Goal: Task Accomplishment & Management: Manage account settings

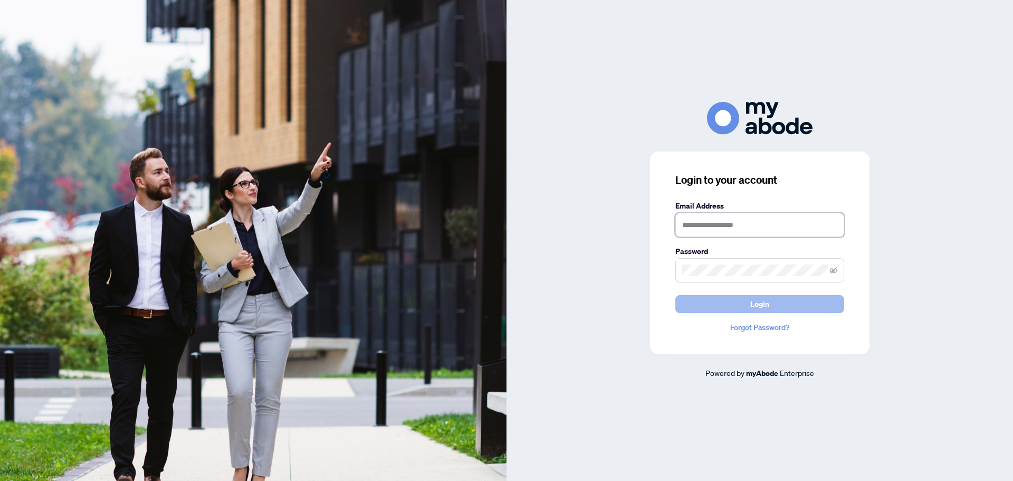
type input "**********"
click at [752, 300] on span "Login" at bounding box center [759, 303] width 19 height 17
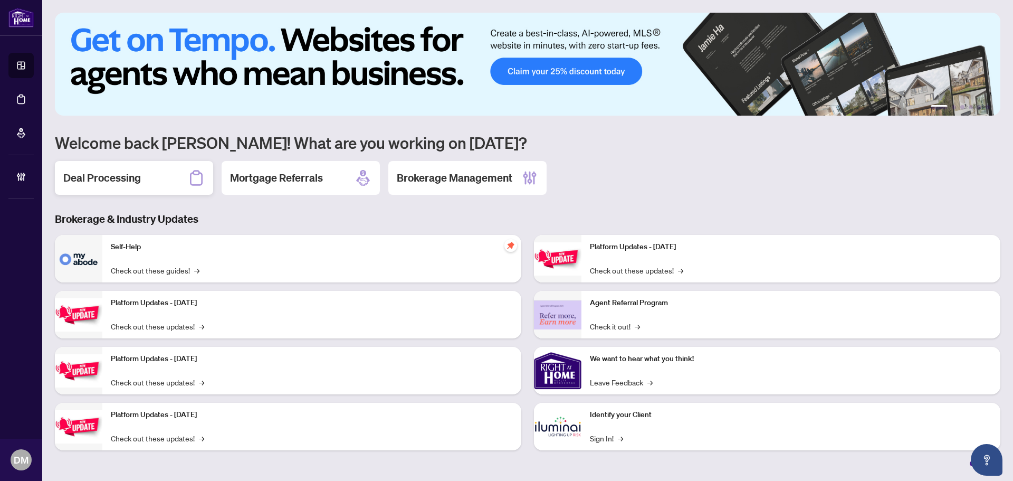
click at [137, 180] on h2 "Deal Processing" at bounding box center [102, 177] width 78 height 15
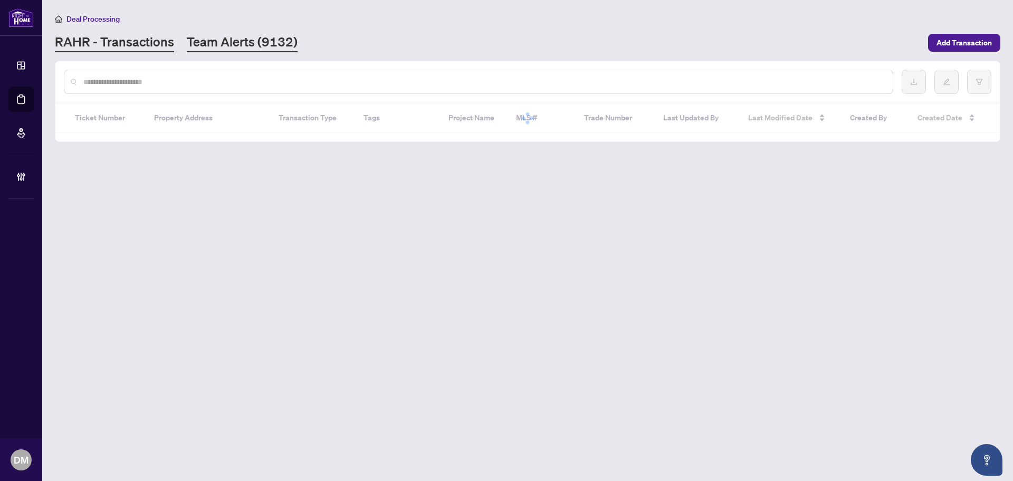
click at [257, 46] on link "Team Alerts (9132)" at bounding box center [242, 42] width 111 height 19
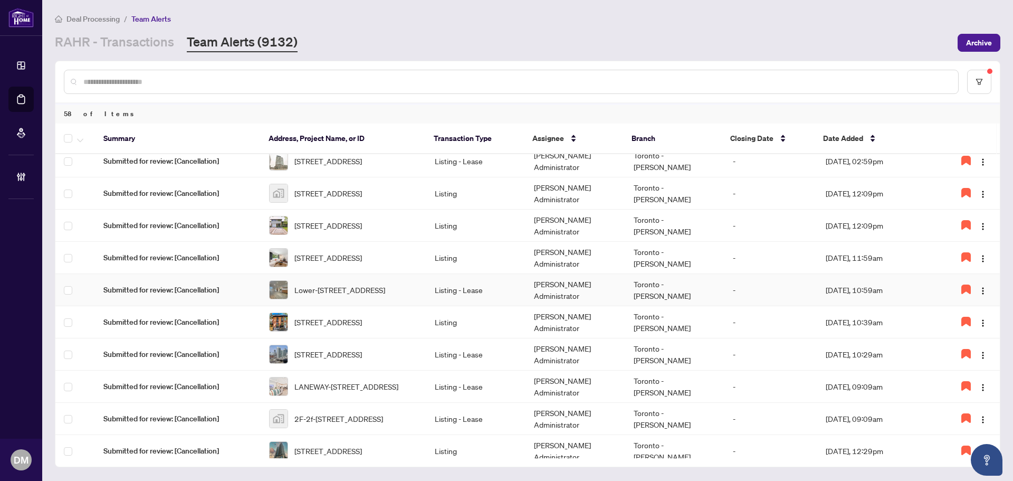
scroll to position [53, 0]
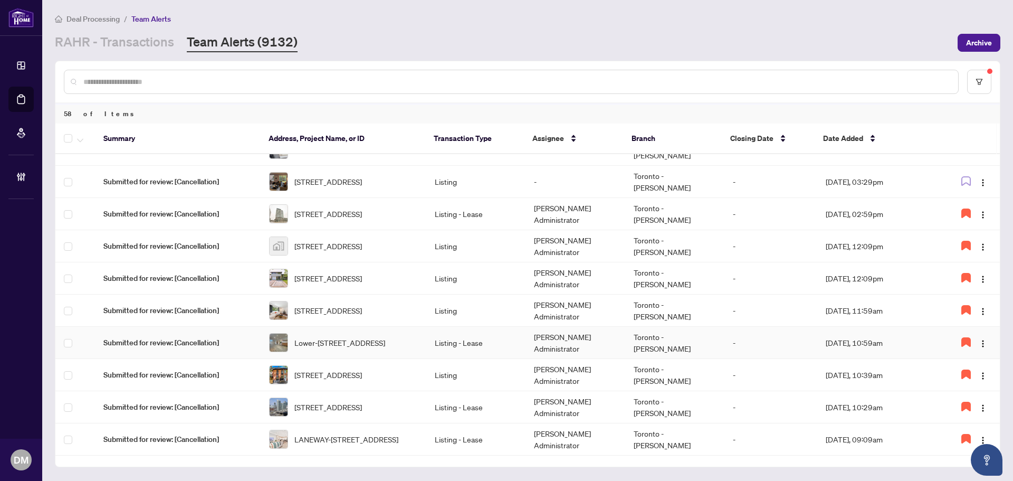
click at [474, 342] on td "Listing - Lease" at bounding box center [475, 343] width 99 height 32
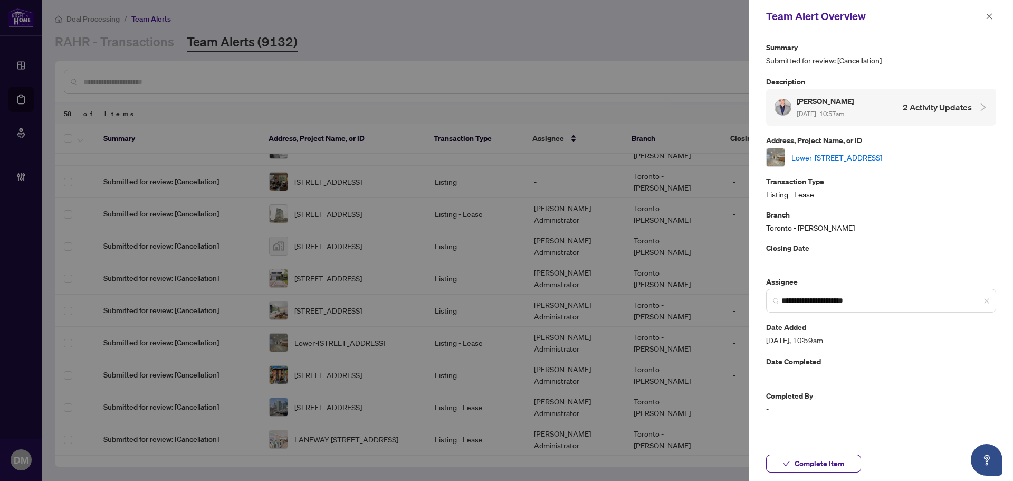
click at [882, 159] on link "Lower-191 Princess Ave, Toronto, Ontario M2N 3R8, Canada" at bounding box center [836, 157] width 91 height 12
click at [991, 21] on span "button" at bounding box center [989, 16] width 7 height 17
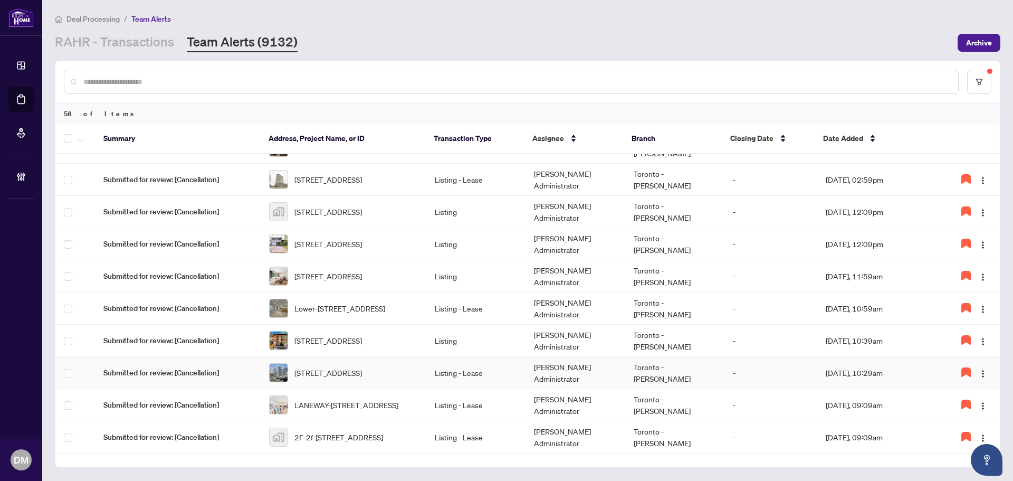
scroll to position [106, 0]
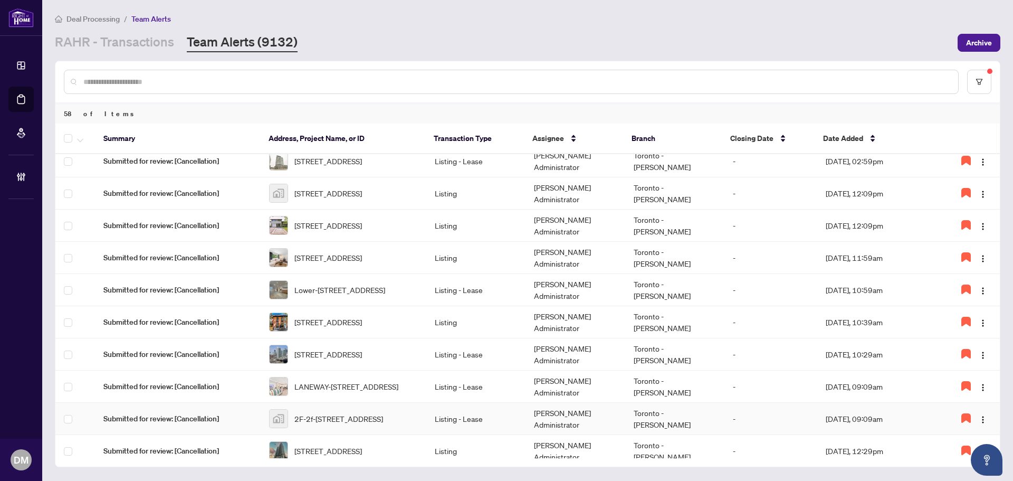
click at [465, 405] on td "Listing - Lease" at bounding box center [475, 419] width 99 height 32
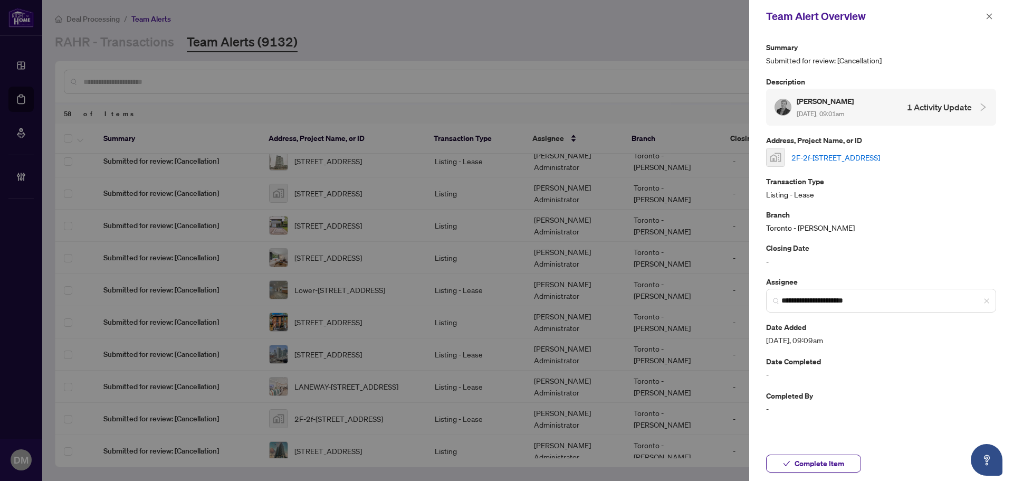
click at [853, 159] on link "2F-2f-550 College Street, Toronto, ON, Canada" at bounding box center [835, 157] width 89 height 12
click at [988, 20] on icon "close" at bounding box center [989, 16] width 7 height 7
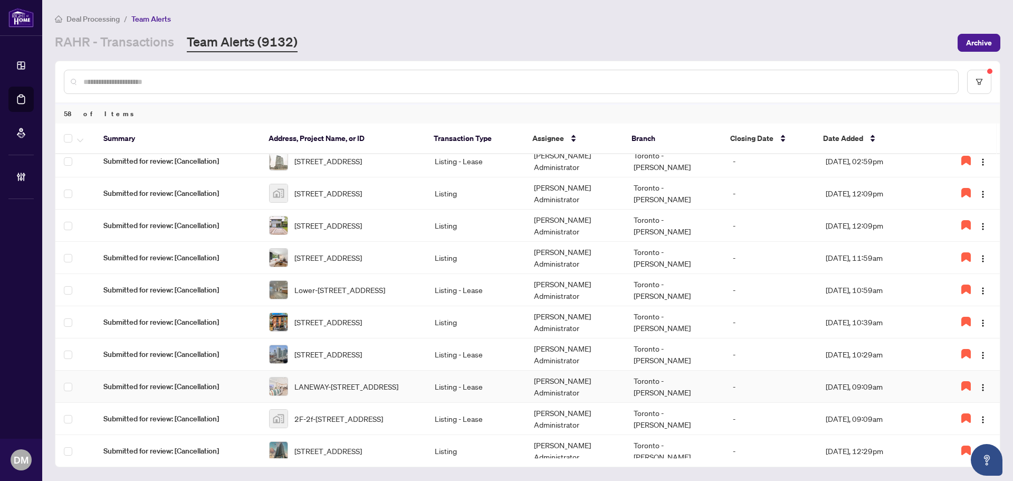
click at [439, 381] on td "Listing - Lease" at bounding box center [475, 386] width 99 height 32
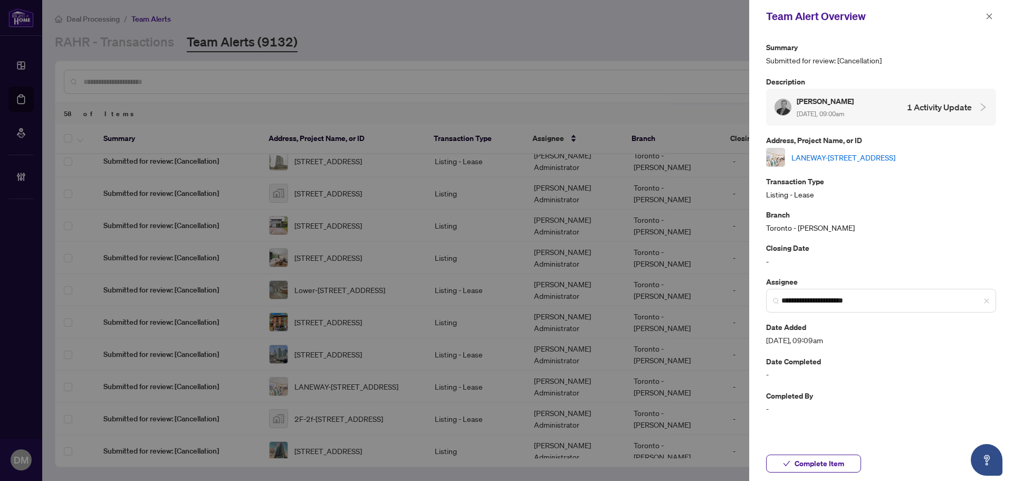
click at [880, 155] on link "LANEWAY-[STREET_ADDRESS]" at bounding box center [843, 157] width 104 height 12
drag, startPoint x: 824, startPoint y: 468, endPoint x: 898, endPoint y: 358, distance: 132.6
click at [824, 468] on span "Complete Item" at bounding box center [820, 463] width 50 height 17
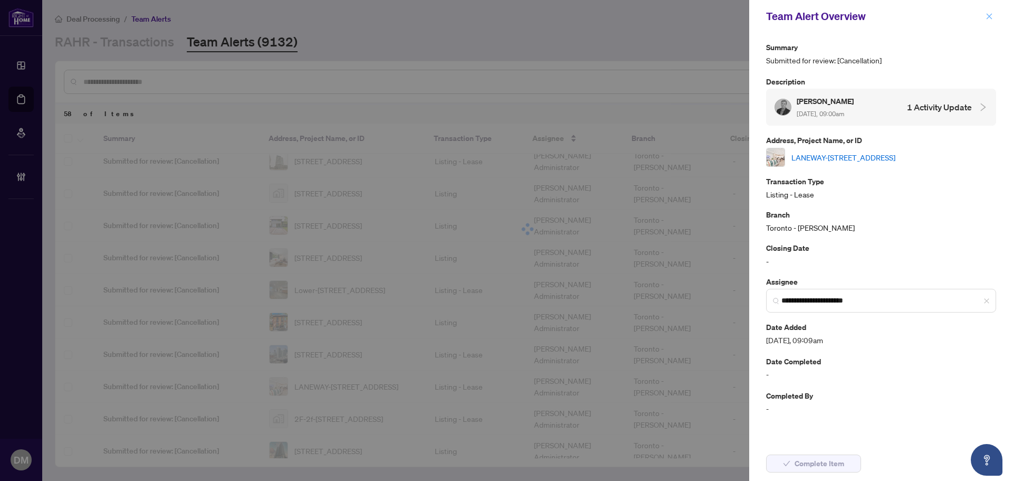
click at [990, 13] on icon "close" at bounding box center [989, 16] width 7 height 7
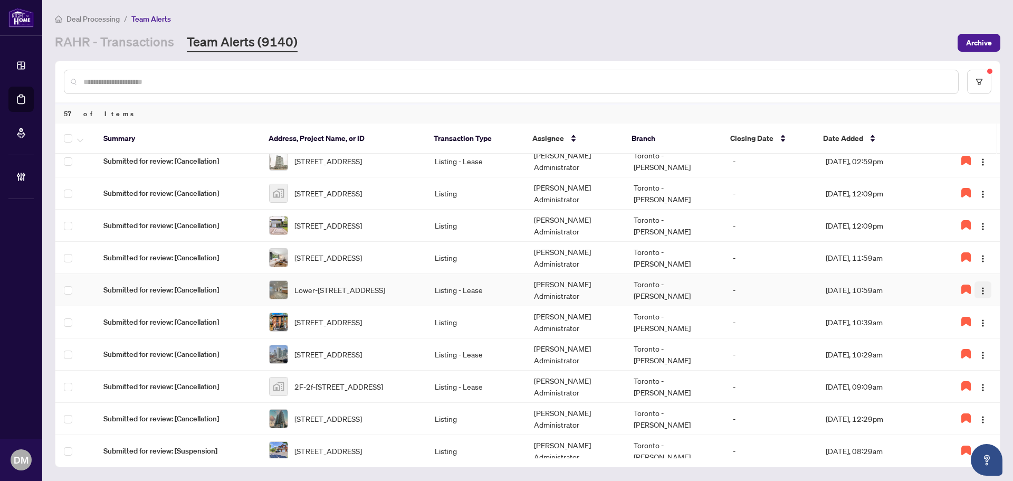
click at [979, 293] on img "button" at bounding box center [983, 290] width 8 height 8
click at [967, 346] on span "Complete Item" at bounding box center [953, 344] width 54 height 12
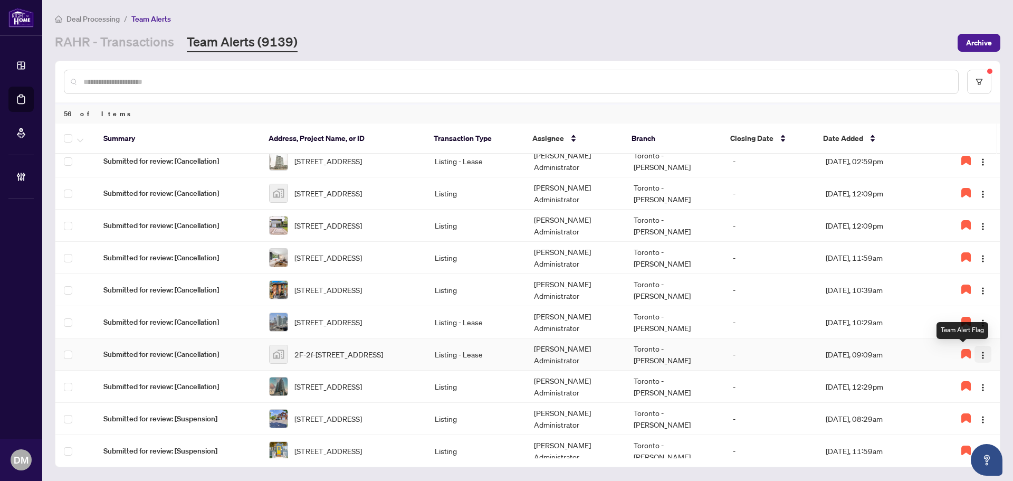
click at [979, 351] on img "button" at bounding box center [983, 355] width 8 height 8
click at [953, 405] on span "Complete Item" at bounding box center [953, 409] width 54 height 12
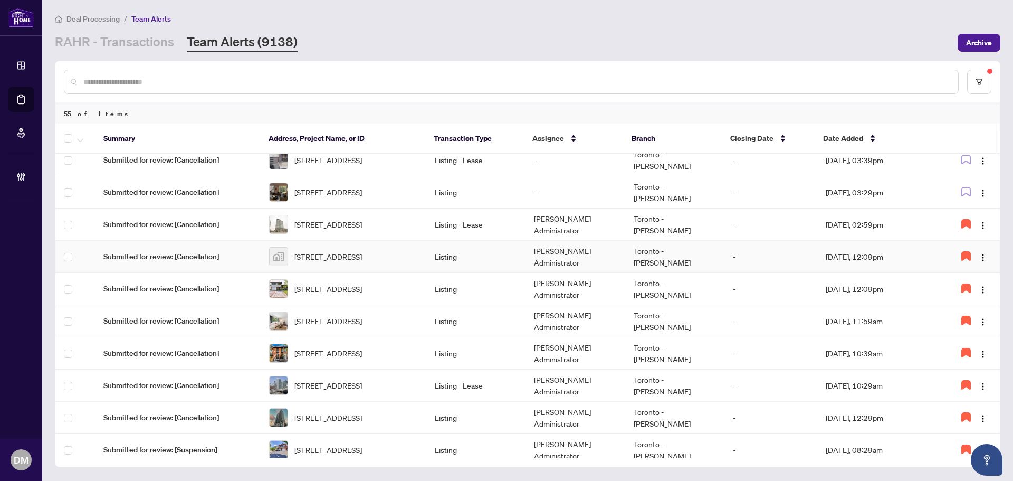
scroll to position [0, 0]
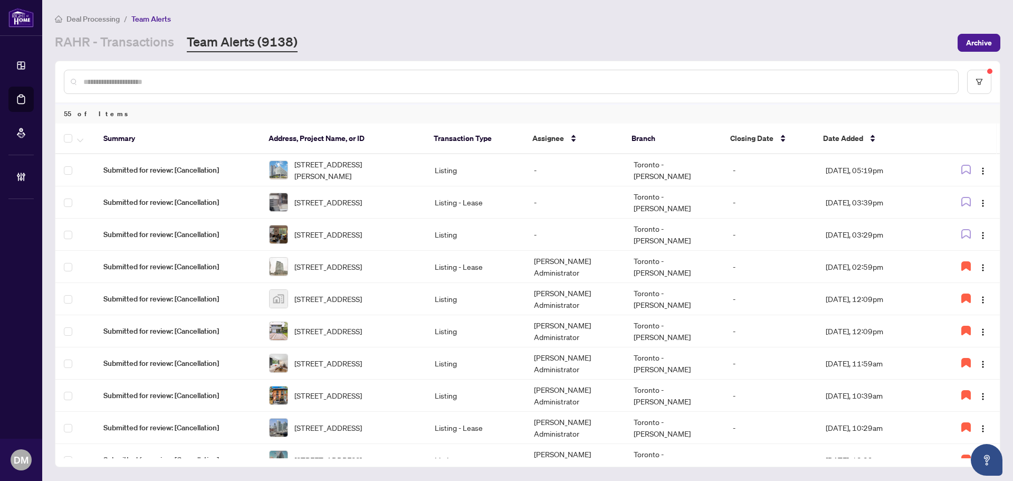
click at [514, 42] on div "RAHR - Transactions Team Alerts (9138)" at bounding box center [503, 42] width 896 height 19
click at [170, 44] on link "RAHR - Transactions" at bounding box center [114, 42] width 119 height 19
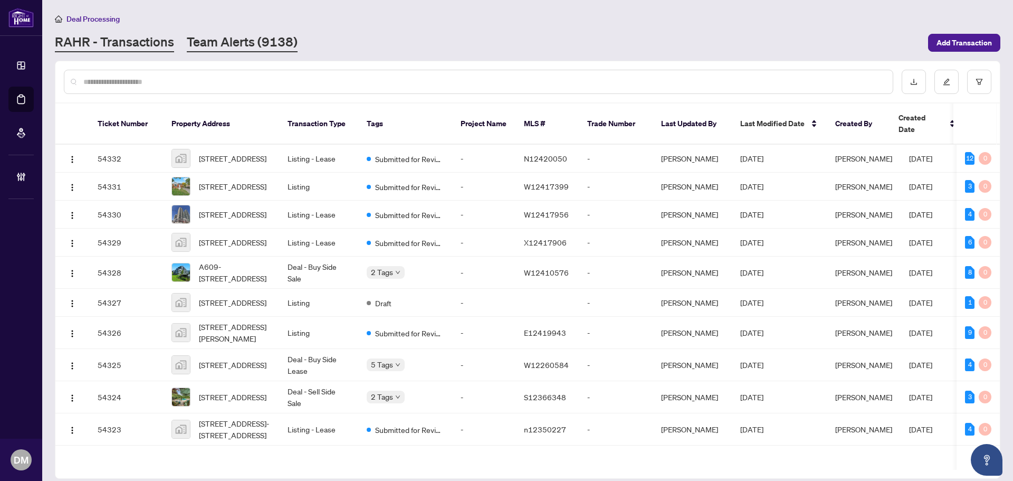
click at [244, 35] on link "Team Alerts (9138)" at bounding box center [242, 42] width 111 height 19
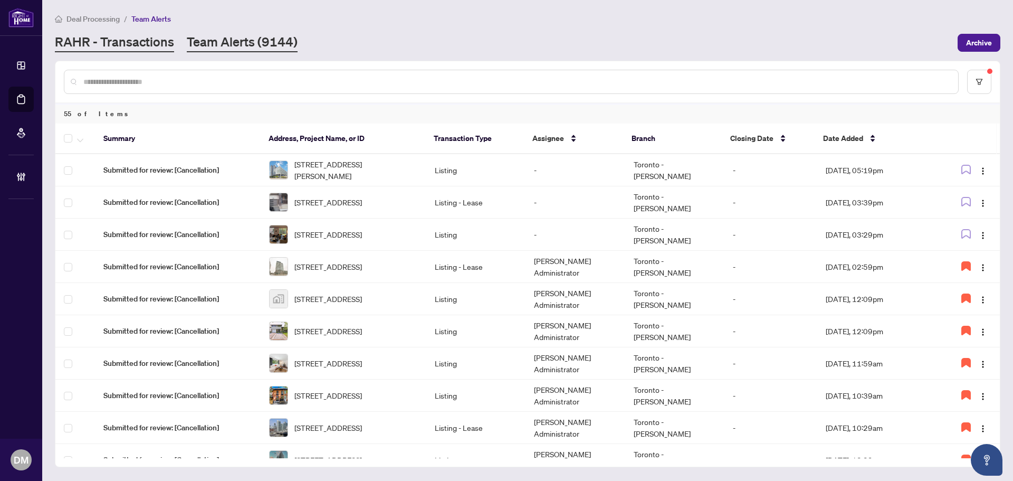
click at [128, 50] on link "RAHR - Transactions" at bounding box center [114, 42] width 119 height 19
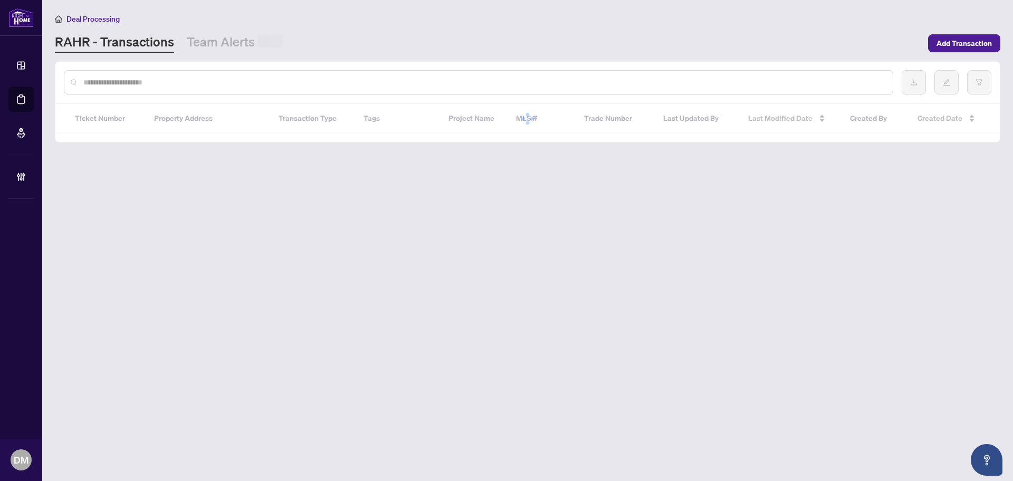
click at [428, 42] on div "RAHR - Transactions Team Alerts" at bounding box center [488, 43] width 867 height 20
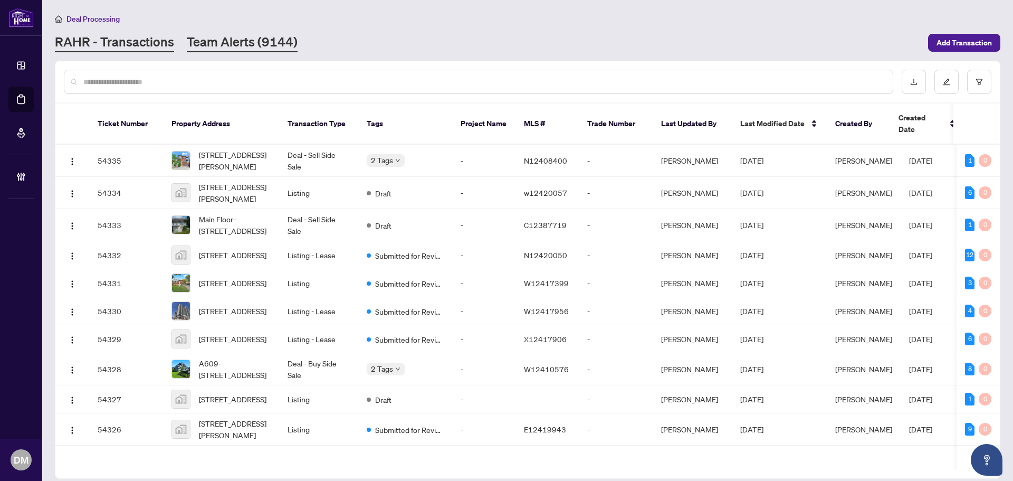
click at [256, 35] on link "Team Alerts (9144)" at bounding box center [242, 42] width 111 height 19
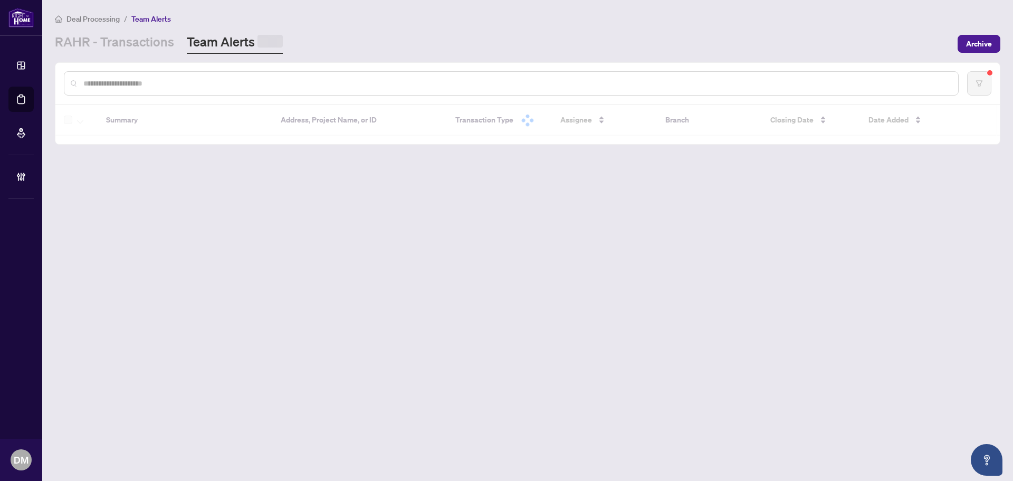
click at [490, 38] on div "RAHR - Transactions Team Alerts" at bounding box center [503, 43] width 896 height 21
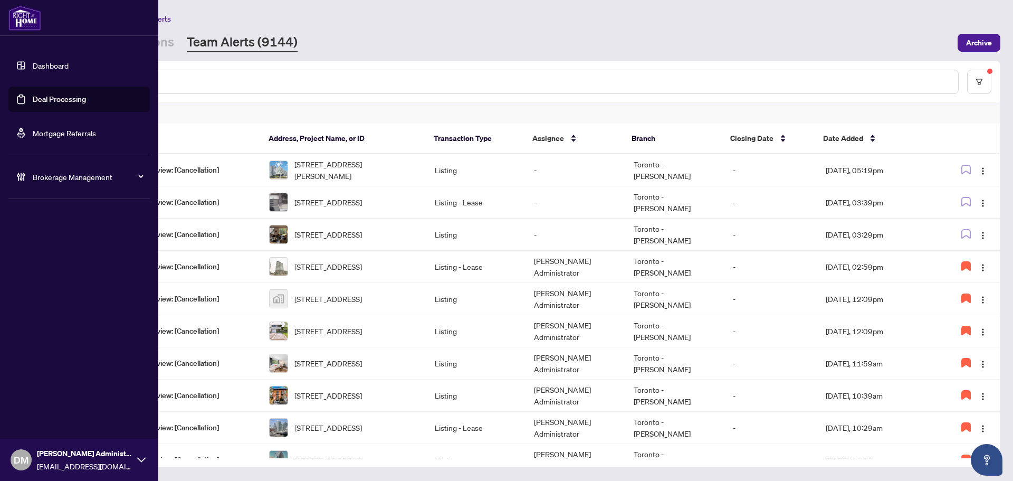
click at [108, 457] on span "[PERSON_NAME] Administrator" at bounding box center [84, 453] width 95 height 12
click at [106, 177] on span "Brokerage Management" at bounding box center [88, 177] width 110 height 12
click at [54, 250] on link "Manage Agents" at bounding box center [48, 252] width 52 height 9
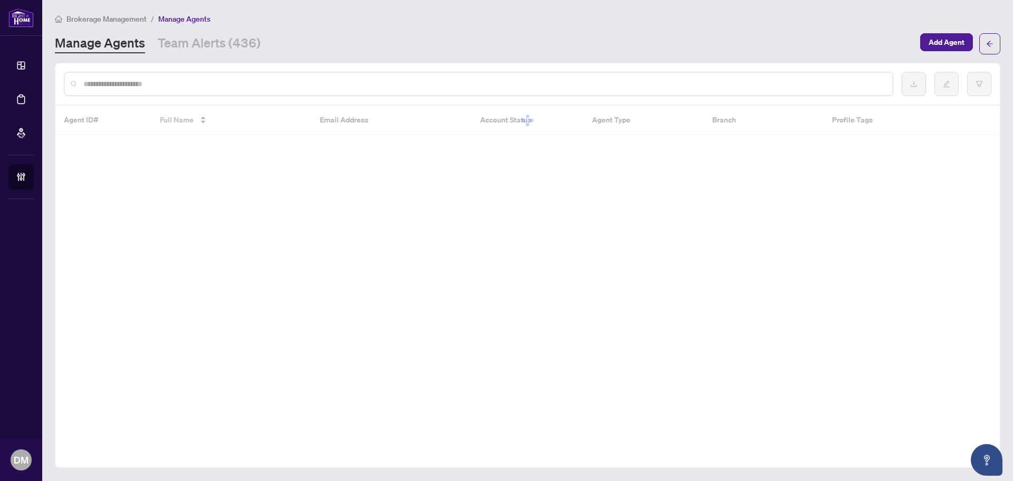
click at [384, 42] on div "Manage Agents Team Alerts (436)" at bounding box center [484, 43] width 859 height 19
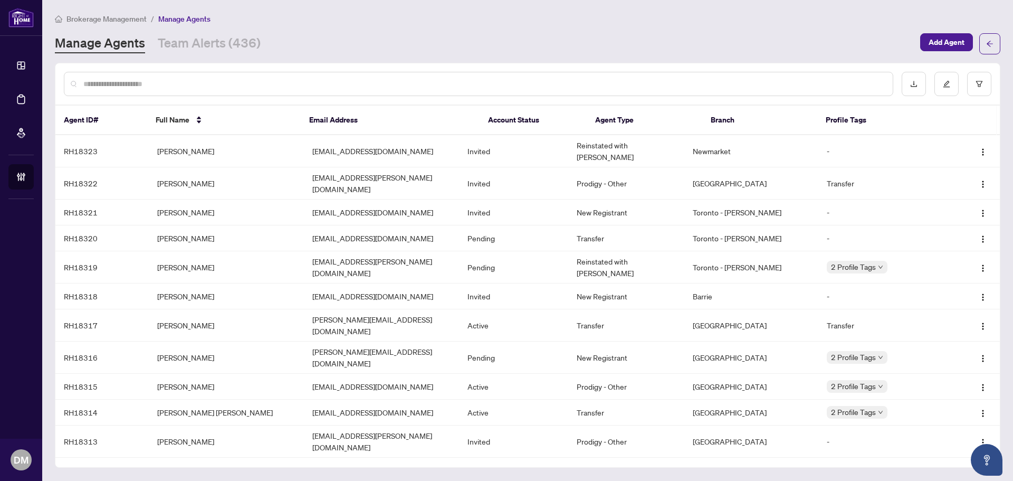
click at [345, 82] on input "text" at bounding box center [483, 84] width 801 height 12
click at [218, 87] on input "text" at bounding box center [483, 84] width 801 height 12
click at [205, 39] on link "Team Alerts (436)" at bounding box center [209, 43] width 103 height 19
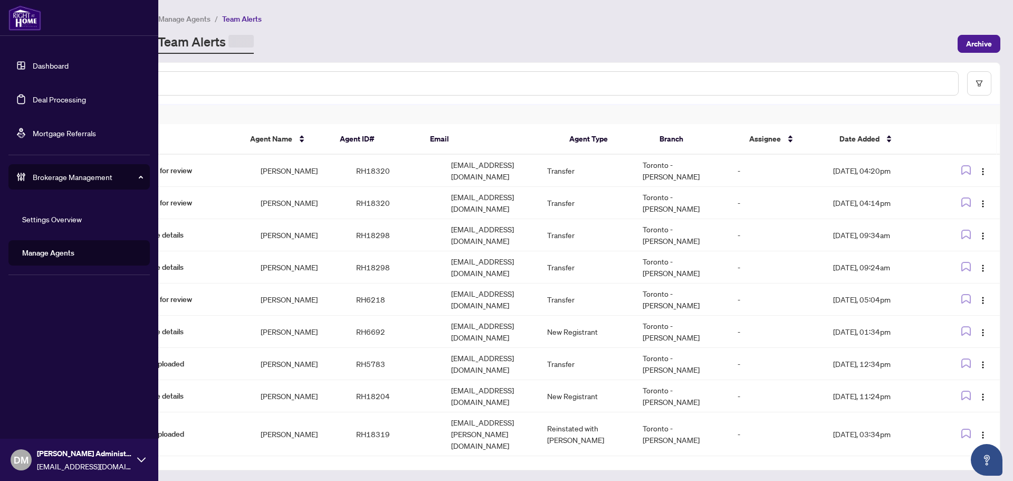
click at [33, 63] on link "Dashboard" at bounding box center [51, 65] width 36 height 9
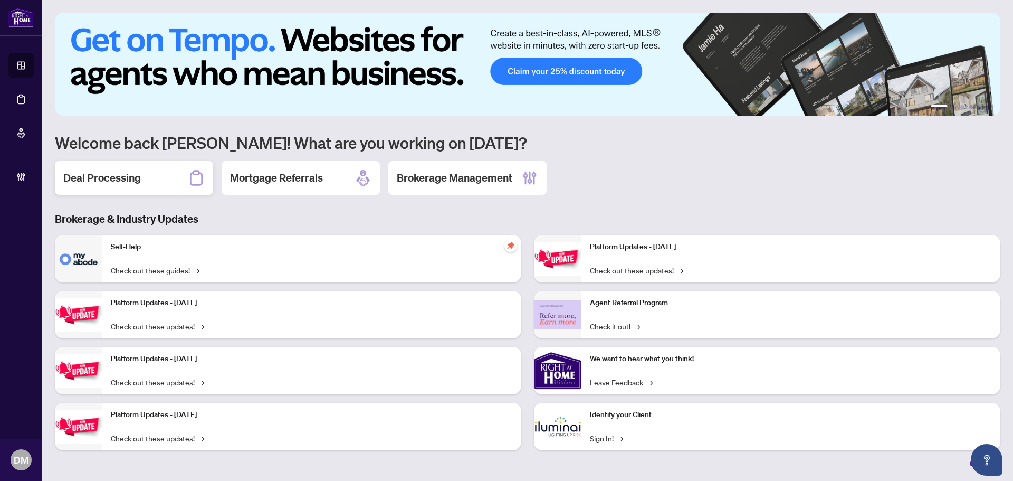
click at [119, 180] on h2 "Deal Processing" at bounding box center [102, 177] width 78 height 15
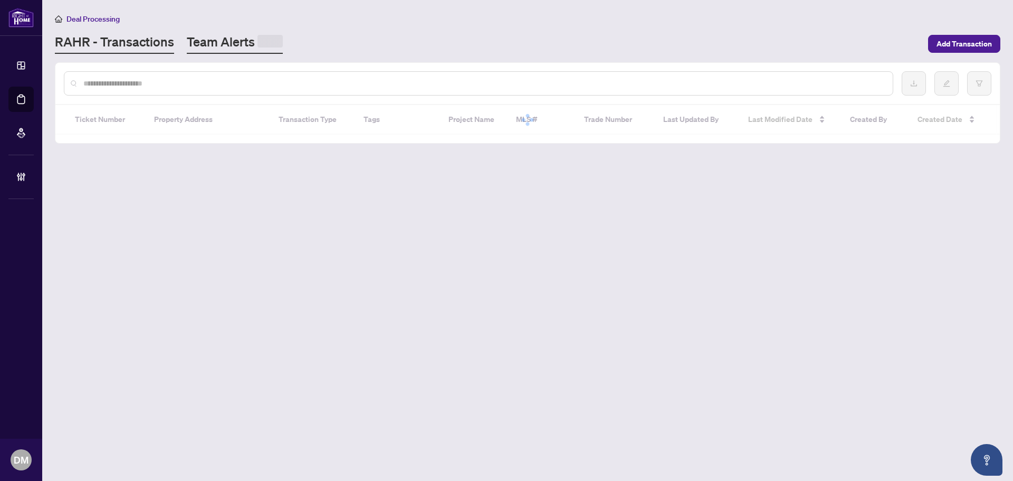
click at [193, 42] on link "Team Alerts" at bounding box center [235, 43] width 96 height 21
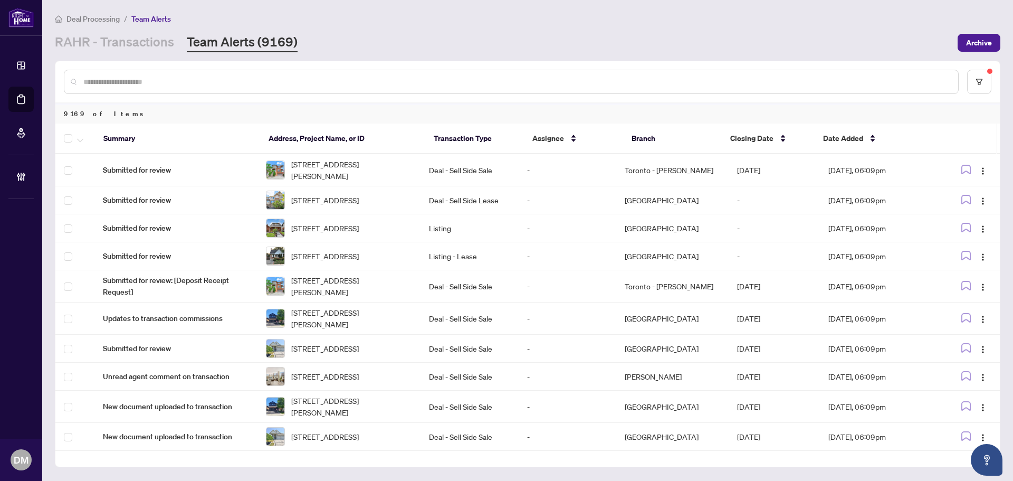
click at [995, 72] on div at bounding box center [527, 81] width 944 height 41
click at [992, 77] on div at bounding box center [527, 81] width 944 height 41
click at [973, 93] on div at bounding box center [527, 81] width 944 height 41
click at [982, 87] on button "button" at bounding box center [979, 82] width 24 height 24
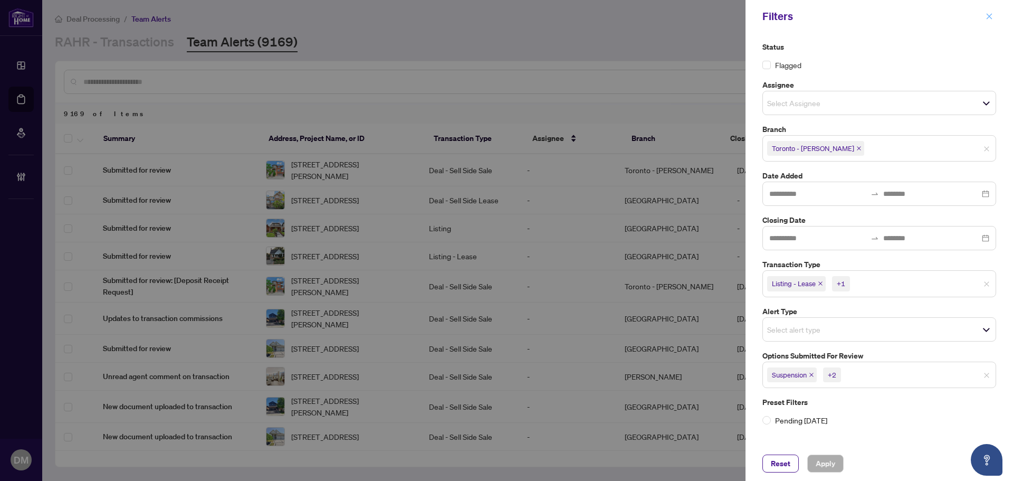
click at [990, 17] on icon "close" at bounding box center [990, 16] width 6 height 6
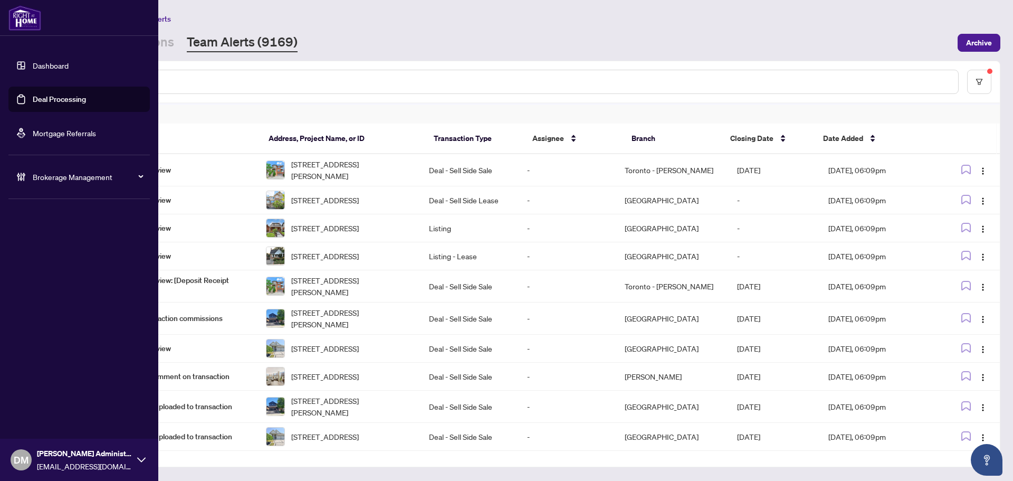
click at [33, 61] on link "Dashboard" at bounding box center [51, 65] width 36 height 9
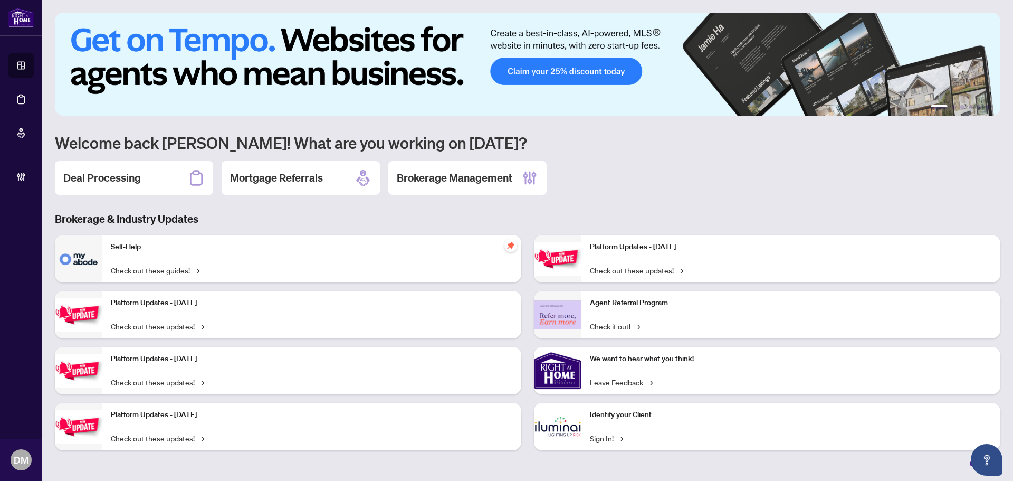
click at [181, 206] on div "1 2 3 4 5 6 Welcome back Don Mills! What are you working on today? Deal Process…" at bounding box center [527, 239] width 945 height 453
click at [165, 187] on div "Deal Processing" at bounding box center [134, 178] width 158 height 34
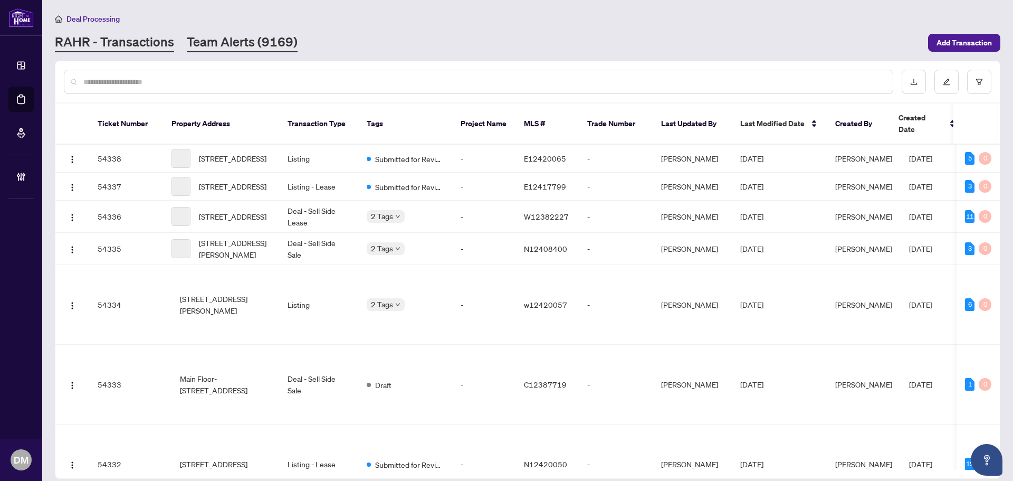
click at [190, 37] on link "Team Alerts (9169)" at bounding box center [242, 42] width 111 height 19
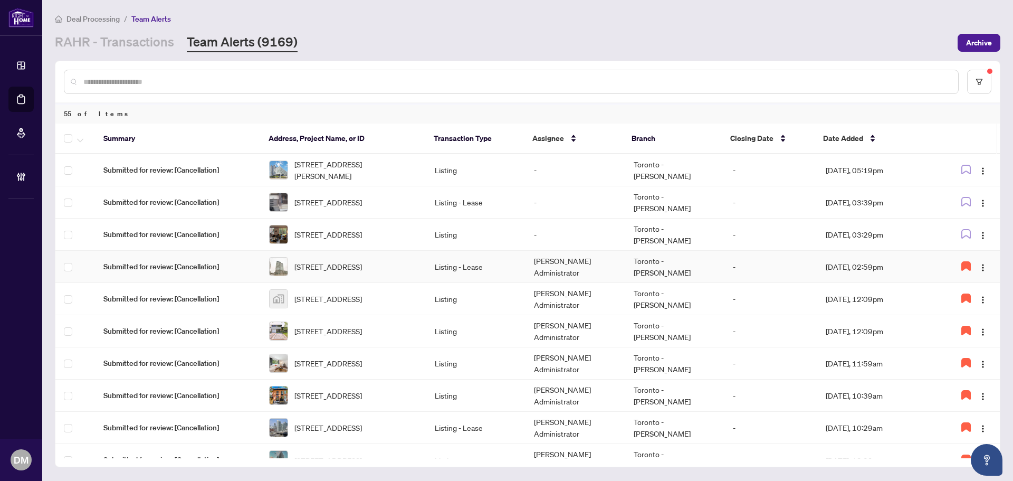
click at [545, 264] on td "[PERSON_NAME] Administrator" at bounding box center [574, 267] width 99 height 32
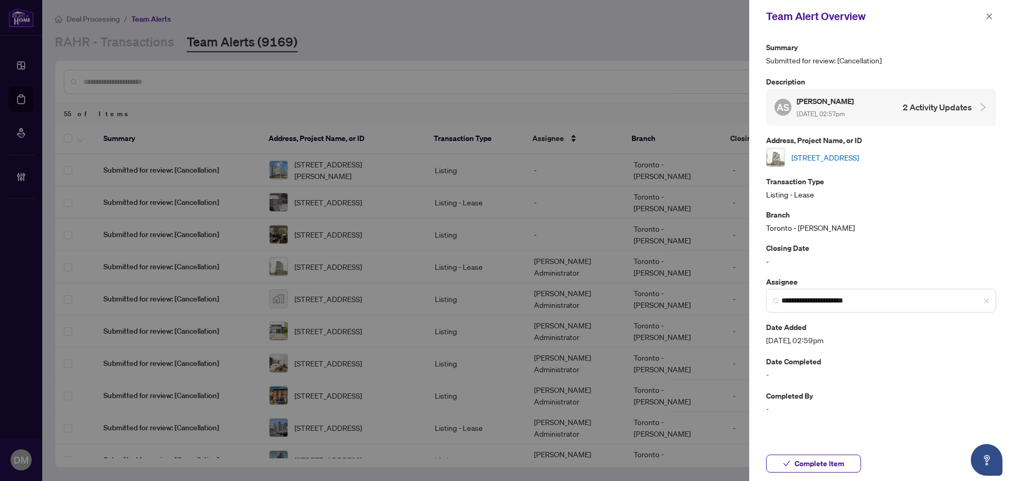
click at [859, 157] on link "[STREET_ADDRESS]" at bounding box center [825, 157] width 68 height 12
click at [989, 15] on icon "close" at bounding box center [989, 16] width 7 height 7
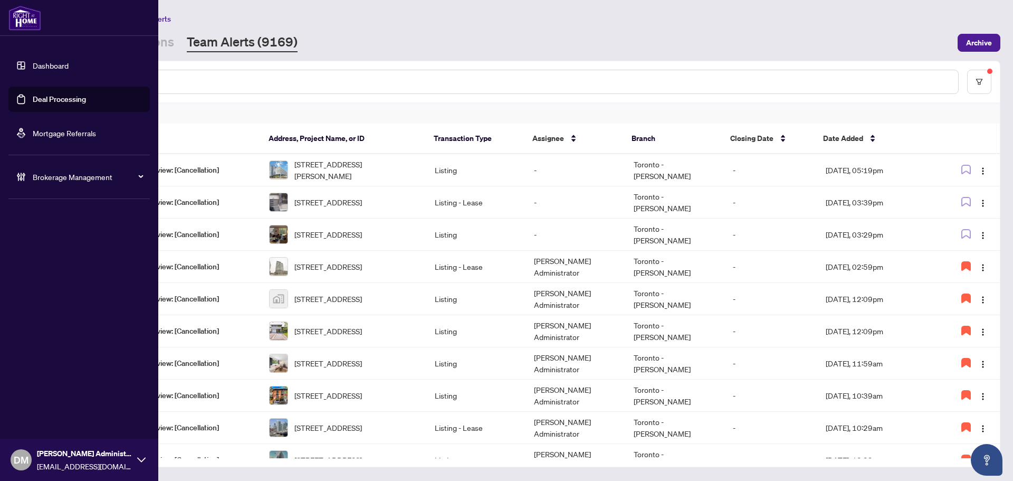
click at [50, 178] on span "Brokerage Management" at bounding box center [88, 177] width 110 height 12
click at [16, 177] on icon at bounding box center [21, 176] width 11 height 11
click at [32, 177] on div "Brokerage Management" at bounding box center [78, 176] width 141 height 25
click at [42, 180] on span "Brokerage Management" at bounding box center [88, 177] width 110 height 12
click at [42, 214] on link "Settings Overview" at bounding box center [52, 218] width 60 height 9
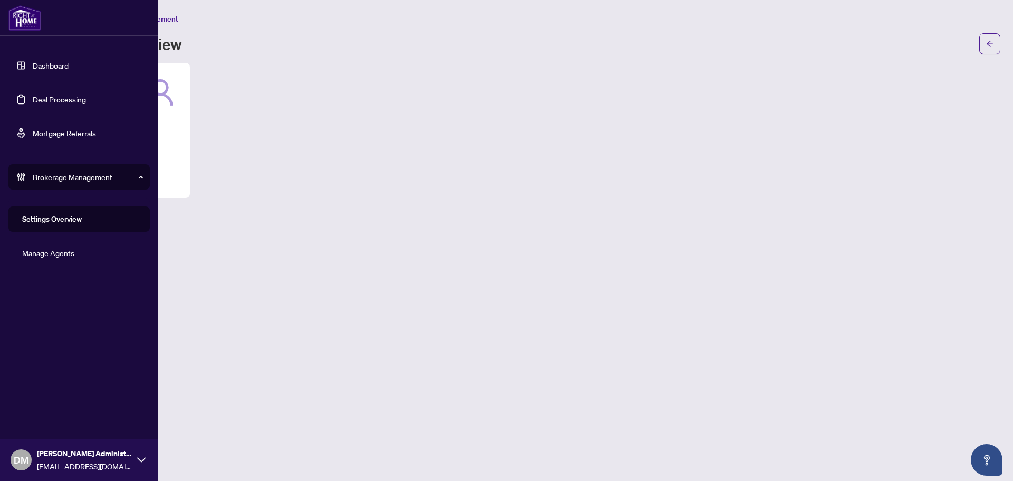
click at [45, 248] on link "Manage Agents" at bounding box center [48, 252] width 52 height 9
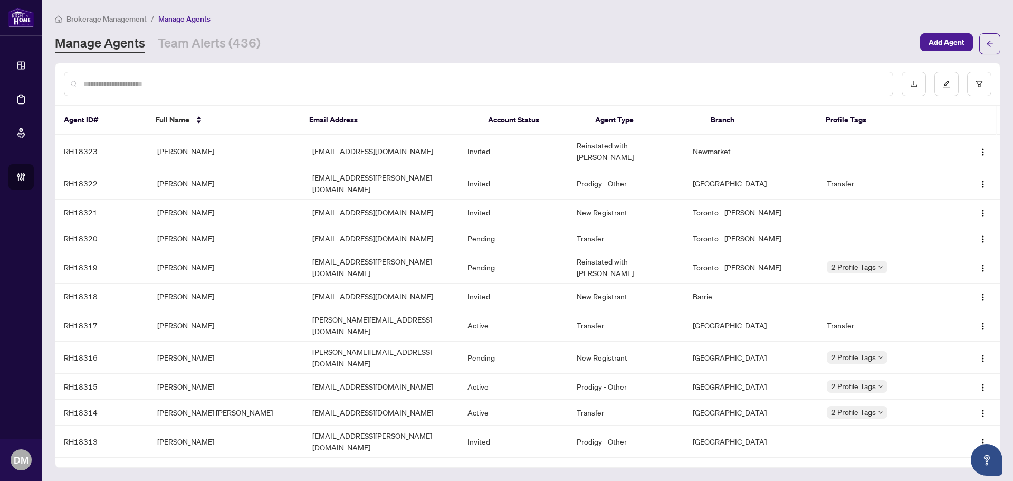
click at [214, 70] on div at bounding box center [527, 83] width 944 height 41
click at [214, 84] on input "text" at bounding box center [483, 84] width 801 height 12
paste input "**********"
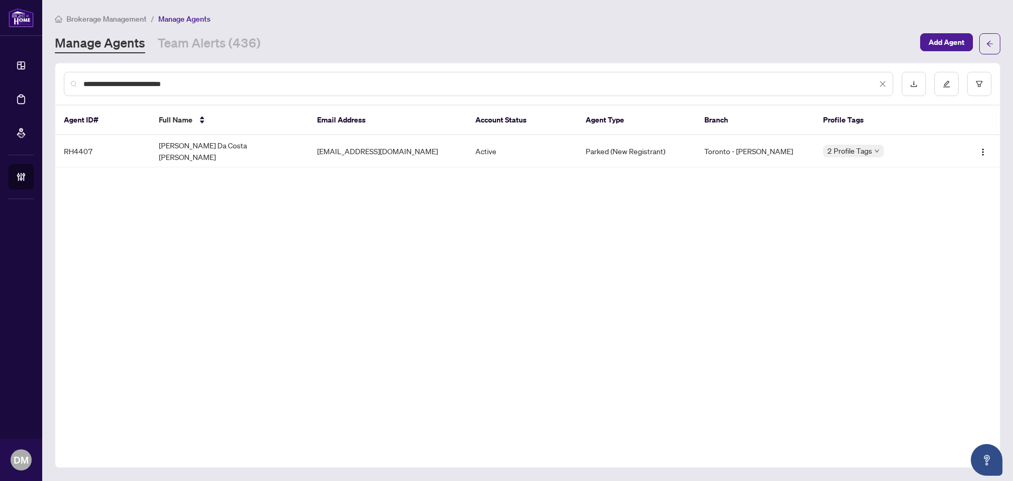
type input "**********"
click at [246, 141] on td "Nancy Lopes Da Costa Ferreira" at bounding box center [229, 151] width 158 height 32
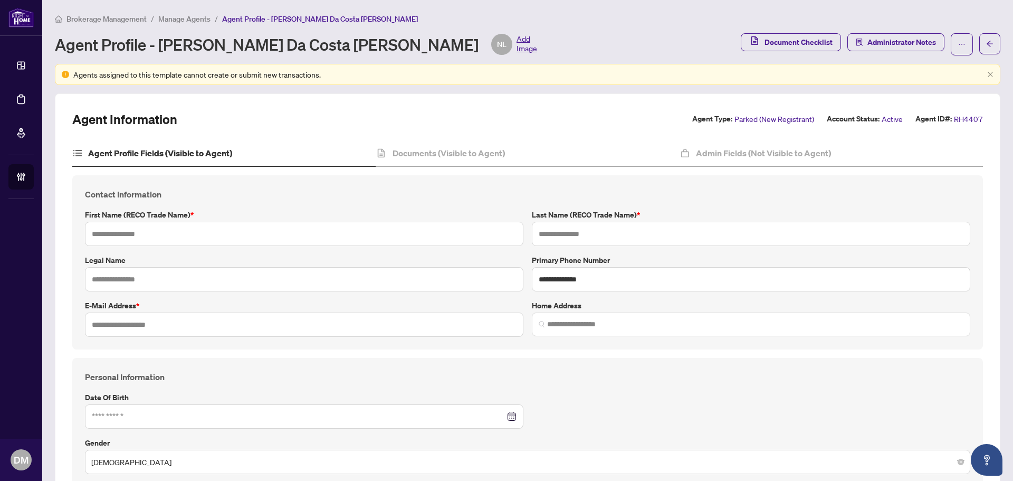
type input "*****"
type input "**********"
type input "*********"
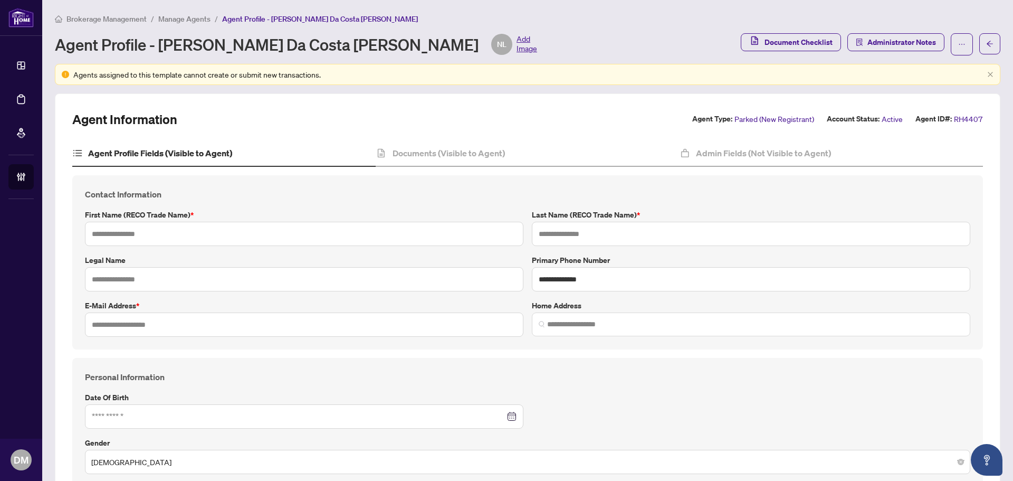
type input "**"
type input "*******"
type input "**********"
type input "****"
type input "**********"
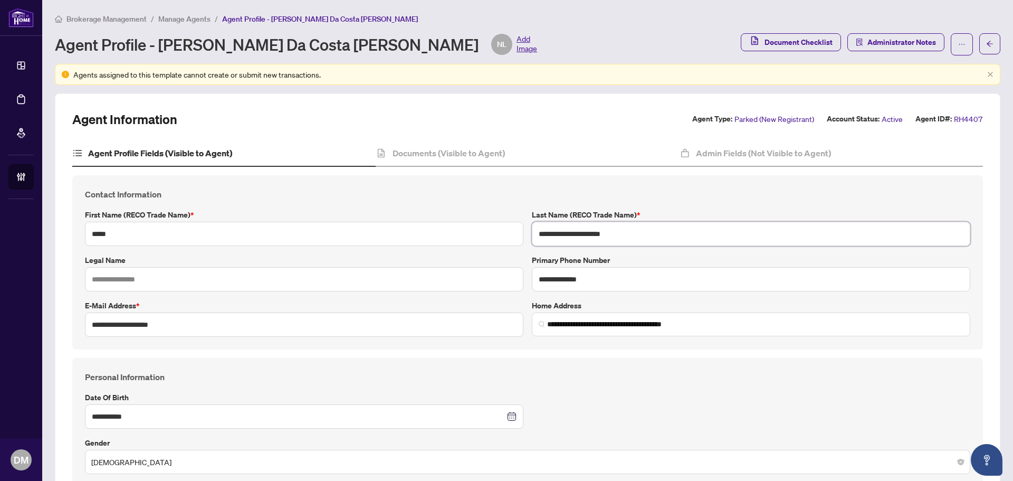
drag, startPoint x: 650, startPoint y: 235, endPoint x: 441, endPoint y: 209, distance: 211.0
click at [441, 209] on div "**********" at bounding box center [528, 262] width 894 height 149
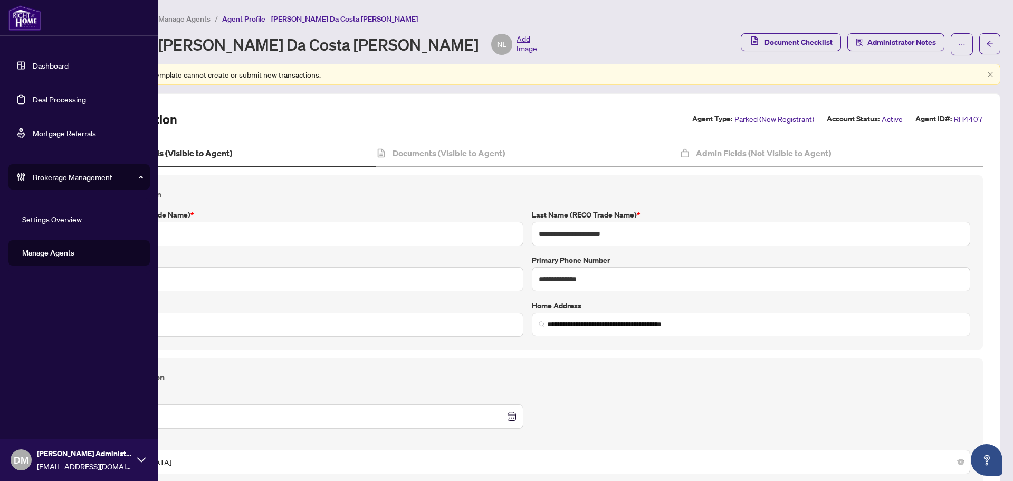
click at [35, 63] on link "Dashboard" at bounding box center [51, 65] width 36 height 9
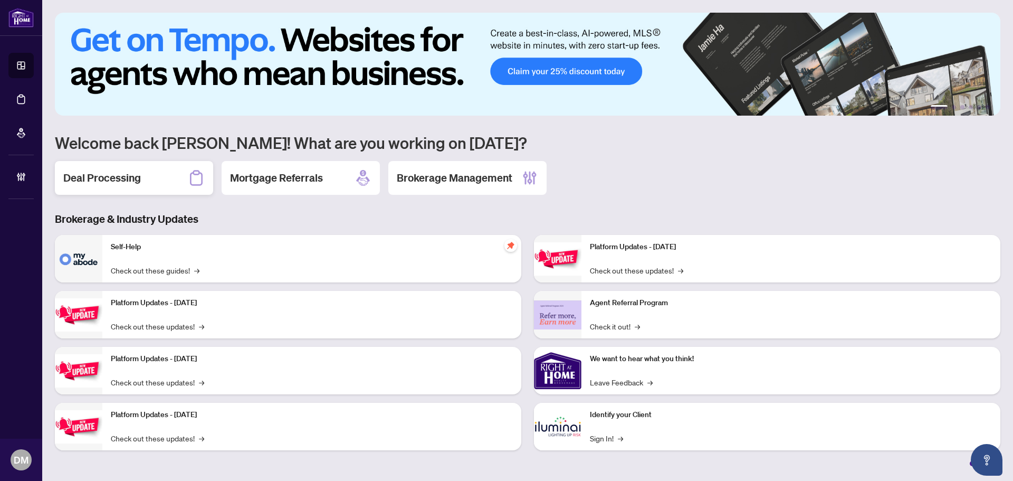
click at [169, 190] on div "Deal Processing" at bounding box center [134, 178] width 158 height 34
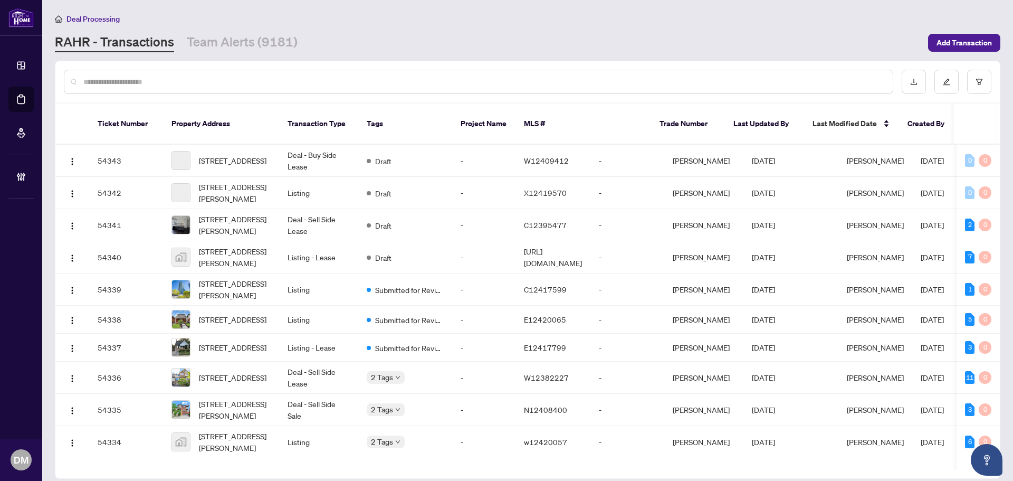
click at [213, 83] on input "text" at bounding box center [483, 82] width 801 height 12
click at [168, 84] on input "text" at bounding box center [483, 82] width 801 height 12
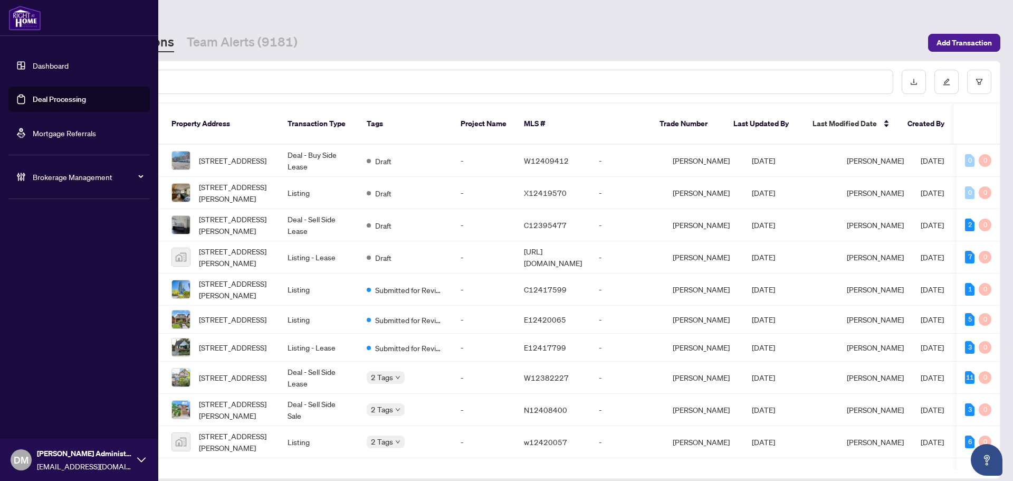
click at [41, 69] on link "Dashboard" at bounding box center [51, 65] width 36 height 9
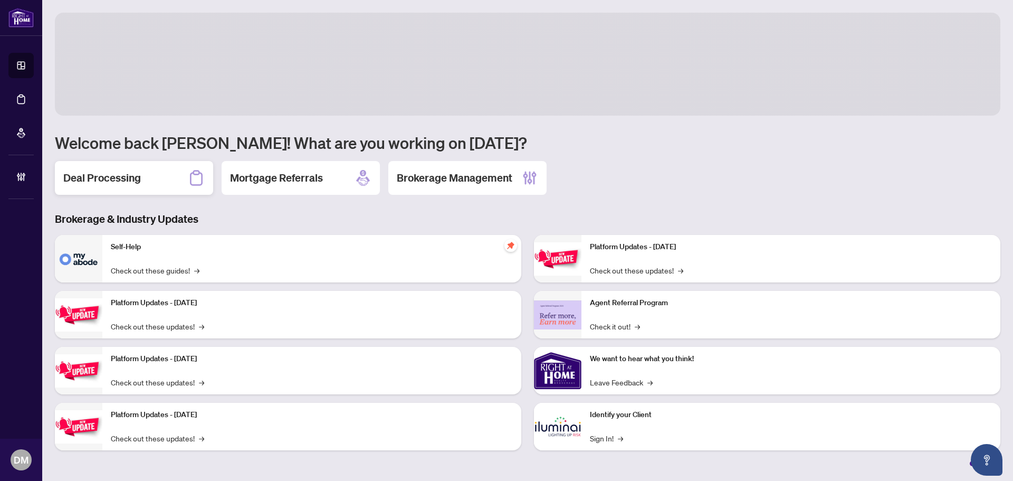
click at [118, 162] on div "Deal Processing" at bounding box center [134, 178] width 158 height 34
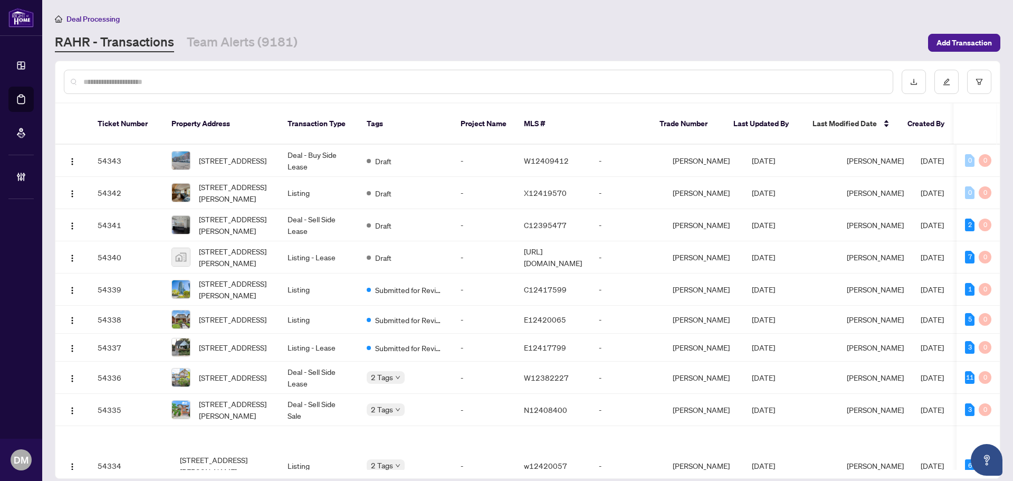
click at [165, 80] on input "text" at bounding box center [483, 82] width 801 height 12
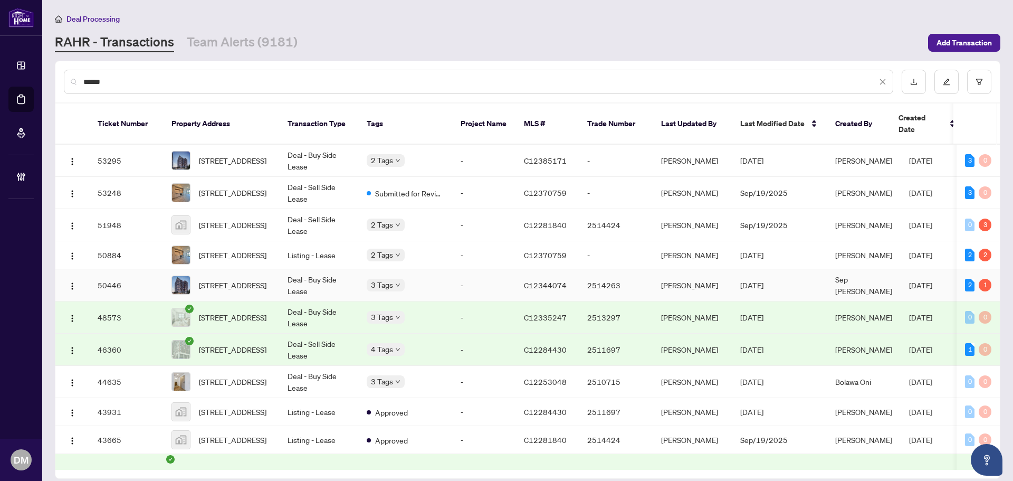
type input "******"
click at [312, 274] on td "Deal - Buy Side Lease" at bounding box center [318, 285] width 79 height 32
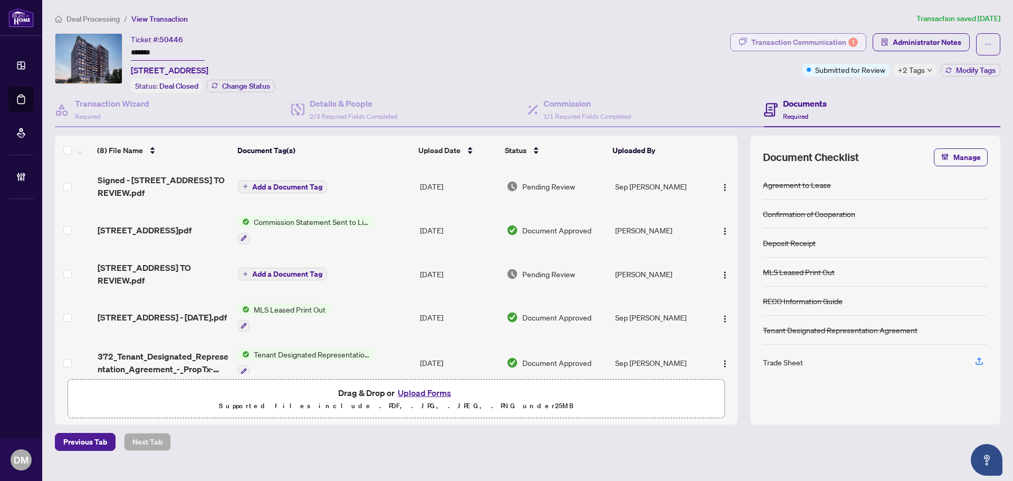
click at [850, 41] on div "1" at bounding box center [852, 41] width 9 height 9
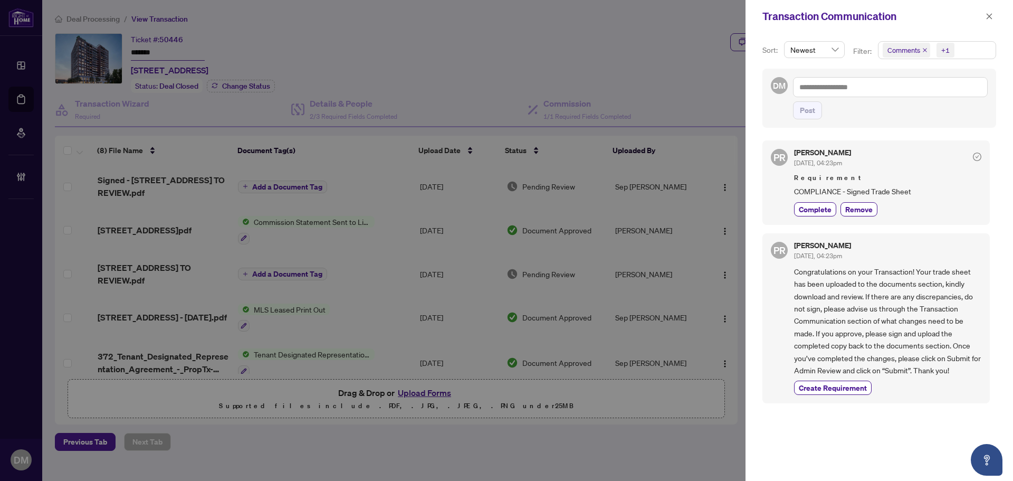
click at [982, 13] on div "Transaction Communication" at bounding box center [872, 16] width 220 height 16
click at [987, 13] on icon "close" at bounding box center [989, 16] width 7 height 7
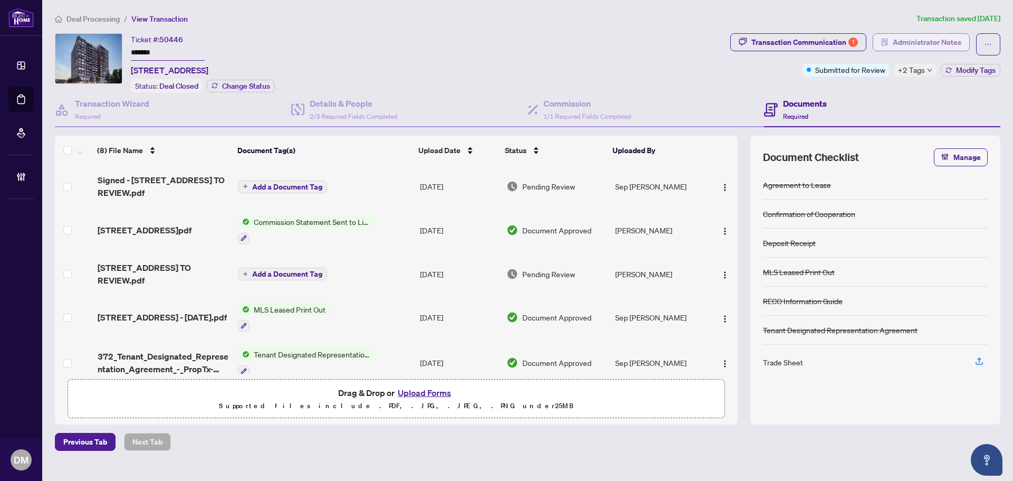
click at [909, 41] on span "Administrator Notes" at bounding box center [927, 42] width 69 height 17
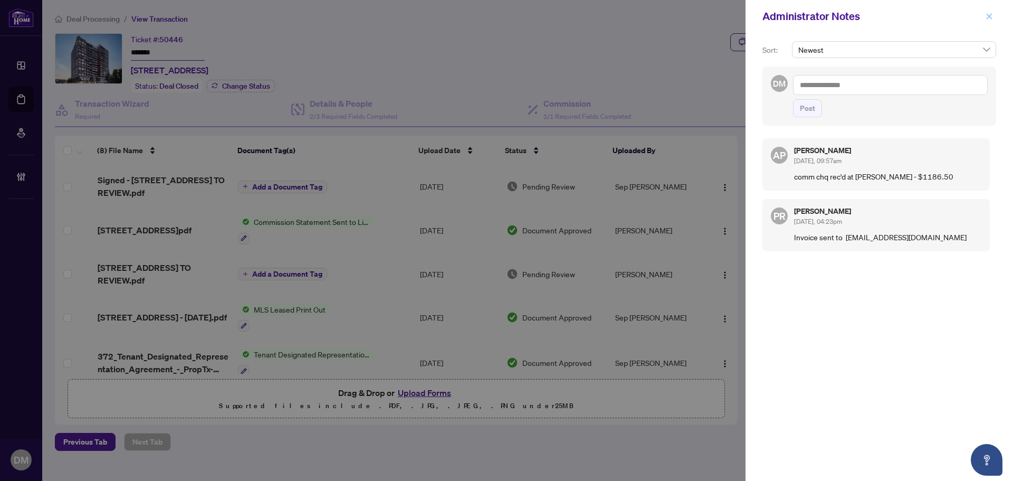
click at [993, 17] on button "button" at bounding box center [989, 16] width 14 height 13
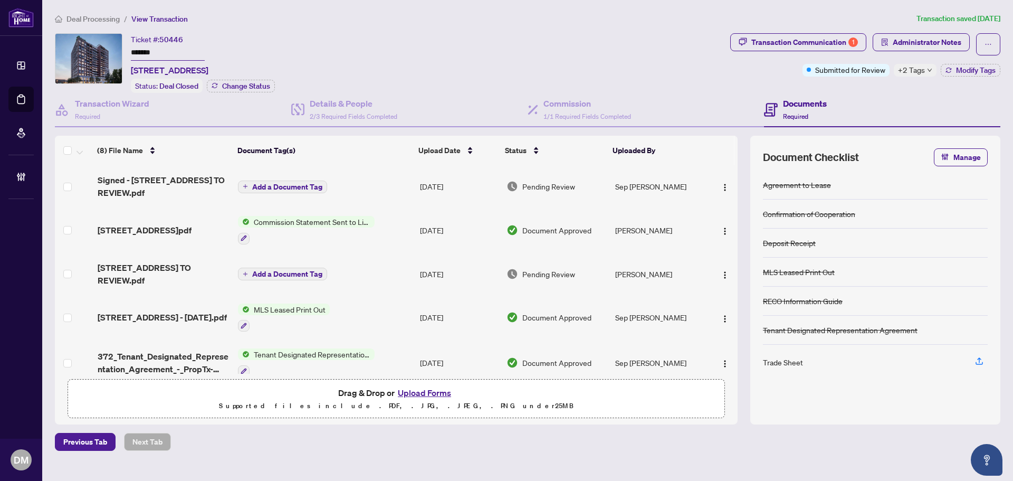
click at [489, 42] on div "Ticket #: 50446 ******* 1018-181 Sterling Rd, Toronto, Ontario M6R 2B2, Canada …" at bounding box center [390, 63] width 671 height 60
click at [653, 41] on div "Ticket #: 50446 ******* 1018-181 Sterling Rd, Toronto, Ontario M6R 2B2, Canada …" at bounding box center [390, 63] width 671 height 60
drag, startPoint x: 132, startPoint y: 69, endPoint x: 360, endPoint y: 71, distance: 227.9
click at [360, 71] on div "Ticket #: 50446 ******* 1018-181 Sterling Rd, Toronto, Ontario M6R 2B2, Canada …" at bounding box center [390, 63] width 671 height 60
copy span "1018-181 Sterling Rd, Toronto, Ontario M6R 2B2, Canada"
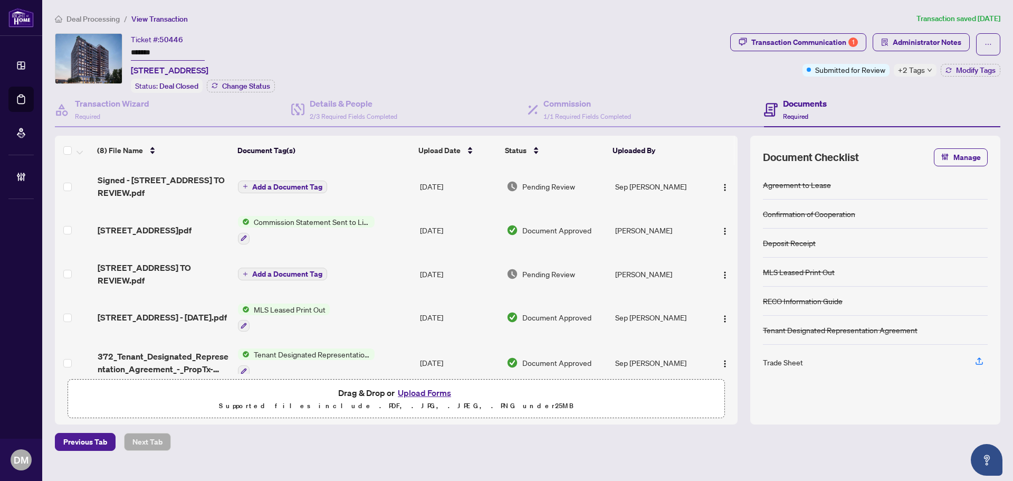
click at [453, 55] on div "Ticket #: 50446 ******* 1018-181 Sterling Rd, Toronto, Ontario M6R 2B2, Canada …" at bounding box center [390, 63] width 671 height 60
click at [208, 42] on div "Ticket #: 50446 ******* 1018-181 Sterling Rd, Toronto, Ontario M6R 2B2, Canada" at bounding box center [170, 54] width 78 height 43
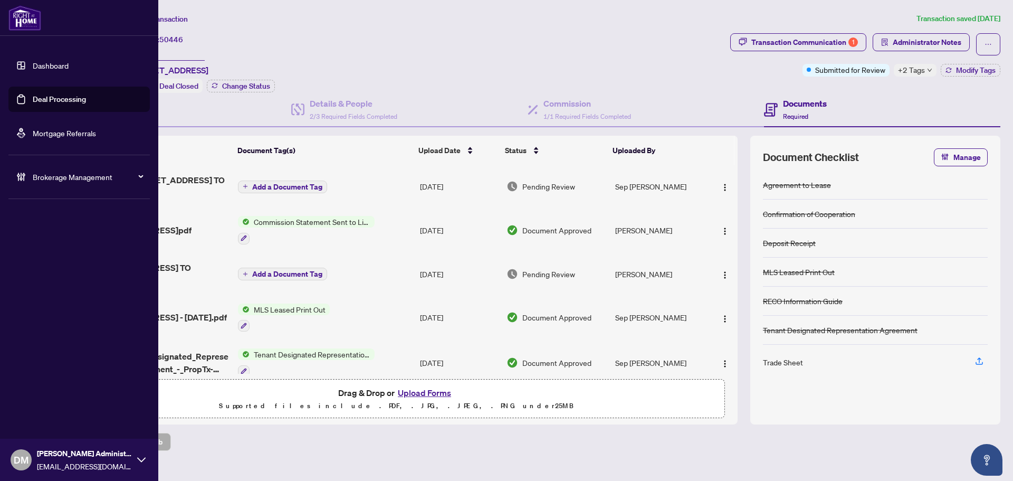
click at [33, 61] on link "Dashboard" at bounding box center [51, 65] width 36 height 9
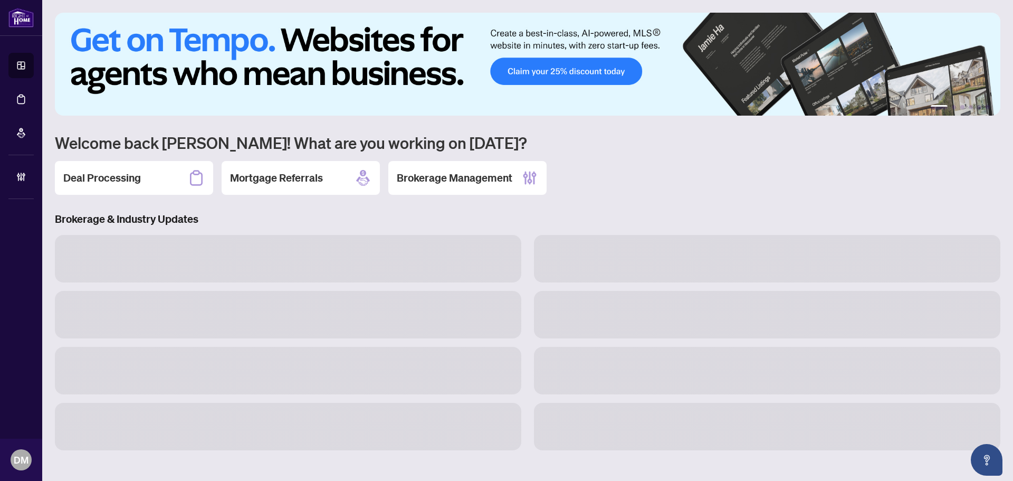
click at [151, 193] on div "Deal Processing" at bounding box center [134, 178] width 158 height 34
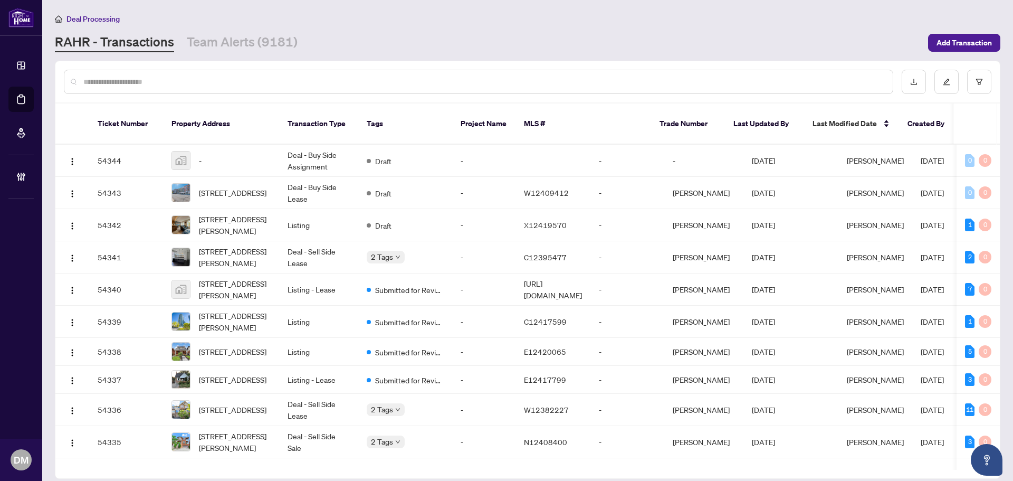
click at [264, 52] on main "Deal Processing RAHR - Transactions Team Alerts (9181) Add Transaction Ticket N…" at bounding box center [527, 240] width 971 height 481
click at [279, 44] on link "Team Alerts (9181)" at bounding box center [242, 42] width 111 height 19
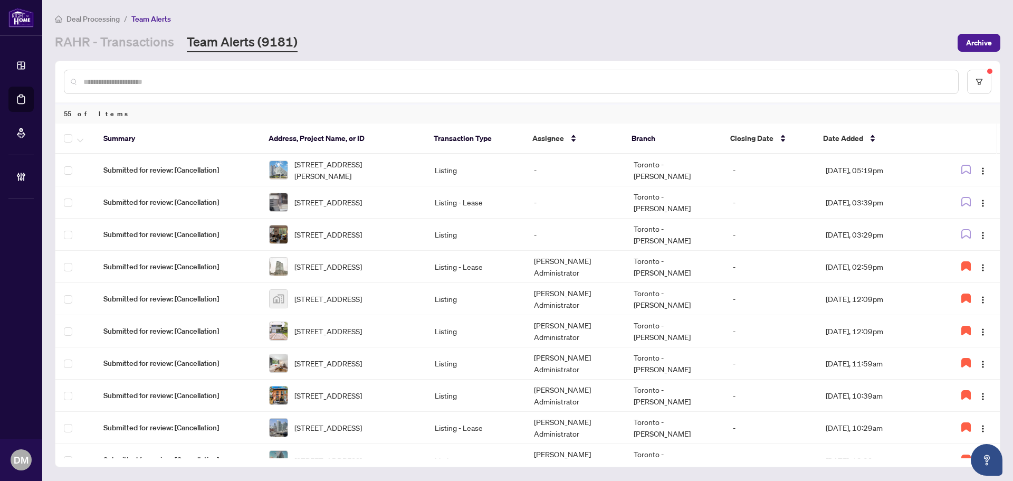
click at [364, 39] on div "RAHR - Transactions Team Alerts (9181)" at bounding box center [503, 42] width 896 height 19
click at [112, 46] on link "RAHR - Transactions" at bounding box center [114, 42] width 119 height 19
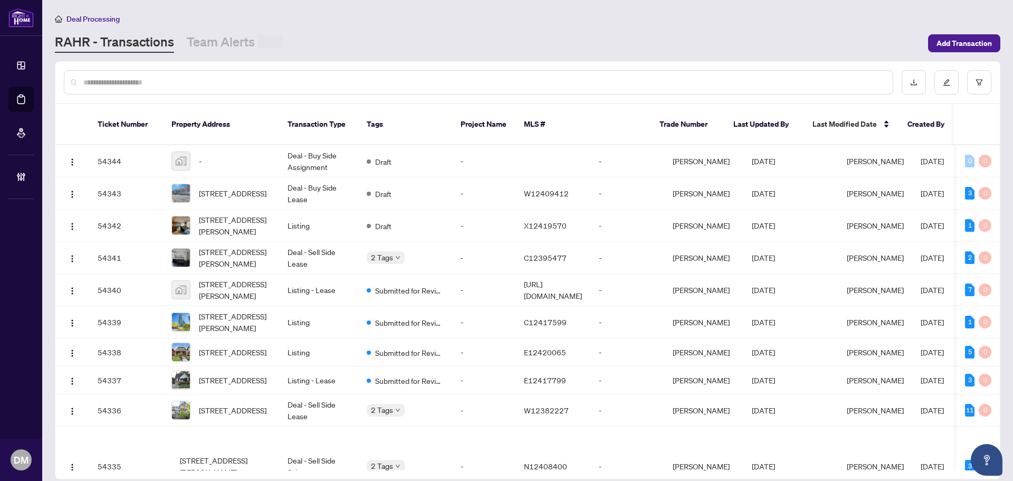
click at [266, 87] on input "text" at bounding box center [483, 83] width 801 height 12
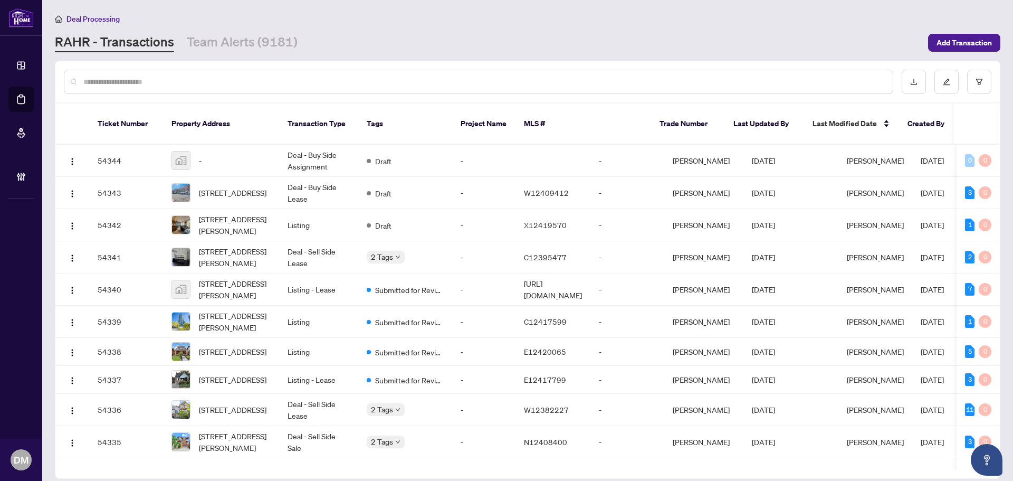
click at [269, 87] on input "text" at bounding box center [483, 82] width 801 height 12
click at [270, 87] on input "text" at bounding box center [483, 82] width 801 height 12
click at [695, 60] on main "Deal Processing RAHR - Transactions Team Alerts (9181) Add Transaction Ticket N…" at bounding box center [527, 240] width 971 height 481
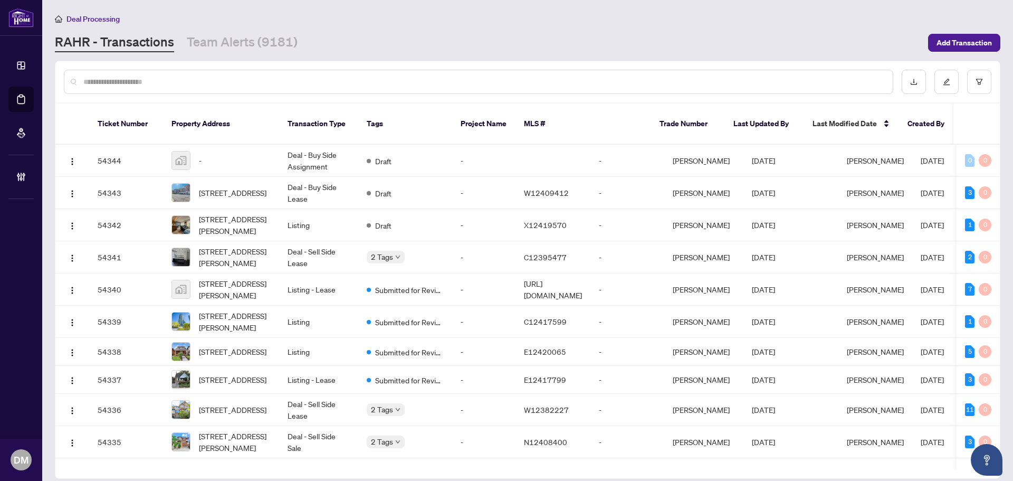
click at [739, 31] on div "Deal Processing RAHR - Transactions Team Alerts (9181) Add Transaction" at bounding box center [527, 33] width 945 height 40
click at [332, 46] on div "RAHR - Transactions Team Alerts (9181)" at bounding box center [488, 42] width 867 height 19
click at [265, 52] on main "Deal Processing RAHR - Transactions Team Alerts (9181) Add Transaction Ticket N…" at bounding box center [527, 240] width 971 height 481
click at [266, 47] on link "Team Alerts (9181)" at bounding box center [242, 42] width 111 height 19
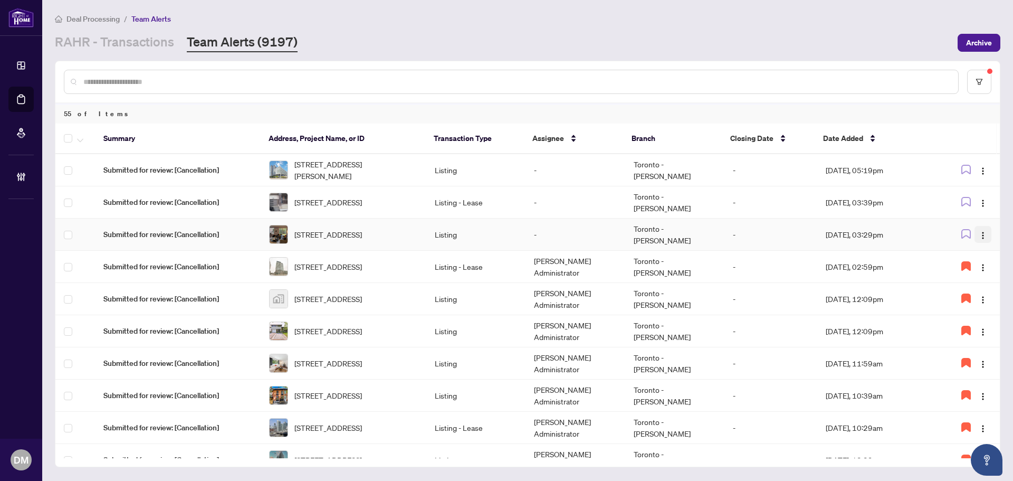
click at [983, 234] on img "button" at bounding box center [983, 235] width 8 height 8
click at [767, 41] on div "RAHR - Transactions Team Alerts (9197)" at bounding box center [503, 42] width 896 height 19
click at [74, 32] on div "Deal Processing / Team Alerts RAHR - Transactions Team Alerts (9197) Archive" at bounding box center [527, 33] width 945 height 40
click at [111, 49] on link "RAHR - Transactions" at bounding box center [114, 42] width 119 height 19
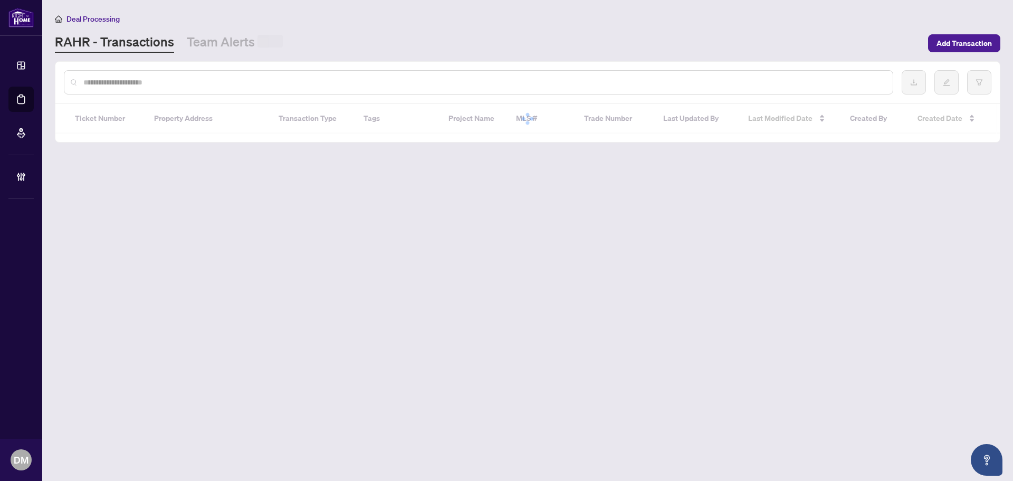
click at [146, 81] on input "text" at bounding box center [483, 83] width 801 height 12
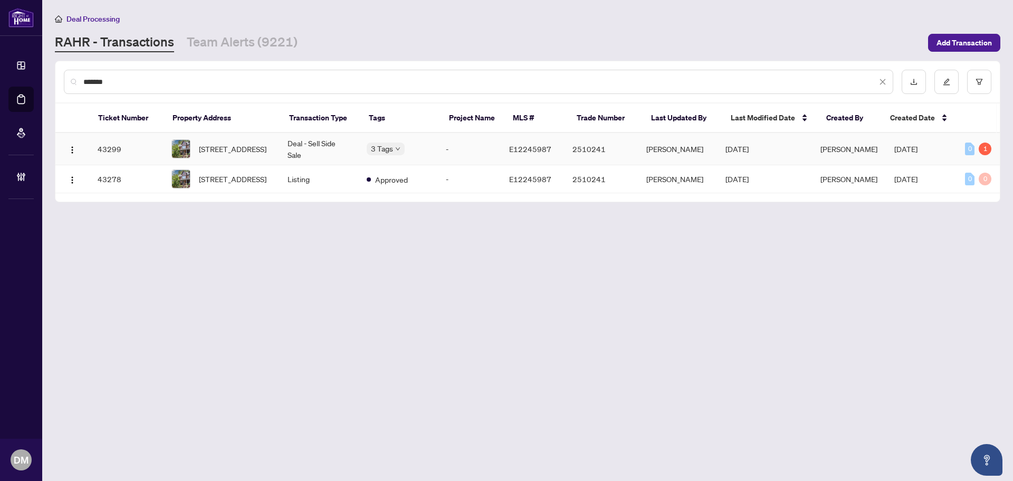
type input "*******"
click at [283, 140] on td "Deal - Sell Side Sale" at bounding box center [318, 149] width 79 height 32
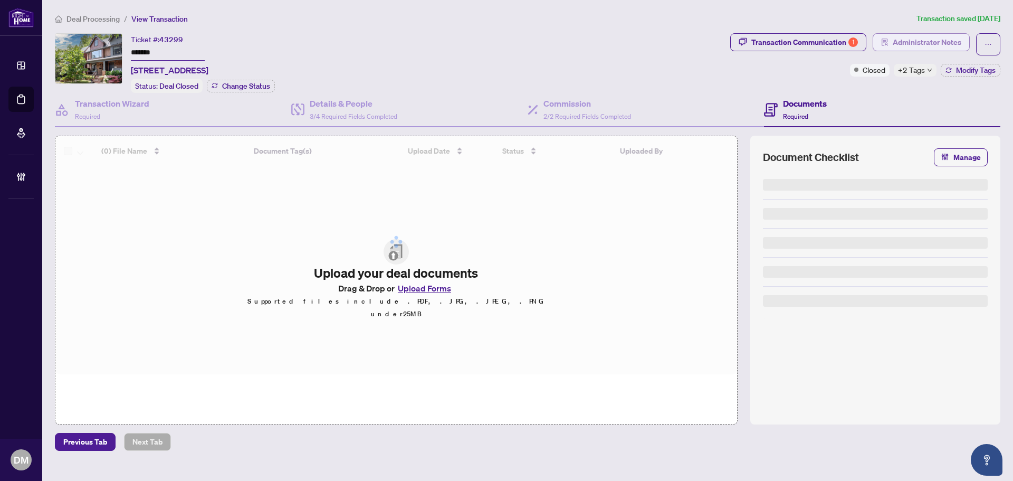
click at [897, 41] on span "Administrator Notes" at bounding box center [927, 42] width 69 height 17
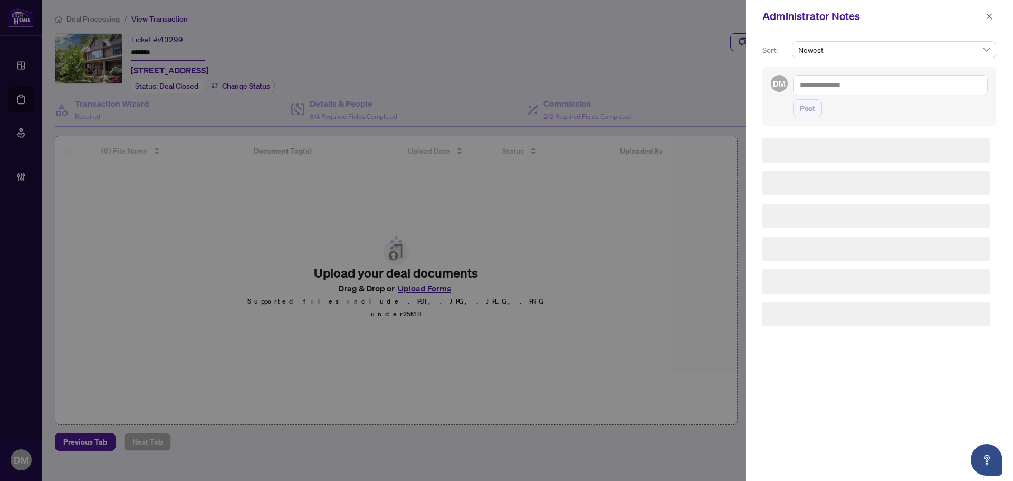
click at [843, 82] on textarea at bounding box center [890, 85] width 195 height 20
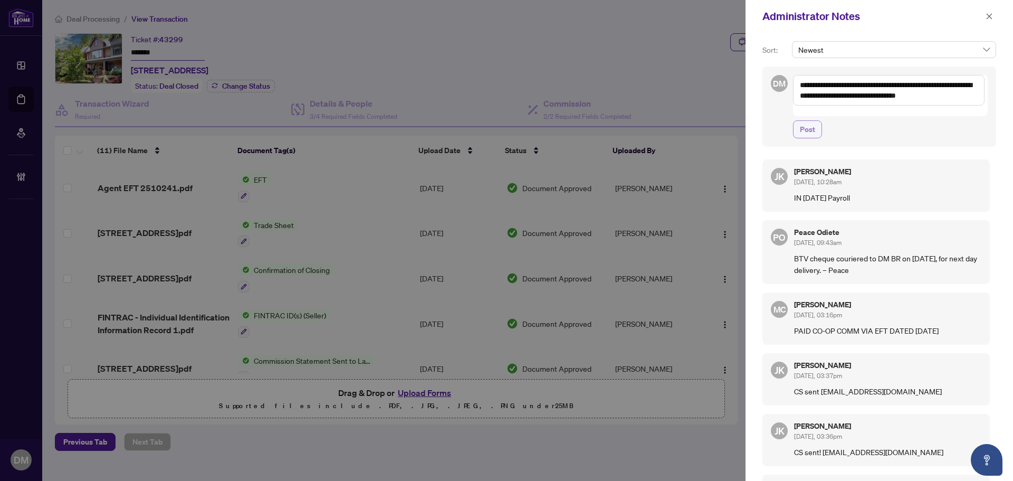
type textarea "**********"
click at [809, 121] on span "Post" at bounding box center [807, 129] width 15 height 17
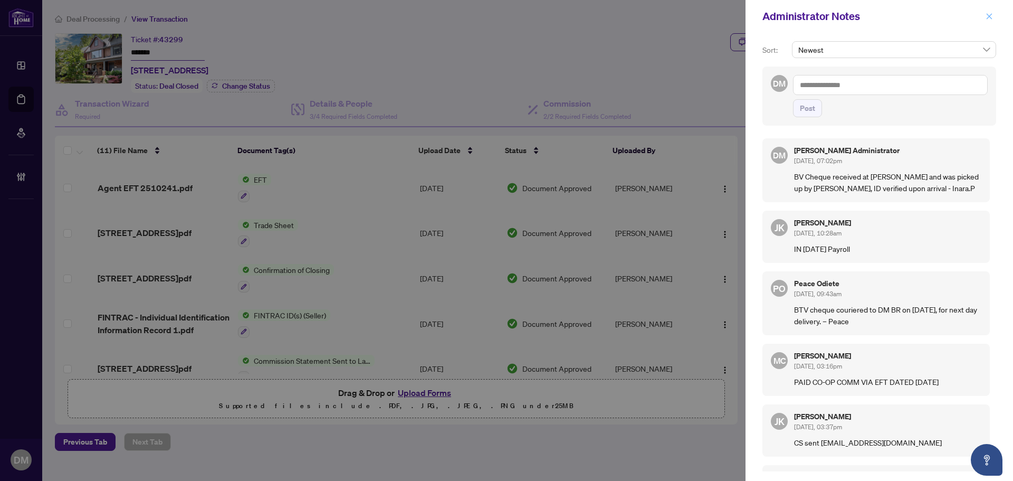
click at [989, 14] on icon "close" at bounding box center [989, 16] width 7 height 7
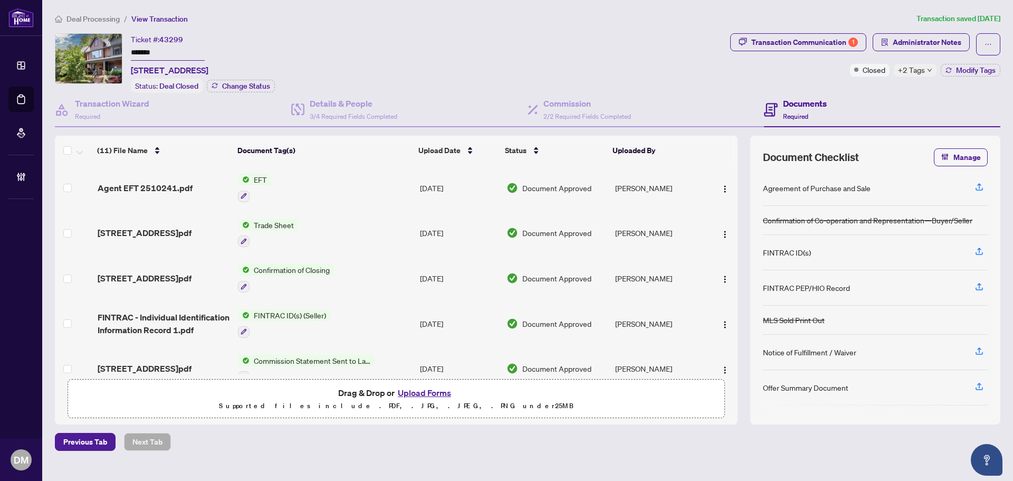
click at [591, 44] on div "Ticket #: 43299 ******* 128 Booth Ave, Toronto, Ontario M4M 2M4, Canada Status:…" at bounding box center [390, 63] width 671 height 60
click at [625, 14] on ol "Deal Processing / View Transaction" at bounding box center [483, 19] width 857 height 12
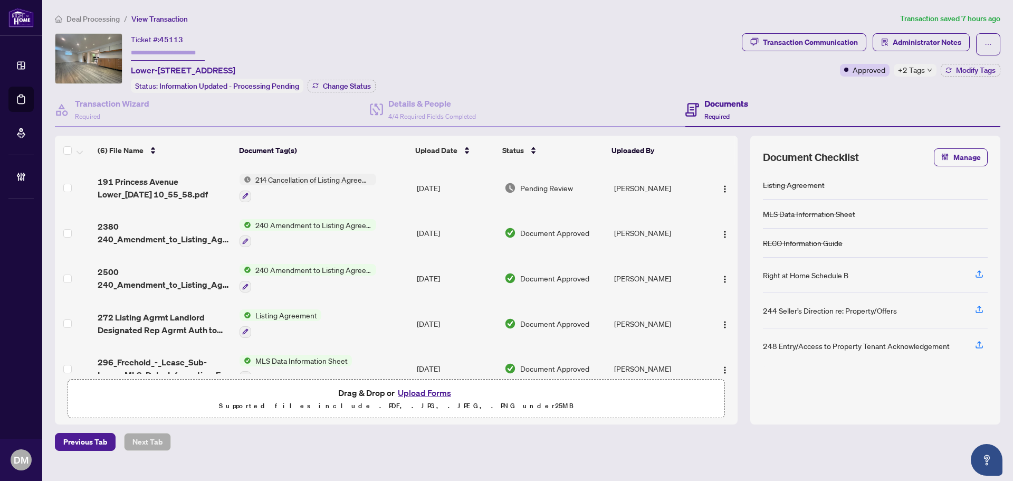
drag, startPoint x: 123, startPoint y: 69, endPoint x: 358, endPoint y: 62, distance: 234.3
click at [357, 62] on div "Ticket #: 45113 Lower-191 Princess Ave, Toronto, Ontario M2N 3R8, Canada Status…" at bounding box center [396, 63] width 683 height 60
click at [375, 62] on div "Ticket #: 45113 Lower-191 Princess Ave, Toronto, Ontario M2N 3R8, Canada Status…" at bounding box center [253, 63] width 245 height 60
drag, startPoint x: 359, startPoint y: 68, endPoint x: 122, endPoint y: 74, distance: 237.0
click at [122, 74] on div "Ticket #: 45113 Lower-191 Princess Ave, Toronto, Ontario M2N 3R8, Canada Status…" at bounding box center [396, 63] width 683 height 60
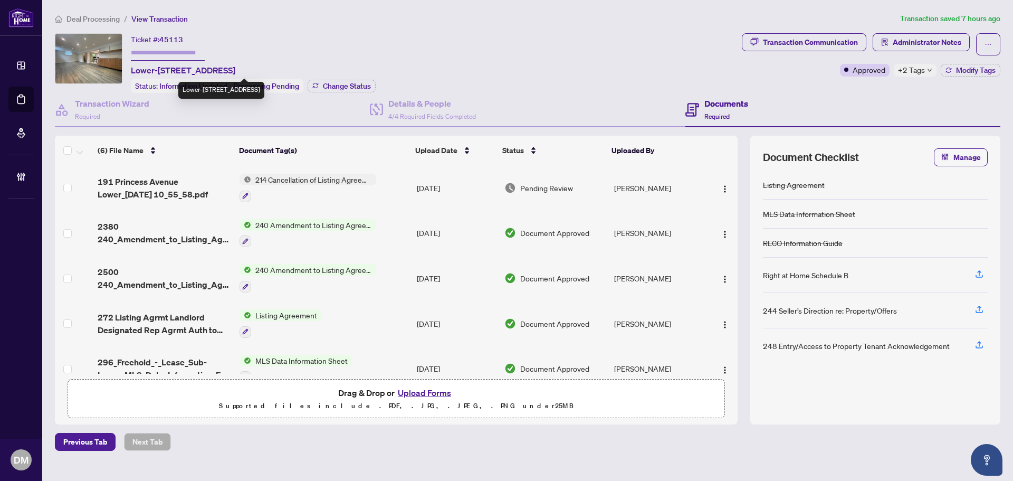
click at [129, 71] on div "Ticket #: 45113 Lower-191 Princess Ave, Toronto, Ontario M2N 3R8, Canada Status…" at bounding box center [396, 63] width 683 height 60
drag, startPoint x: 132, startPoint y: 70, endPoint x: 367, endPoint y: 67, distance: 234.8
click at [367, 67] on div "Ticket #: 45113 Lower-191 Princess Ave, Toronto, Ontario M2N 3R8, Canada Status…" at bounding box center [253, 63] width 245 height 60
copy span "Lower-191 Princess Ave, Toronto, Ontario M2N 3R8, Canada"
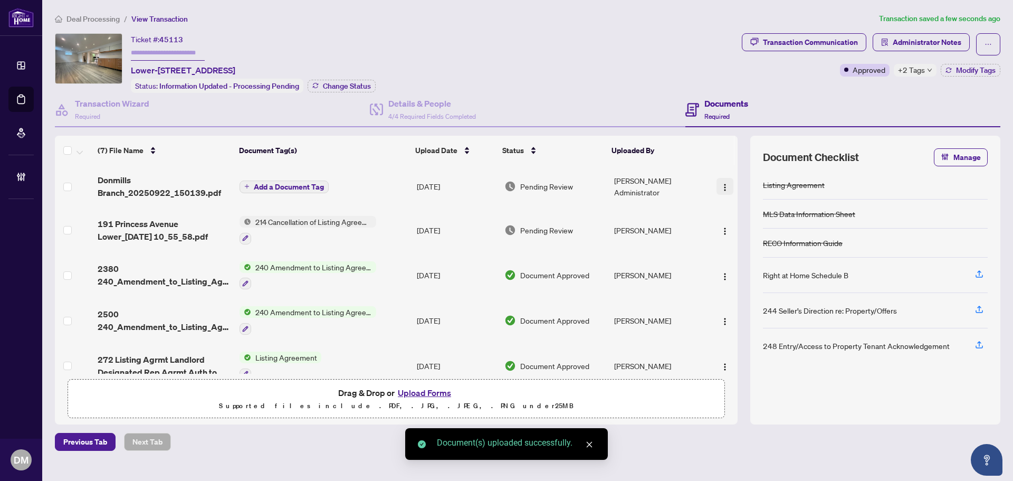
click at [721, 185] on img "button" at bounding box center [725, 187] width 8 height 8
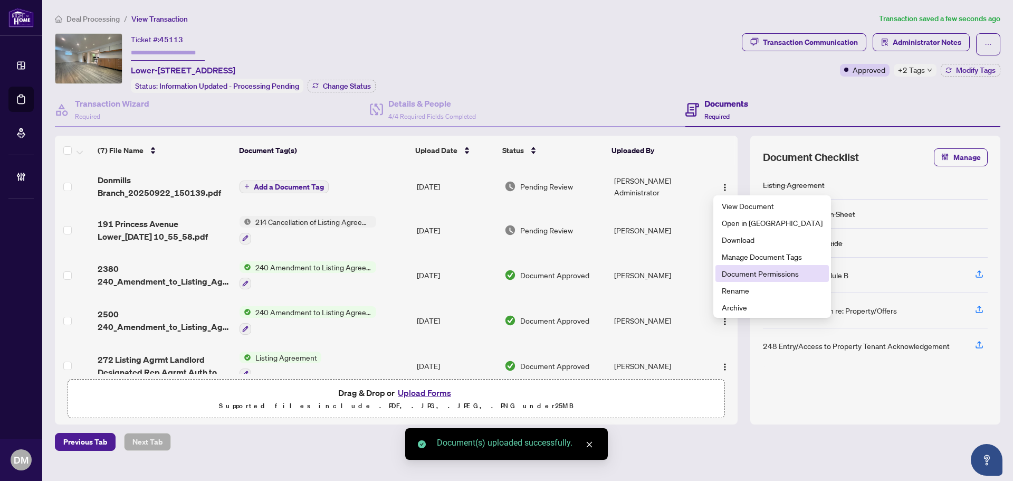
click at [777, 278] on span "Document Permissions" at bounding box center [772, 273] width 101 height 12
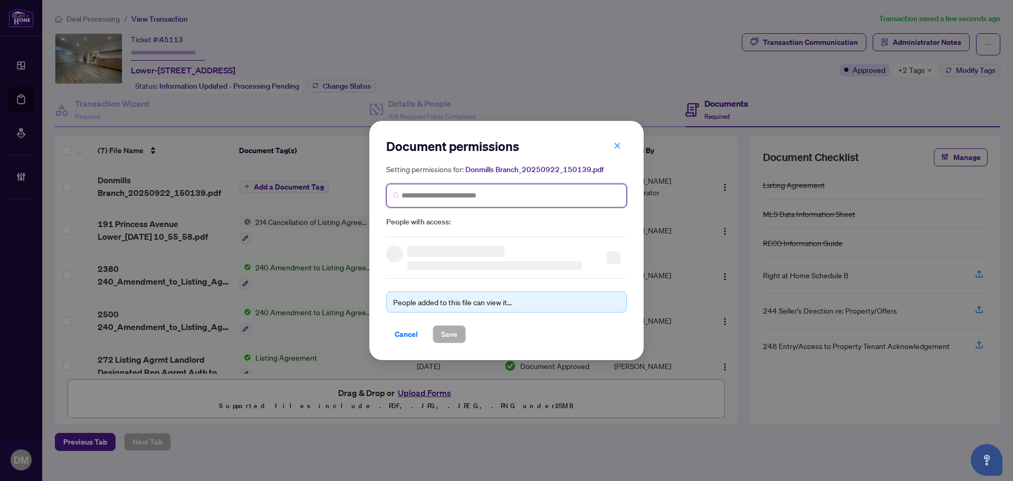
drag, startPoint x: 555, startPoint y: 198, endPoint x: 564, endPoint y: 197, distance: 9.1
click at [555, 197] on input "search" at bounding box center [510, 195] width 218 height 11
type input "***"
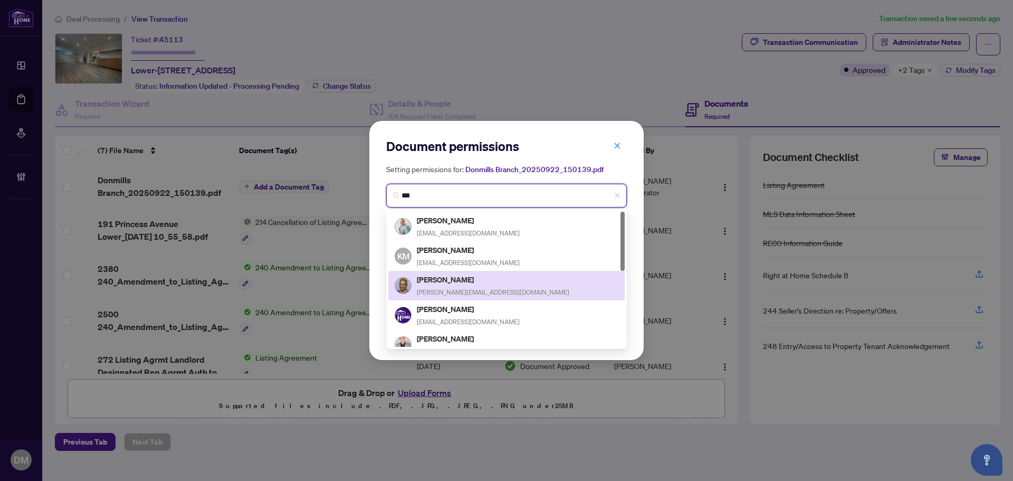
scroll to position [106, 0]
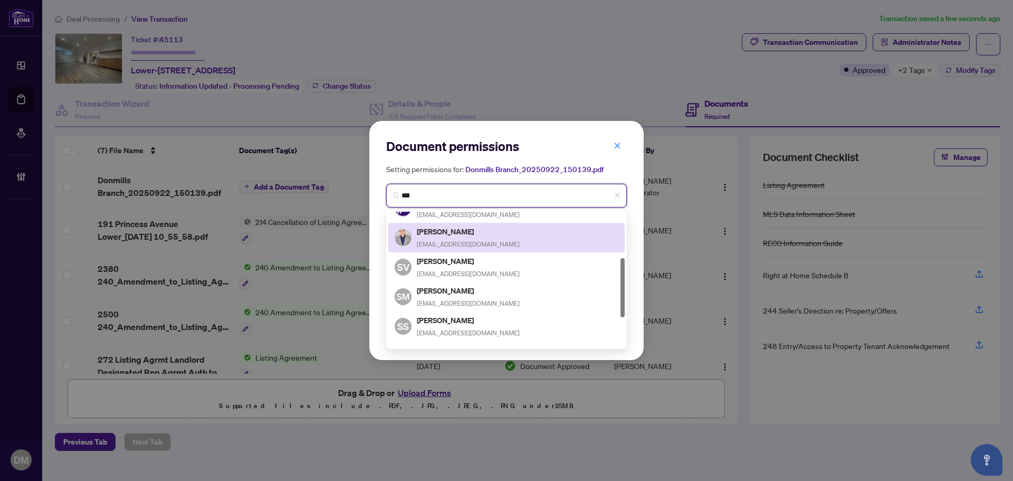
click at [463, 232] on h5 "Philip Sum" at bounding box center [468, 231] width 103 height 12
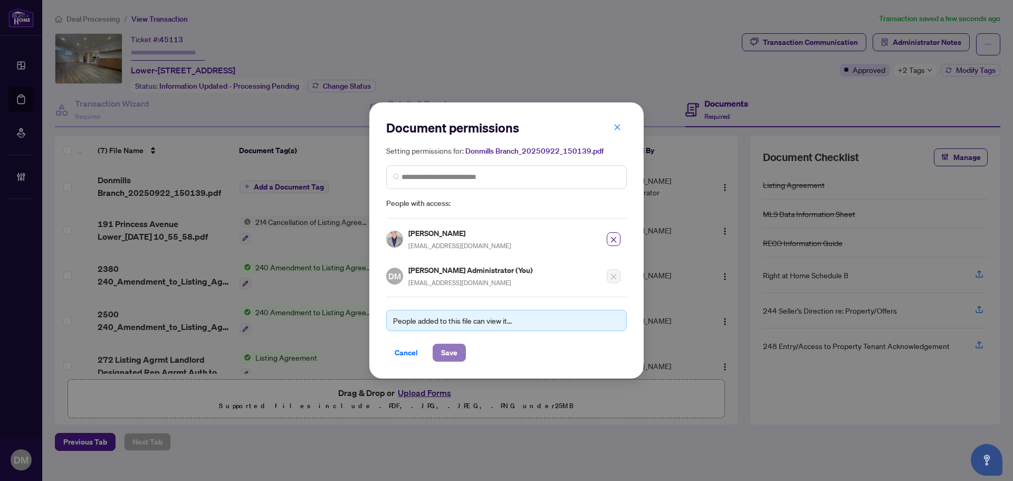
click at [452, 352] on span "Save" at bounding box center [449, 352] width 16 height 17
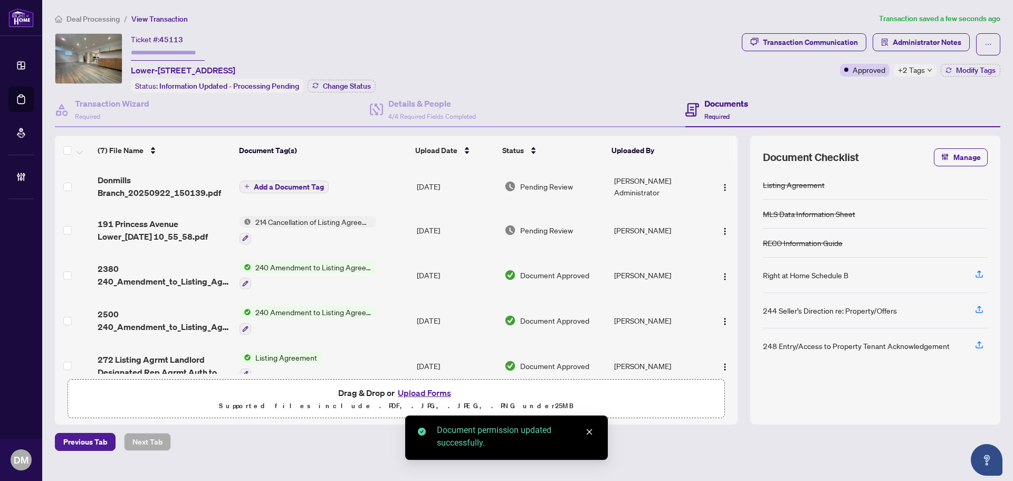
click at [721, 186] on img "button" at bounding box center [725, 187] width 8 height 8
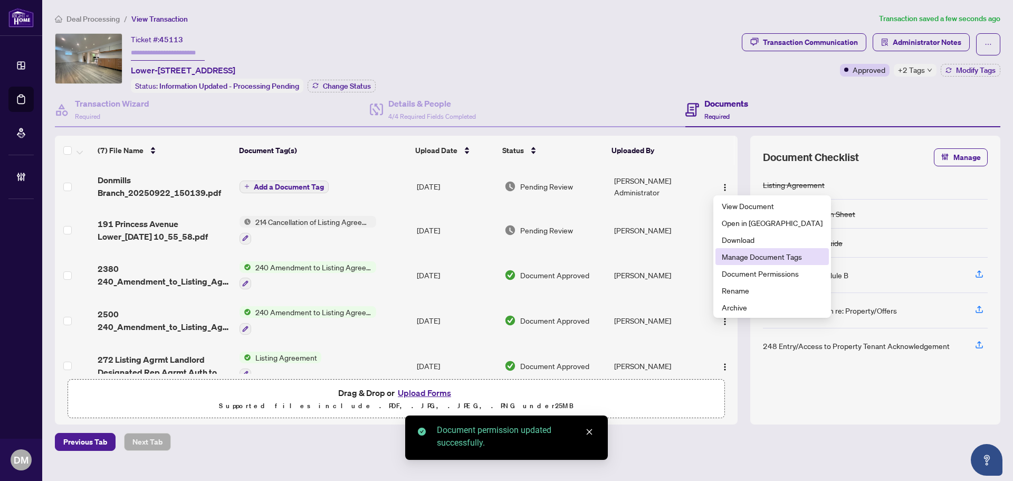
click at [732, 253] on span "Manage Document Tags" at bounding box center [772, 257] width 101 height 12
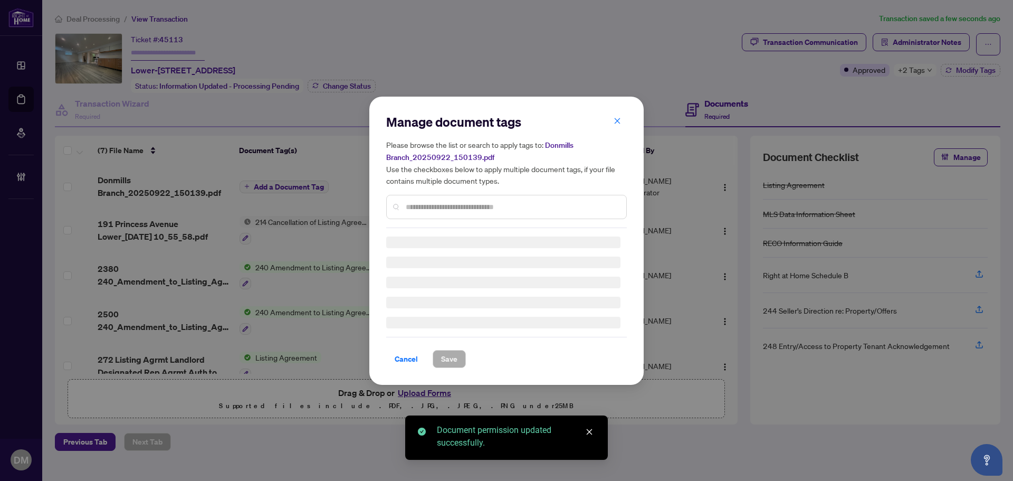
click at [458, 202] on input "text" at bounding box center [512, 207] width 212 height 12
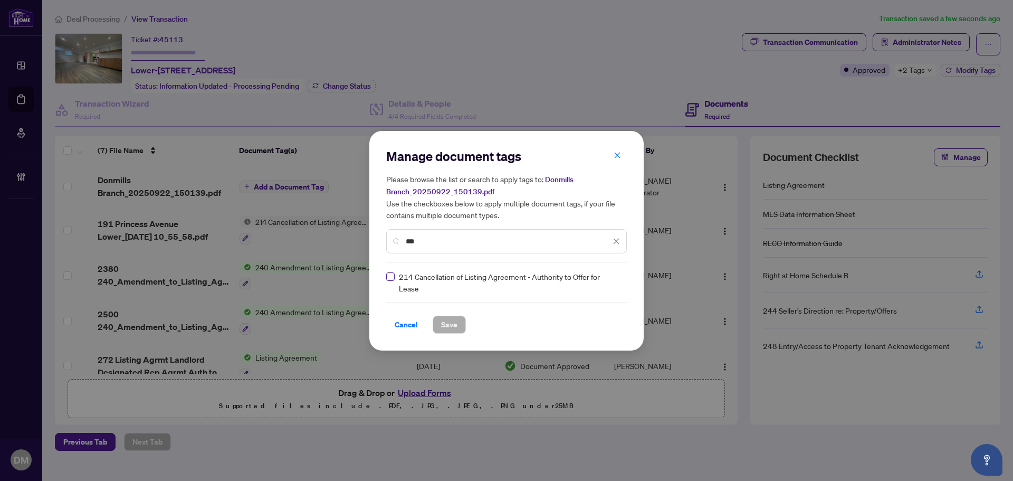
type input "***"
drag, startPoint x: 390, startPoint y: 276, endPoint x: 574, endPoint y: 286, distance: 183.9
click at [390, 276] on label at bounding box center [390, 277] width 8 height 12
click at [594, 279] on div "214 Cancellation of Listing Agreement - Authority to Offer for Lease" at bounding box center [503, 282] width 234 height 23
click at [600, 279] on img at bounding box center [605, 282] width 11 height 11
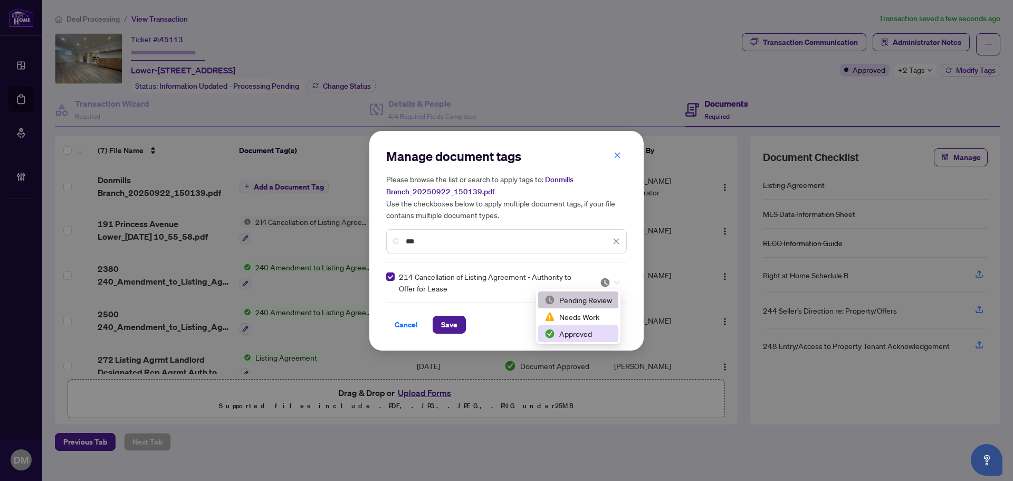
click at [567, 340] on div "Approved" at bounding box center [578, 333] width 80 height 17
click at [565, 336] on div "Manage document tags Please browse the list or search to apply tags to: Donmill…" at bounding box center [506, 240] width 274 height 219
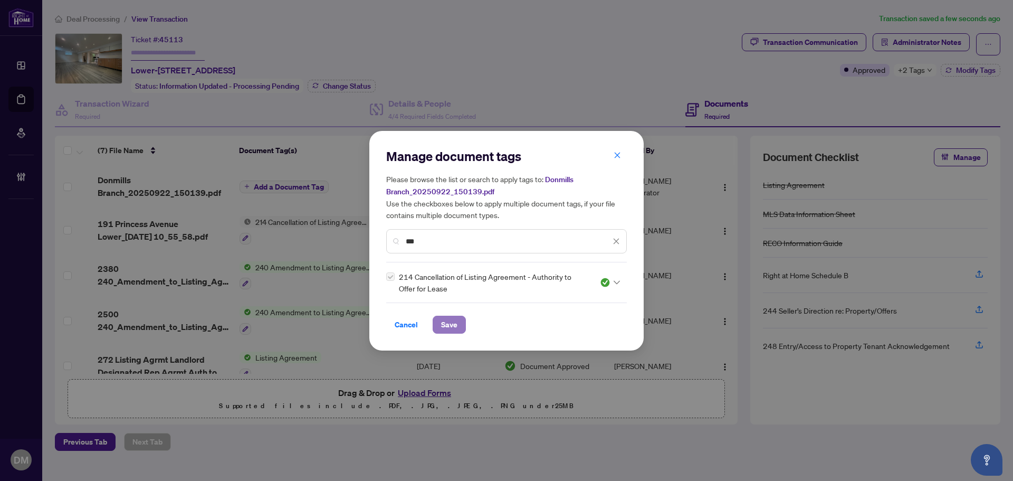
click at [446, 322] on span "Save" at bounding box center [449, 324] width 16 height 17
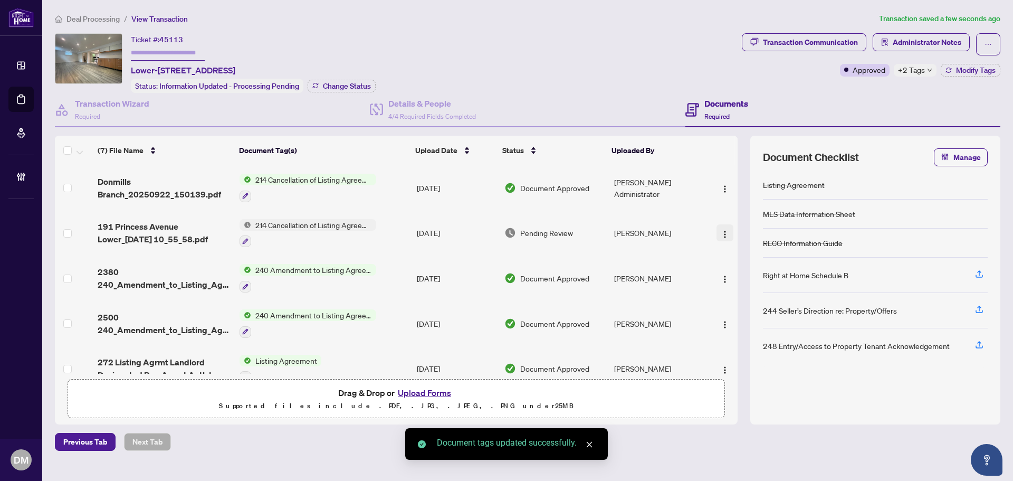
click at [721, 230] on img "button" at bounding box center [725, 234] width 8 height 8
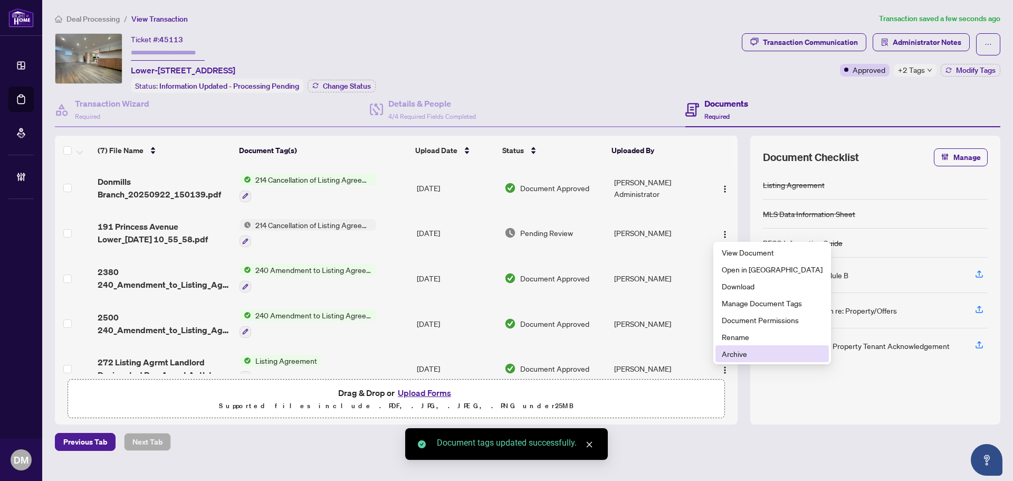
click at [735, 354] on span "Archive" at bounding box center [772, 354] width 101 height 12
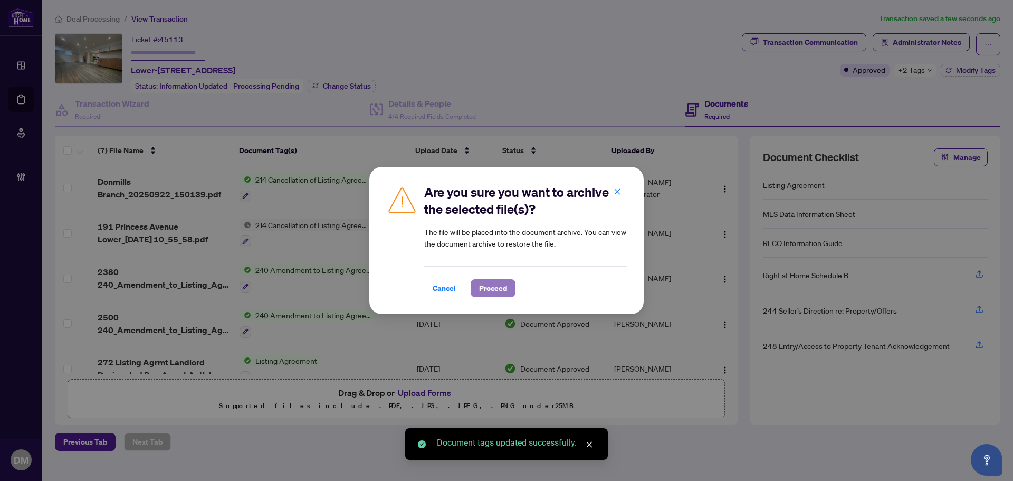
click at [512, 295] on button "Proceed" at bounding box center [493, 288] width 45 height 18
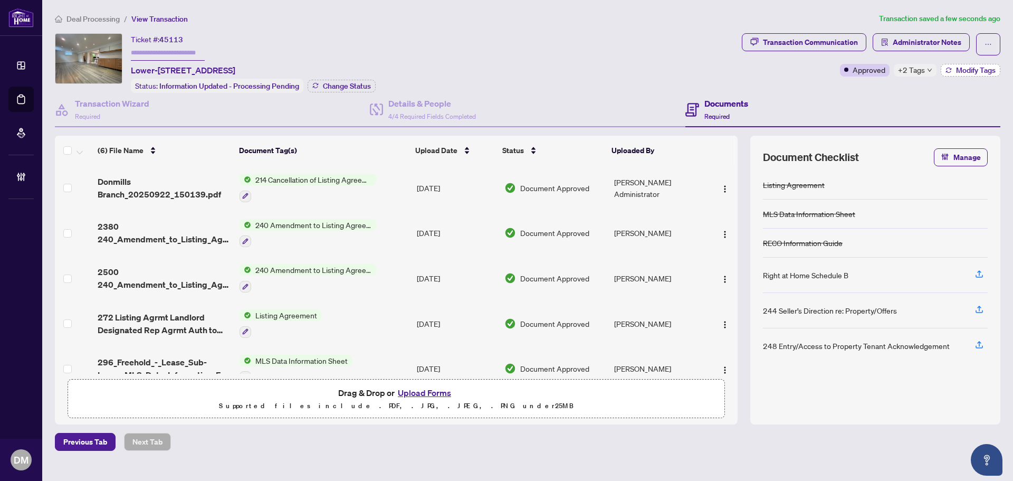
click at [977, 68] on span "Modify Tags" at bounding box center [976, 69] width 40 height 7
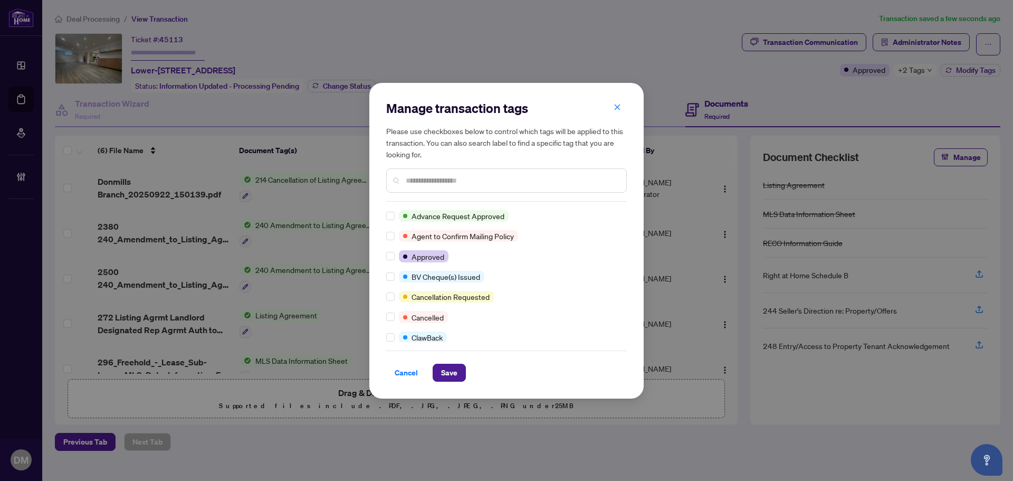
scroll to position [0, 0]
click at [385, 315] on div "Manage transaction tags Please use checkboxes below to control which tags will …" at bounding box center [506, 241] width 274 height 316
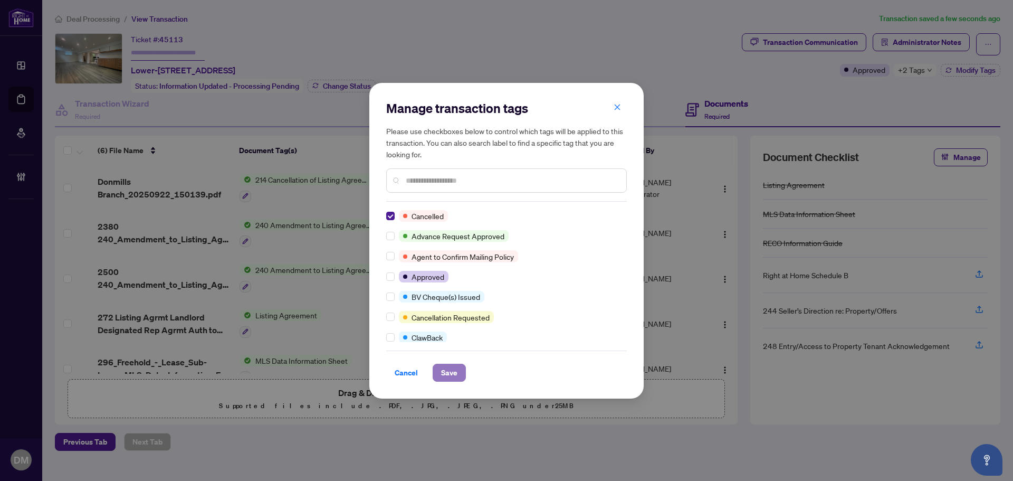
click at [450, 374] on span "Save" at bounding box center [449, 372] width 16 height 17
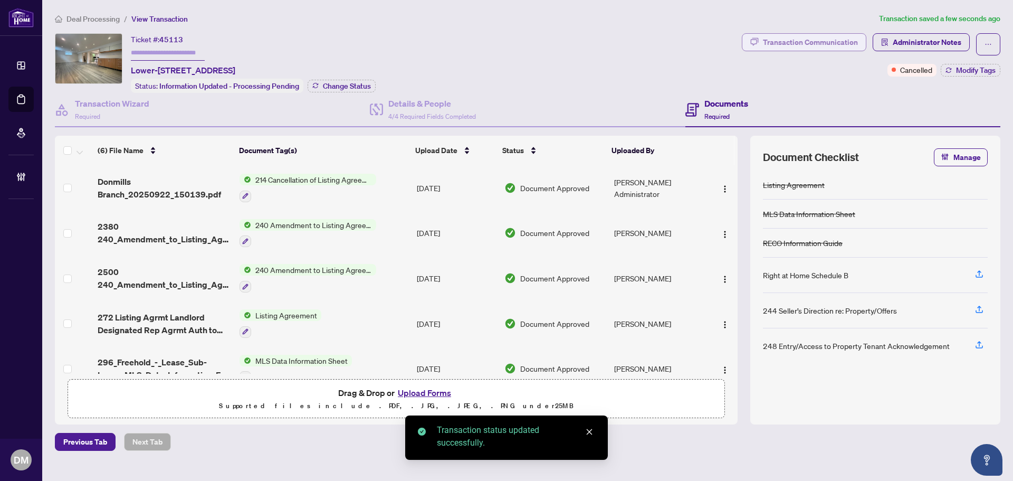
click at [820, 44] on div "Transaction Communication" at bounding box center [810, 42] width 95 height 17
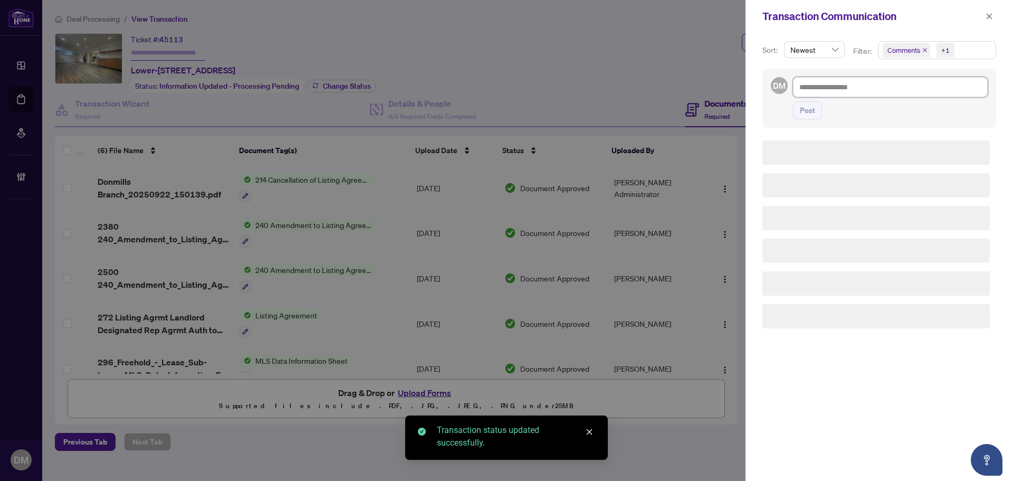
click at [847, 79] on textarea at bounding box center [890, 87] width 195 height 20
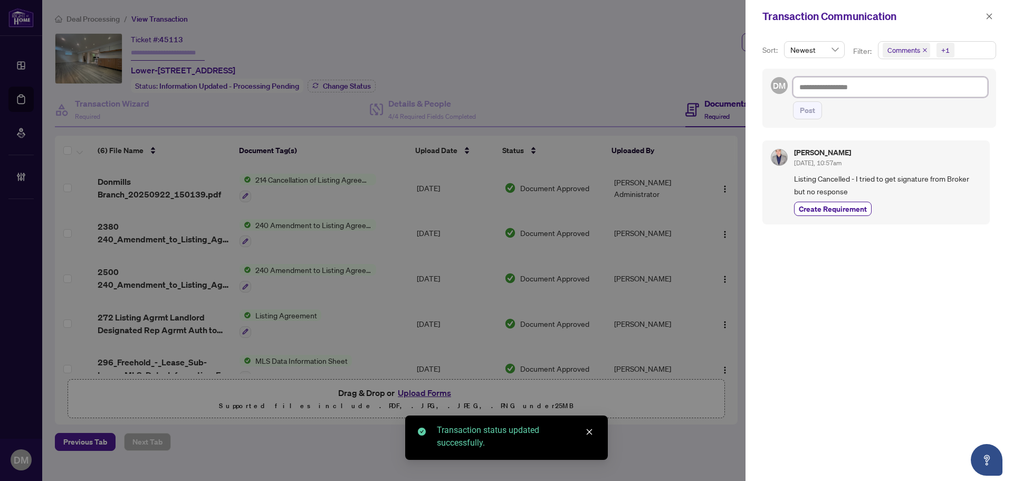
paste textarea "**********"
type textarea "**********"
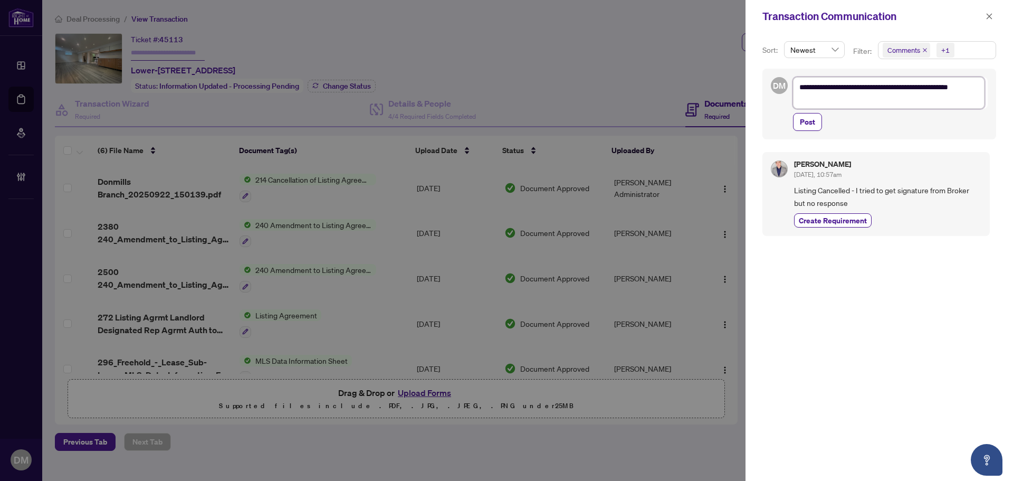
drag, startPoint x: 846, startPoint y: 103, endPoint x: 704, endPoint y: 46, distance: 153.2
click at [697, 48] on div "**********" at bounding box center [506, 240] width 1013 height 481
type textarea "**********"
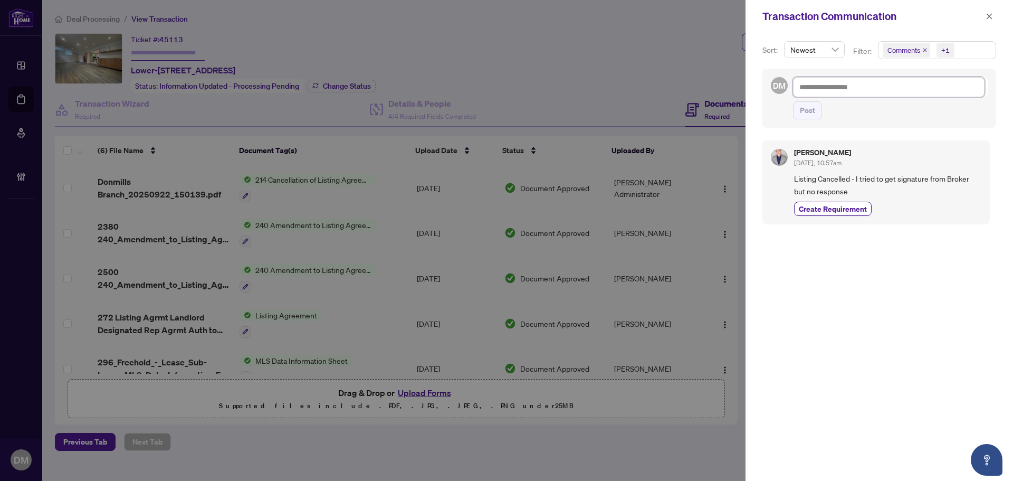
click at [834, 90] on textarea at bounding box center [889, 87] width 192 height 20
paste textarea "**********"
type textarea "**********"
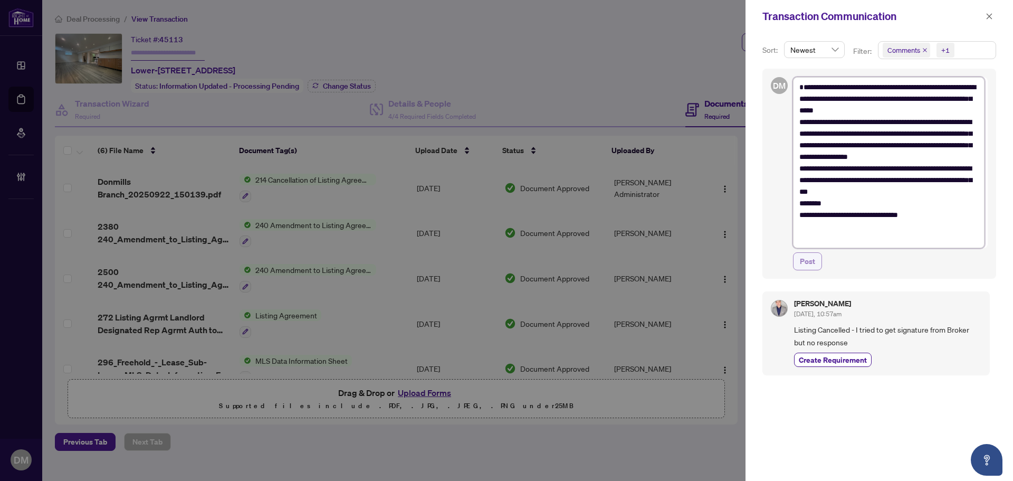
type textarea "**********"
click at [814, 258] on span "Post" at bounding box center [807, 261] width 15 height 17
type textarea "**********"
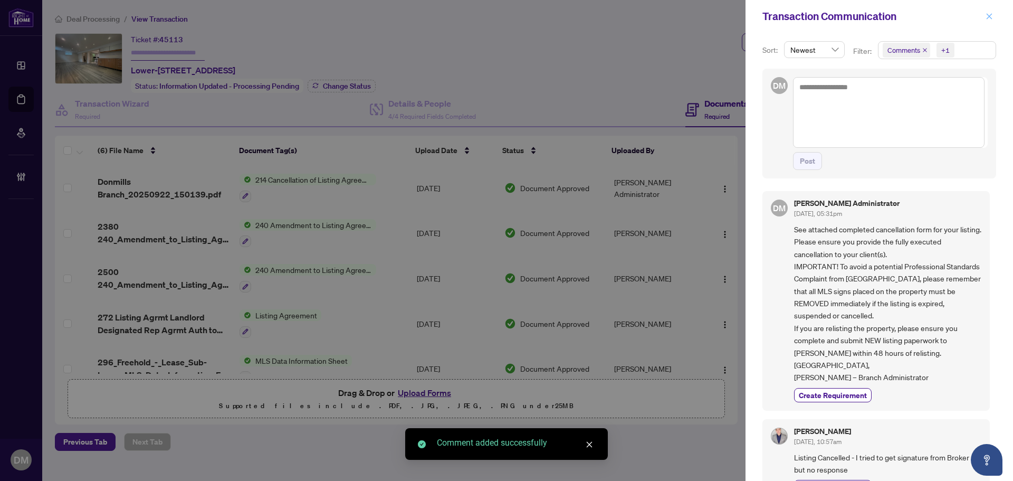
click at [991, 18] on icon "close" at bounding box center [990, 16] width 6 height 6
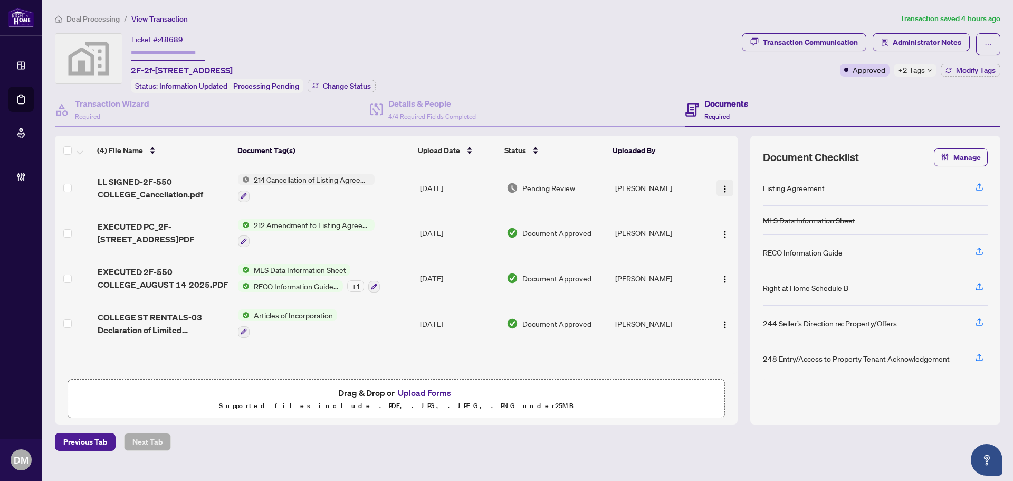
click at [721, 185] on img "button" at bounding box center [725, 189] width 8 height 8
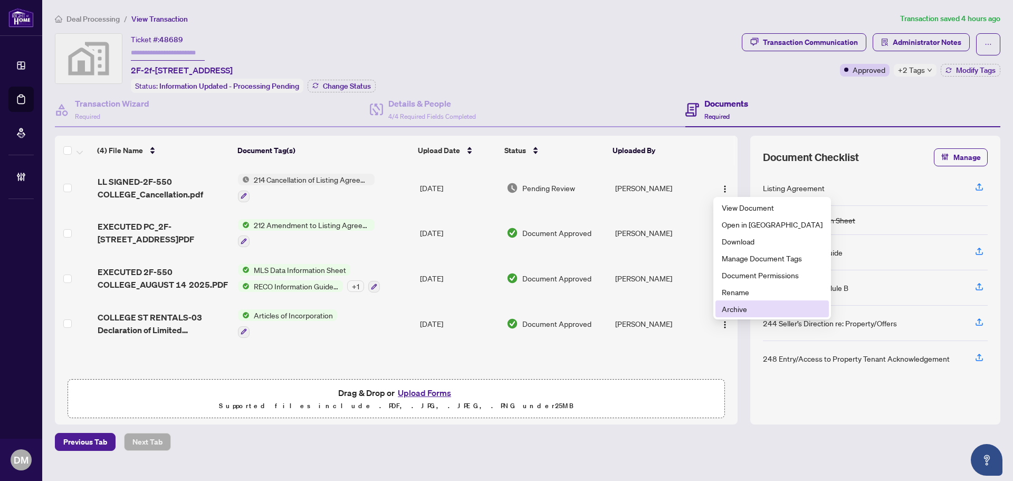
click at [748, 311] on span "Archive" at bounding box center [772, 309] width 101 height 12
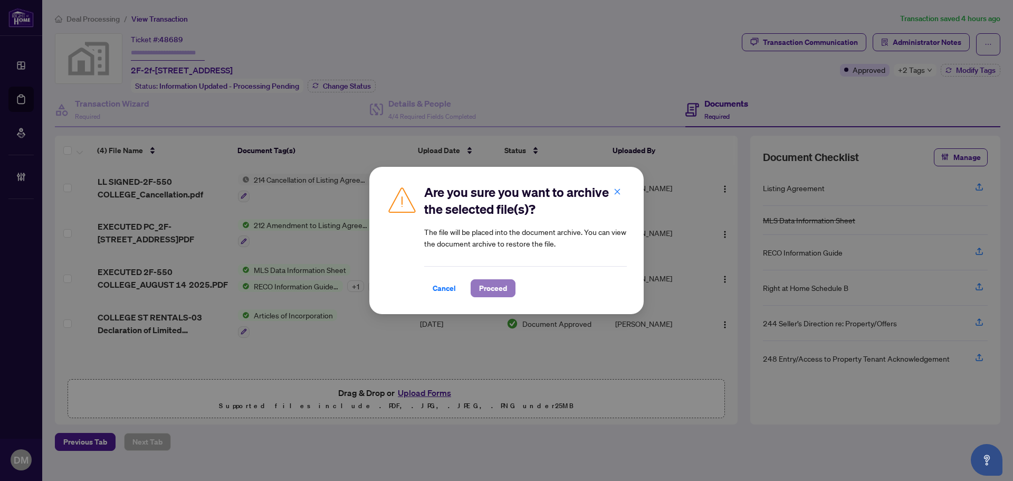
click at [480, 285] on span "Proceed" at bounding box center [493, 288] width 28 height 17
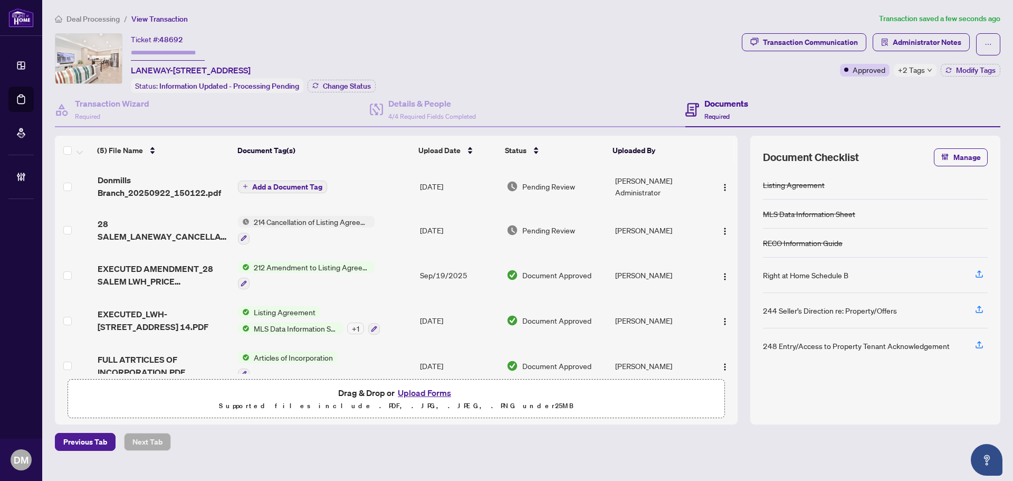
click at [482, 43] on div "Ticket #: [STREET_ADDRESS] Status: Information Updated - Processing Pending Cha…" at bounding box center [396, 63] width 683 height 60
click at [725, 227] on img "button" at bounding box center [725, 231] width 8 height 8
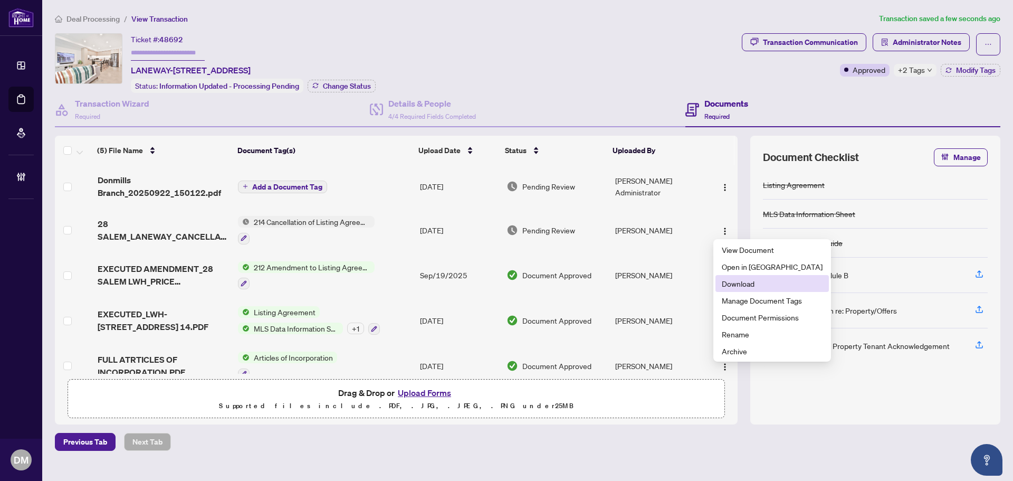
click at [766, 286] on span "Download" at bounding box center [772, 284] width 101 height 12
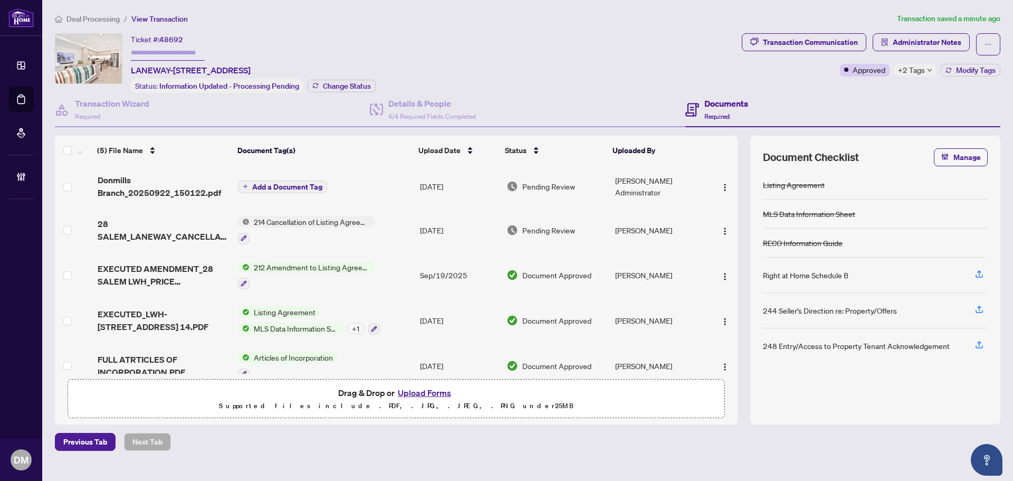
click at [654, 187] on td "[PERSON_NAME] Administrator" at bounding box center [659, 186] width 96 height 42
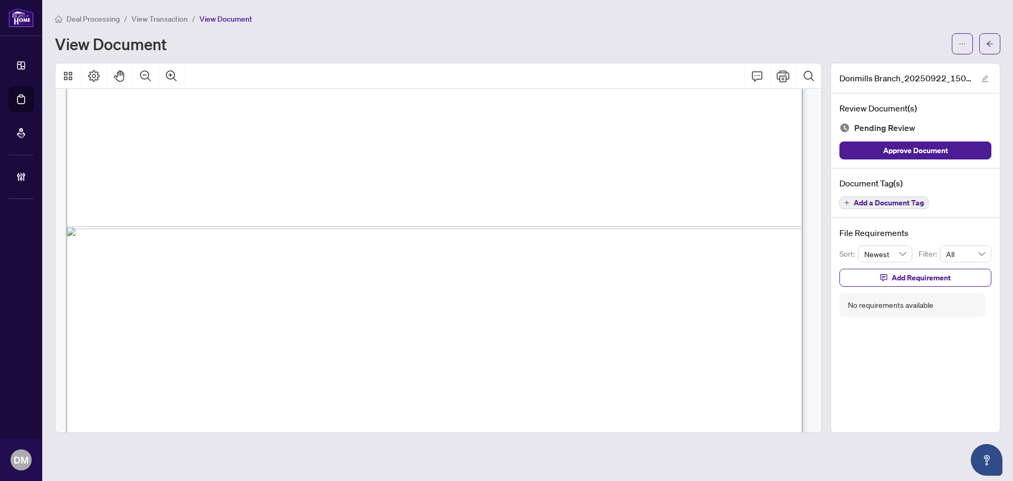
scroll to position [1787, 0]
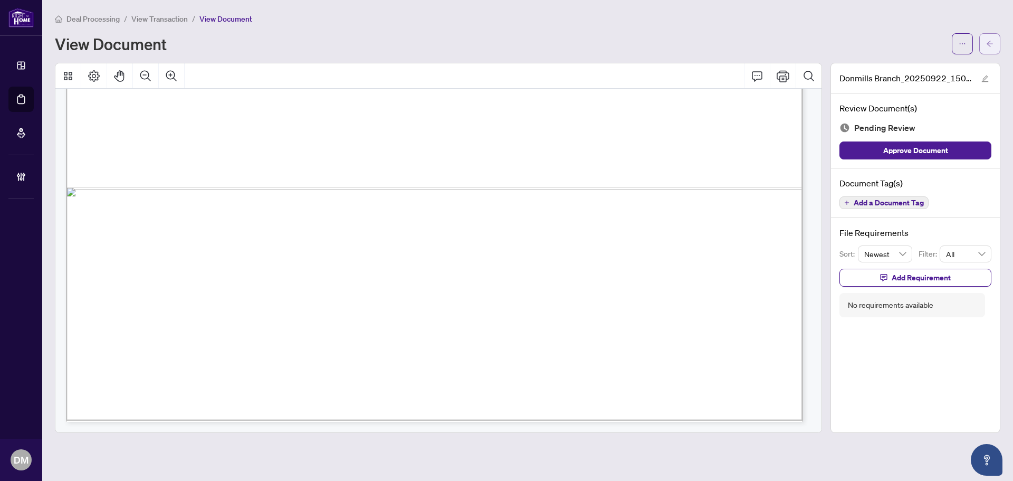
click at [999, 41] on button "button" at bounding box center [989, 43] width 21 height 21
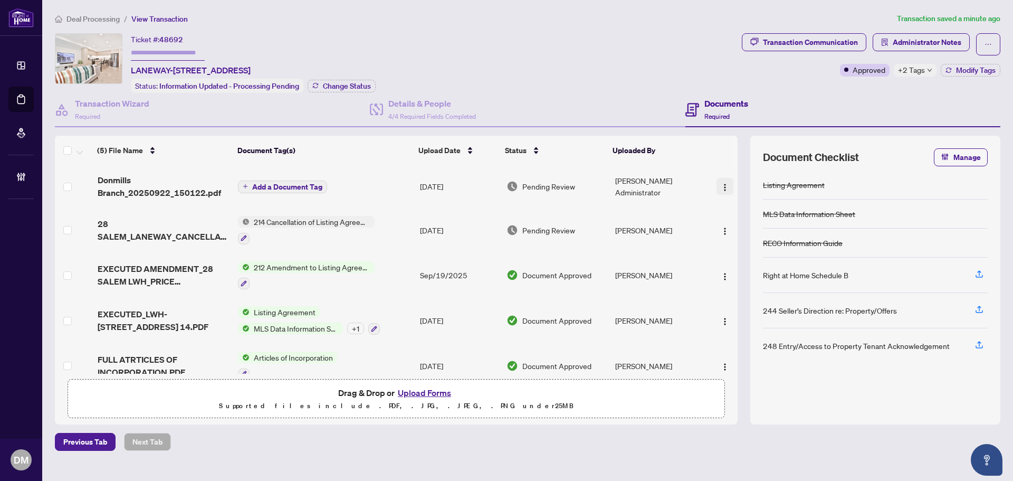
click at [722, 183] on img "button" at bounding box center [725, 187] width 8 height 8
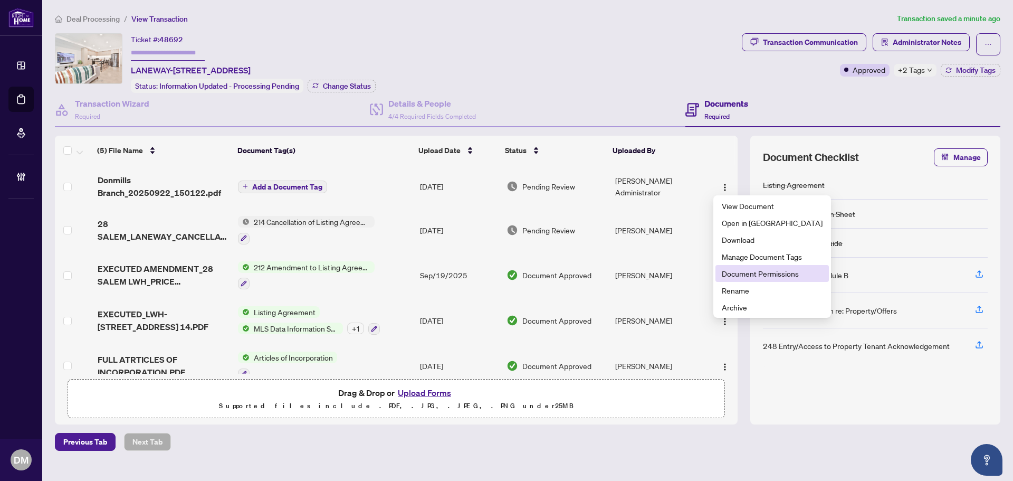
click at [774, 279] on span "Document Permissions" at bounding box center [772, 273] width 101 height 12
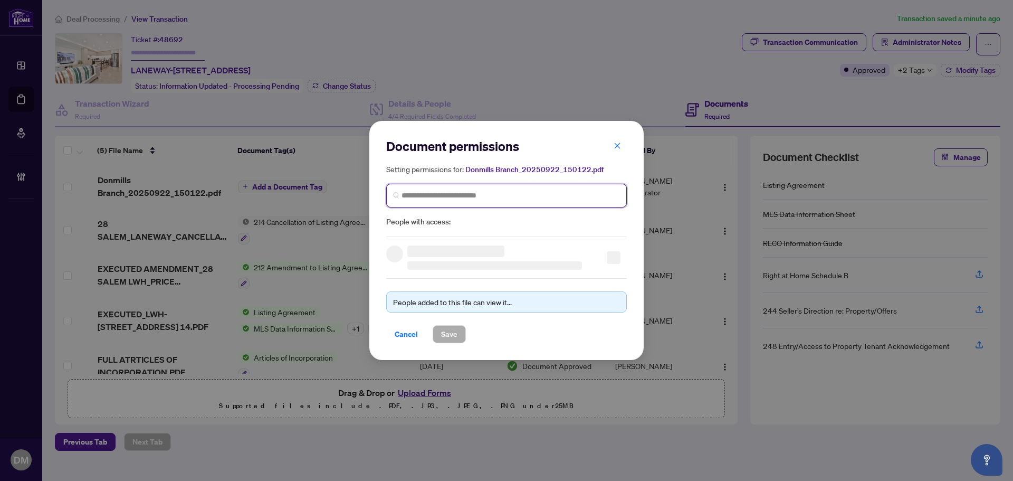
click at [513, 195] on input "search" at bounding box center [510, 195] width 218 height 11
type input "*********"
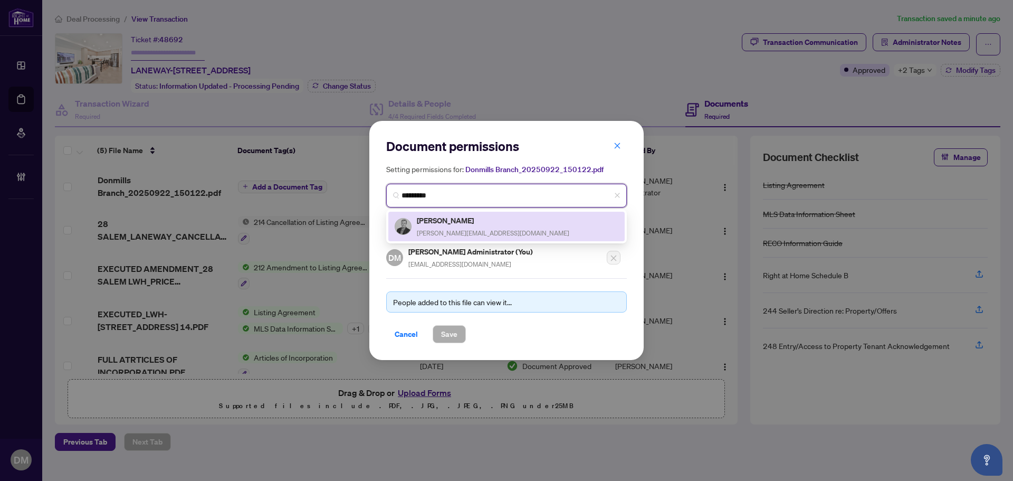
click at [506, 223] on div "[PERSON_NAME] [PERSON_NAME][EMAIL_ADDRESS][DOMAIN_NAME]" at bounding box center [507, 226] width 224 height 24
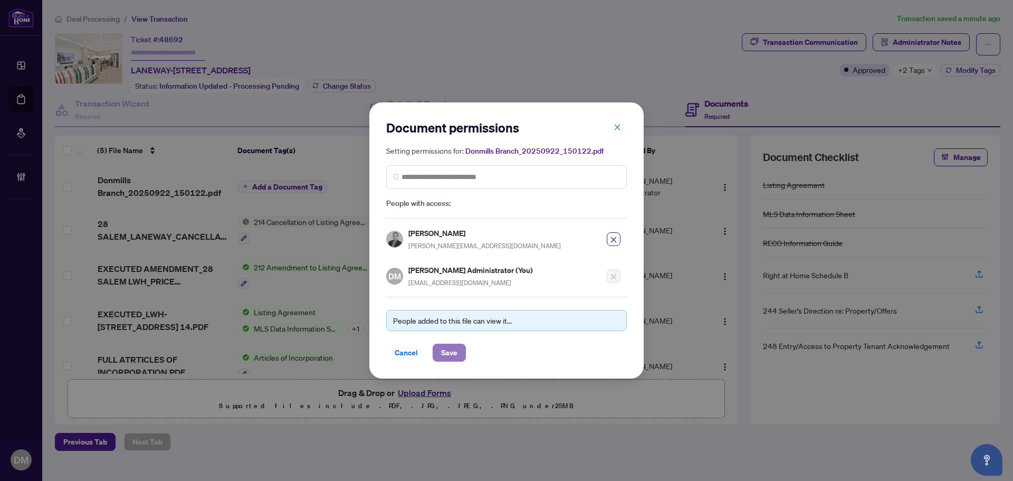
click at [455, 350] on span "Save" at bounding box center [449, 352] width 16 height 17
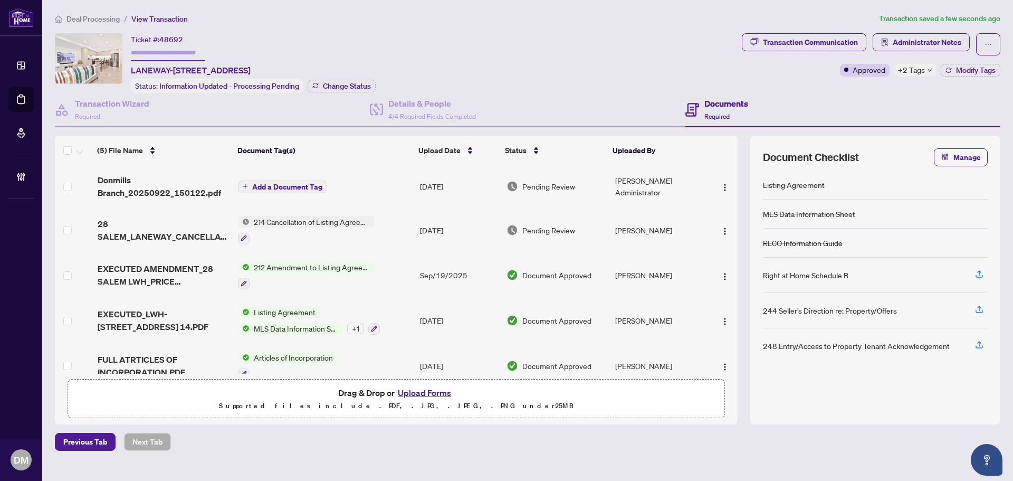
drag, startPoint x: 435, startPoint y: 21, endPoint x: 437, endPoint y: 29, distance: 8.8
click at [435, 21] on ol "Deal Processing / View Transaction" at bounding box center [465, 19] width 820 height 12
click at [721, 183] on img "button" at bounding box center [725, 187] width 8 height 8
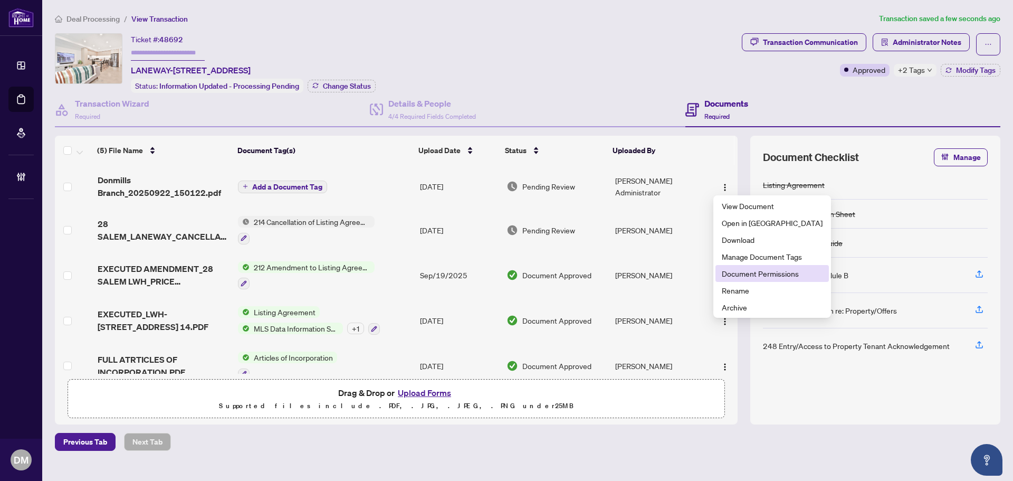
click at [749, 270] on span "Document Permissions" at bounding box center [772, 273] width 101 height 12
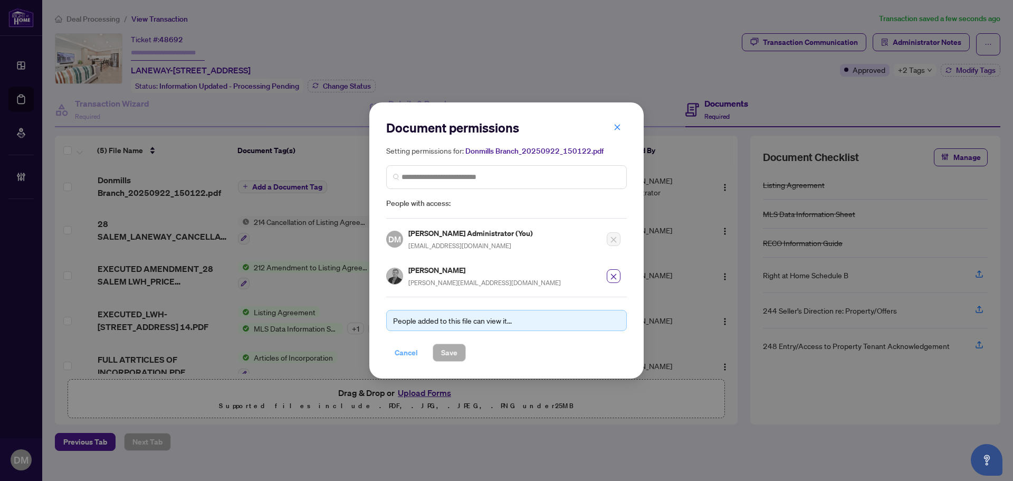
drag, startPoint x: 403, startPoint y: 364, endPoint x: 409, endPoint y: 354, distance: 11.7
click at [404, 361] on div "Document permissions Setting permissions for: Donmills Branch_20250922_150122.p…" at bounding box center [506, 240] width 274 height 276
click at [410, 354] on span "Cancel" at bounding box center [406, 352] width 23 height 17
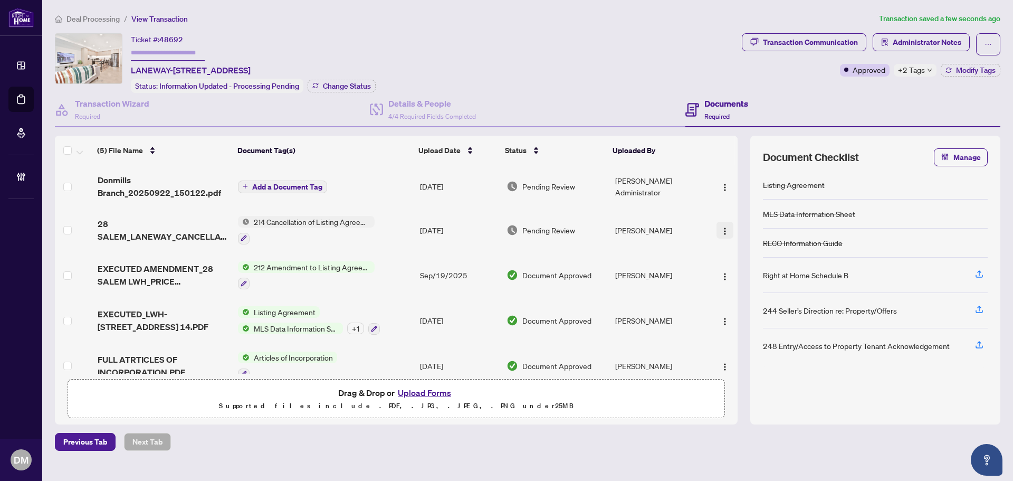
click at [723, 224] on span "button" at bounding box center [725, 230] width 8 height 12
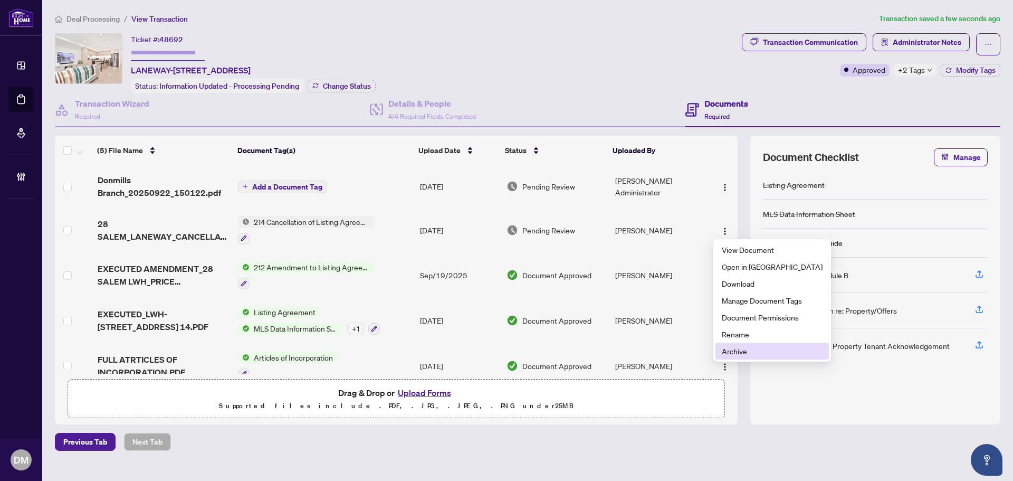
click at [768, 350] on span "Archive" at bounding box center [772, 351] width 101 height 12
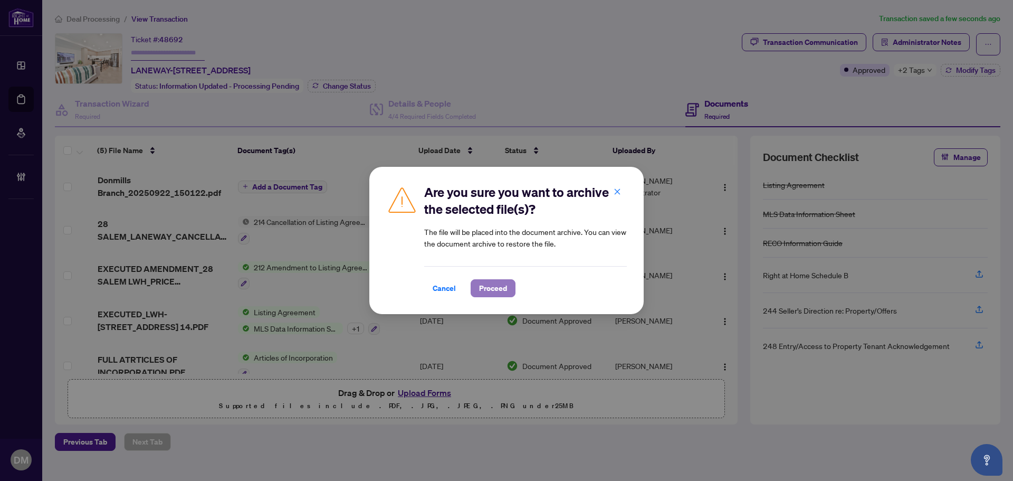
click at [495, 295] on span "Proceed" at bounding box center [493, 288] width 28 height 17
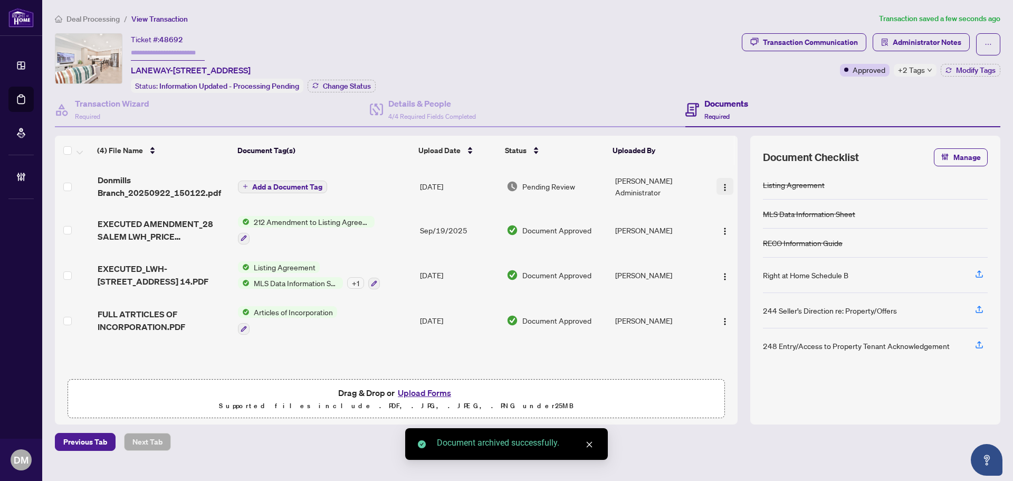
click at [722, 186] on img "button" at bounding box center [725, 187] width 8 height 8
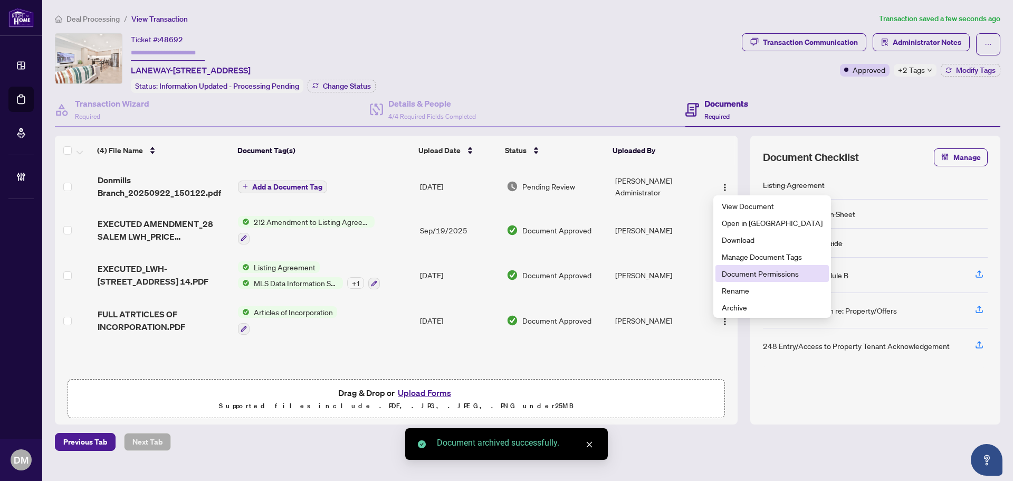
click at [760, 272] on span "Document Permissions" at bounding box center [772, 273] width 101 height 12
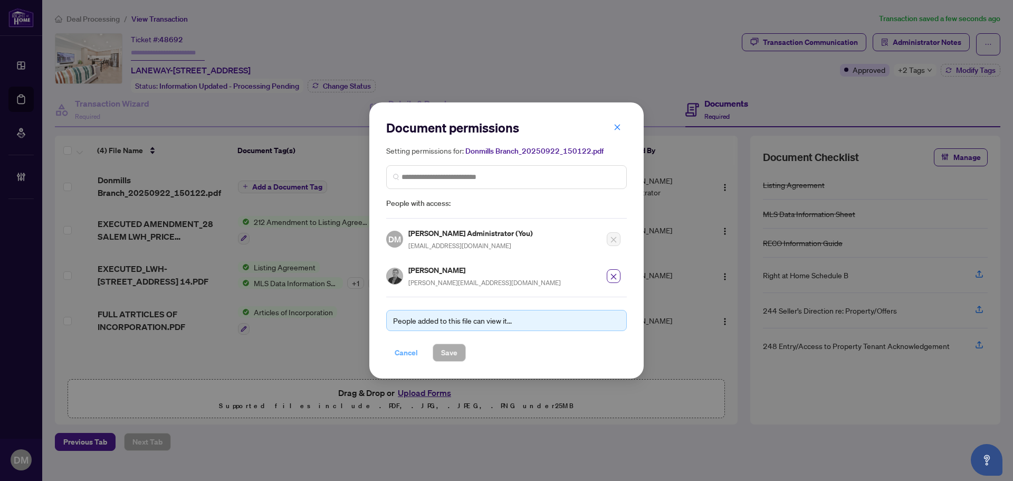
click at [415, 351] on span "Cancel" at bounding box center [406, 352] width 23 height 17
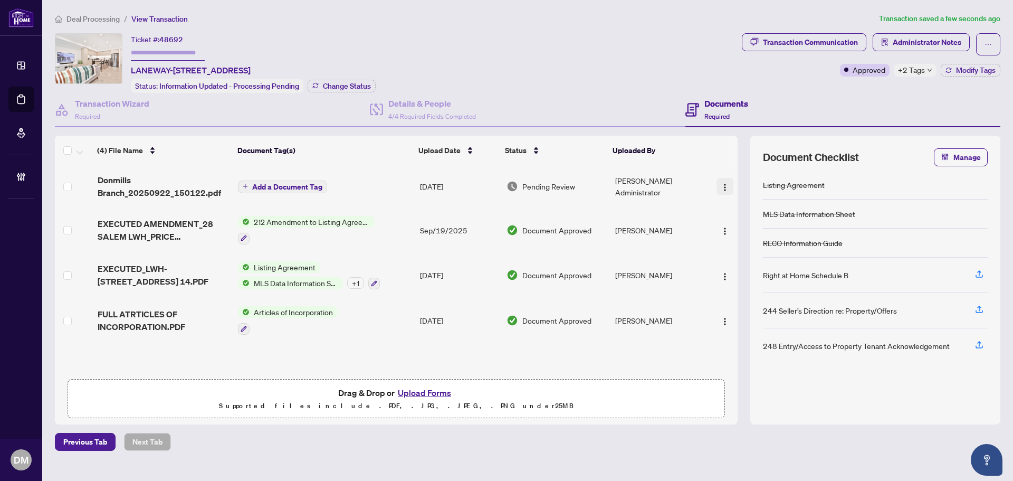
click at [721, 183] on img "button" at bounding box center [725, 187] width 8 height 8
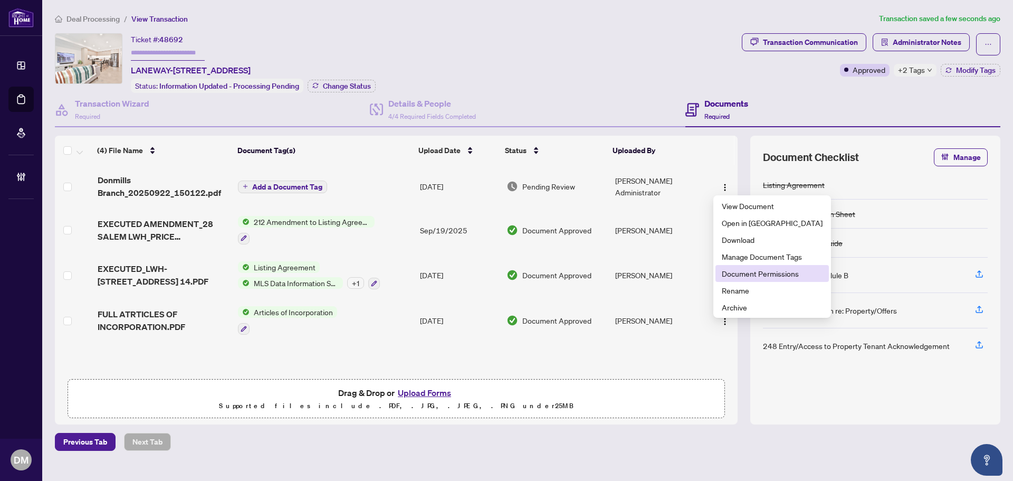
click at [766, 266] on li "Document Permissions" at bounding box center [771, 273] width 113 height 17
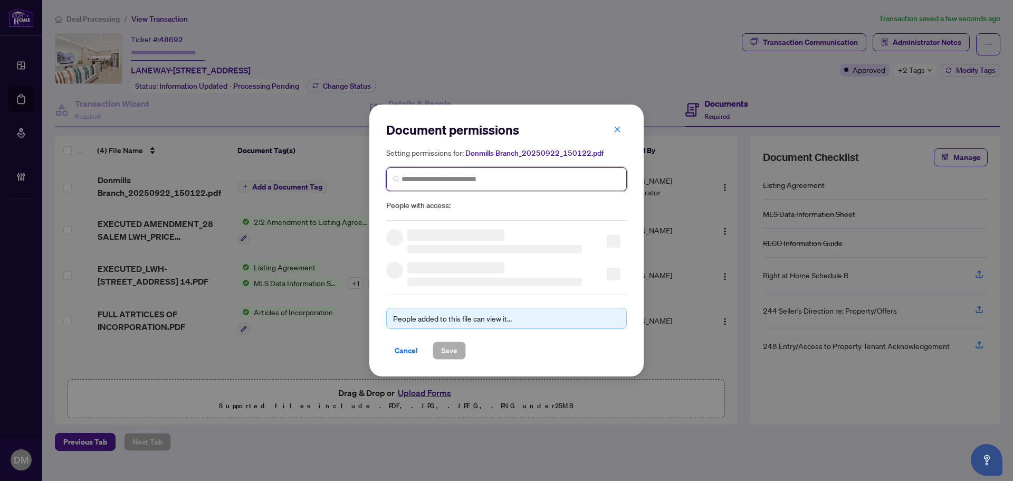
click at [535, 182] on input "search" at bounding box center [510, 179] width 218 height 11
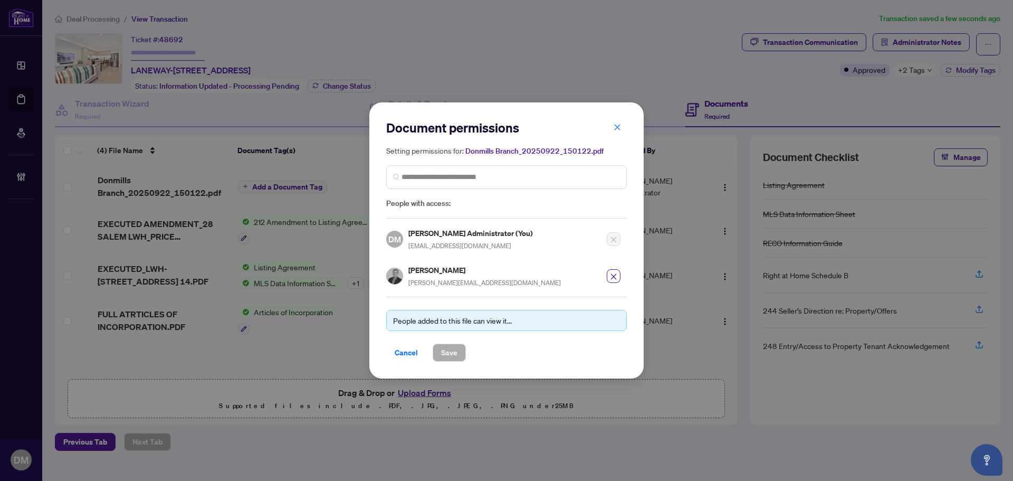
click at [598, 130] on h2 "Document permissions" at bounding box center [506, 127] width 241 height 17
click at [625, 126] on button "button" at bounding box center [617, 127] width 21 height 18
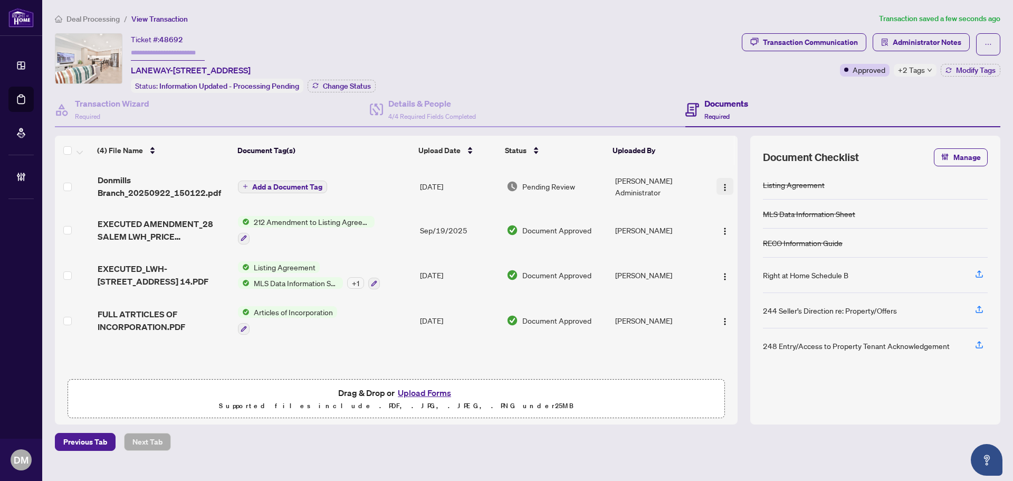
click at [721, 185] on img "button" at bounding box center [725, 187] width 8 height 8
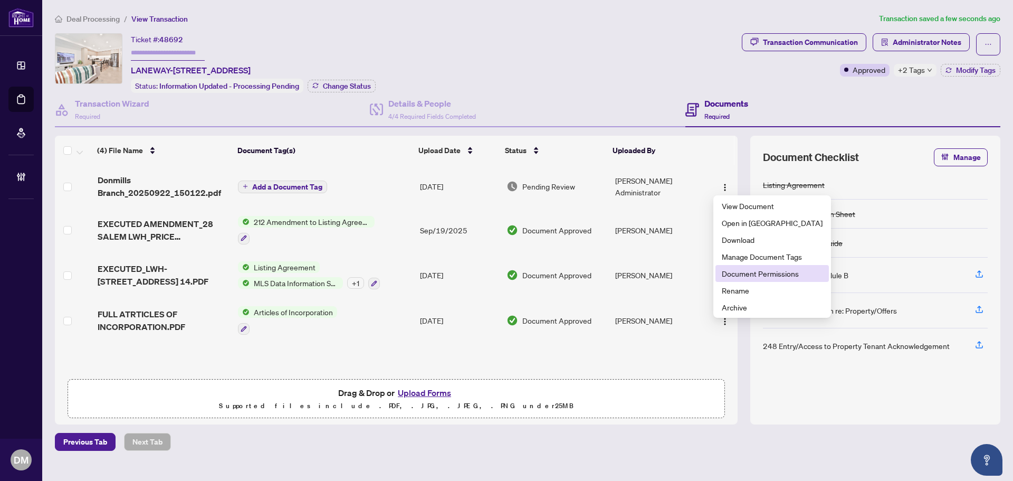
click at [754, 268] on span "Document Permissions" at bounding box center [772, 273] width 101 height 12
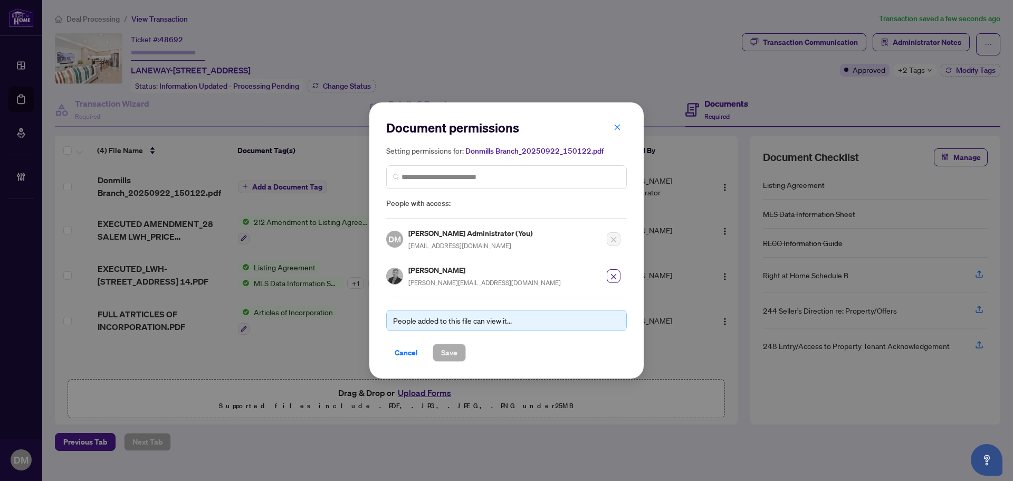
click at [622, 132] on button "button" at bounding box center [617, 127] width 21 height 18
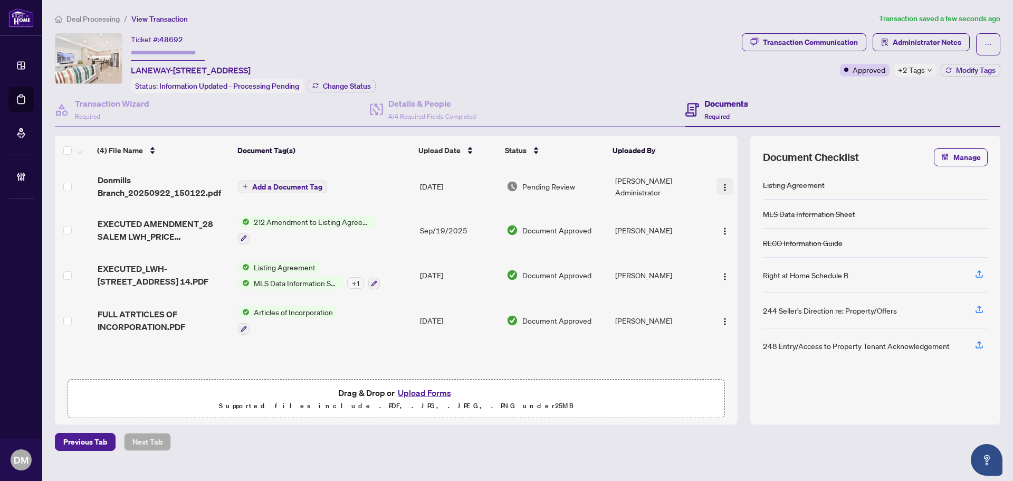
click at [721, 181] on span "button" at bounding box center [725, 186] width 8 height 12
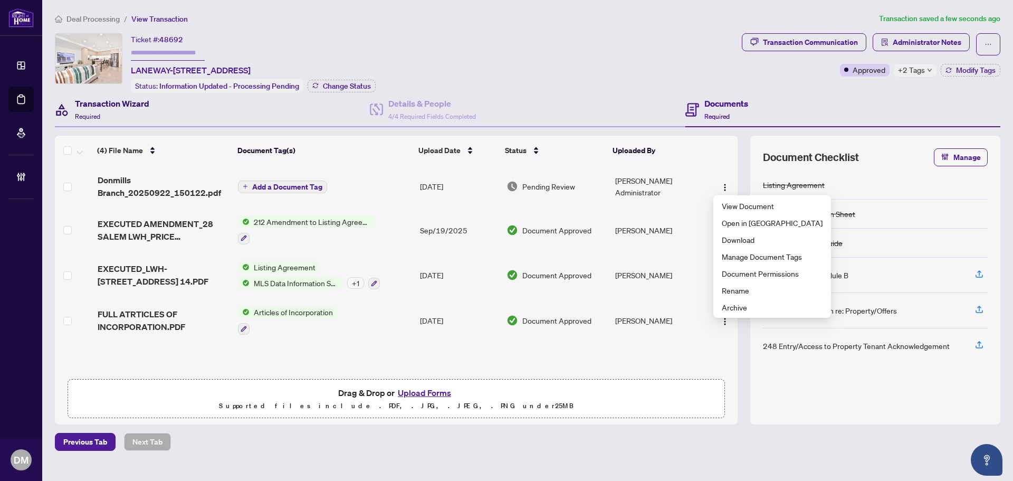
drag, startPoint x: 73, startPoint y: 98, endPoint x: 110, endPoint y: 103, distance: 37.2
click at [73, 99] on div "Transaction Wizard Required" at bounding box center [102, 109] width 94 height 25
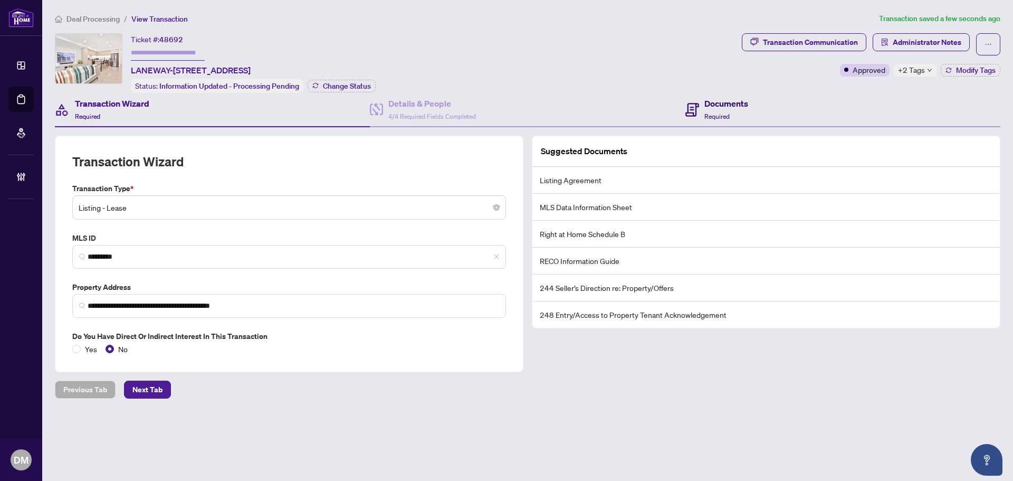
click at [709, 110] on div "Documents Required" at bounding box center [726, 109] width 44 height 25
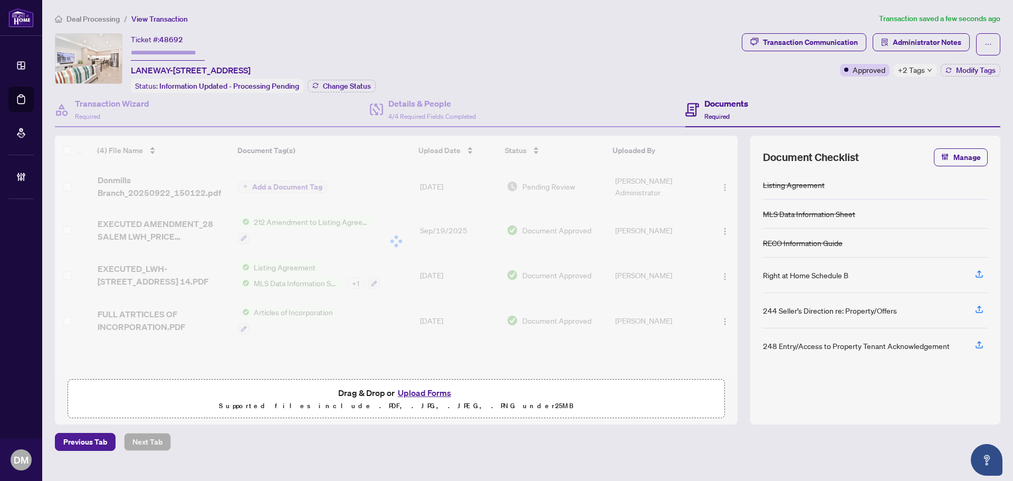
click at [721, 183] on img "button" at bounding box center [725, 187] width 8 height 8
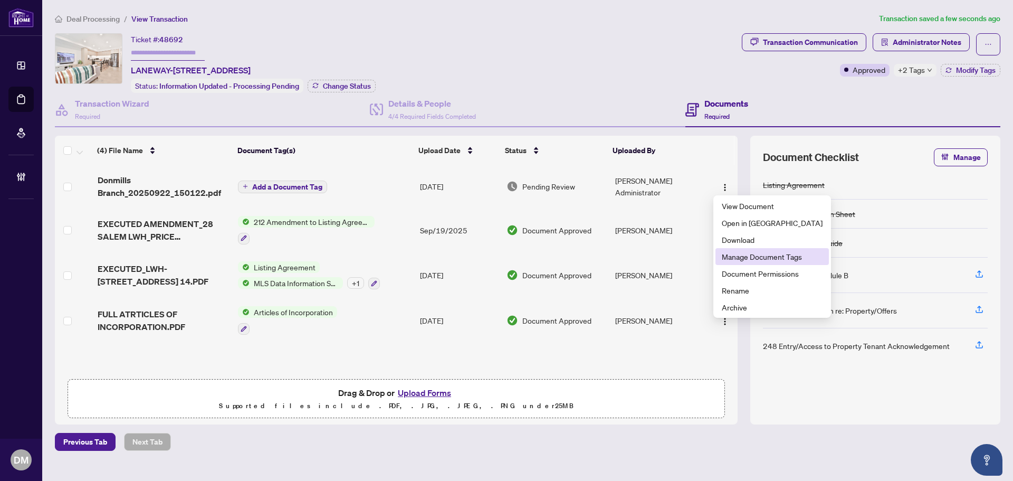
click at [744, 261] on span "Manage Document Tags" at bounding box center [772, 257] width 101 height 12
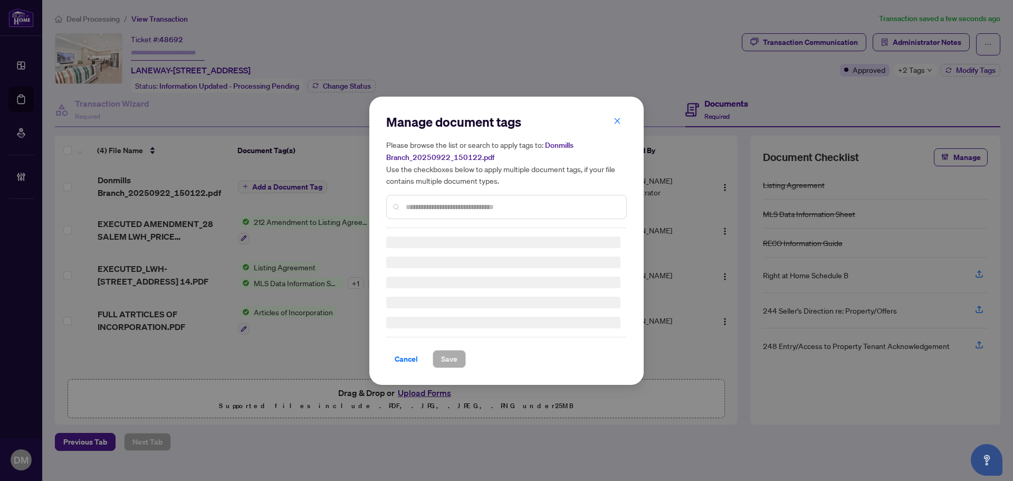
click at [506, 207] on input "text" at bounding box center [512, 207] width 212 height 12
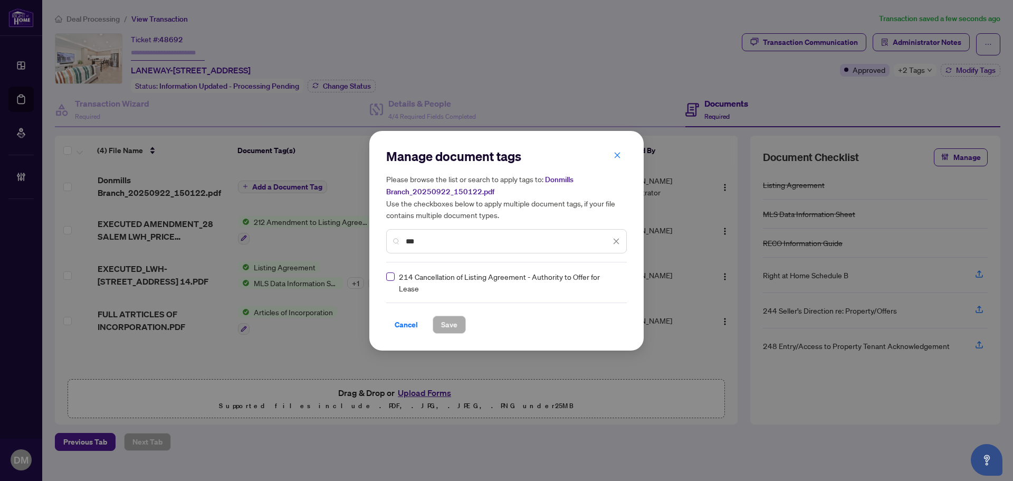
type input "***"
click at [605, 282] on img at bounding box center [605, 282] width 11 height 11
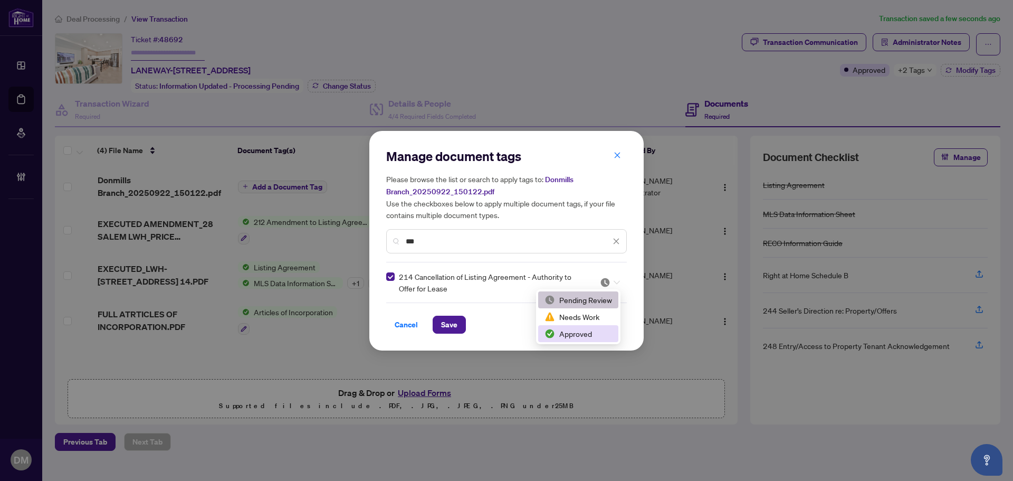
drag, startPoint x: 584, startPoint y: 334, endPoint x: 505, endPoint y: 334, distance: 78.6
click at [584, 334] on div "Approved" at bounding box center [578, 334] width 68 height 12
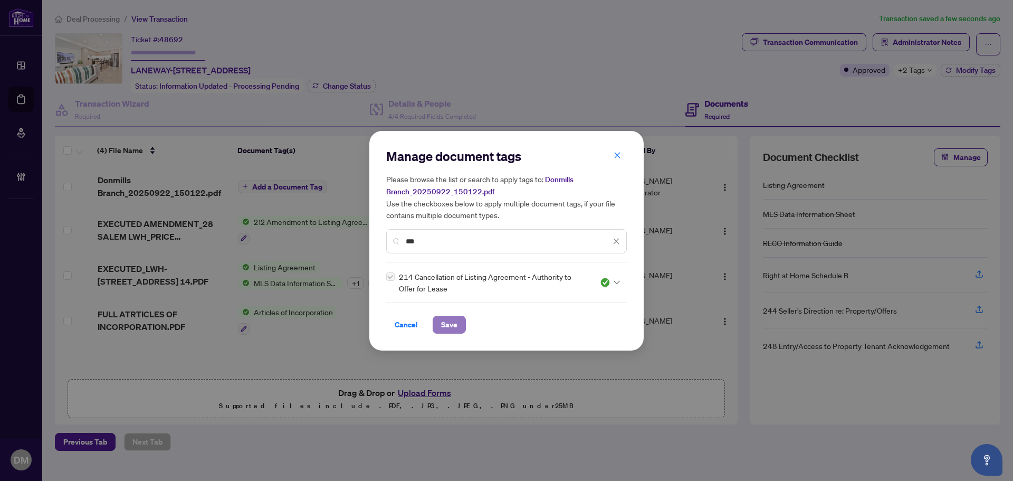
click at [448, 330] on span "Save" at bounding box center [449, 324] width 16 height 17
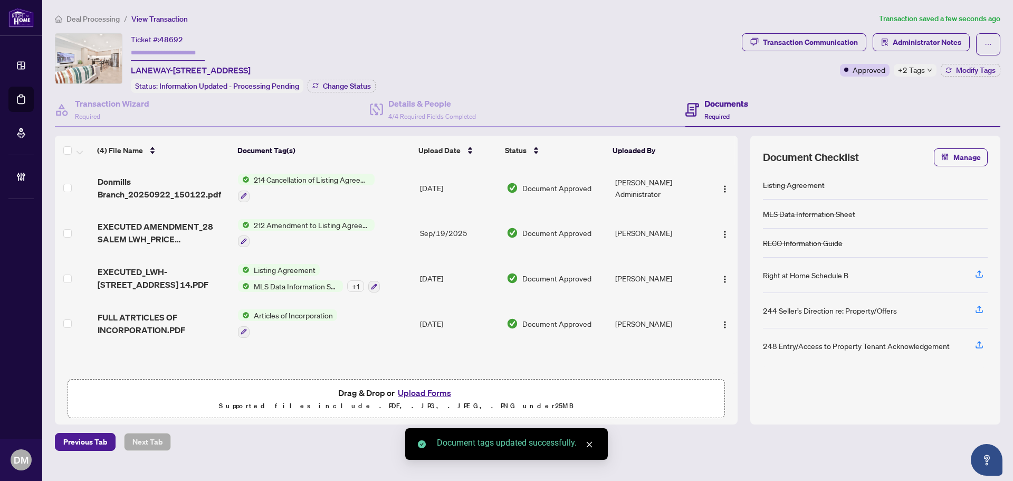
click at [652, 360] on div "Donmills Branch_20250922_150122.pdf 214 Cancellation of Listing Agreement - Aut…" at bounding box center [396, 269] width 683 height 208
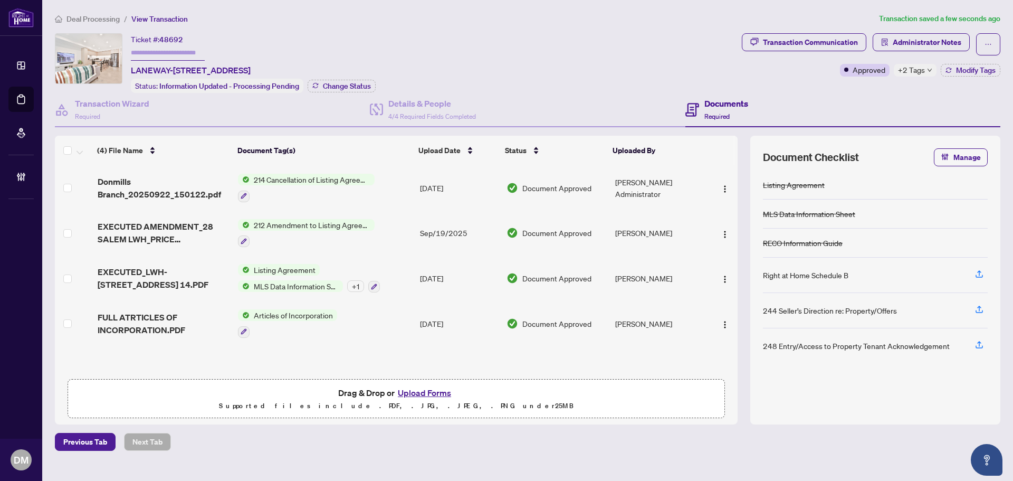
click at [739, 397] on div "(4) File Name Document Tag(s) Upload Date Status Uploaded By Donmills Branch_20…" at bounding box center [527, 280] width 945 height 289
click at [739, 147] on div "(4) File Name Document Tag(s) Upload Date Status Uploaded By Donmills Branch_20…" at bounding box center [527, 280] width 945 height 289
click at [598, 35] on div "Ticket #: 48692 LANEWAY-28 SALEM Ave, Toronto, Ontario M6H 3C1, Canada Status: …" at bounding box center [396, 63] width 683 height 60
click at [833, 44] on div "Transaction Communication" at bounding box center [810, 42] width 95 height 17
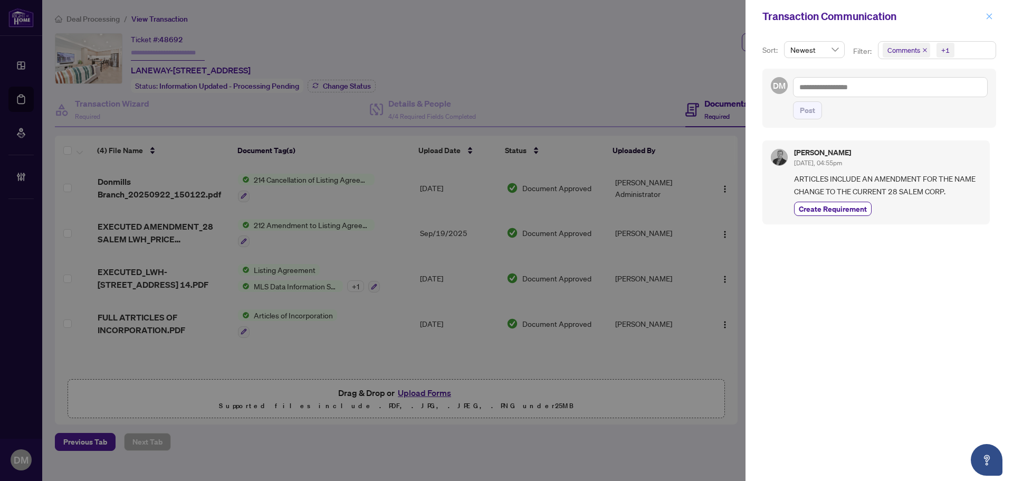
click at [991, 12] on span "button" at bounding box center [989, 16] width 7 height 17
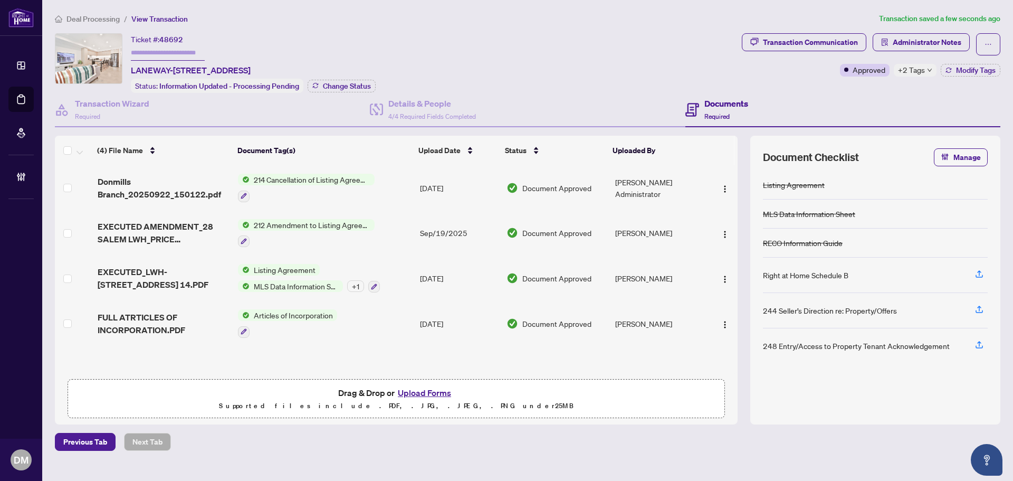
click at [919, 71] on span "+2 Tags" at bounding box center [911, 70] width 27 height 12
drag, startPoint x: 735, startPoint y: 16, endPoint x: 793, endPoint y: 17, distance: 57.5
click at [735, 16] on ol "Deal Processing / View Transaction" at bounding box center [465, 19] width 820 height 12
click at [953, 67] on button "Modify Tags" at bounding box center [971, 70] width 60 height 13
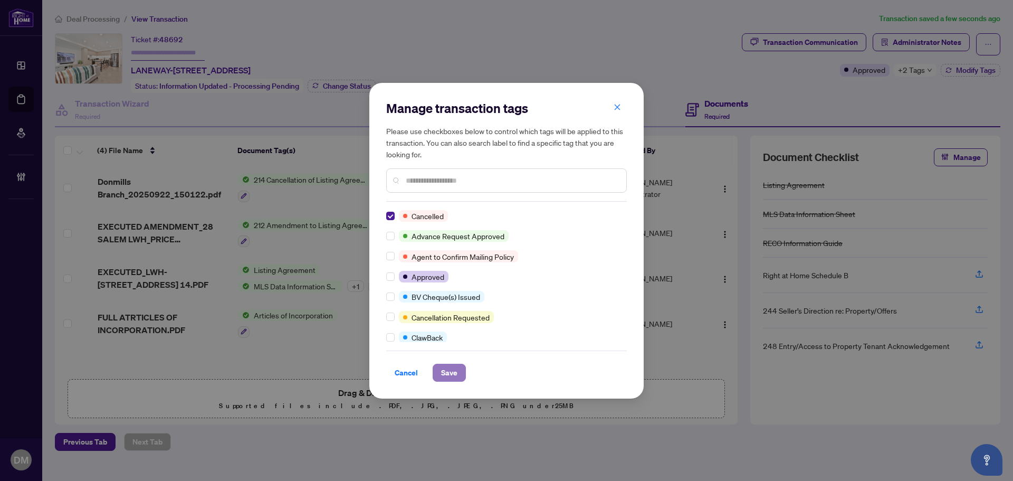
click at [458, 373] on button "Save" at bounding box center [449, 373] width 33 height 18
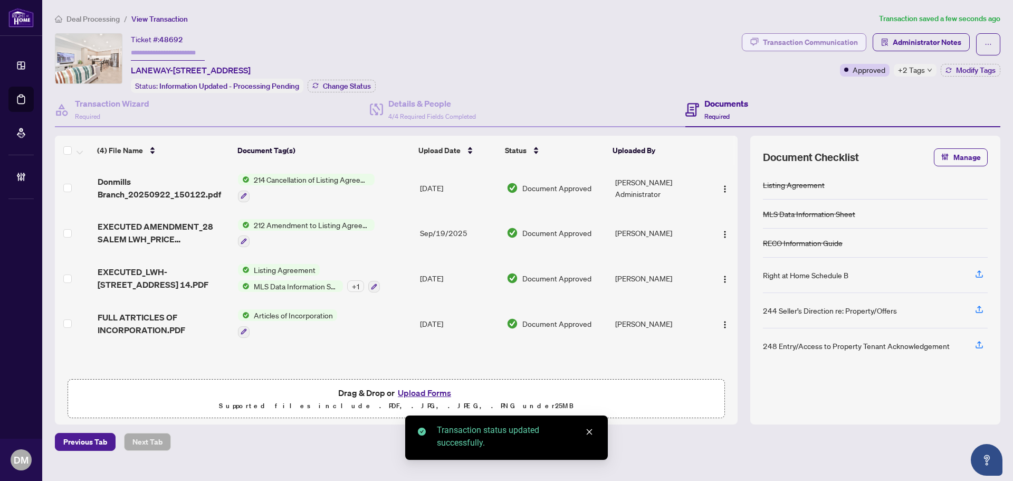
click at [828, 47] on div "Transaction Communication" at bounding box center [810, 42] width 95 height 17
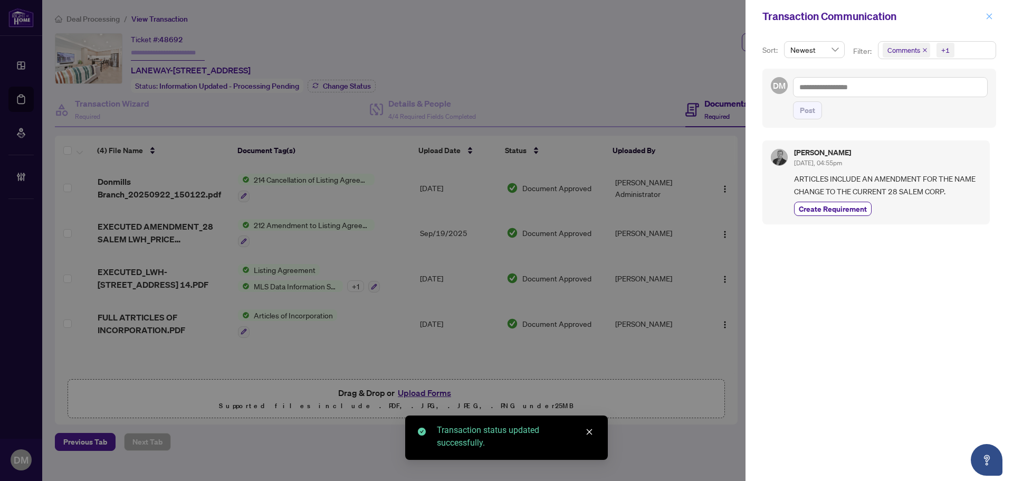
click at [989, 18] on icon "close" at bounding box center [989, 16] width 7 height 7
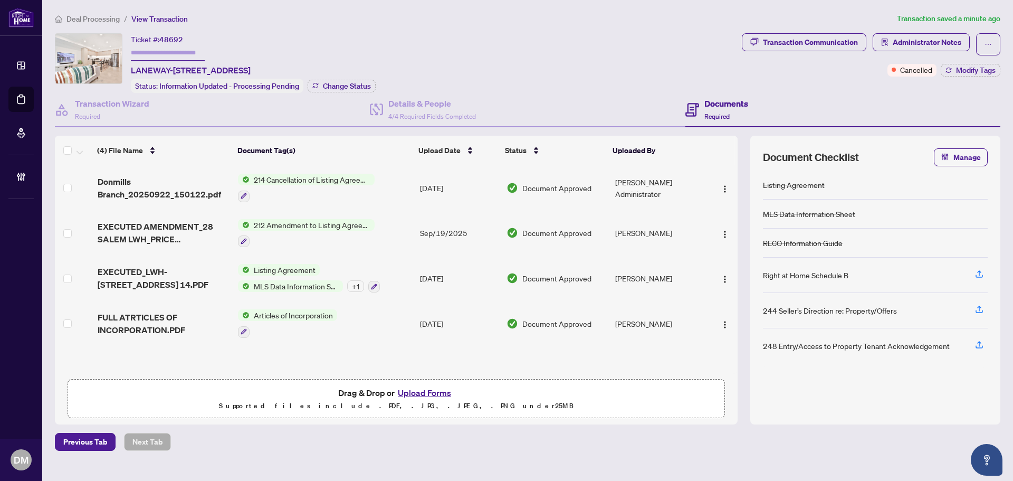
click at [611, 54] on div "Ticket #: 48692 LANEWAY-28 SALEM Ave, Toronto, Ontario M6H 3C1, Canada Status: …" at bounding box center [396, 63] width 683 height 60
click at [423, 31] on div "Deal Processing / View Transaction Transaction saved 2 minutes ago Ticket #: 48…" at bounding box center [528, 232] width 954 height 438
click at [830, 34] on div "Transaction Communication" at bounding box center [810, 42] width 95 height 17
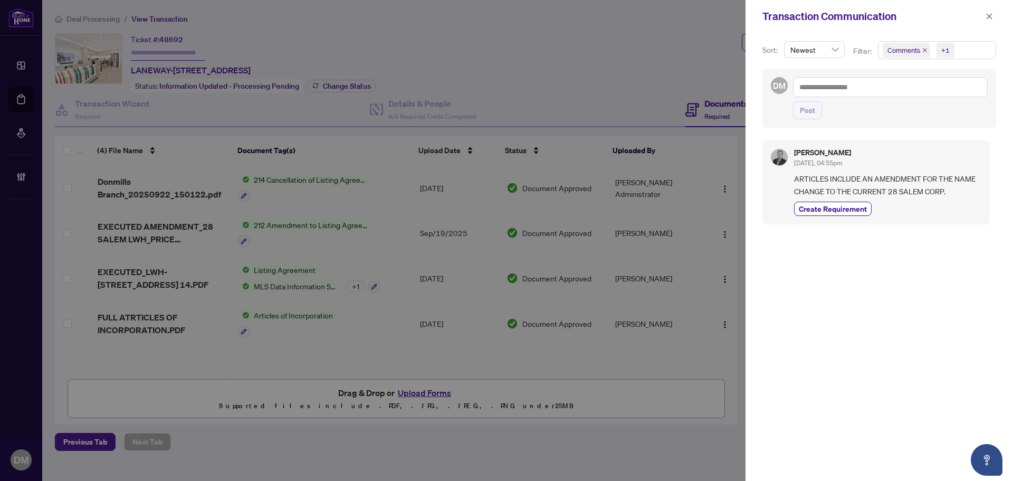
click at [872, 62] on div "Filter:" at bounding box center [863, 54] width 24 height 19
click at [869, 70] on div "DM Post" at bounding box center [879, 98] width 234 height 59
click at [871, 86] on textarea at bounding box center [890, 87] width 195 height 20
paste textarea "**********"
type textarea "**********"
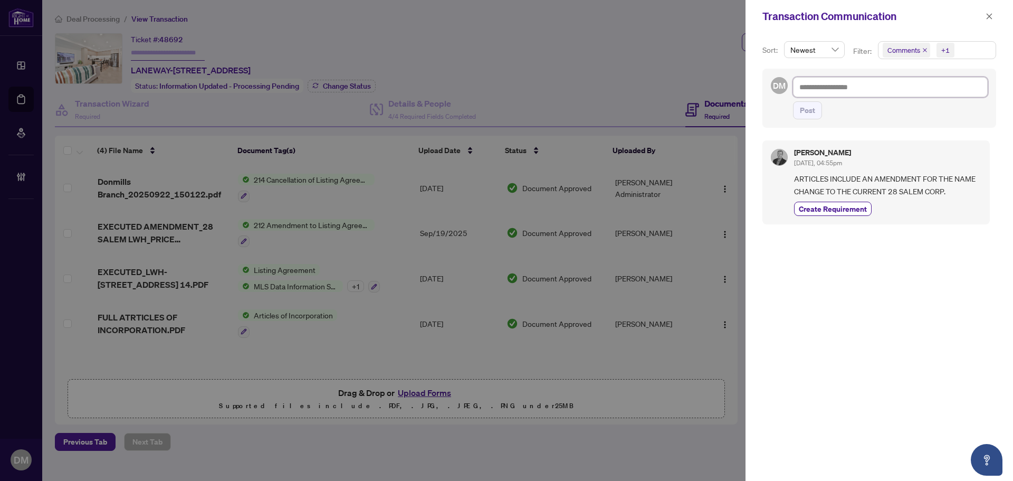
type textarea "**********"
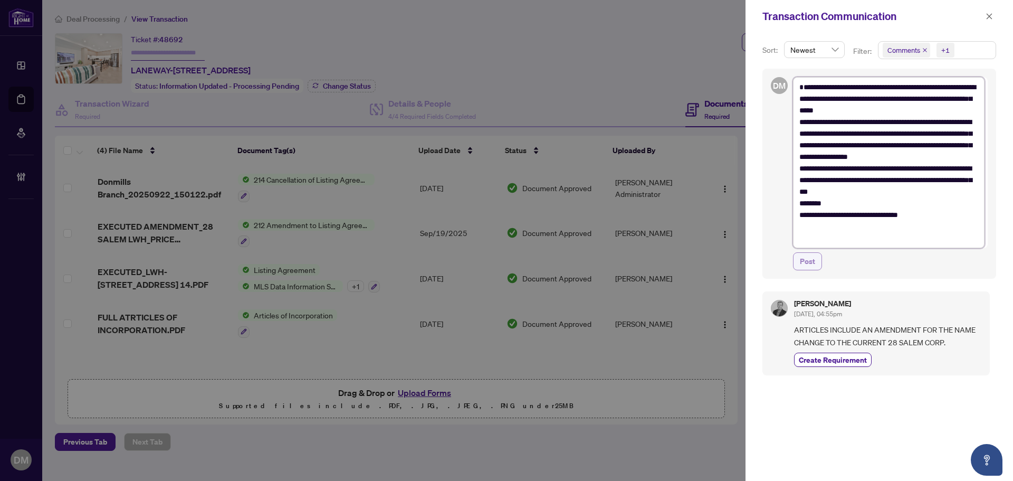
type textarea "**********"
click at [809, 260] on span "Post" at bounding box center [807, 261] width 15 height 17
type textarea "**********"
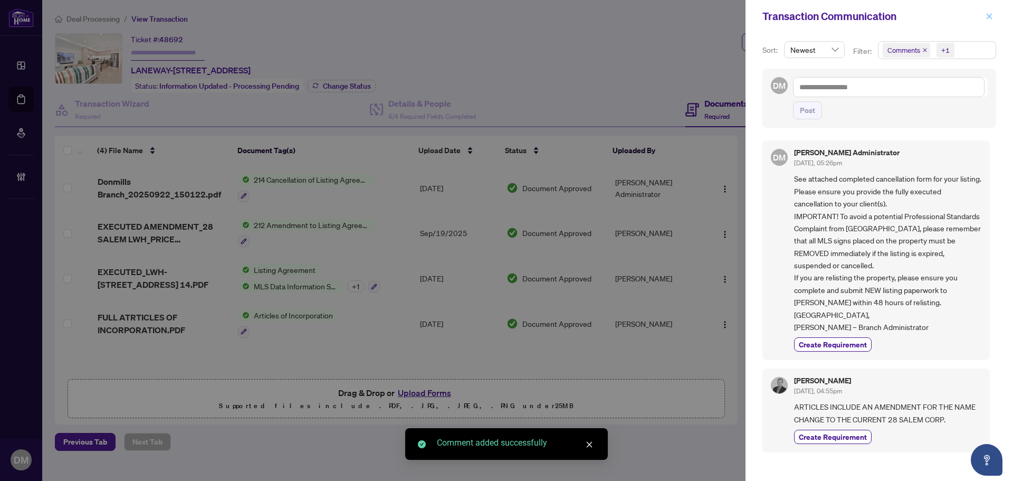
click at [991, 11] on span "button" at bounding box center [989, 16] width 7 height 17
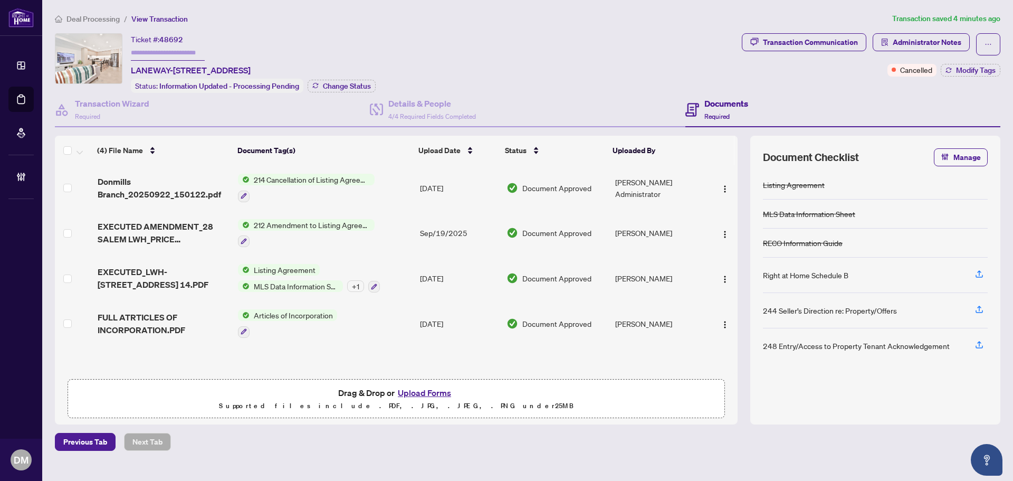
drag, startPoint x: 130, startPoint y: 70, endPoint x: 379, endPoint y: 61, distance: 249.2
click at [379, 61] on div "Ticket #: 48692 LANEWAY-28 SALEM Ave, Toronto, Ontario M6H 3C1, Canada Status: …" at bounding box center [396, 63] width 683 height 60
copy span "LANEWAY-28 SALEM Ave, Toronto, Ontario M6H 3C1, Canada"
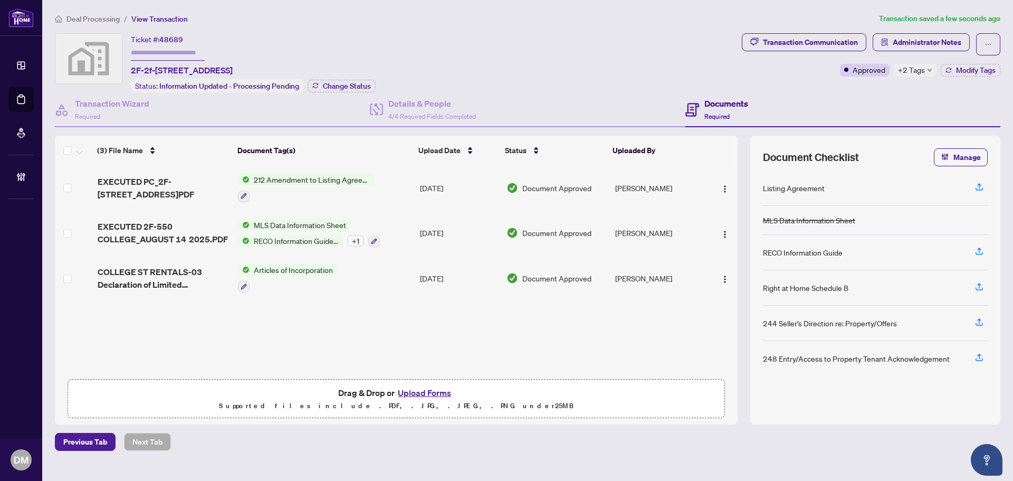
drag, startPoint x: 129, startPoint y: 67, endPoint x: 314, endPoint y: 63, distance: 184.7
click at [314, 63] on div "Ticket #: 48689 2F-2f-[STREET_ADDRESS] Status: Information Updated - Processing…" at bounding box center [396, 63] width 683 height 60
copy span "2F-2f-[STREET_ADDRESS]"
click at [571, 349] on div "EXECUTED PC_2F-[STREET_ADDRESS]PDF 212 Amendment to Listing Agreement - Authori…" at bounding box center [396, 269] width 683 height 208
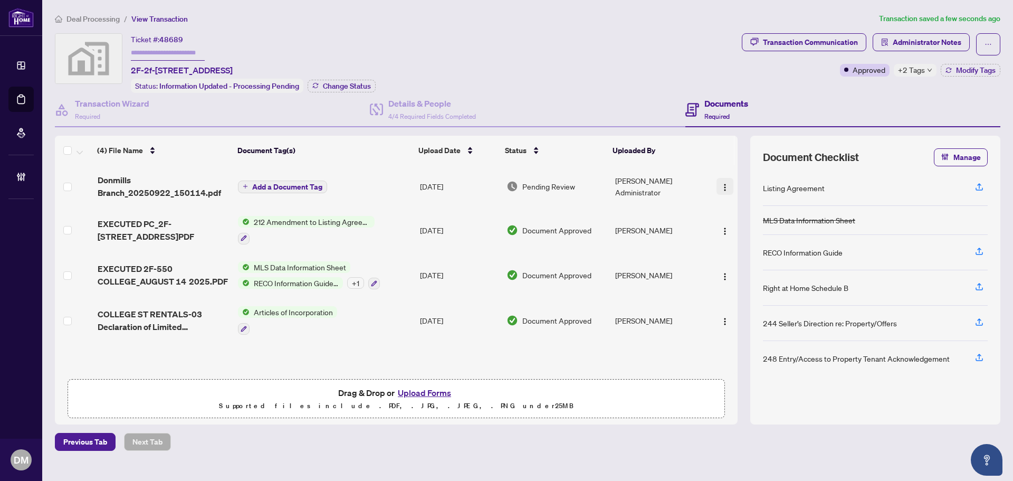
click at [716, 180] on button "button" at bounding box center [724, 186] width 17 height 17
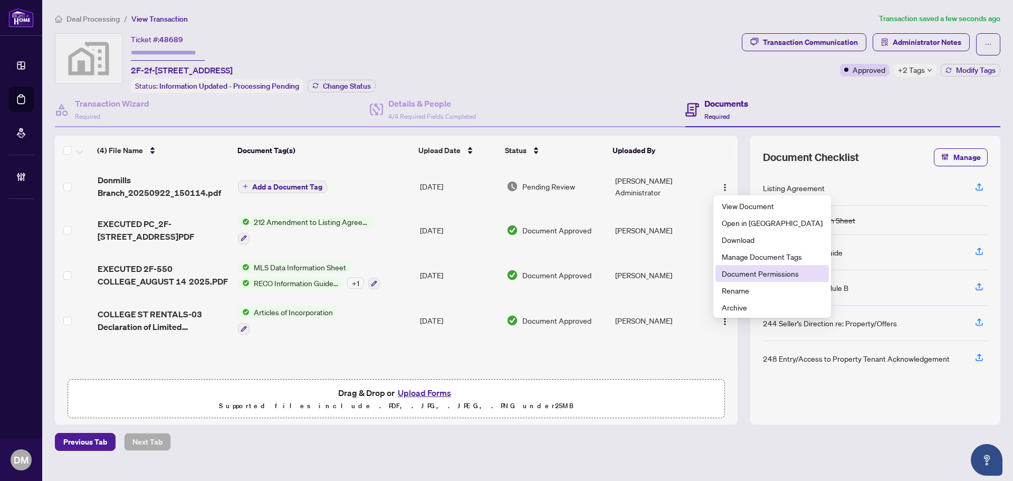
click at [751, 270] on span "Document Permissions" at bounding box center [772, 273] width 101 height 12
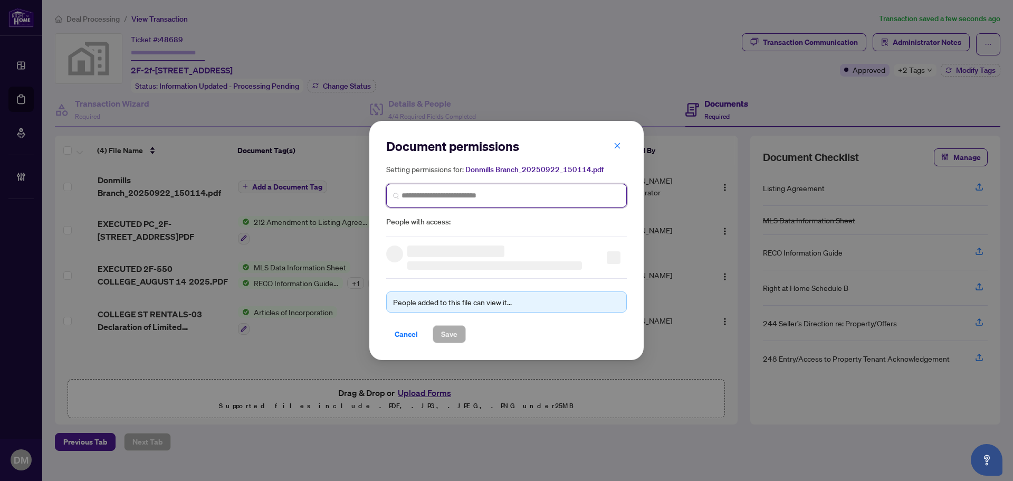
click at [519, 190] on input "search" at bounding box center [510, 195] width 218 height 11
type input "****"
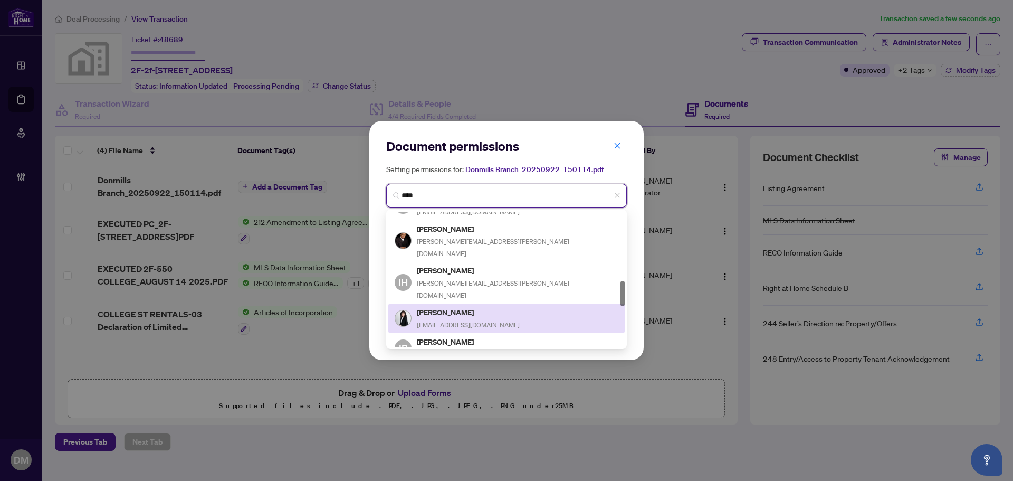
scroll to position [475, 0]
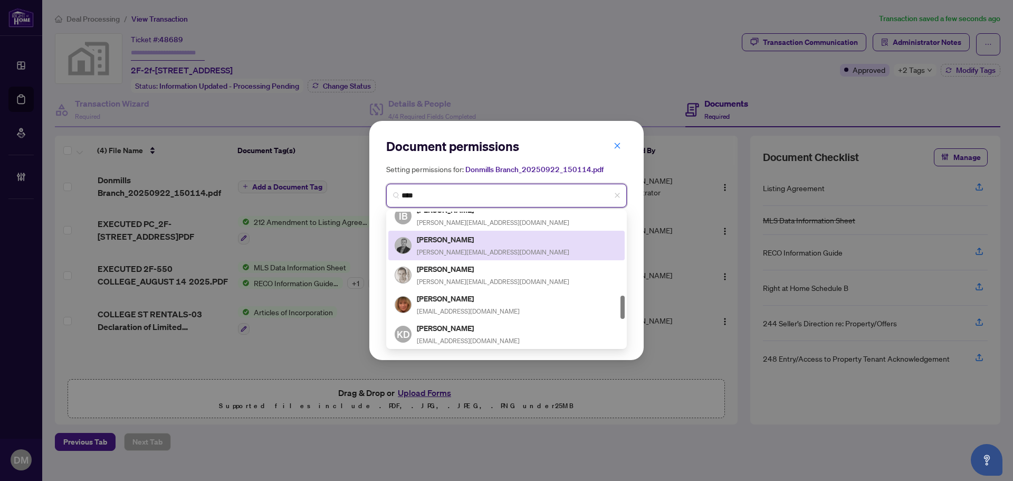
click at [475, 245] on div "[PERSON_NAME] [PERSON_NAME][EMAIL_ADDRESS][DOMAIN_NAME]" at bounding box center [493, 245] width 152 height 24
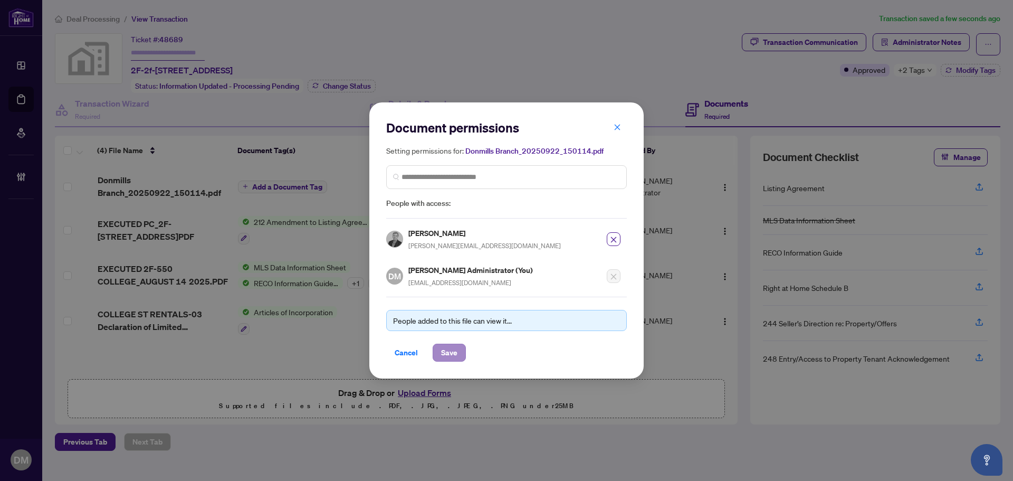
drag, startPoint x: 456, startPoint y: 339, endPoint x: 460, endPoint y: 345, distance: 6.9
click at [458, 345] on div "People added to this file can view it... Cancel Save" at bounding box center [506, 329] width 241 height 65
click at [460, 346] on button "Save" at bounding box center [449, 352] width 33 height 18
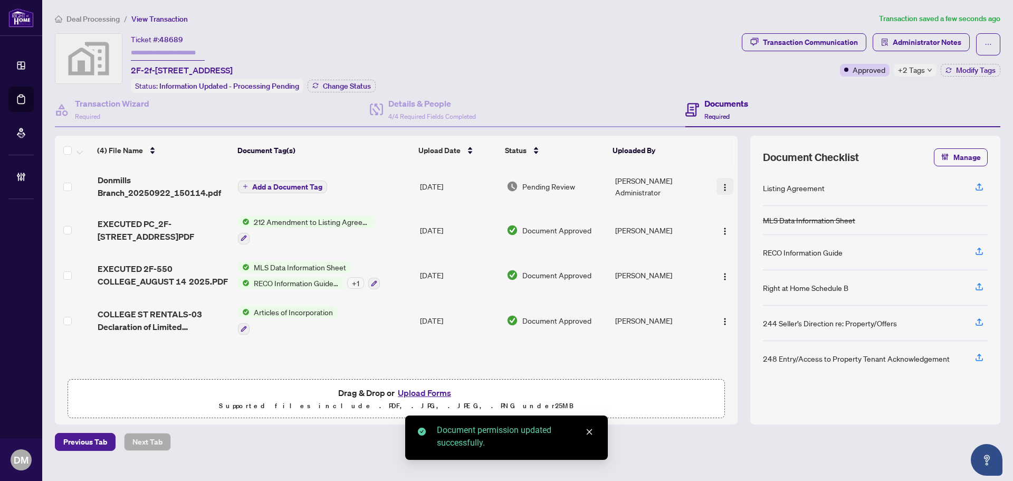
click at [721, 185] on img "button" at bounding box center [725, 187] width 8 height 8
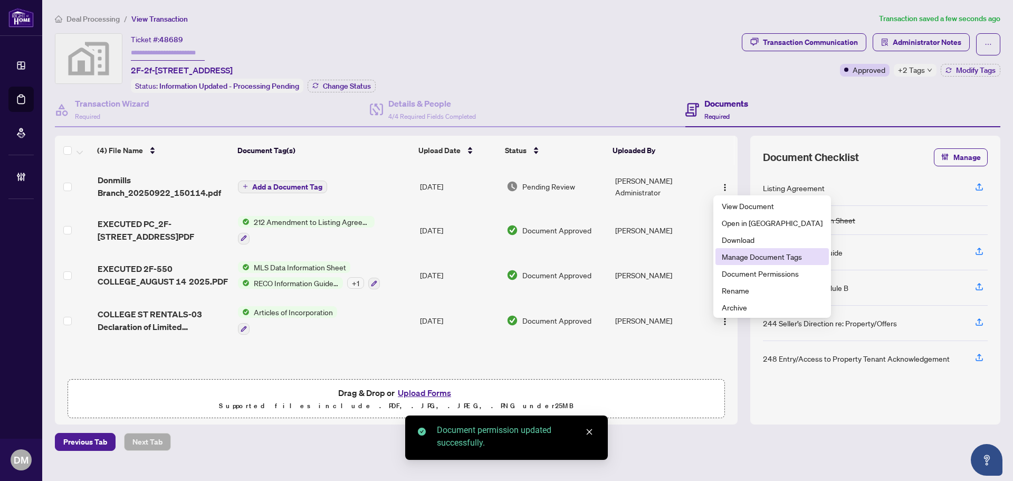
click at [749, 253] on span "Manage Document Tags" at bounding box center [772, 257] width 101 height 12
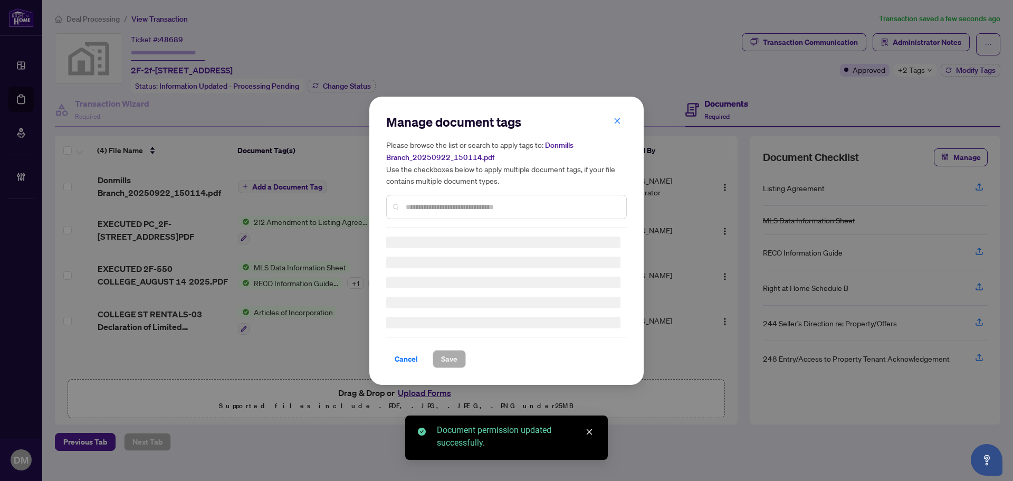
click at [437, 204] on input "text" at bounding box center [512, 207] width 212 height 12
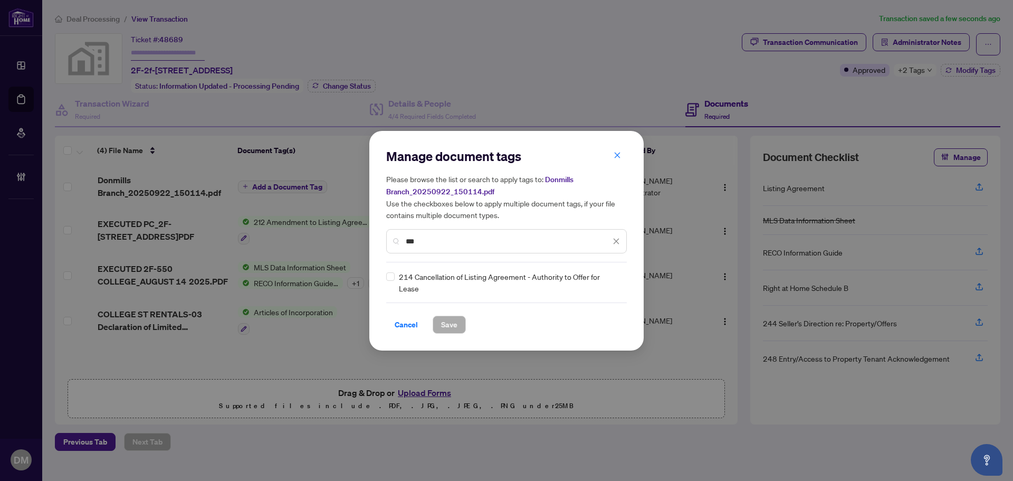
type input "***"
click at [383, 278] on div "Manage document tags Please browse the list or search to apply tags to: Donmill…" at bounding box center [506, 240] width 274 height 219
click at [385, 278] on div "Manage document tags Please browse the list or search to apply tags to: Donmill…" at bounding box center [506, 240] width 274 height 219
click at [623, 282] on div "214 Cancellation of Listing Agreement - Authority to Offer for Lease" at bounding box center [506, 282] width 241 height 23
click at [607, 285] on img at bounding box center [605, 282] width 11 height 11
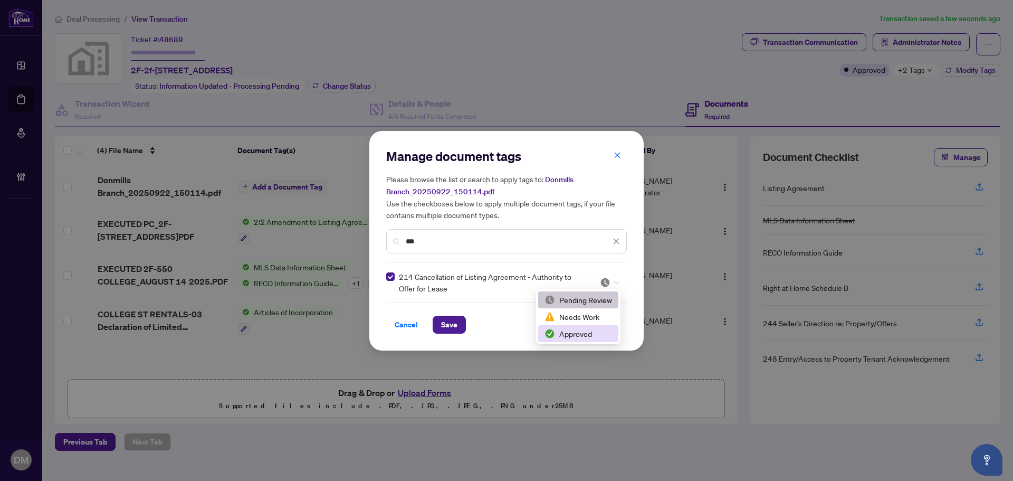
click at [585, 336] on div "Approved" at bounding box center [578, 334] width 68 height 12
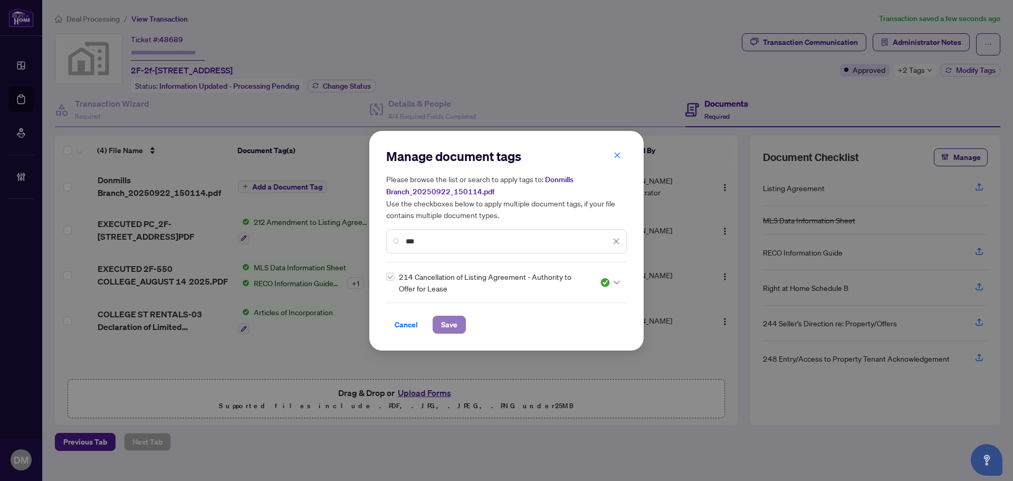
click at [455, 326] on span "Save" at bounding box center [449, 324] width 16 height 17
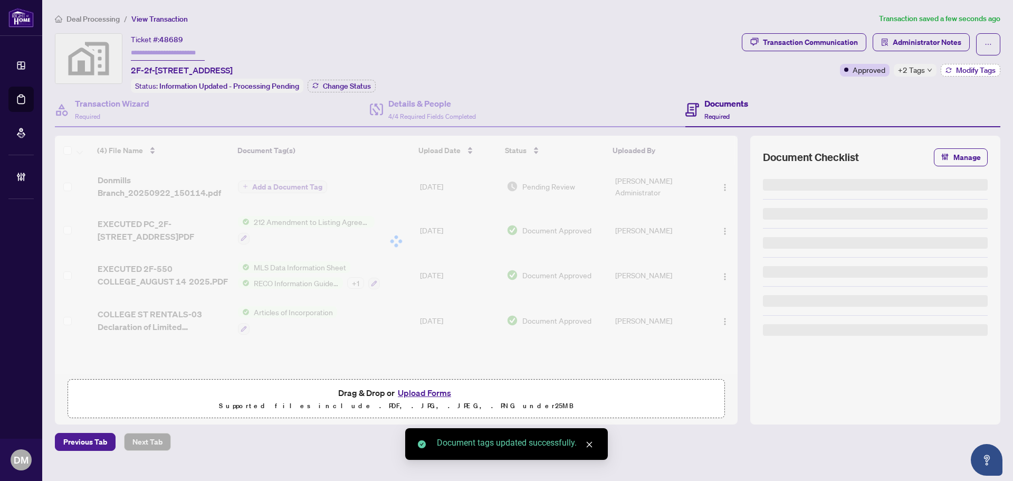
click at [963, 70] on span "Modify Tags" at bounding box center [976, 69] width 40 height 7
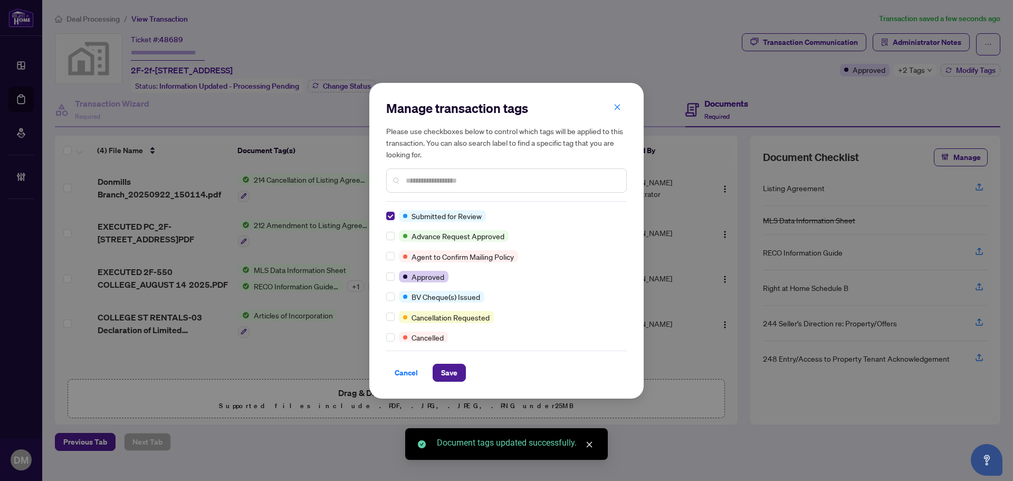
scroll to position [0, 0]
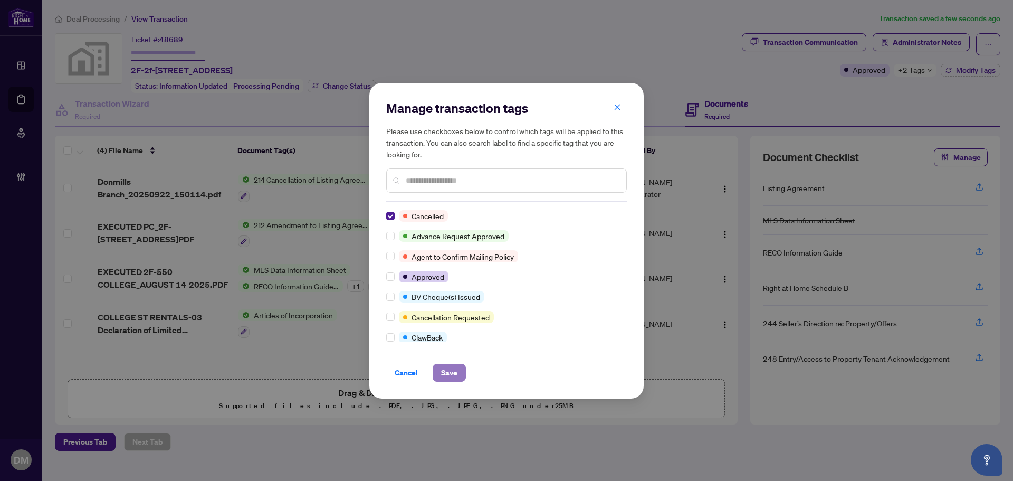
click at [453, 376] on span "Save" at bounding box center [449, 372] width 16 height 17
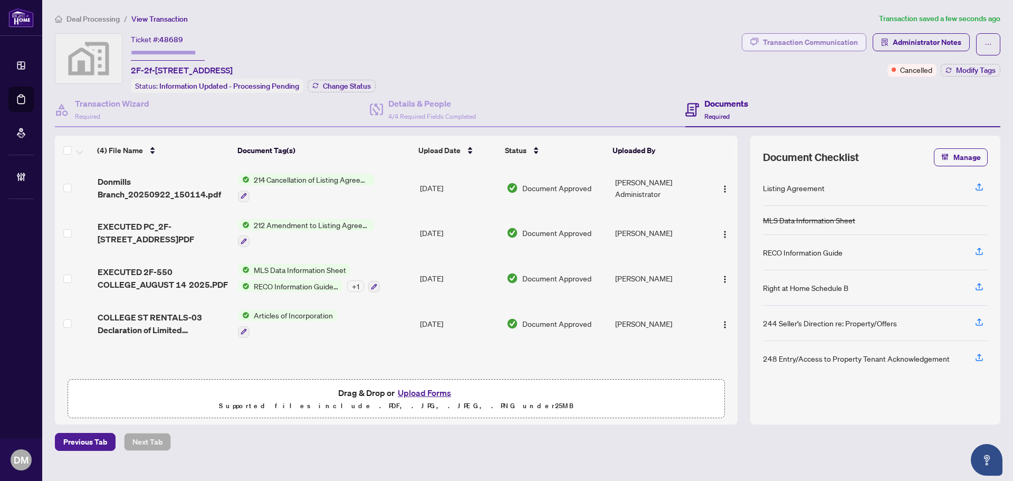
click at [839, 42] on div "Transaction Communication" at bounding box center [810, 42] width 95 height 17
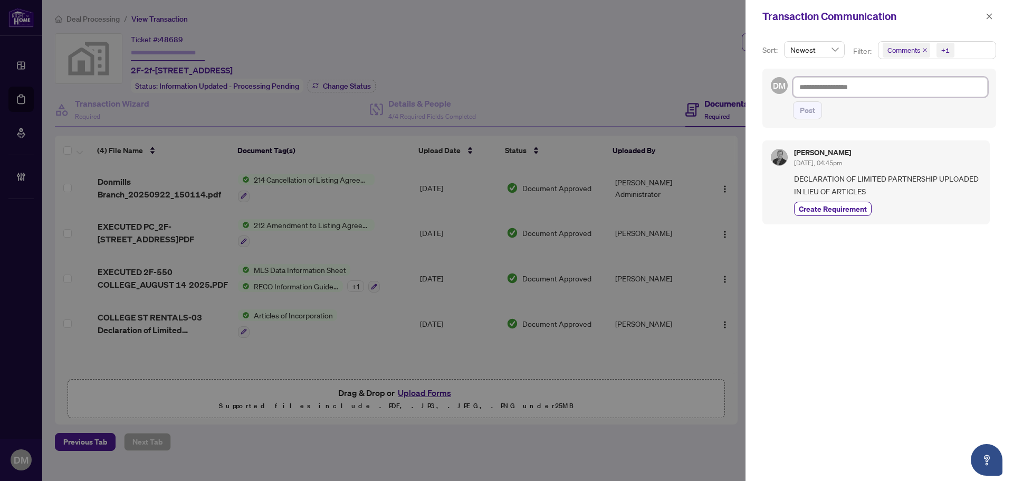
click at [869, 84] on textarea at bounding box center [890, 87] width 195 height 20
paste textarea "**********"
type textarea "**********"
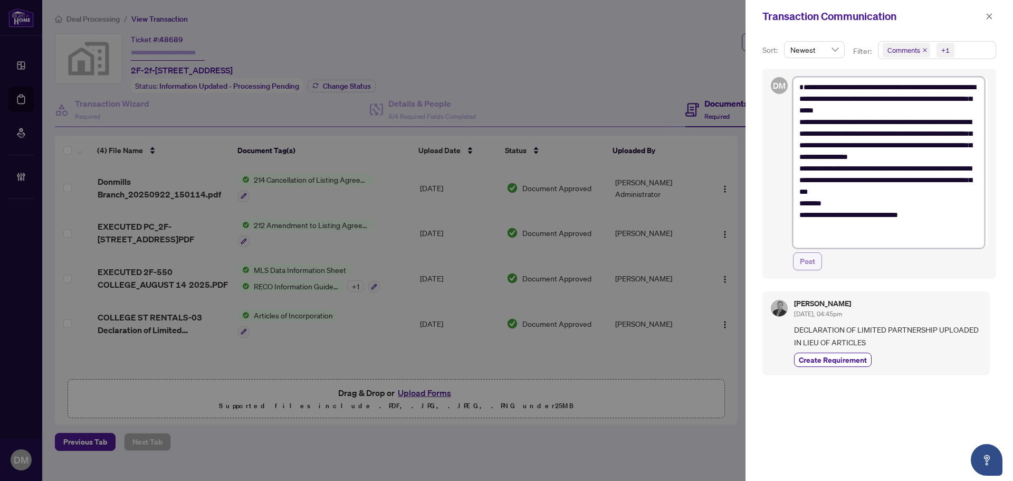
type textarea "**********"
click at [811, 257] on span "Post" at bounding box center [807, 261] width 15 height 17
type textarea "**********"
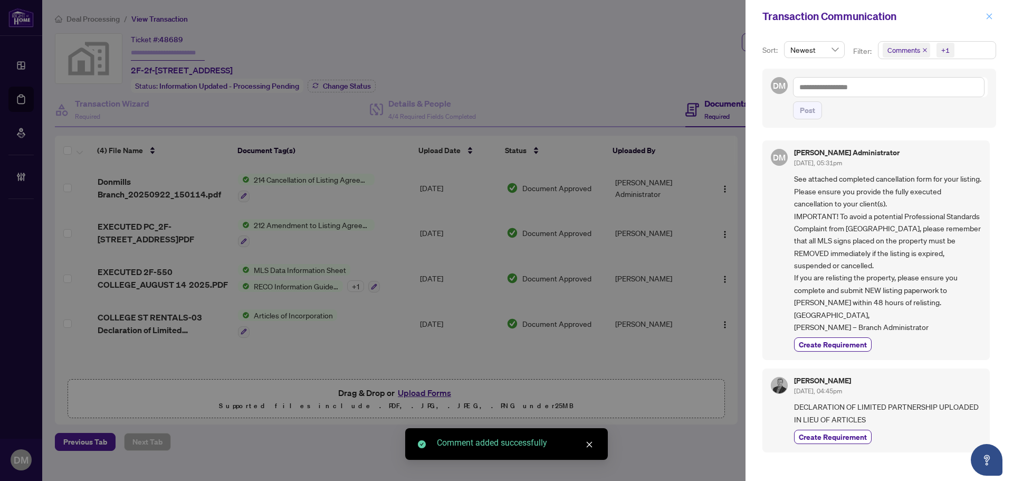
click at [987, 21] on span "button" at bounding box center [989, 16] width 7 height 17
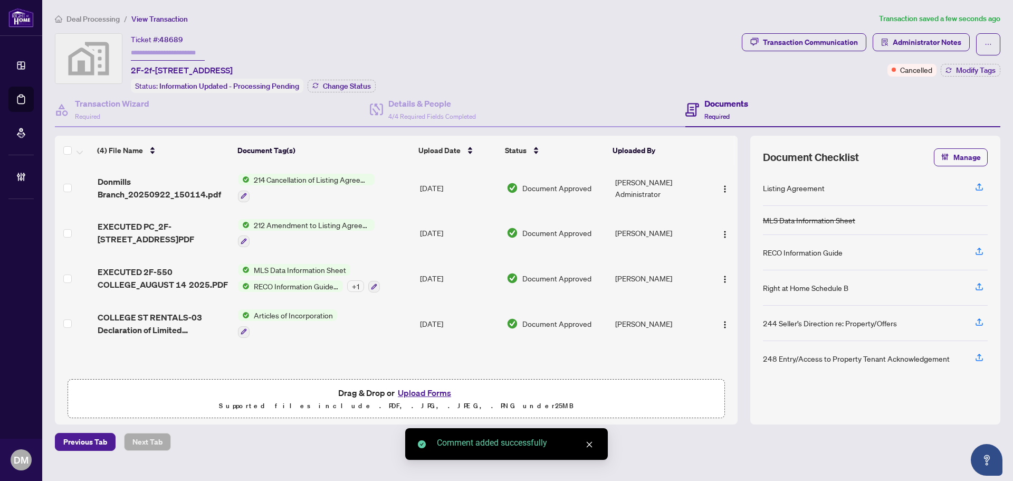
click at [576, 25] on div "Deal Processing / View Transaction Transaction saved a few seconds ago Ticket #…" at bounding box center [528, 232] width 954 height 438
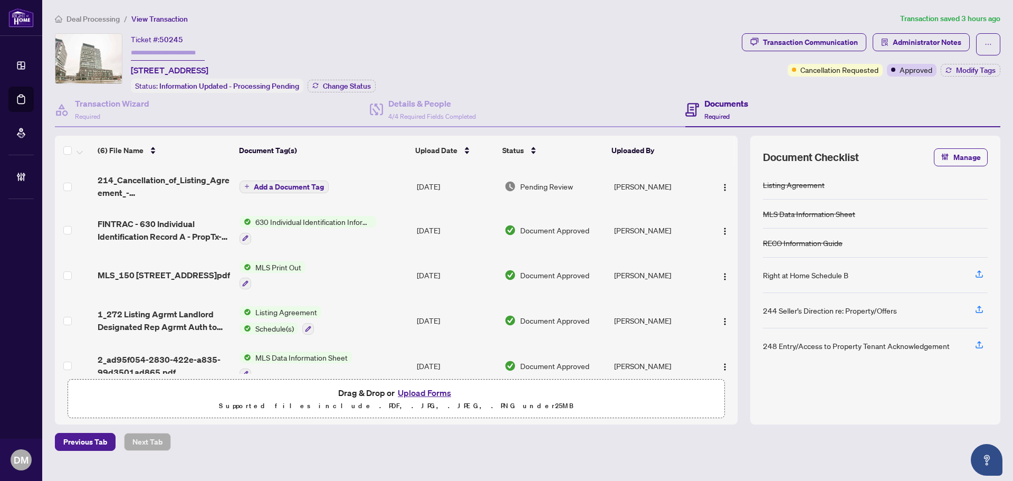
click at [512, 50] on div "Ticket #: 50245 411-150 Fairview Mall Dr, Toronto, Ontario M2J 0E7, Canada Stat…" at bounding box center [396, 63] width 683 height 60
click at [724, 186] on img "button" at bounding box center [725, 187] width 8 height 8
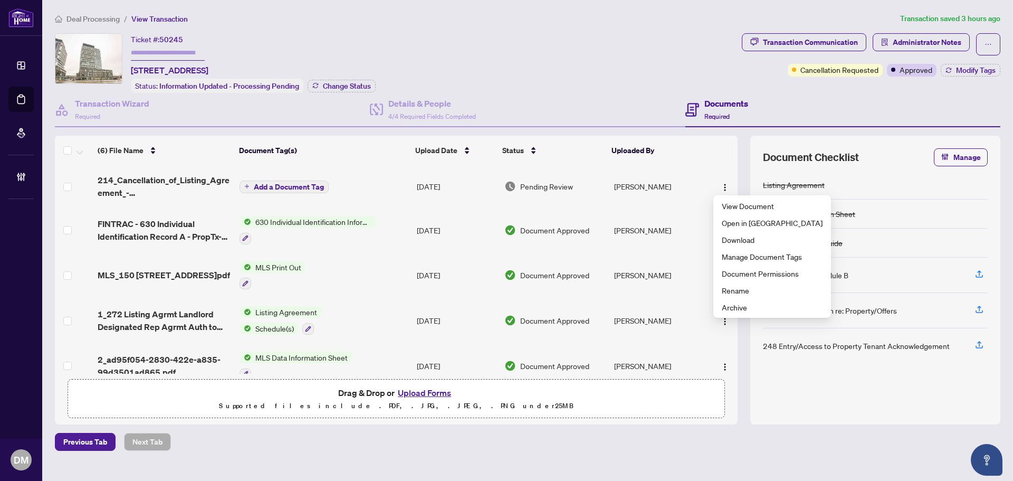
click at [476, 59] on div "Ticket #: 50245 411-150 Fairview Mall Dr, Toronto, Ontario M2J 0E7, Canada Stat…" at bounding box center [396, 63] width 683 height 60
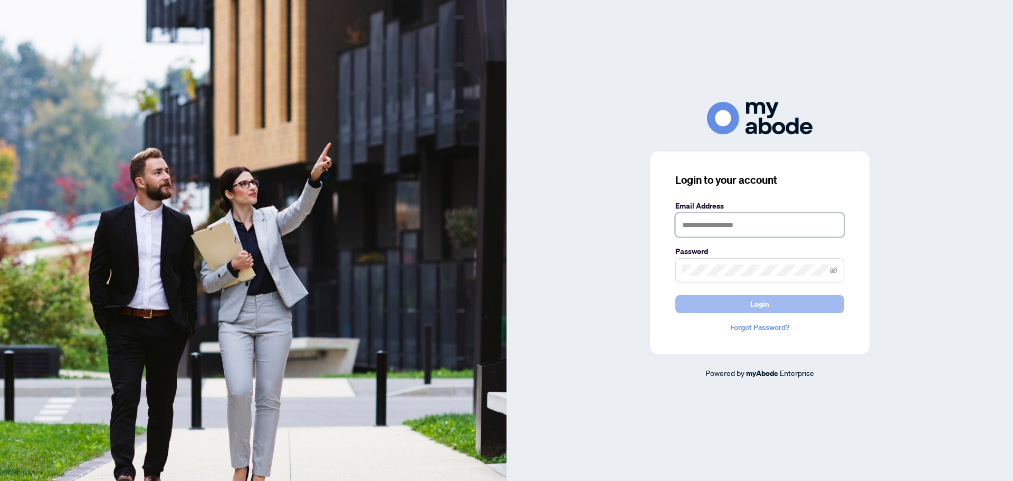
type input "**********"
click at [791, 311] on button "Login" at bounding box center [759, 304] width 169 height 18
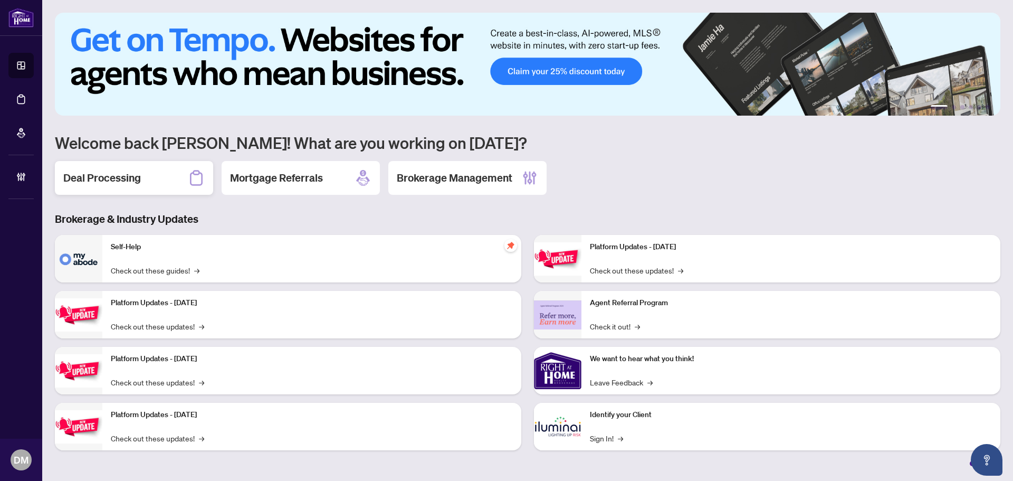
click at [149, 192] on div "Deal Processing" at bounding box center [134, 178] width 158 height 34
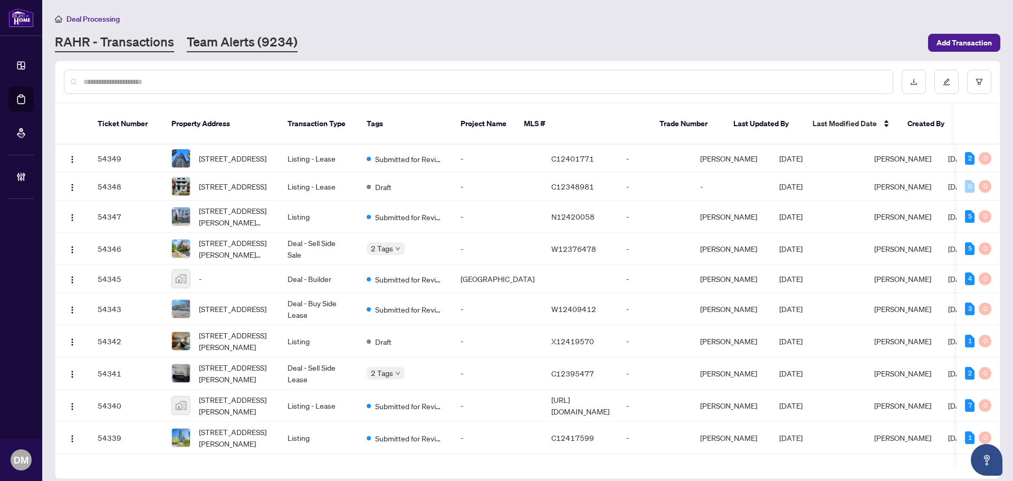
click at [278, 44] on link "Team Alerts (9234)" at bounding box center [242, 42] width 111 height 19
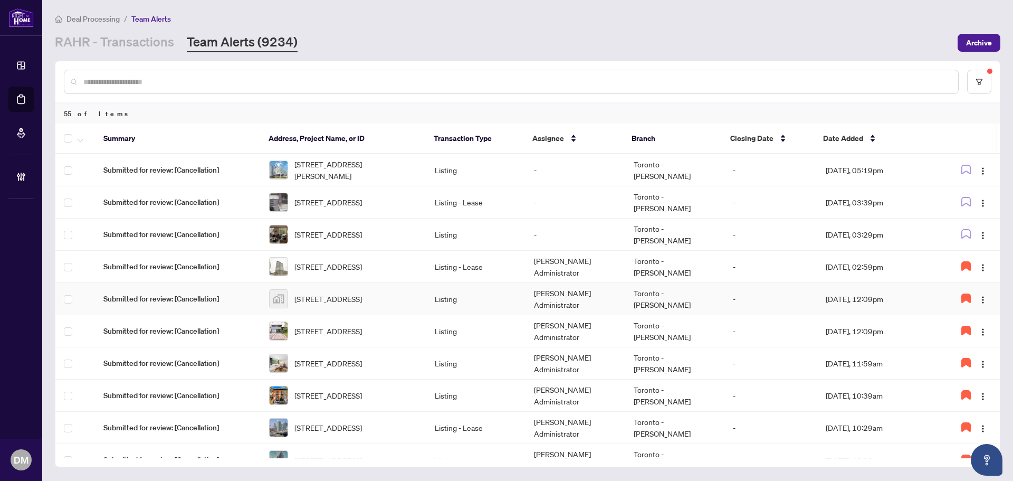
click at [533, 297] on td "[PERSON_NAME] Administrator" at bounding box center [574, 299] width 99 height 32
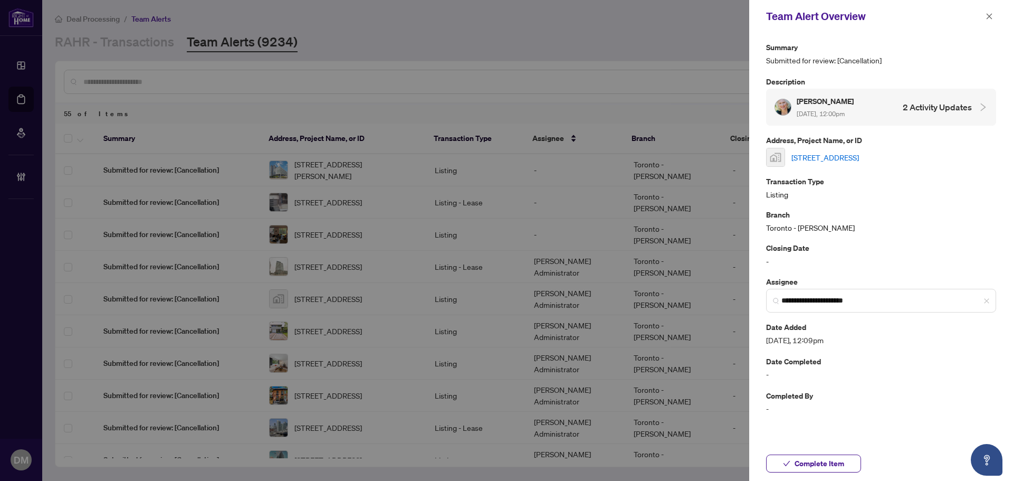
click at [859, 157] on link "12 Millbank Avenue, Toronto, ON, Canada" at bounding box center [825, 157] width 68 height 12
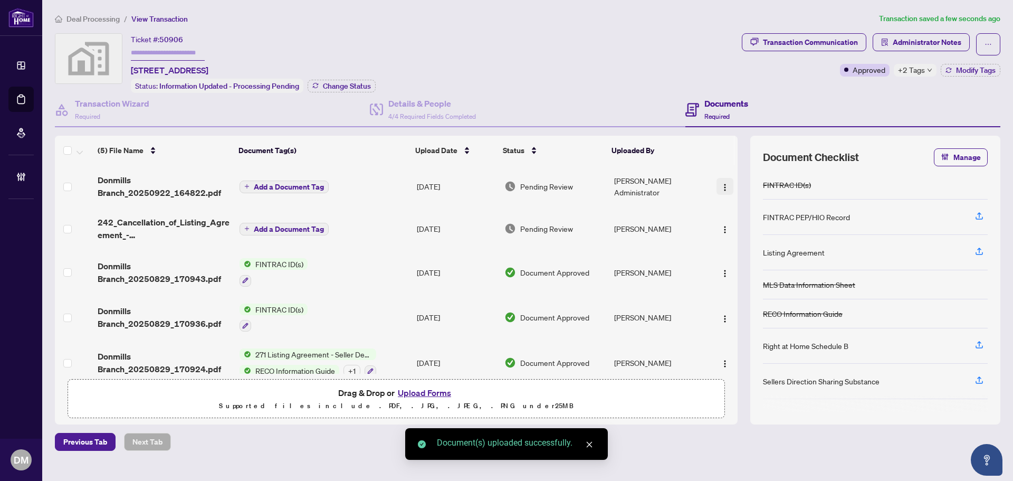
click at [723, 188] on img "button" at bounding box center [725, 187] width 8 height 8
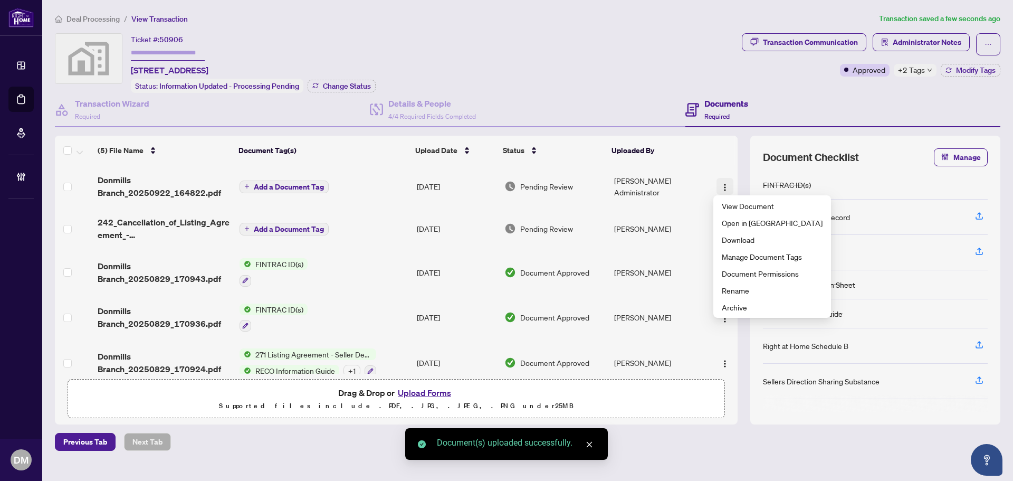
click at [723, 188] on img "button" at bounding box center [725, 187] width 8 height 8
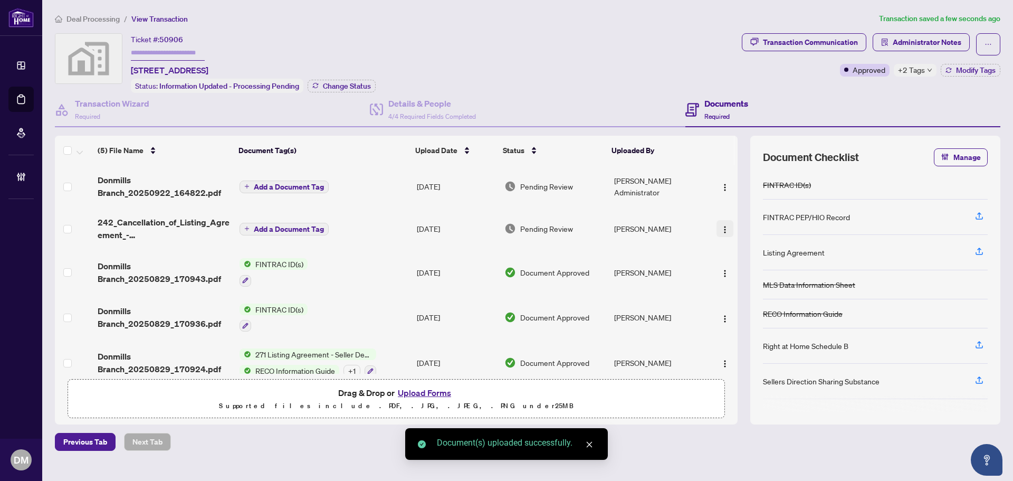
drag, startPoint x: 726, startPoint y: 220, endPoint x: 726, endPoint y: 231, distance: 10.6
click at [726, 221] on button "button" at bounding box center [724, 228] width 17 height 17
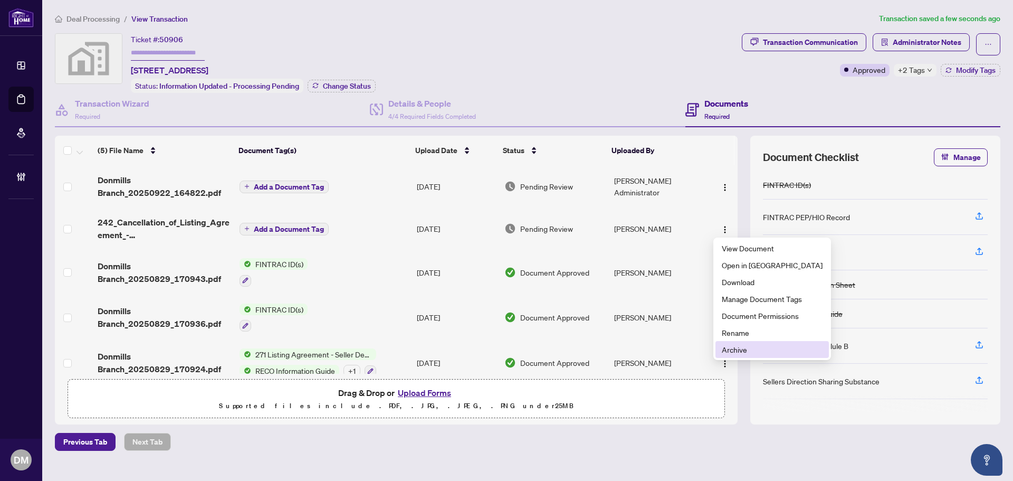
click at [734, 348] on span "Archive" at bounding box center [772, 349] width 101 height 12
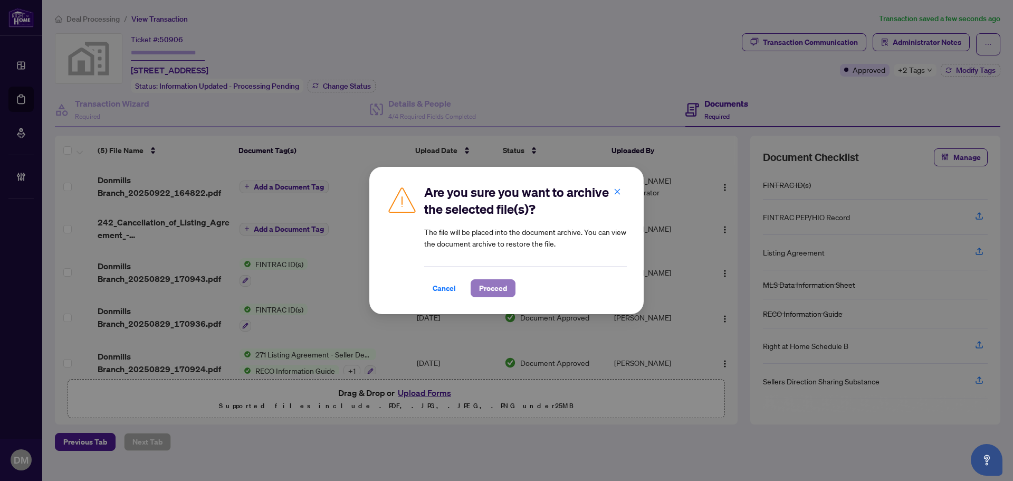
click at [482, 293] on span "Proceed" at bounding box center [493, 288] width 28 height 17
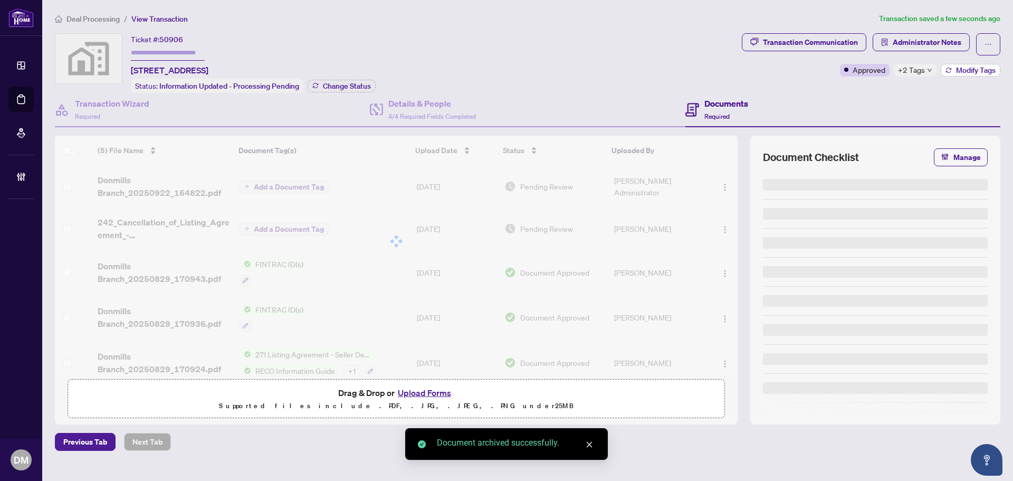
click at [969, 72] on span "Modify Tags" at bounding box center [976, 69] width 40 height 7
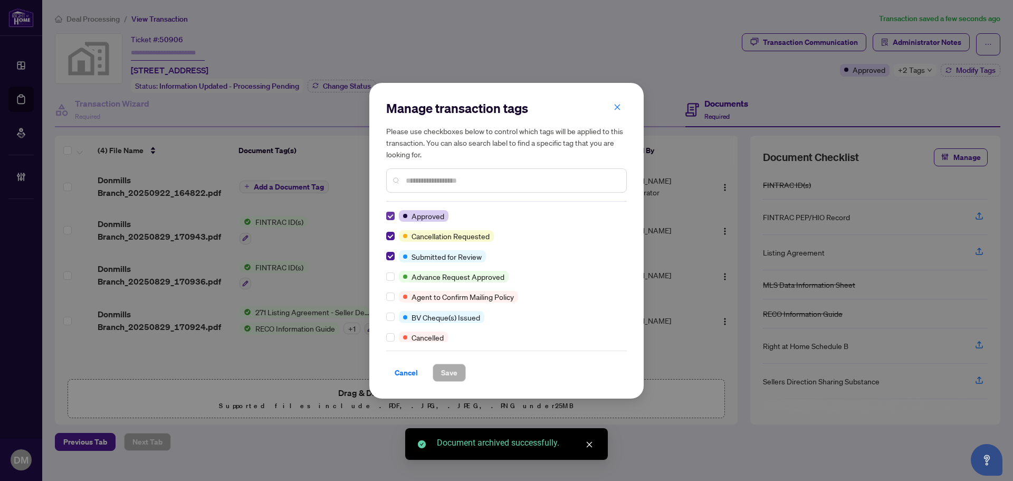
click at [393, 221] on label at bounding box center [390, 216] width 8 height 12
click at [393, 230] on label at bounding box center [390, 236] width 8 height 12
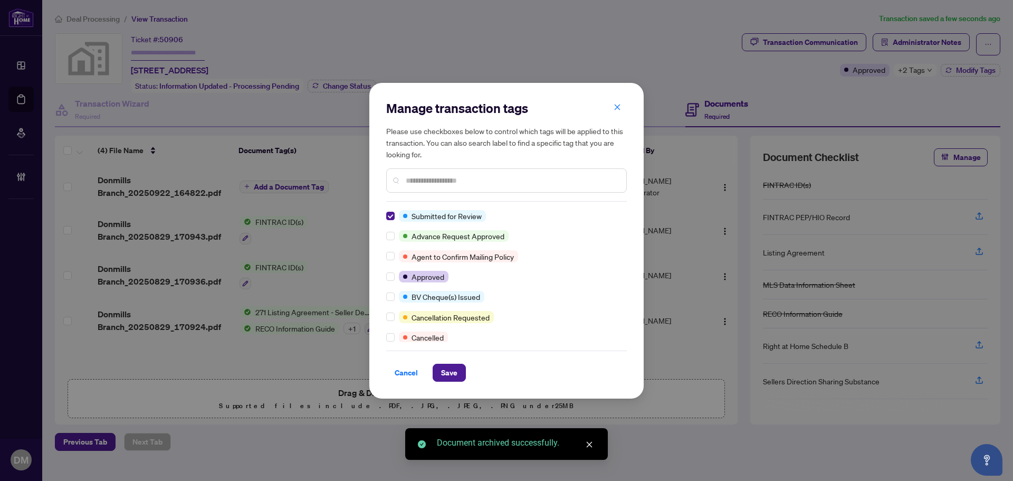
click at [393, 221] on label at bounding box center [390, 216] width 8 height 12
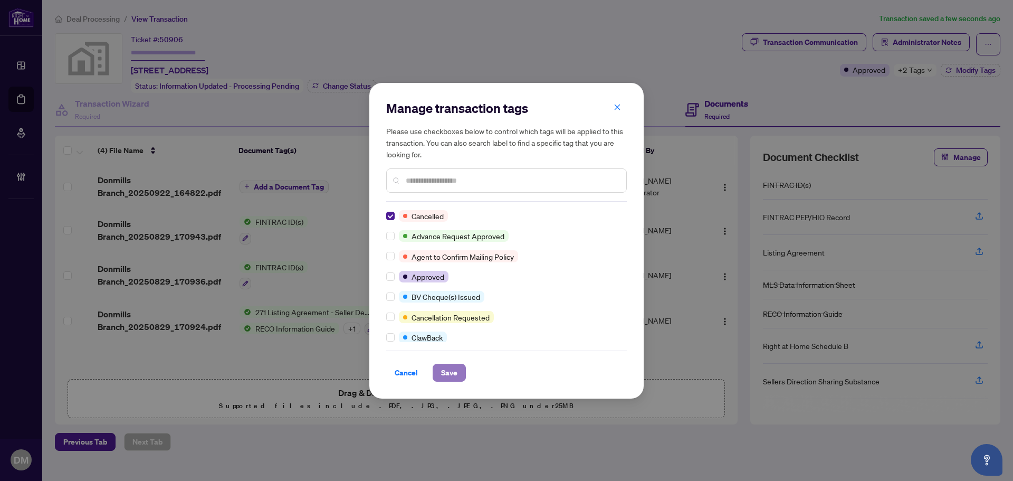
click at [451, 371] on span "Save" at bounding box center [449, 372] width 16 height 17
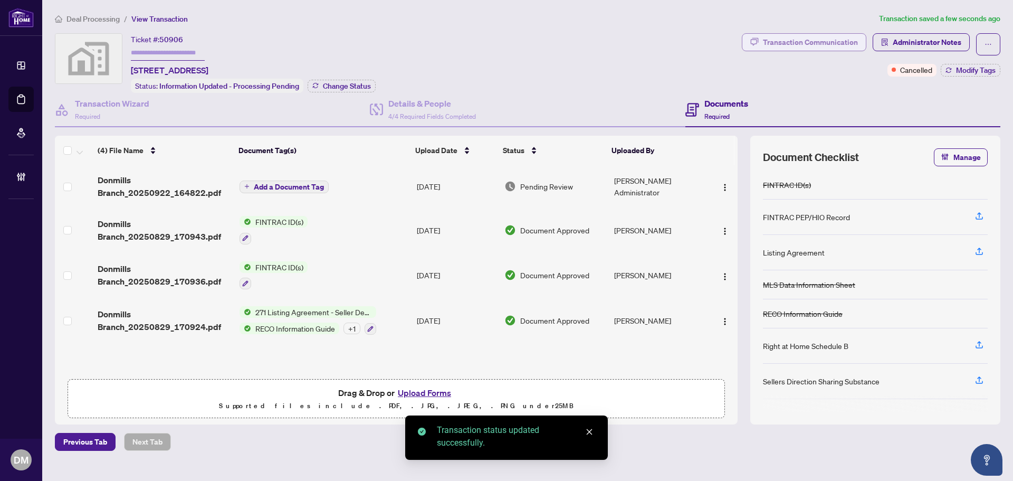
click at [786, 43] on div "Transaction Communication" at bounding box center [810, 42] width 95 height 17
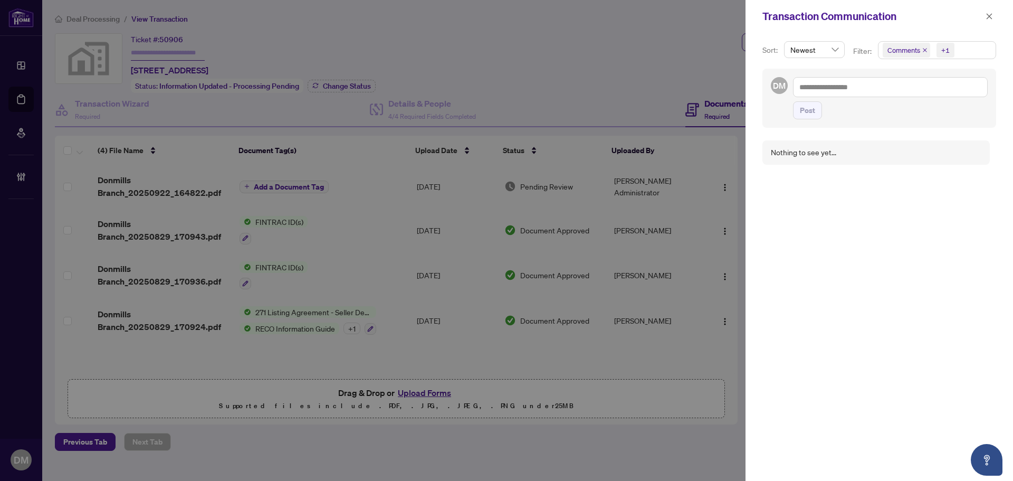
click at [878, 75] on div "DM Post" at bounding box center [879, 98] width 234 height 59
click at [870, 82] on textarea at bounding box center [890, 87] width 195 height 20
paste textarea "**********"
type textarea "**********"
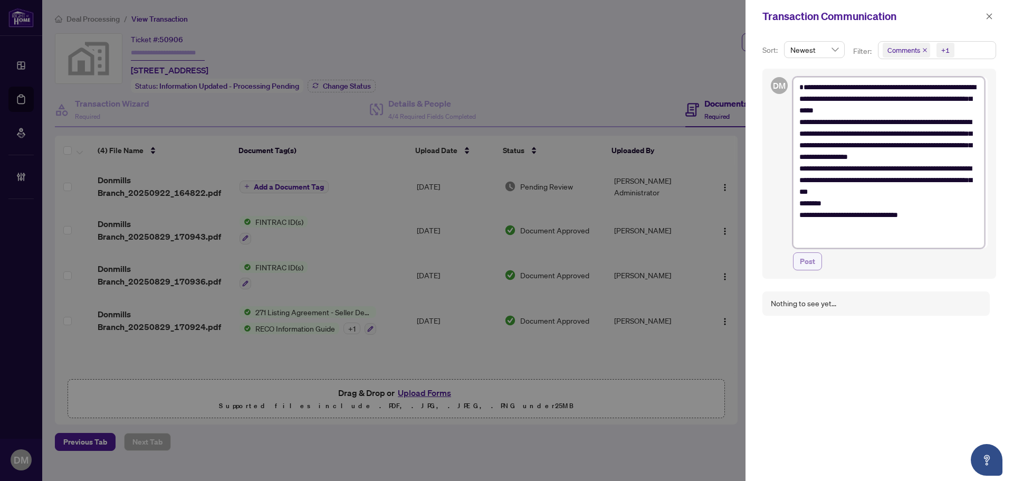
type textarea "**********"
drag, startPoint x: 809, startPoint y: 262, endPoint x: 817, endPoint y: 249, distance: 15.7
click at [808, 262] on span "Post" at bounding box center [807, 261] width 15 height 17
type textarea "**********"
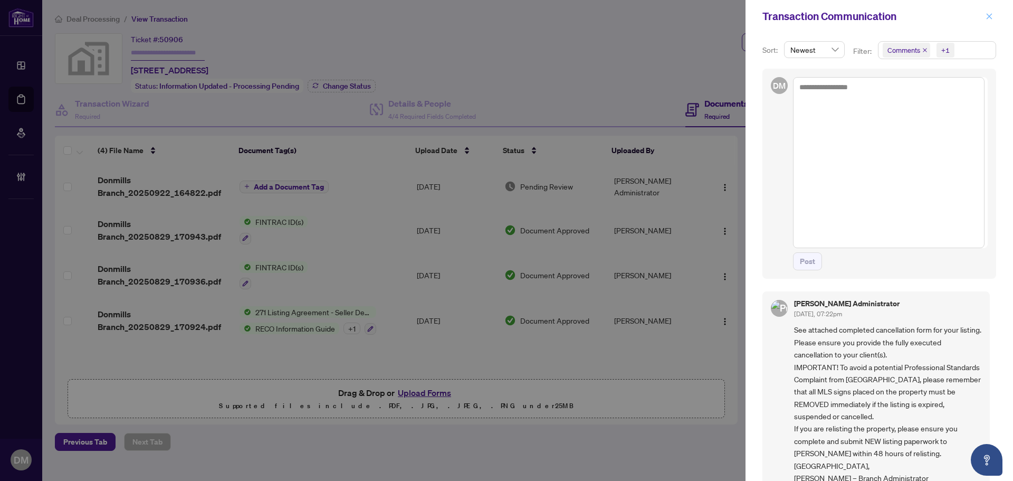
click at [988, 17] on icon "close" at bounding box center [989, 16] width 7 height 7
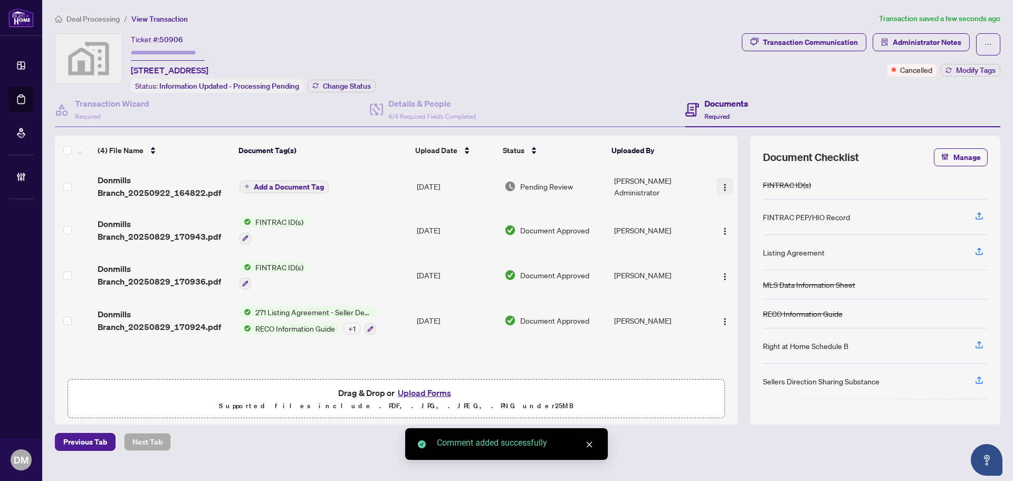
click at [723, 184] on img "button" at bounding box center [725, 187] width 8 height 8
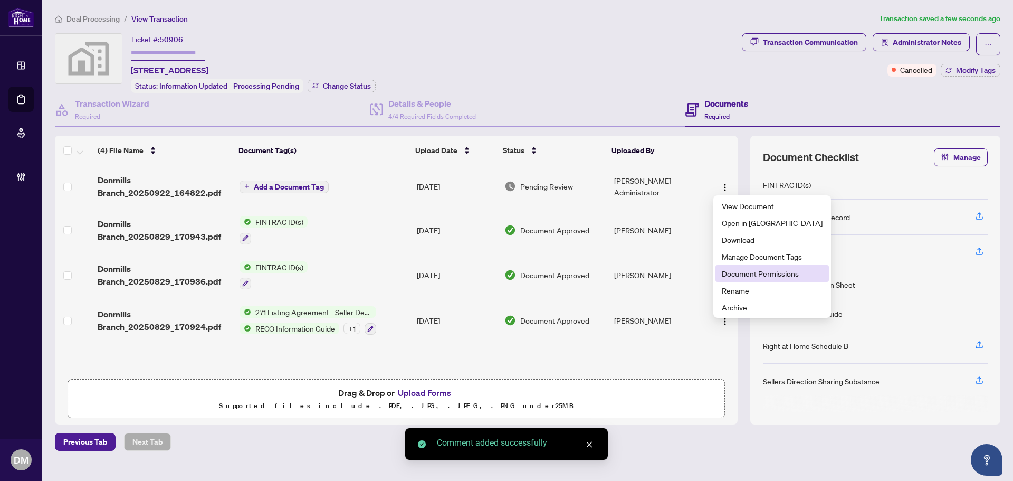
click at [744, 272] on span "Document Permissions" at bounding box center [772, 273] width 101 height 12
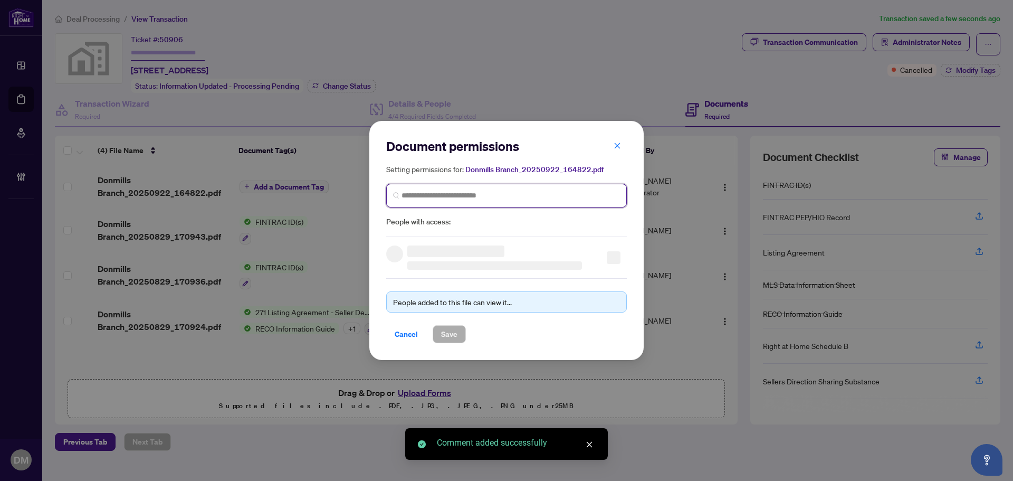
drag, startPoint x: 470, startPoint y: 193, endPoint x: 487, endPoint y: 197, distance: 17.3
click at [470, 194] on input "search" at bounding box center [510, 195] width 218 height 11
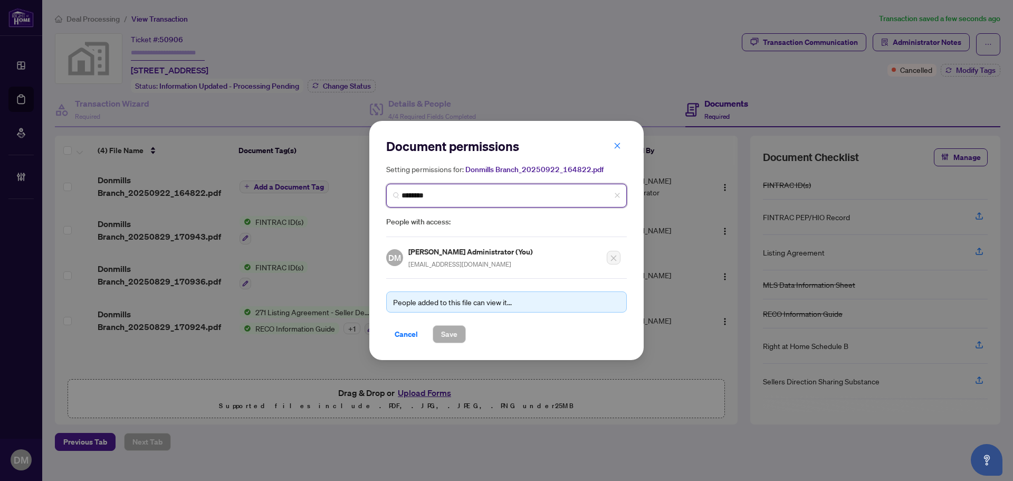
type input "*********"
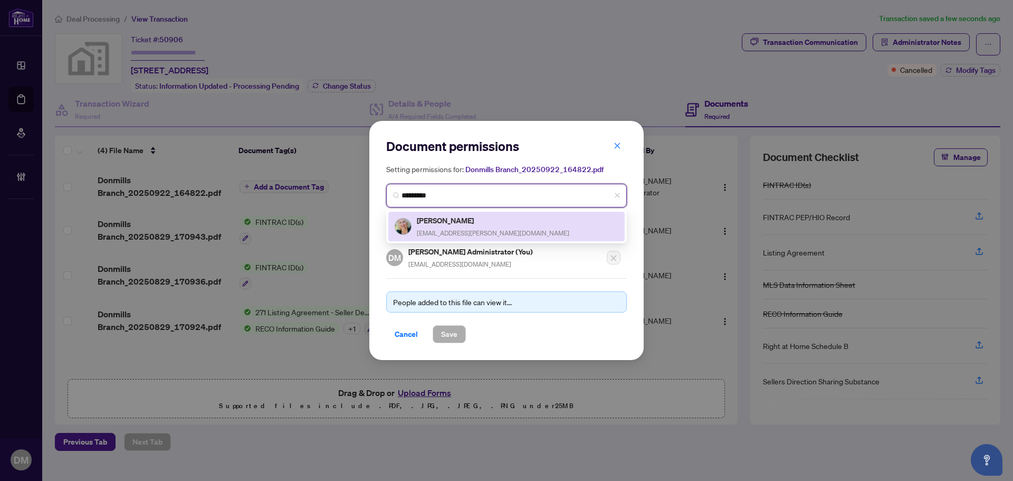
click at [486, 232] on div "Eva Kirsh evakirsh@rogers.com" at bounding box center [507, 226] width 224 height 24
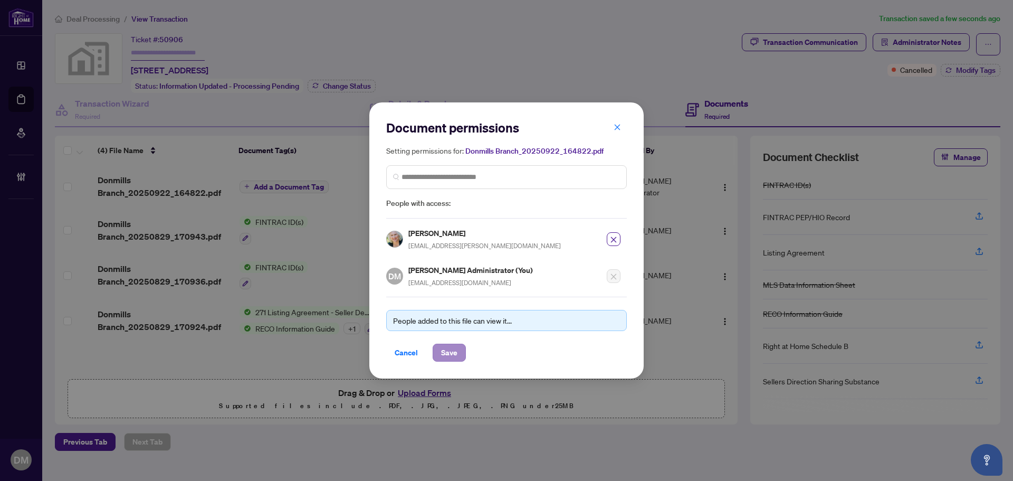
drag, startPoint x: 464, startPoint y: 338, endPoint x: 461, endPoint y: 343, distance: 5.9
click at [464, 338] on div "People added to this file can view it... Cancel Save" at bounding box center [506, 329] width 241 height 65
click at [461, 344] on button "Save" at bounding box center [449, 352] width 33 height 18
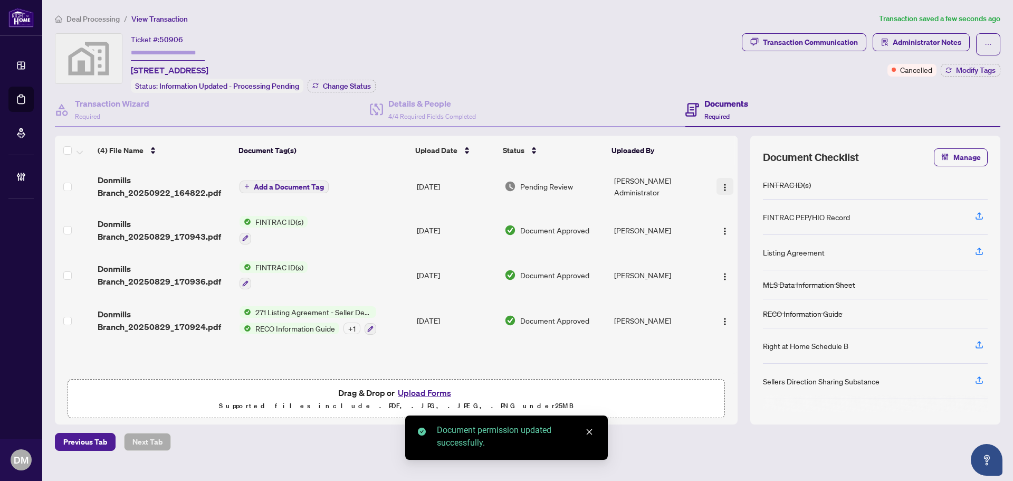
click at [721, 184] on img "button" at bounding box center [725, 187] width 8 height 8
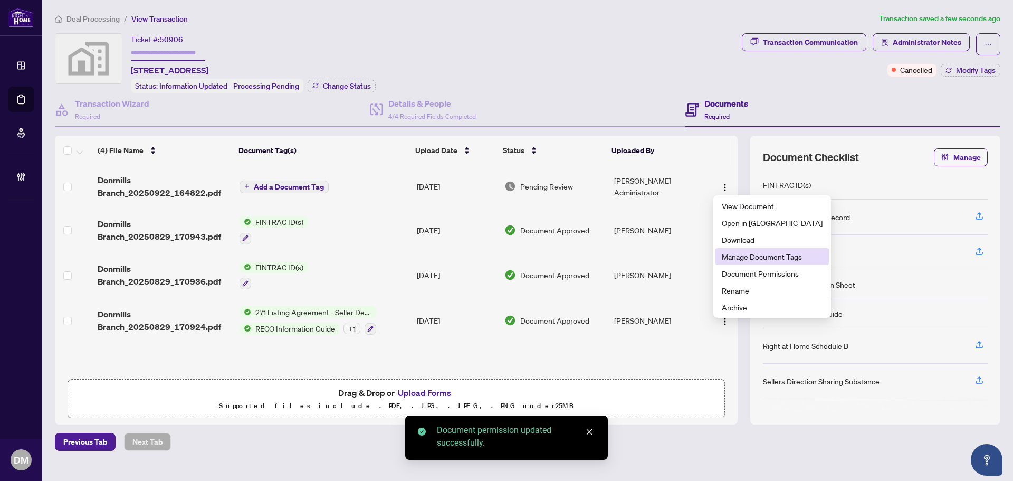
click at [751, 261] on span "Manage Document Tags" at bounding box center [772, 257] width 101 height 12
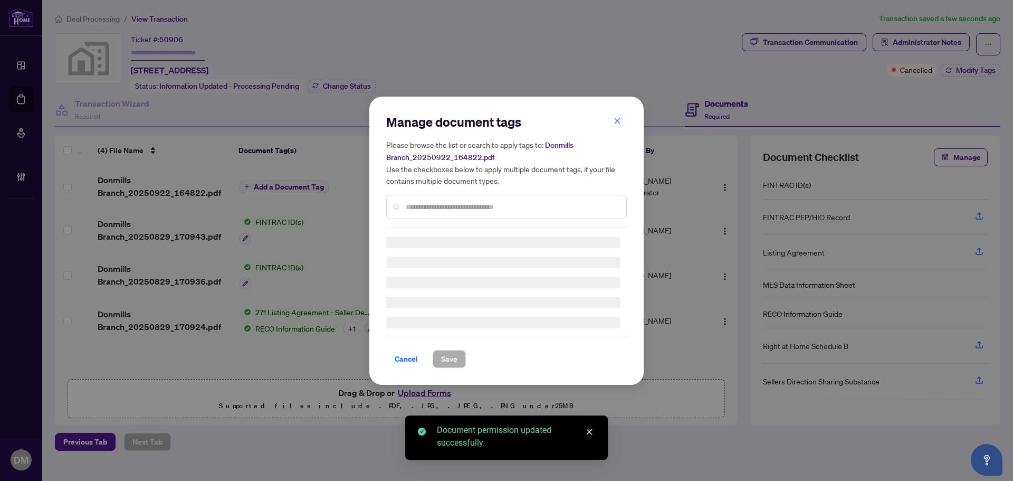
click at [490, 205] on div "Manage document tags Please browse the list or search to apply tags to: Donmill…" at bounding box center [506, 170] width 241 height 114
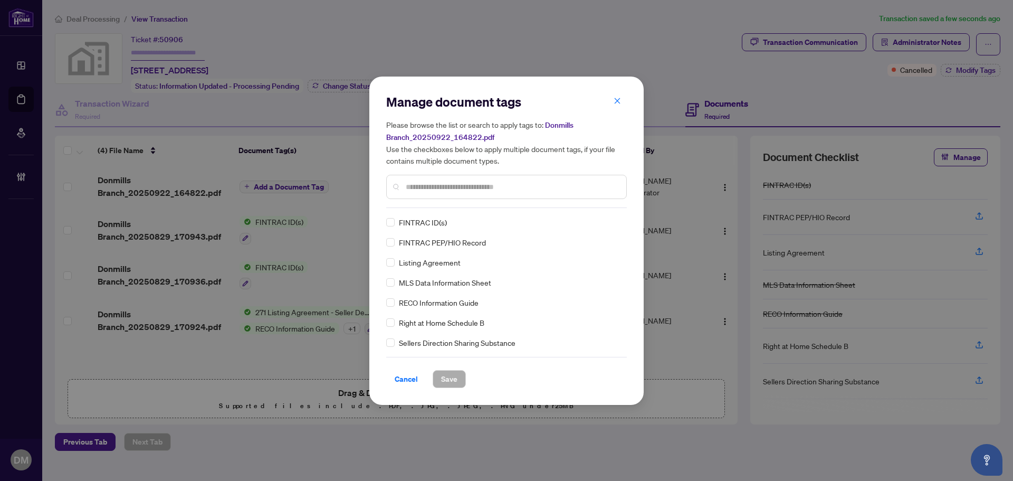
drag, startPoint x: 473, startPoint y: 186, endPoint x: 480, endPoint y: 187, distance: 7.0
click at [473, 186] on input "text" at bounding box center [512, 187] width 212 height 12
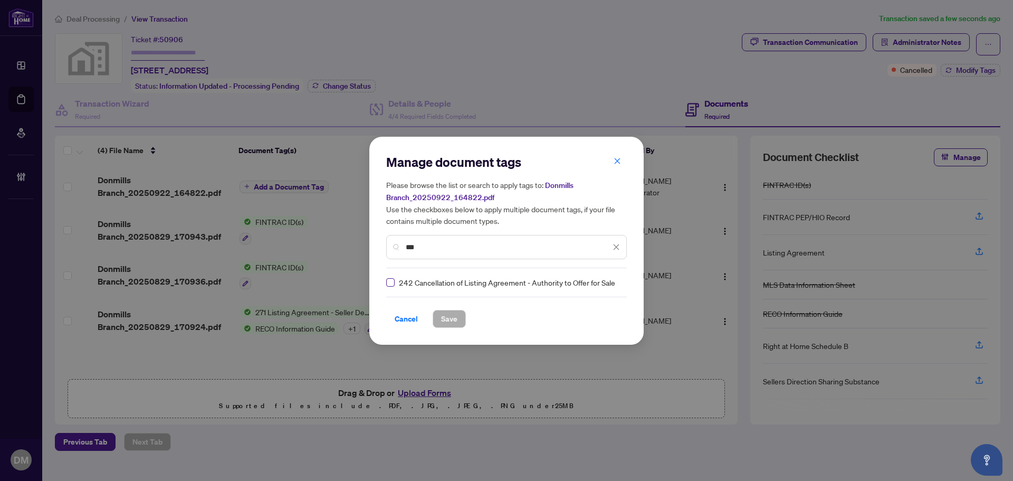
type input "***"
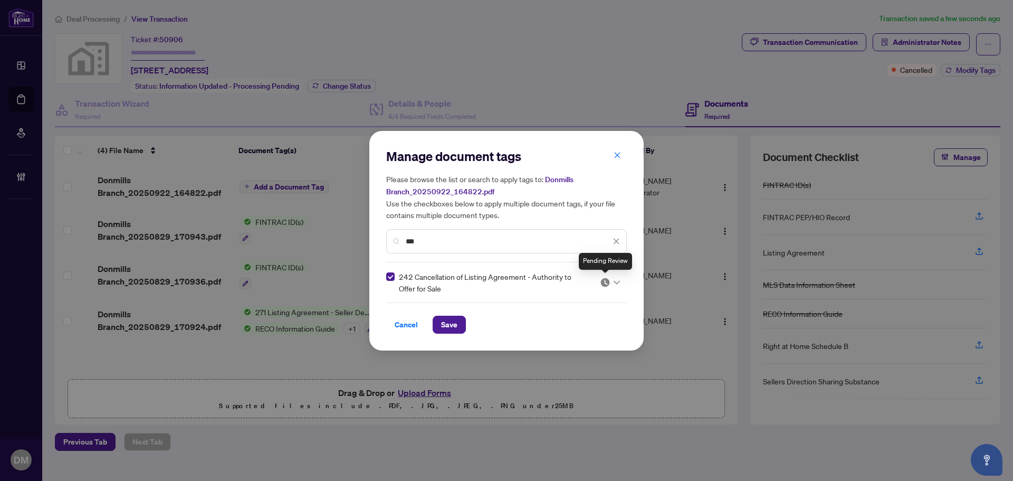
click at [606, 282] on img at bounding box center [605, 282] width 11 height 11
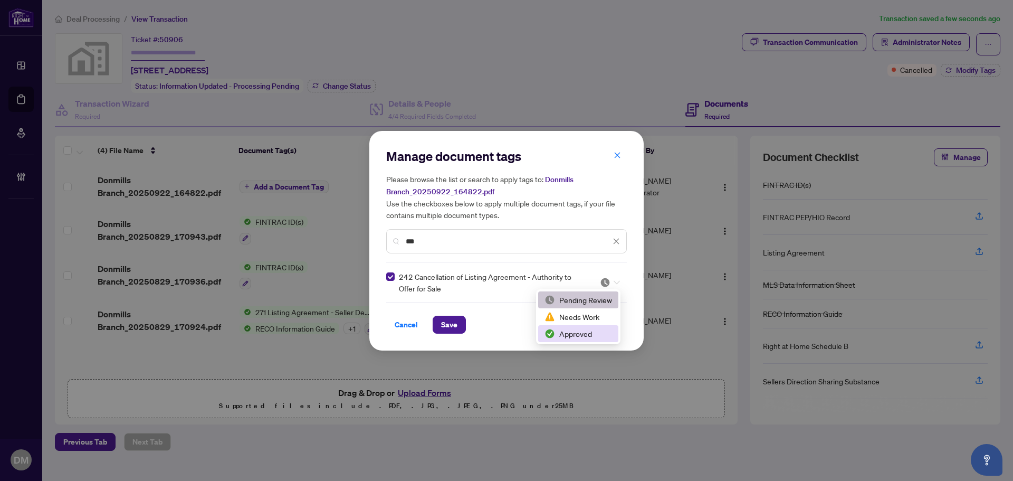
click at [582, 338] on div "Approved" at bounding box center [578, 334] width 68 height 12
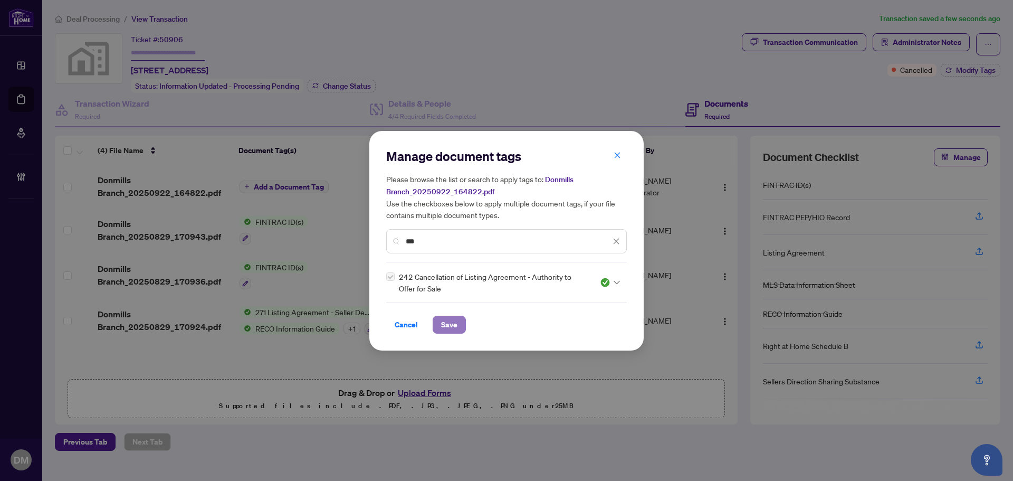
click at [450, 320] on span "Save" at bounding box center [449, 324] width 16 height 17
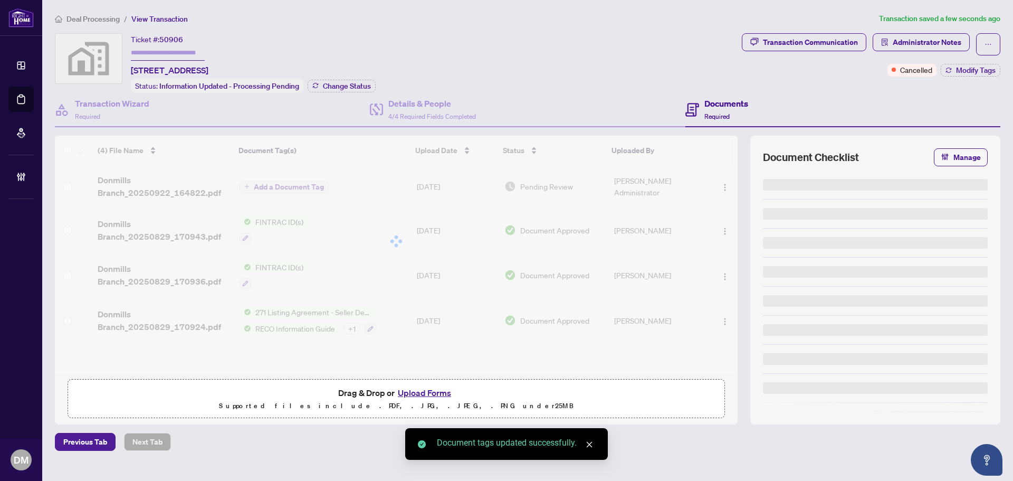
click at [825, 42] on div "Transaction Communication" at bounding box center [810, 42] width 95 height 17
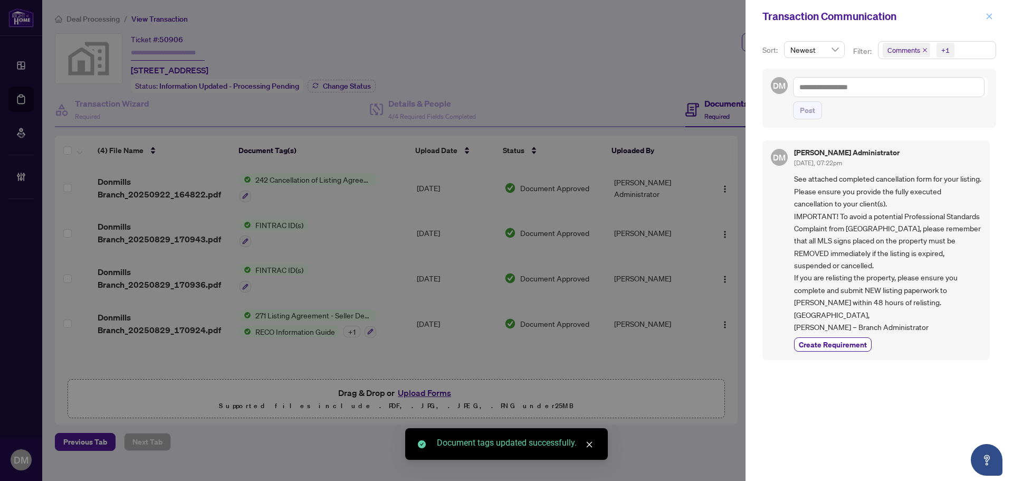
click at [991, 15] on icon "close" at bounding box center [989, 16] width 7 height 7
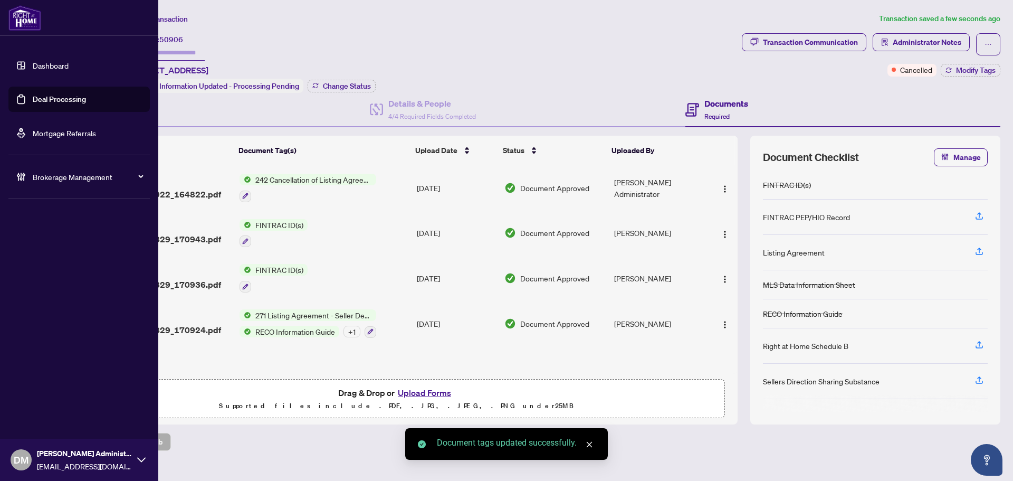
click at [33, 61] on link "Dashboard" at bounding box center [51, 65] width 36 height 9
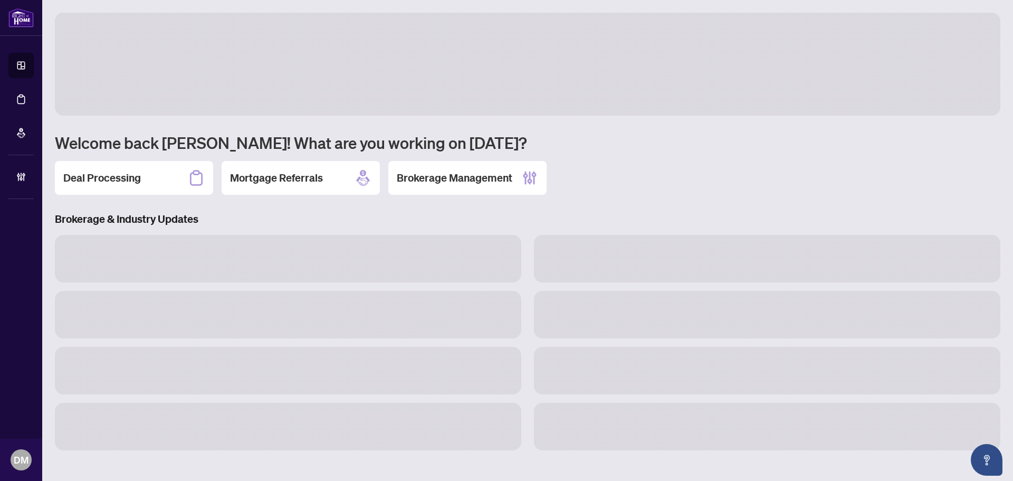
click at [119, 180] on h2 "Deal Processing" at bounding box center [102, 177] width 78 height 15
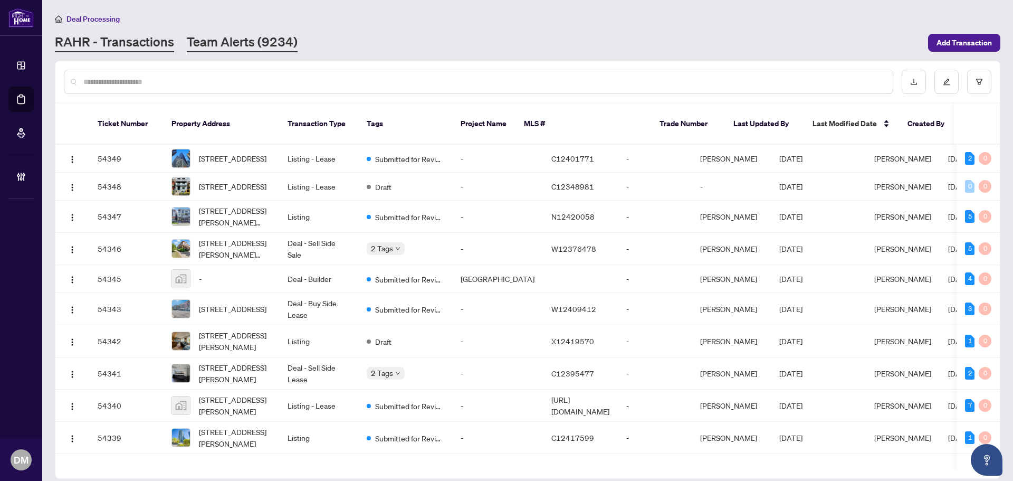
click at [268, 45] on link "Team Alerts (9234)" at bounding box center [242, 42] width 111 height 19
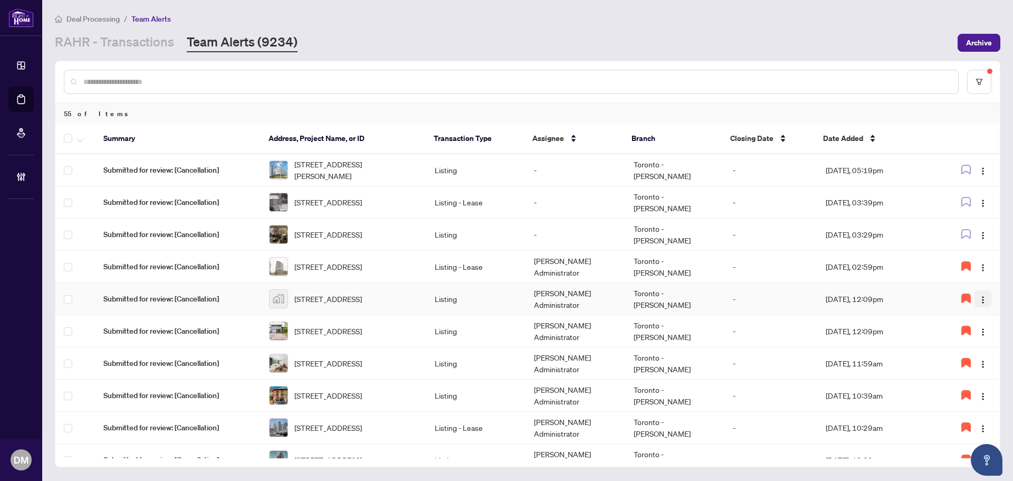
click at [981, 301] on img "button" at bounding box center [983, 299] width 8 height 8
click at [960, 356] on span "Complete Item" at bounding box center [953, 353] width 54 height 12
click at [605, 262] on td "[PERSON_NAME] Administrator" at bounding box center [574, 267] width 99 height 32
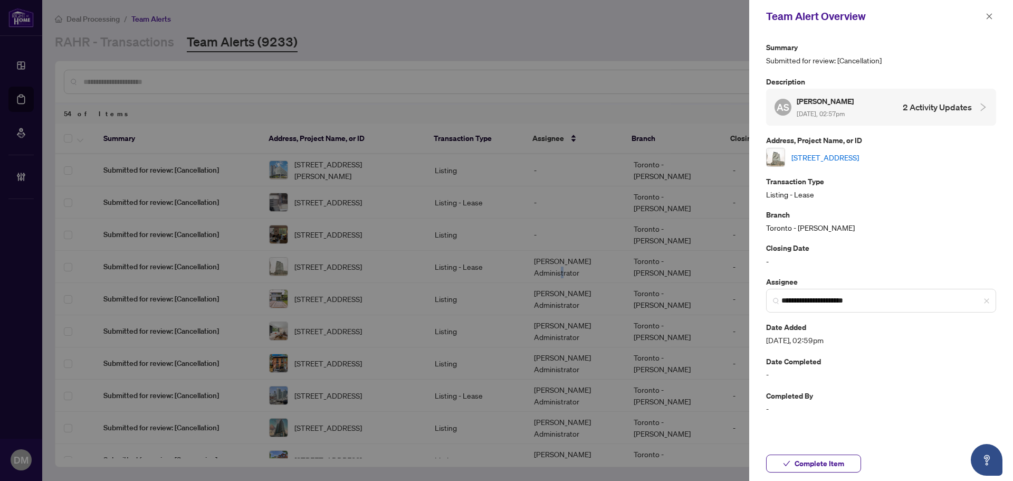
click at [840, 157] on link "[STREET_ADDRESS]" at bounding box center [825, 157] width 68 height 12
click at [823, 469] on span "Complete Item" at bounding box center [820, 463] width 50 height 17
click at [988, 19] on icon "close" at bounding box center [989, 16] width 7 height 7
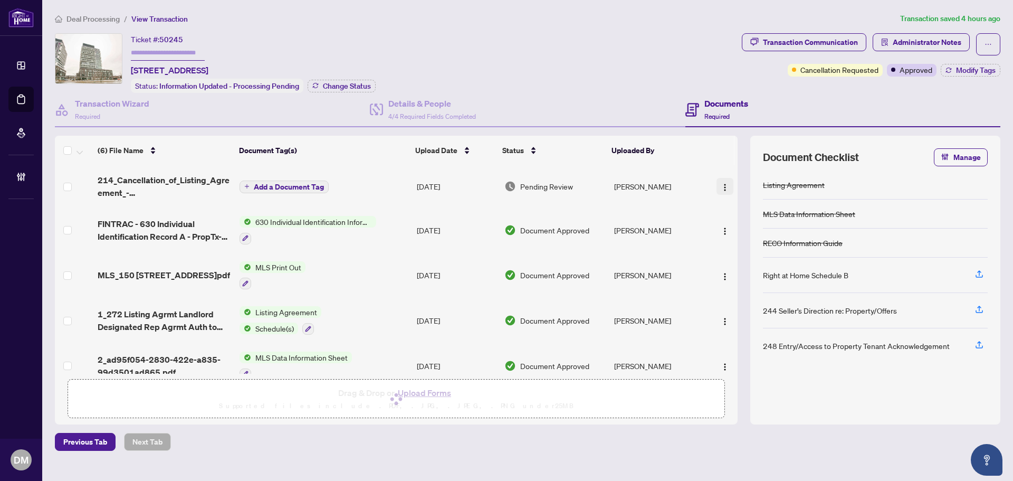
click at [726, 187] on button "button" at bounding box center [724, 186] width 17 height 17
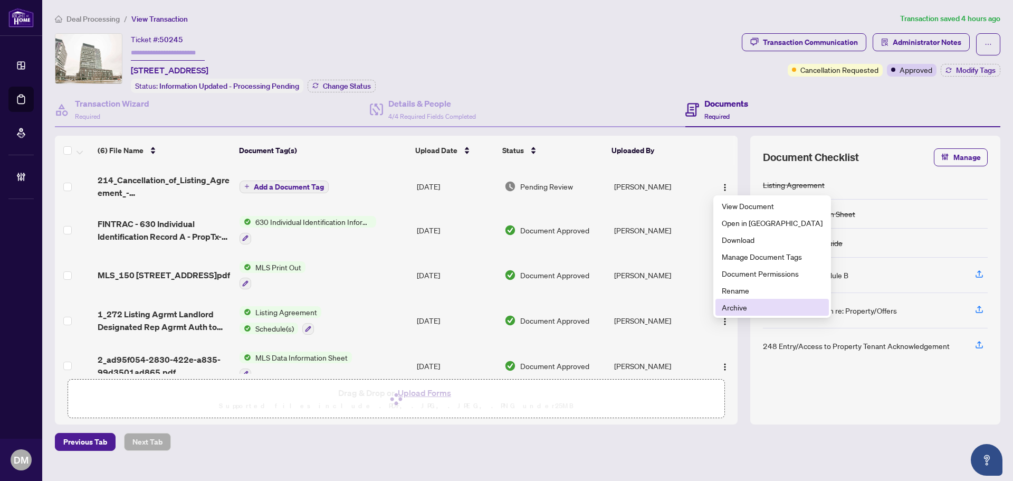
click at [754, 310] on span "Archive" at bounding box center [772, 307] width 101 height 12
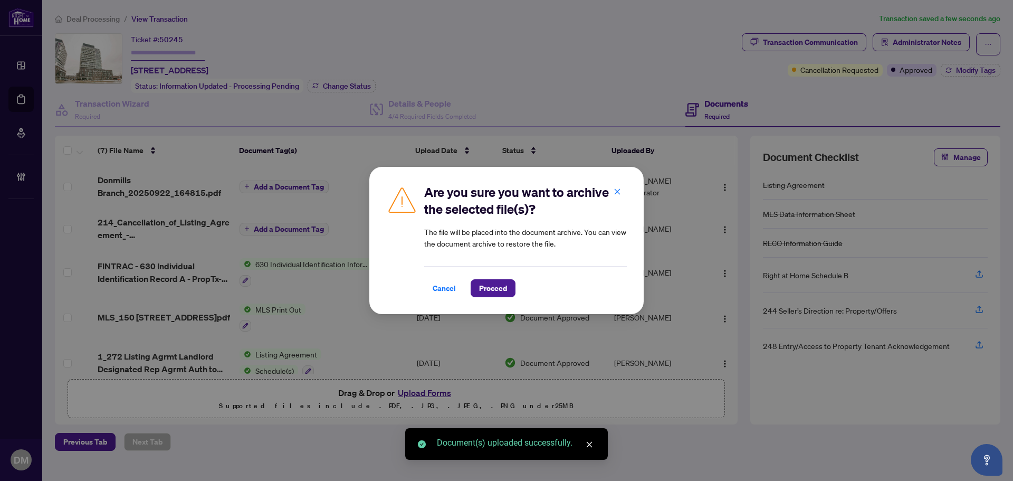
click at [504, 289] on span "Proceed" at bounding box center [493, 288] width 28 height 17
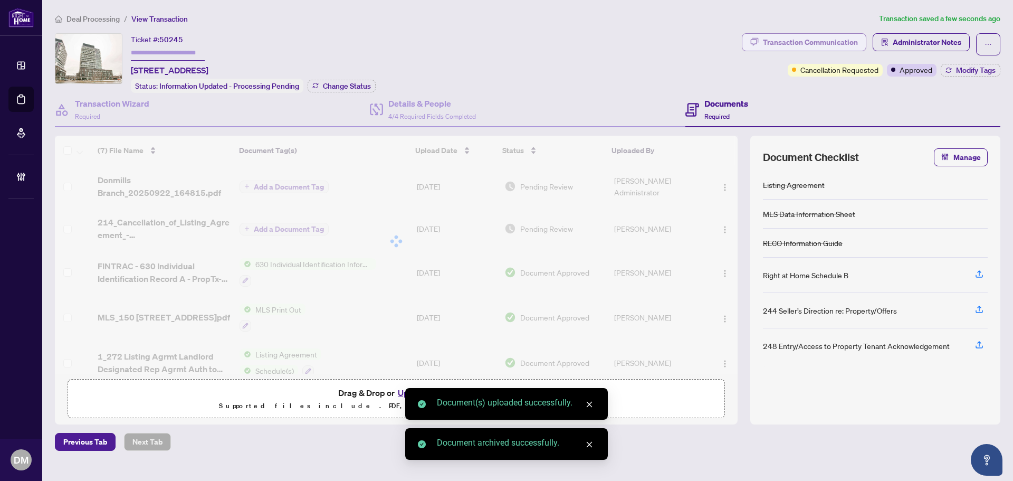
click at [821, 43] on div "Transaction Communication" at bounding box center [810, 42] width 95 height 17
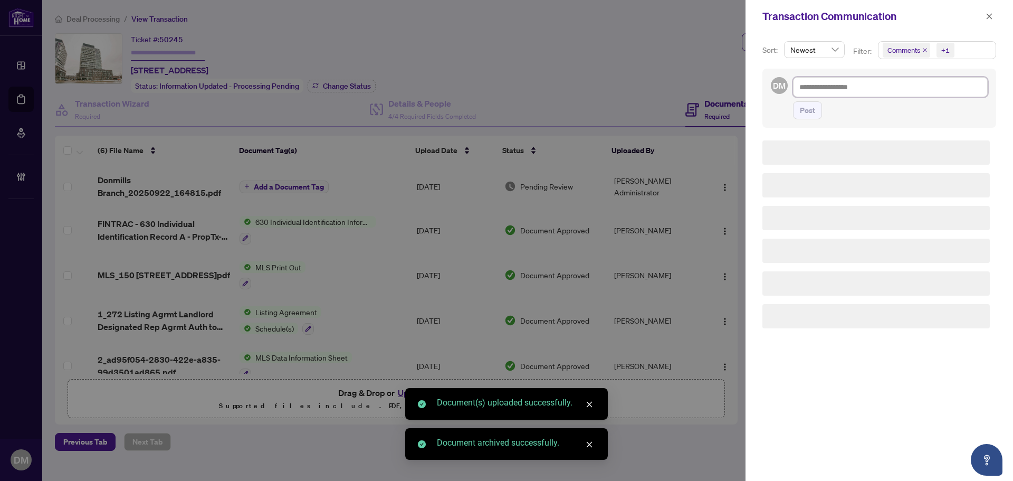
click at [847, 89] on textarea at bounding box center [890, 87] width 195 height 20
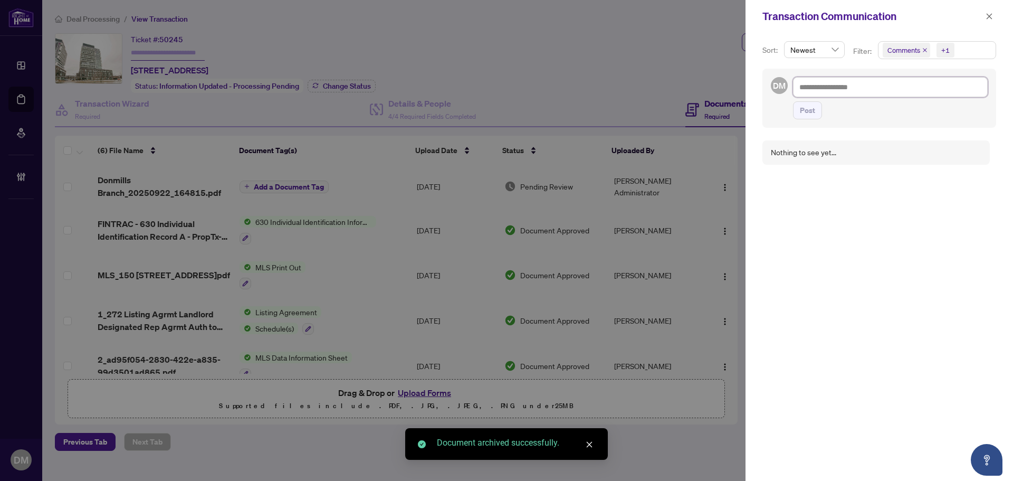
paste textarea "**********"
type textarea "**********"
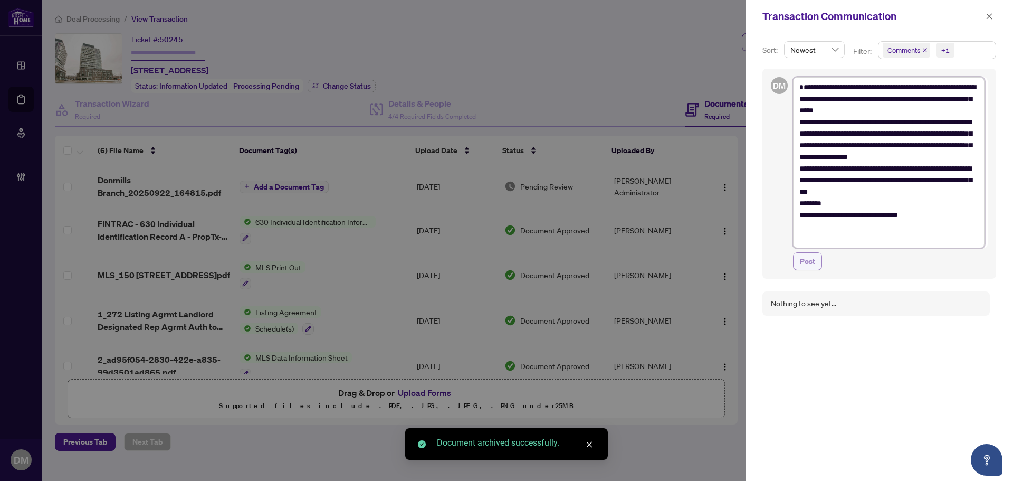
type textarea "**********"
click at [800, 267] on span "Post" at bounding box center [807, 261] width 15 height 17
type textarea "**********"
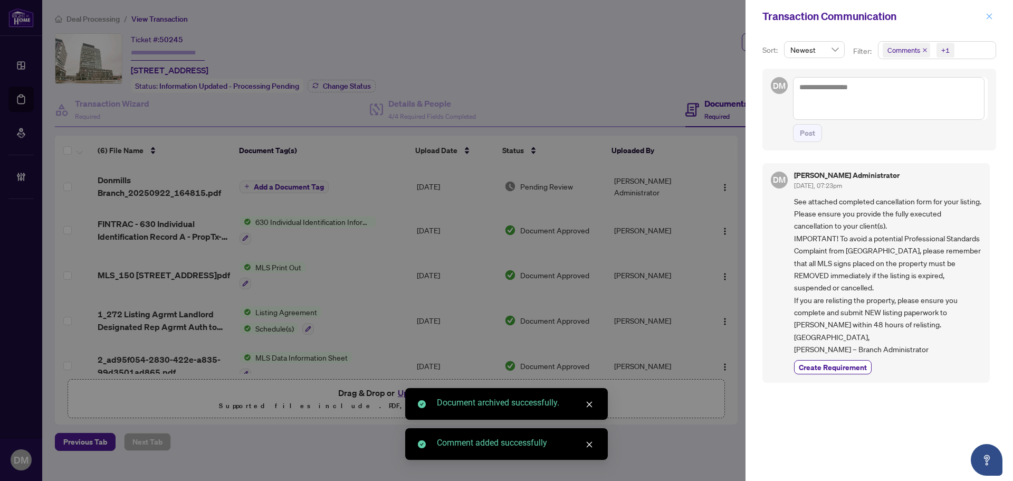
click at [996, 15] on button "button" at bounding box center [989, 16] width 14 height 13
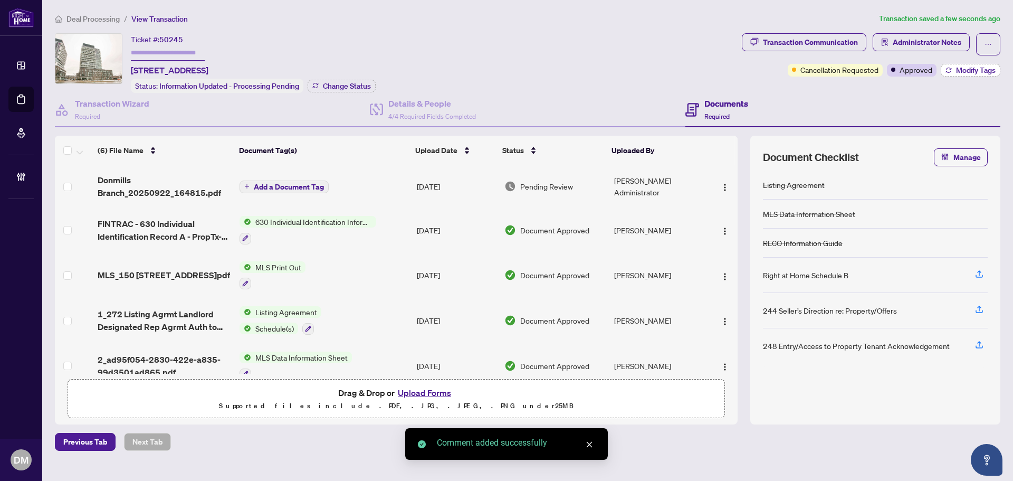
click at [949, 69] on icon "button" at bounding box center [948, 70] width 6 height 6
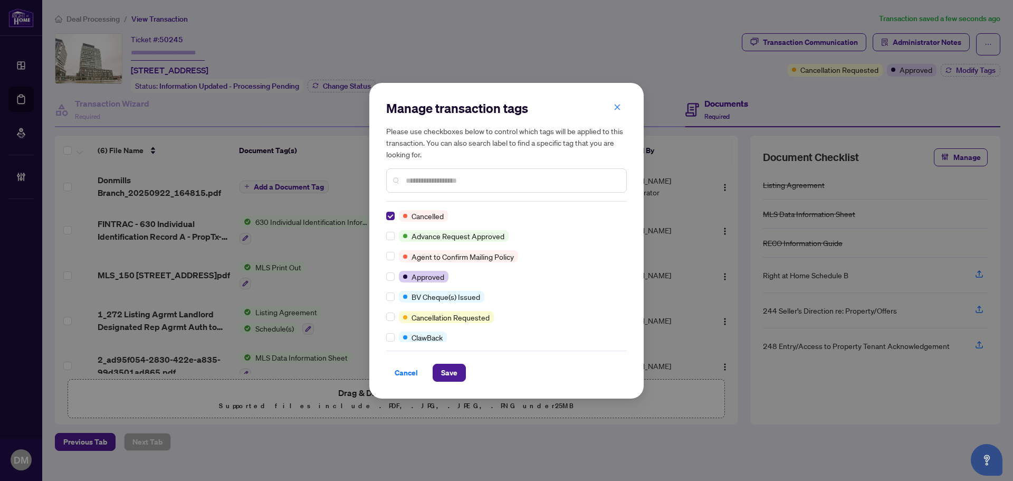
drag, startPoint x: 459, startPoint y: 376, endPoint x: 587, endPoint y: 396, distance: 129.3
click at [458, 376] on button "Save" at bounding box center [449, 373] width 33 height 18
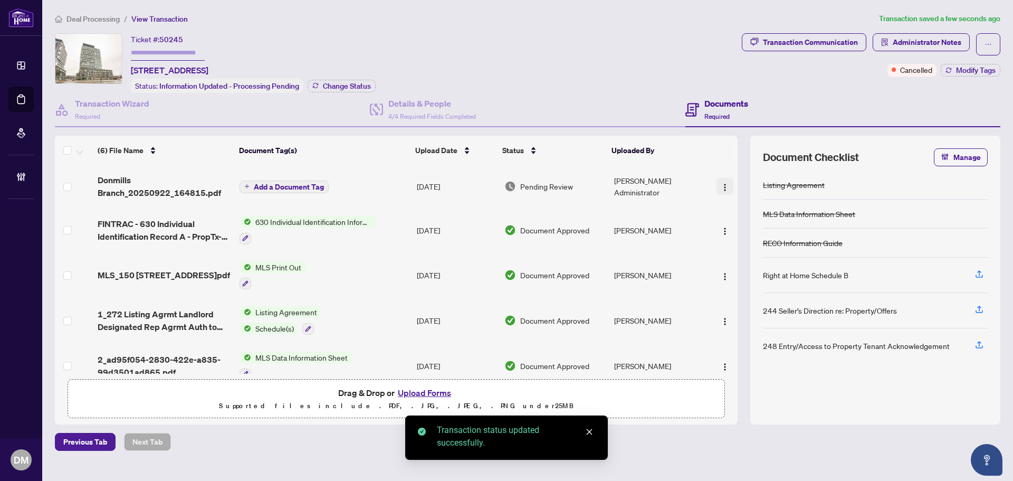
click at [724, 184] on img "button" at bounding box center [725, 187] width 8 height 8
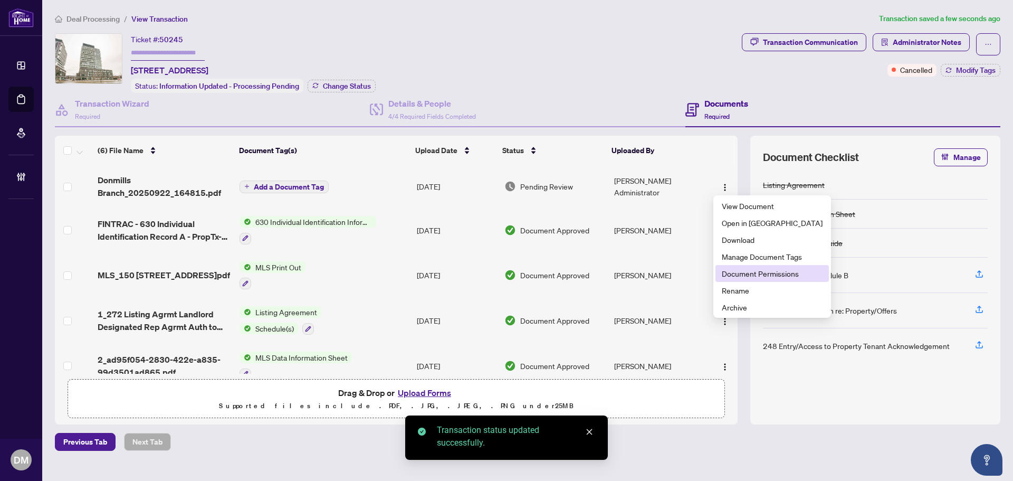
click at [744, 273] on span "Document Permissions" at bounding box center [772, 273] width 101 height 12
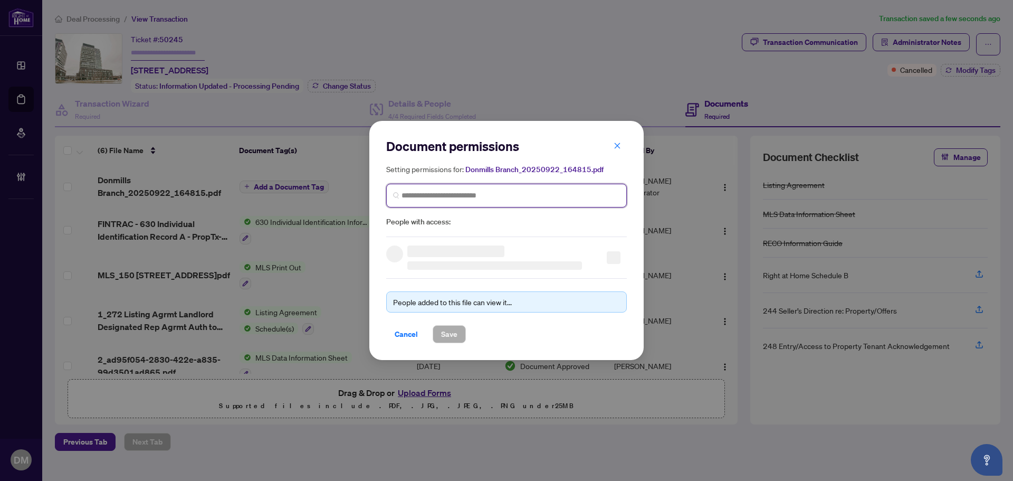
click at [553, 192] on input "search" at bounding box center [510, 195] width 218 height 11
type input "******"
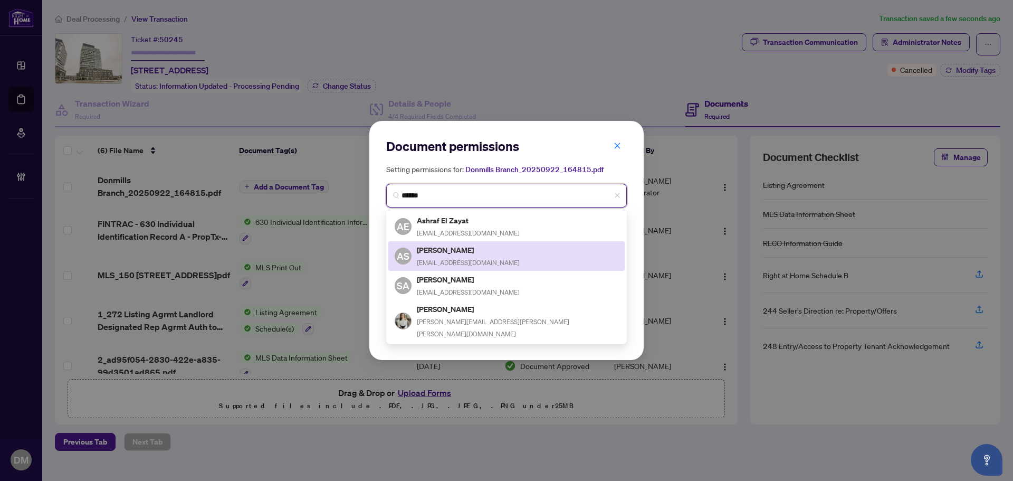
click at [505, 262] on div "AS Ashraf Siddique ashrafrealty@gmail.com" at bounding box center [507, 256] width 224 height 24
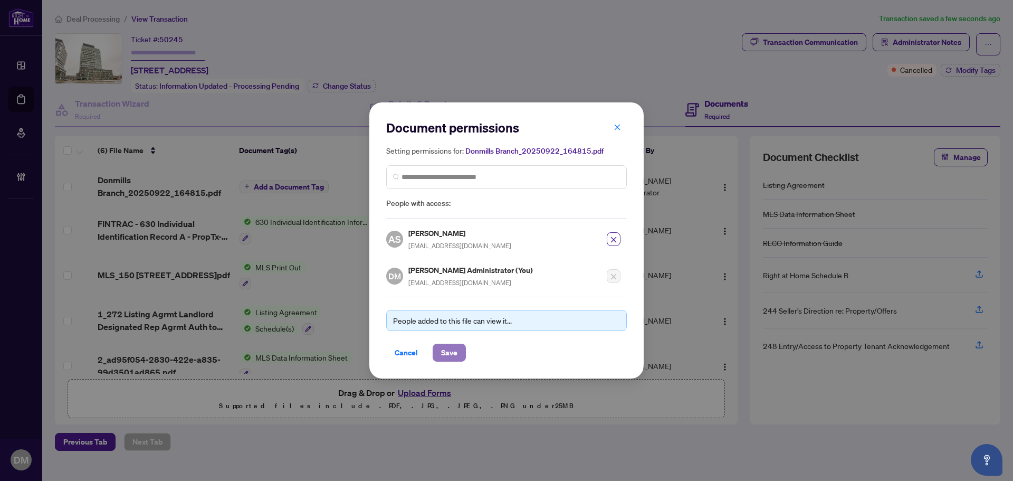
click at [460, 351] on button "Save" at bounding box center [449, 352] width 33 height 18
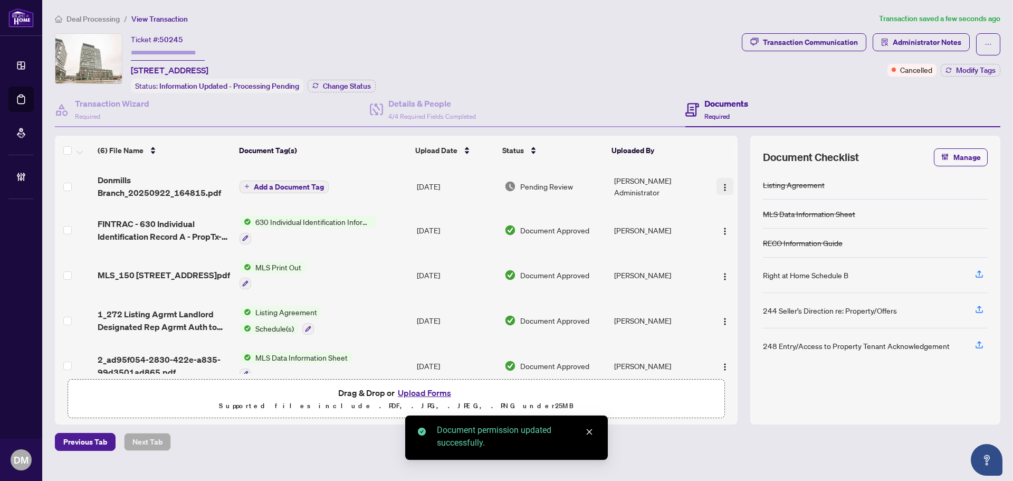
click at [722, 187] on img "button" at bounding box center [725, 187] width 8 height 8
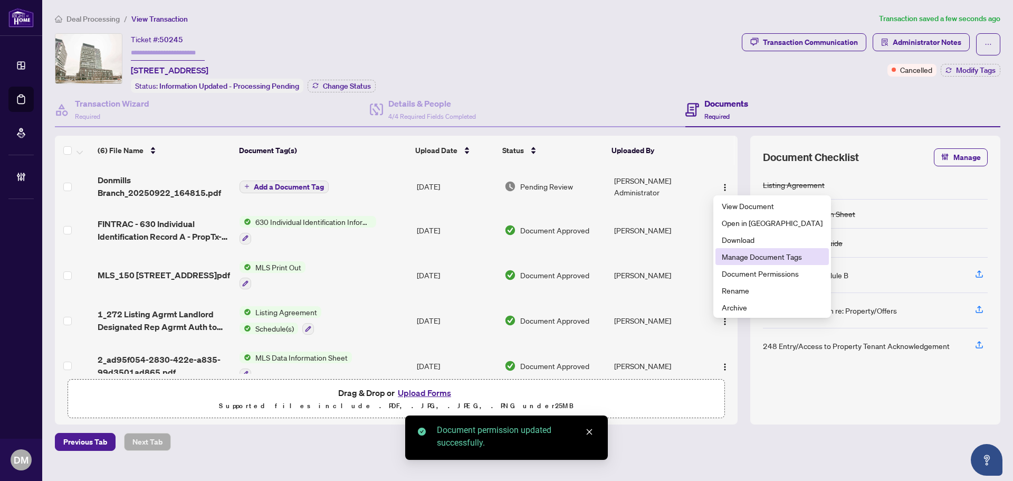
click at [749, 259] on span "Manage Document Tags" at bounding box center [772, 257] width 101 height 12
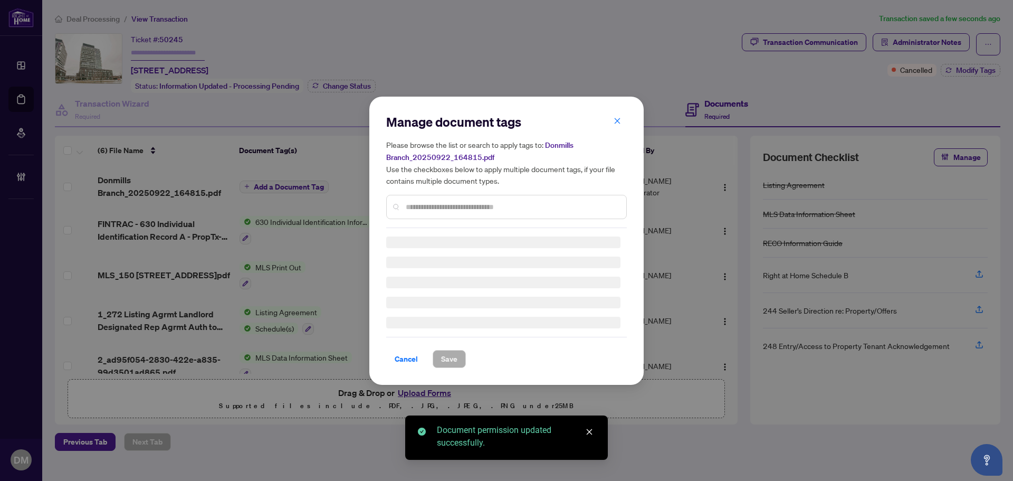
click at [475, 184] on h5 "Please browse the list or search to apply tags to: Donmills Branch_20250922_164…" at bounding box center [506, 162] width 241 height 47
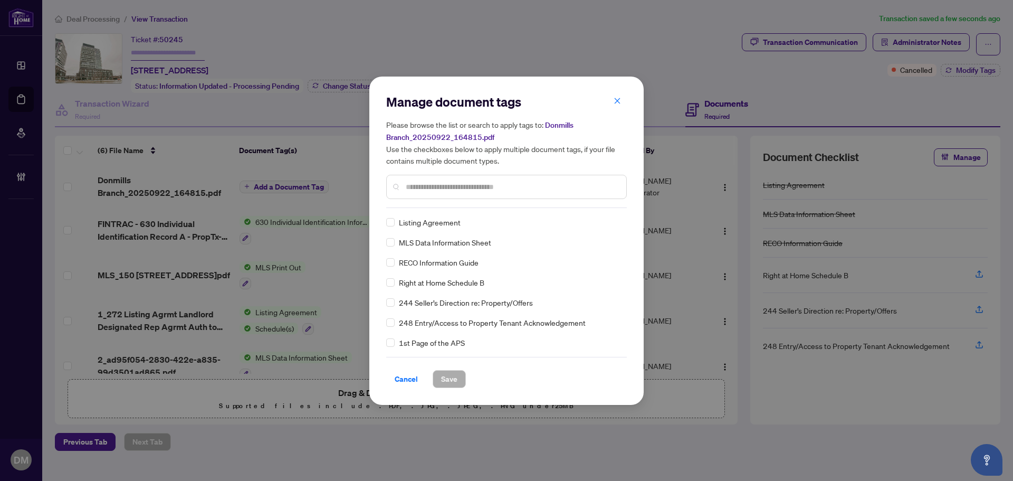
drag, startPoint x: 455, startPoint y: 193, endPoint x: 470, endPoint y: 174, distance: 23.6
click at [455, 193] on div at bounding box center [506, 187] width 241 height 24
click at [476, 178] on div at bounding box center [506, 187] width 241 height 24
click at [477, 189] on input "text" at bounding box center [512, 187] width 212 height 12
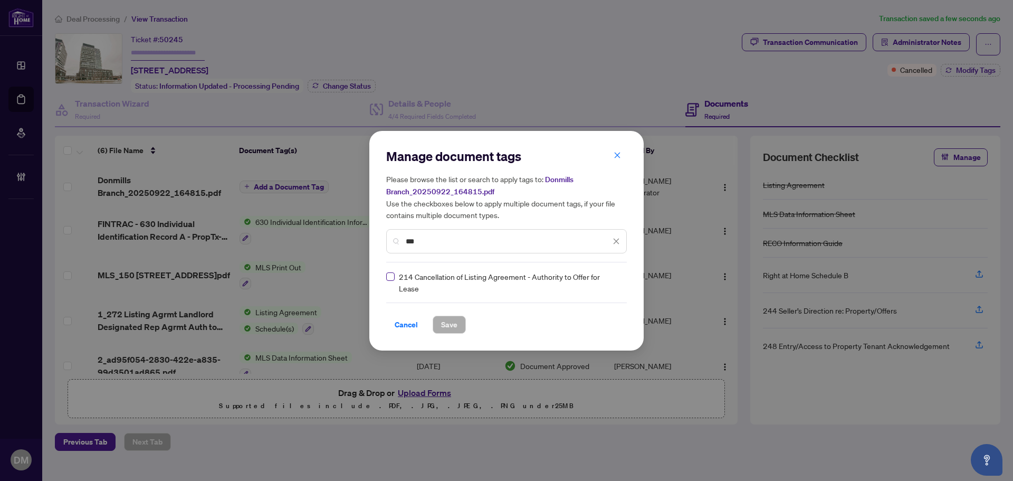
type input "***"
click at [620, 279] on div "214 Cancellation of Listing Agreement - Authority to Offer for Lease" at bounding box center [506, 282] width 241 height 23
drag, startPoint x: 617, startPoint y: 283, endPoint x: 588, endPoint y: 330, distance: 55.2
click at [616, 284] on div at bounding box center [610, 282] width 20 height 11
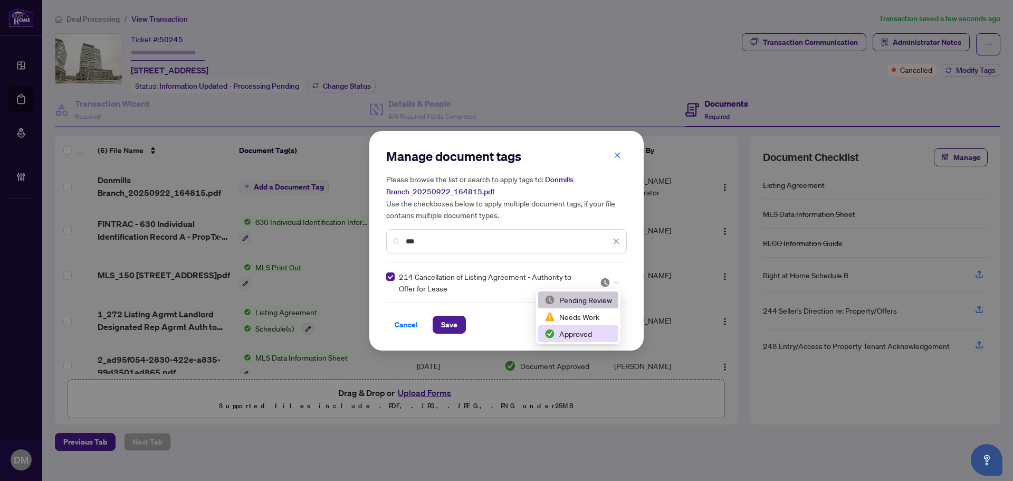
click at [587, 330] on div "Approved" at bounding box center [578, 334] width 68 height 12
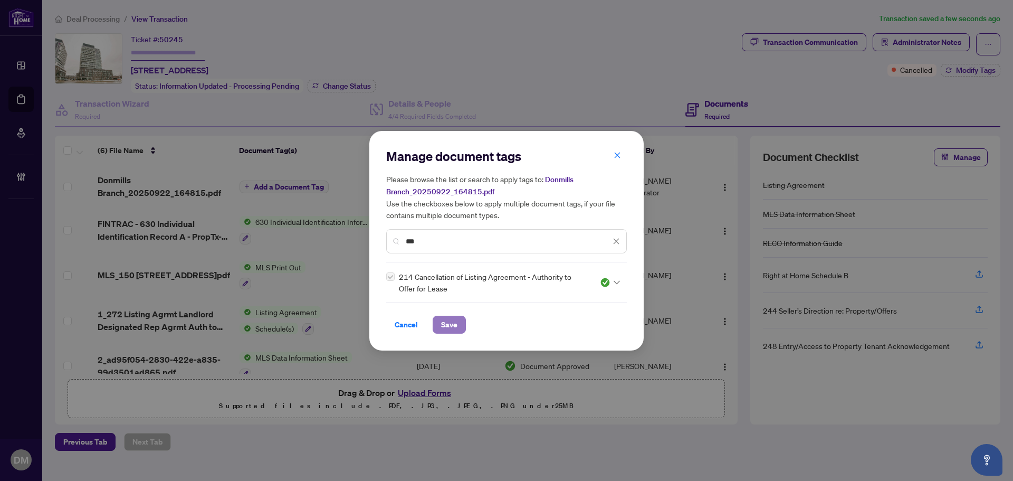
click at [460, 332] on button "Save" at bounding box center [449, 325] width 33 height 18
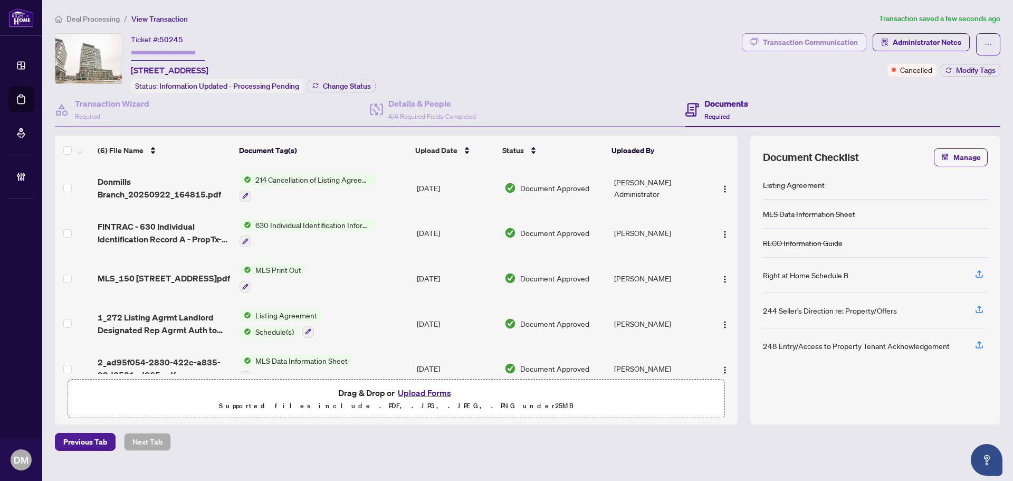
click at [819, 39] on div "Transaction Communication" at bounding box center [810, 42] width 95 height 17
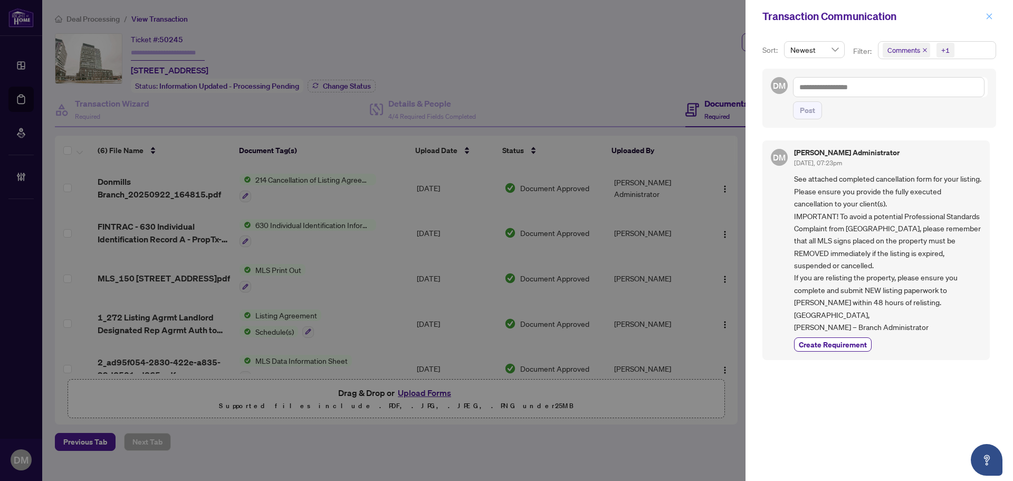
click at [986, 20] on icon "close" at bounding box center [989, 16] width 7 height 7
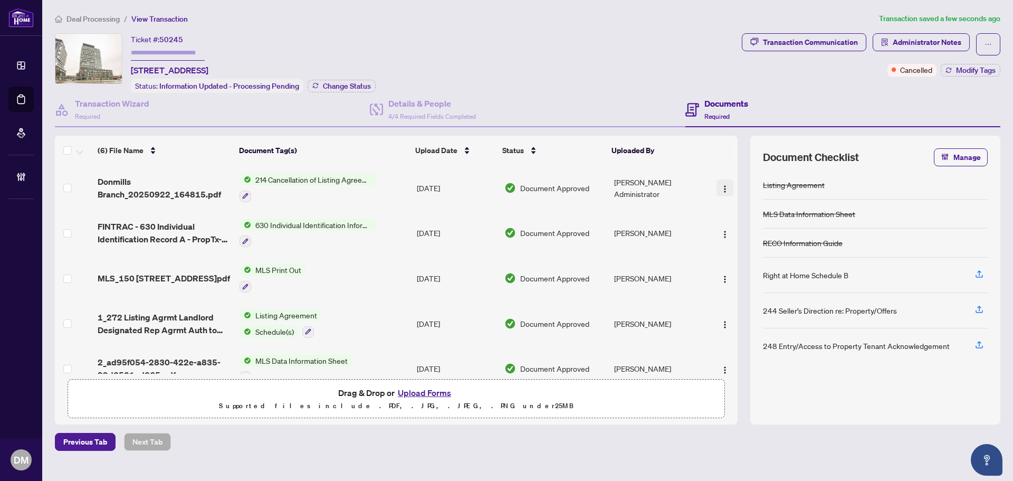
click at [724, 185] on img "button" at bounding box center [725, 189] width 8 height 8
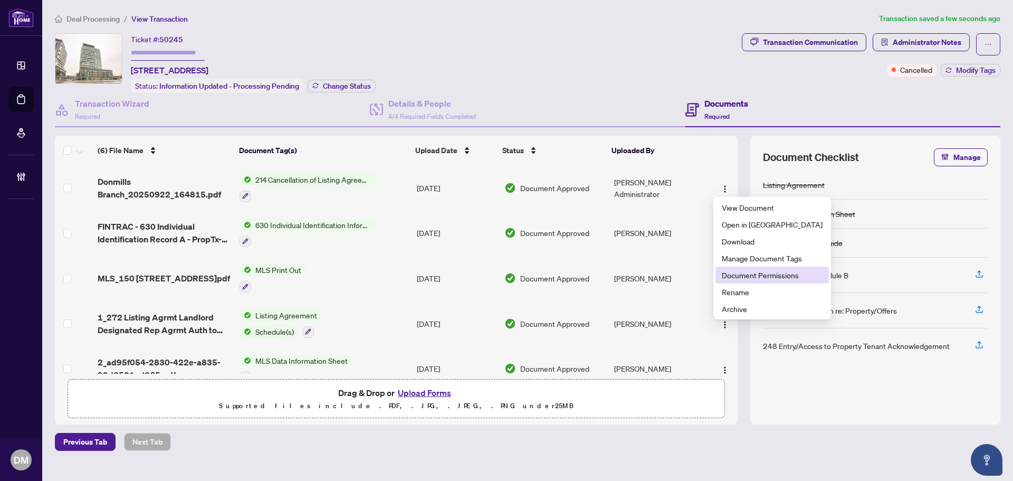
drag, startPoint x: 758, startPoint y: 278, endPoint x: 671, endPoint y: 322, distance: 97.5
click at [758, 278] on span "Document Permissions" at bounding box center [772, 275] width 101 height 12
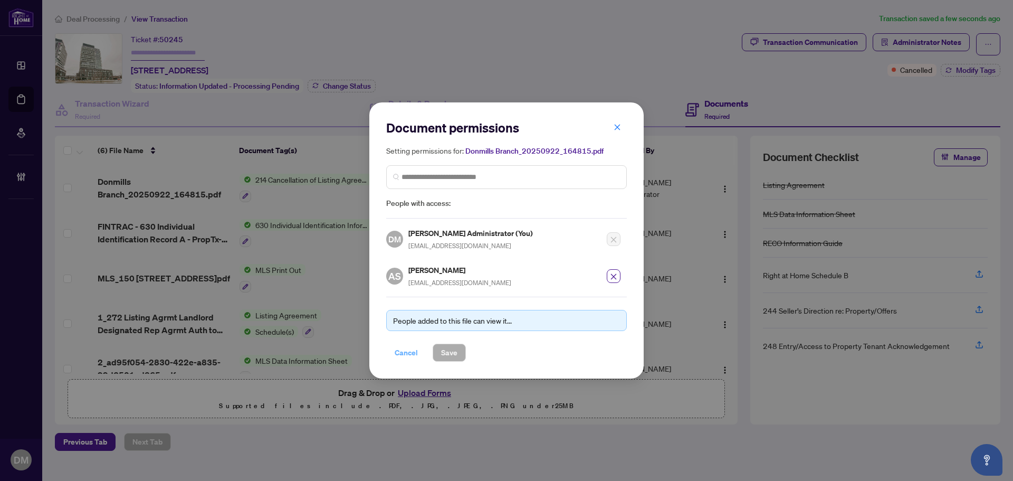
click at [405, 350] on span "Cancel" at bounding box center [406, 352] width 23 height 17
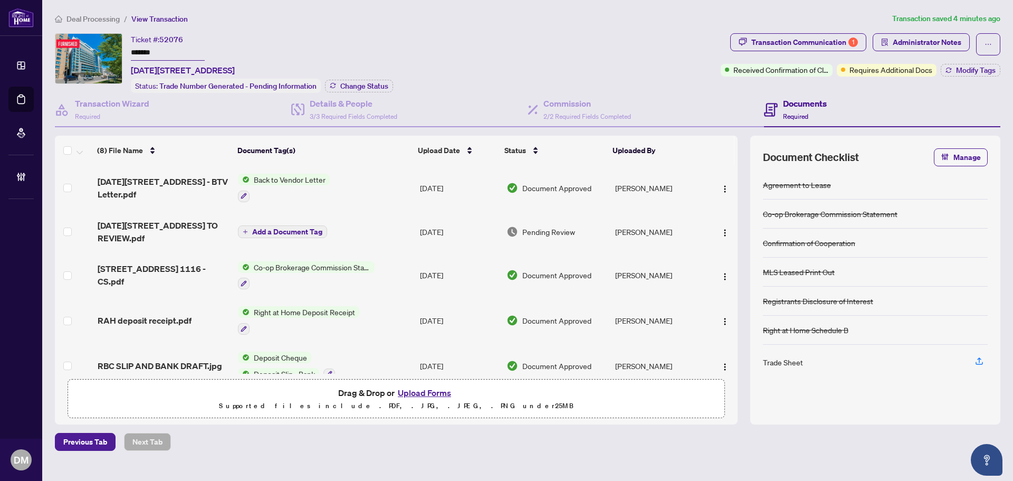
drag, startPoint x: 133, startPoint y: 70, endPoint x: 361, endPoint y: 56, distance: 228.3
click at [361, 56] on div "Ticket #: 52076 ******* 1116-3018 Yonge St, Toronto, Ontario M4N 0A5, Canada St…" at bounding box center [262, 63] width 262 height 60
copy span "[DATE][STREET_ADDRESS]"
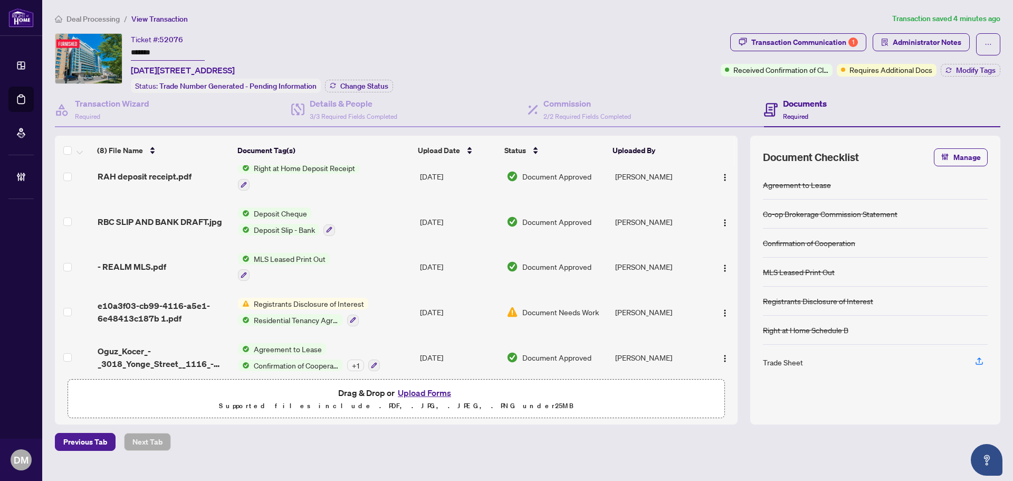
scroll to position [152, 0]
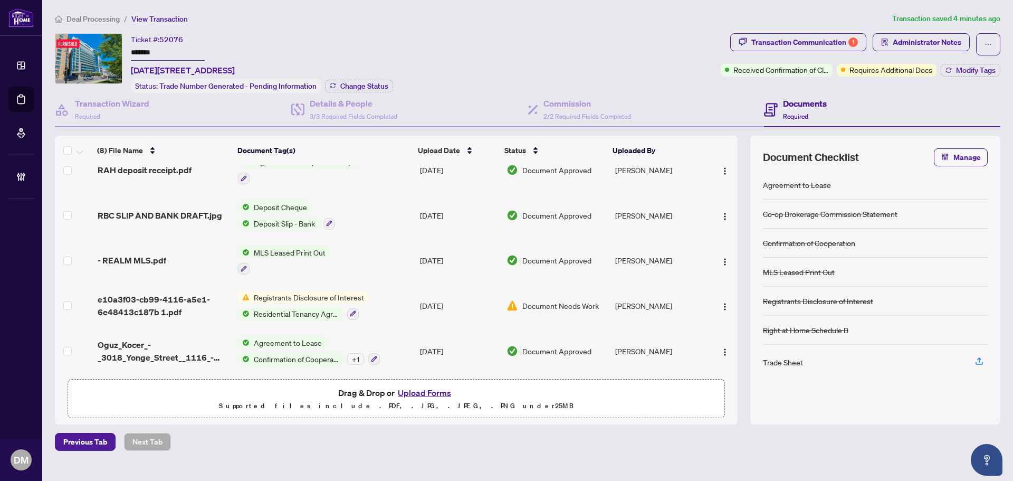
click at [649, 308] on td "[PERSON_NAME]" at bounding box center [659, 305] width 96 height 45
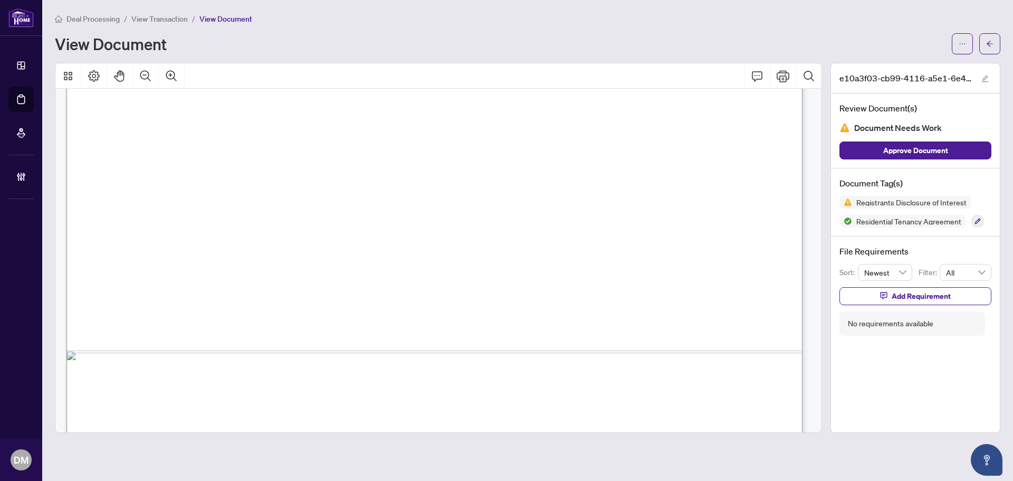
scroll to position [686, 0]
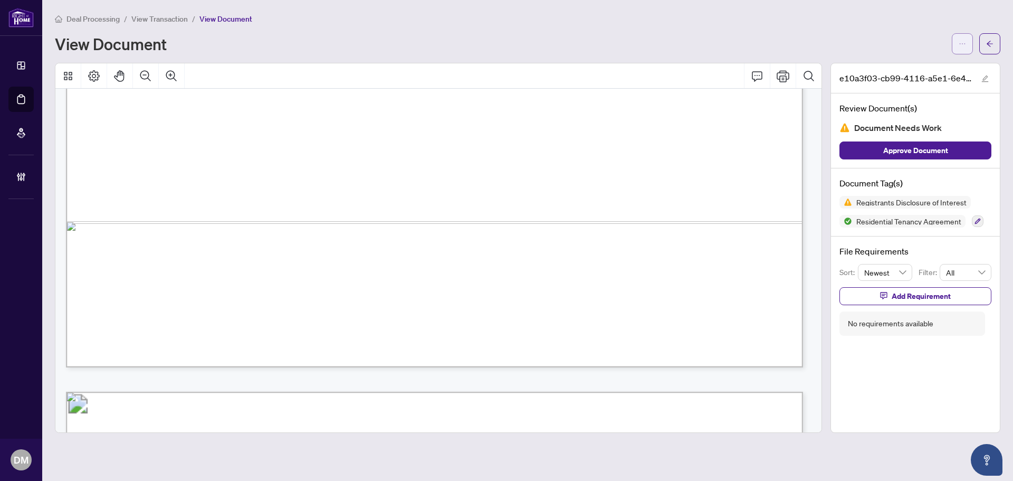
click at [964, 38] on span "button" at bounding box center [962, 43] width 7 height 17
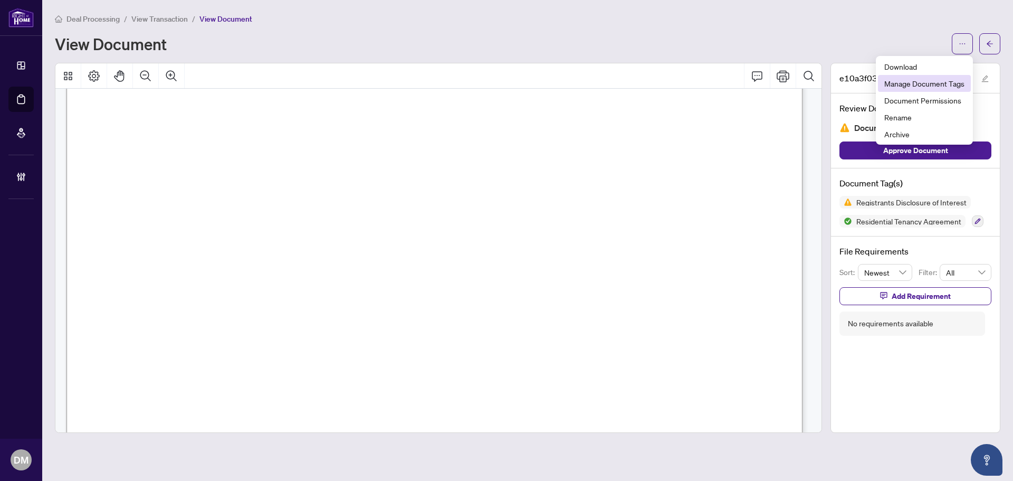
scroll to position [106, 0]
click at [947, 69] on span "Download" at bounding box center [924, 67] width 80 height 12
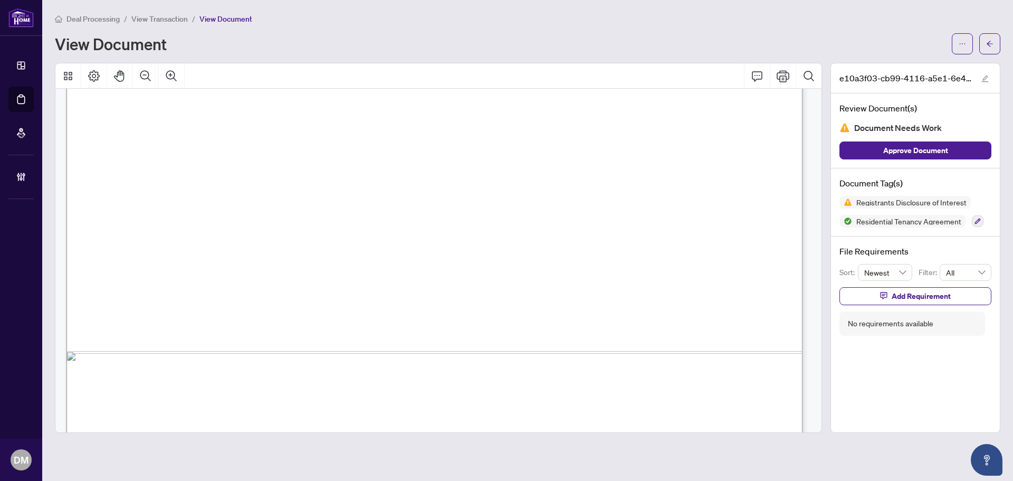
scroll to position [317, 0]
click at [987, 50] on span "button" at bounding box center [989, 43] width 7 height 17
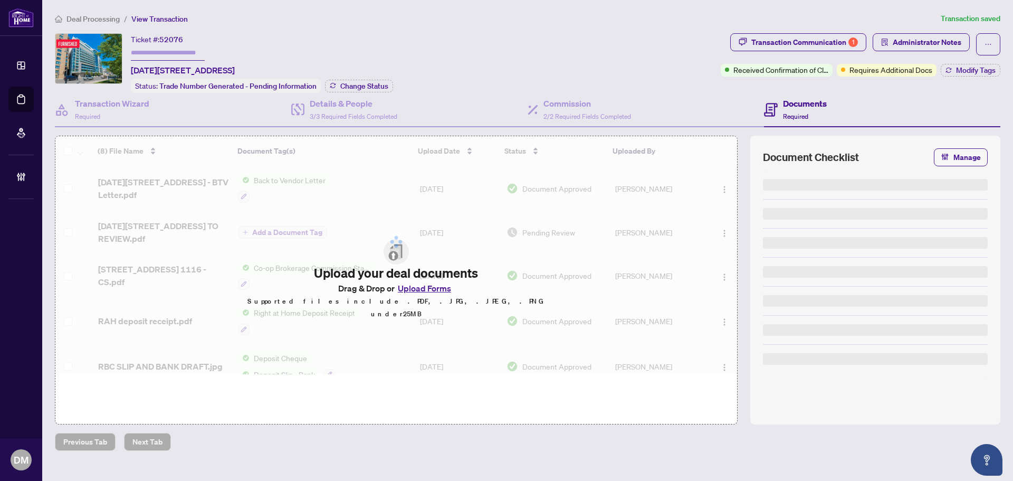
type input "*******"
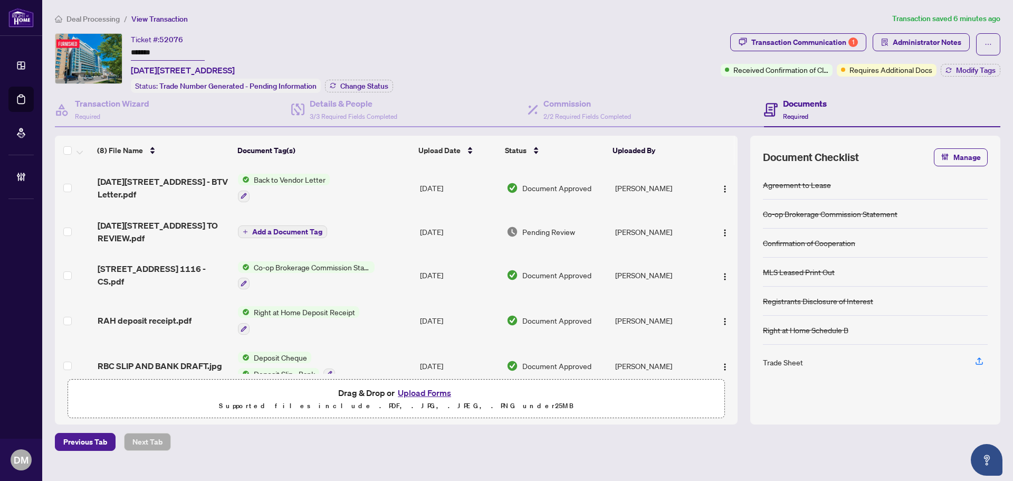
drag, startPoint x: 132, startPoint y: 70, endPoint x: 351, endPoint y: 64, distance: 219.0
click at [351, 64] on div "Ticket #: 52076 ******* 1116-3018 Yonge St, Toronto, Ontario M4N 0A5, Canada St…" at bounding box center [262, 63] width 262 height 60
copy span "[DATE][STREET_ADDRESS]"
click at [491, 35] on div "Ticket #: 52076 ******* 1116-3018 Yonge St, Toronto, Ontario M4N 0A5, Canada St…" at bounding box center [386, 63] width 662 height 60
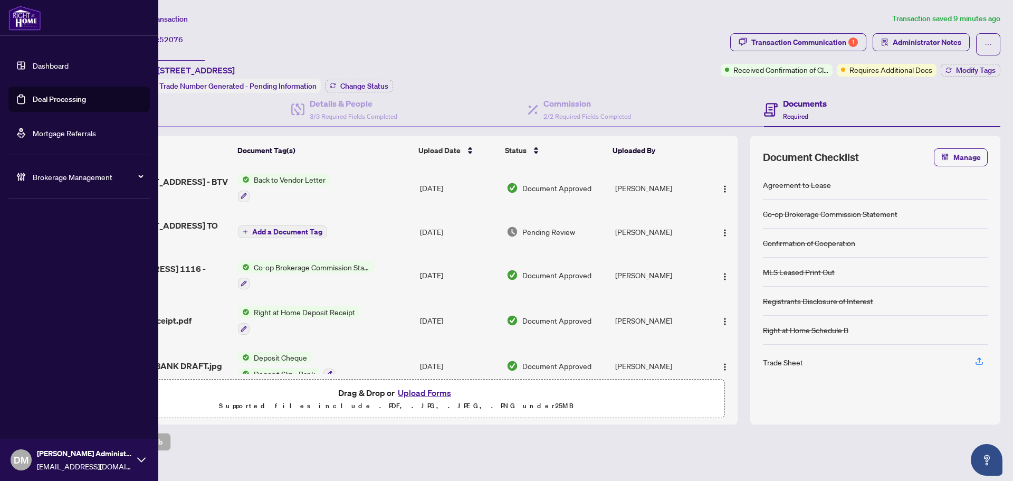
drag, startPoint x: 33, startPoint y: 58, endPoint x: 87, endPoint y: 76, distance: 56.9
click at [33, 61] on link "Dashboard" at bounding box center [51, 65] width 36 height 9
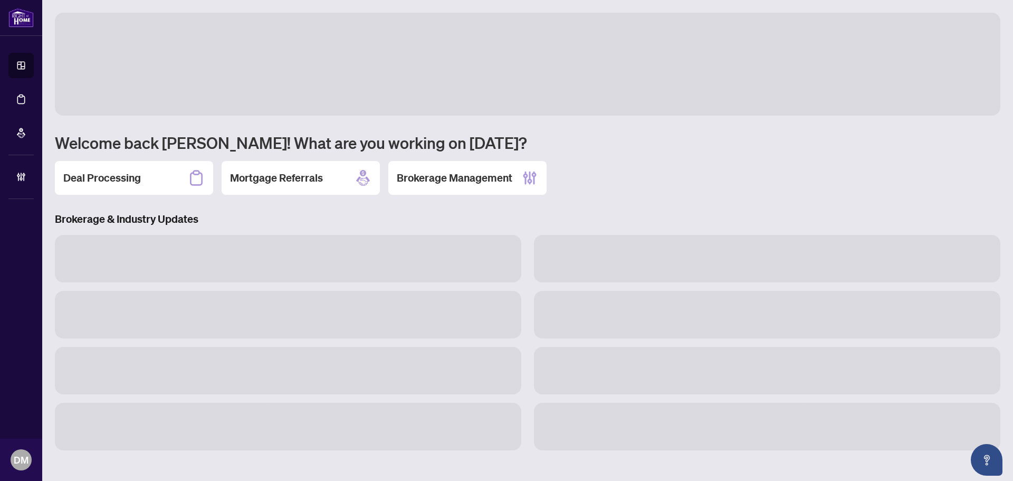
drag, startPoint x: 112, startPoint y: 170, endPoint x: 144, endPoint y: 160, distance: 33.0
click at [113, 170] on div "Deal Processing" at bounding box center [134, 178] width 158 height 34
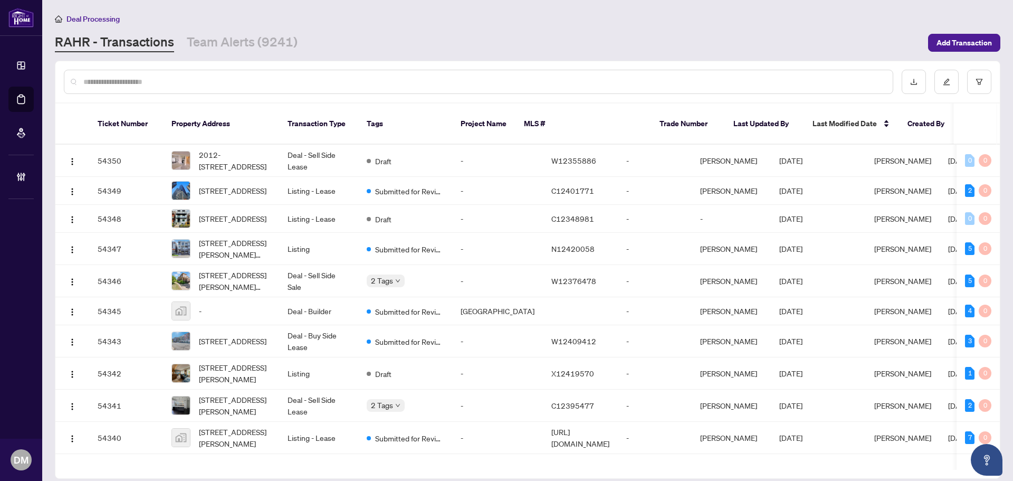
click at [165, 71] on div at bounding box center [478, 82] width 829 height 24
click at [154, 85] on div at bounding box center [478, 82] width 829 height 24
click at [155, 84] on input "text" at bounding box center [483, 82] width 801 height 12
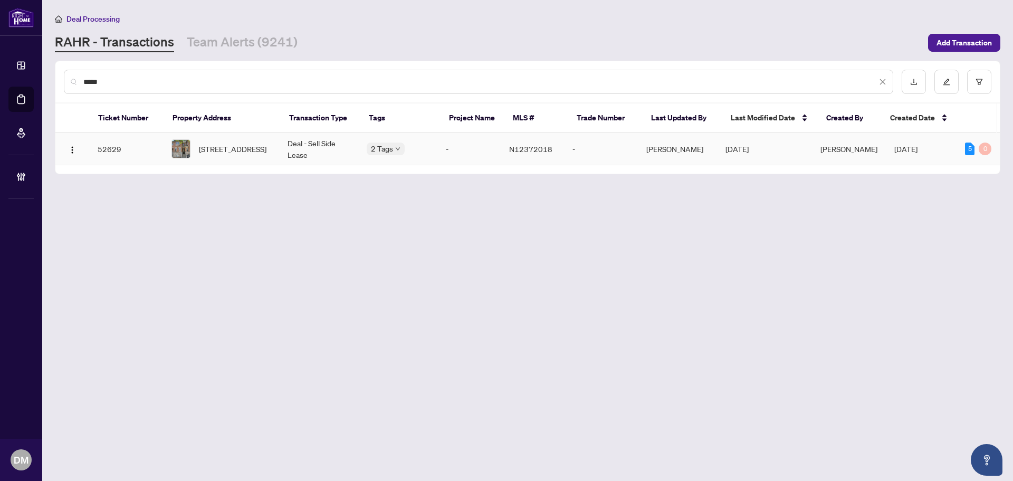
type input "*****"
click at [284, 145] on td "Deal - Sell Side Lease" at bounding box center [318, 149] width 79 height 32
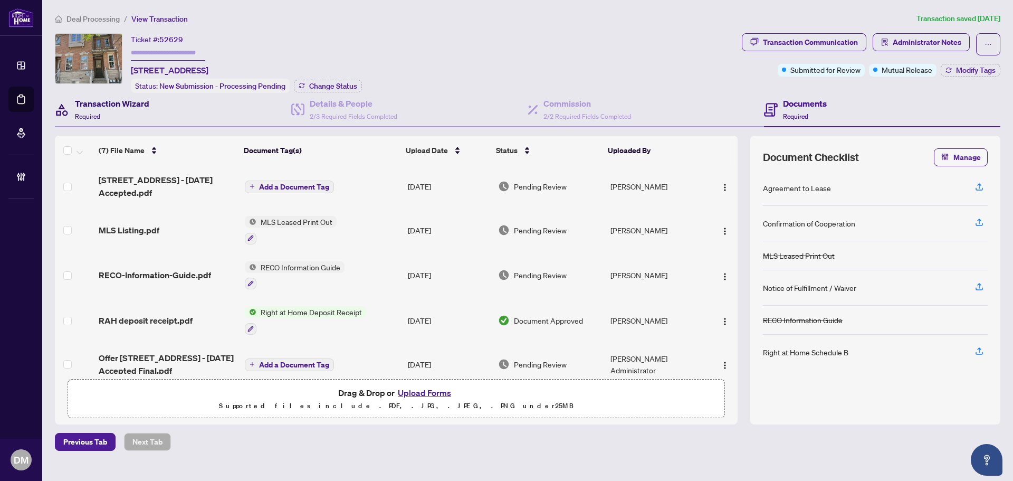
click at [99, 118] on span "Required" at bounding box center [87, 116] width 25 height 8
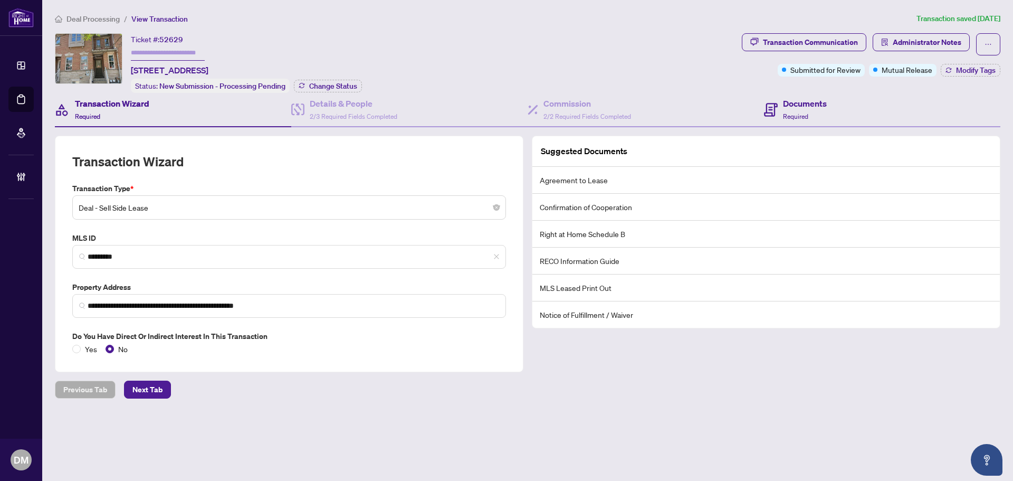
click at [847, 112] on div "Documents Required" at bounding box center [882, 110] width 236 height 34
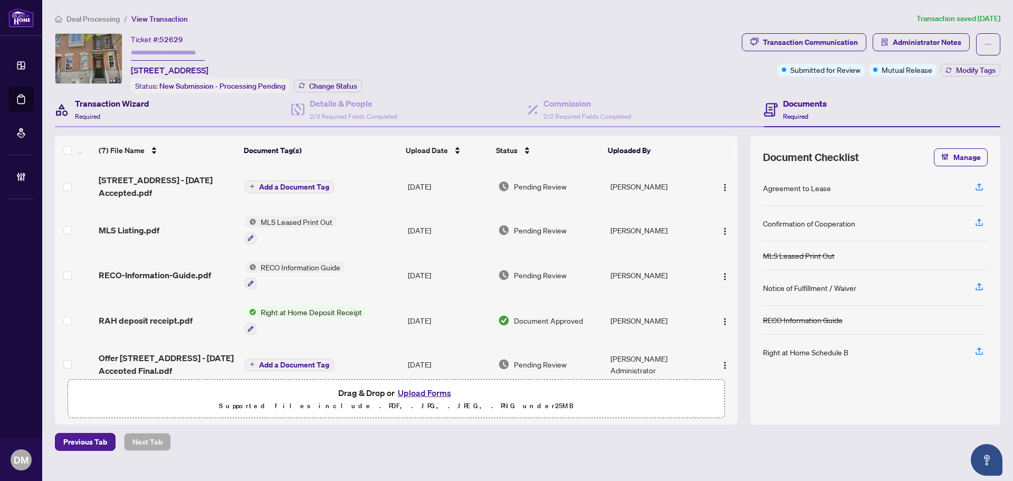
click at [118, 118] on div "Transaction Wizard Required" at bounding box center [112, 109] width 74 height 25
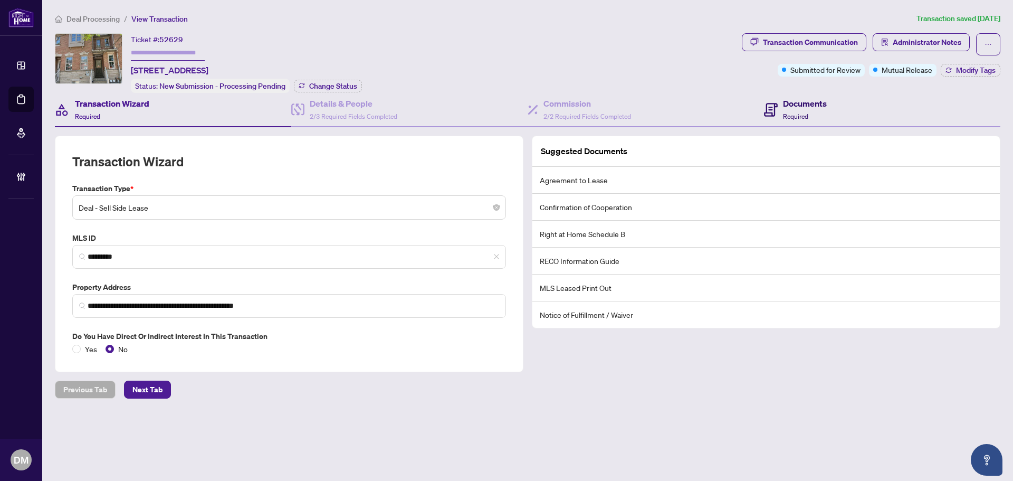
click at [797, 109] on div "Documents Required" at bounding box center [805, 109] width 44 height 25
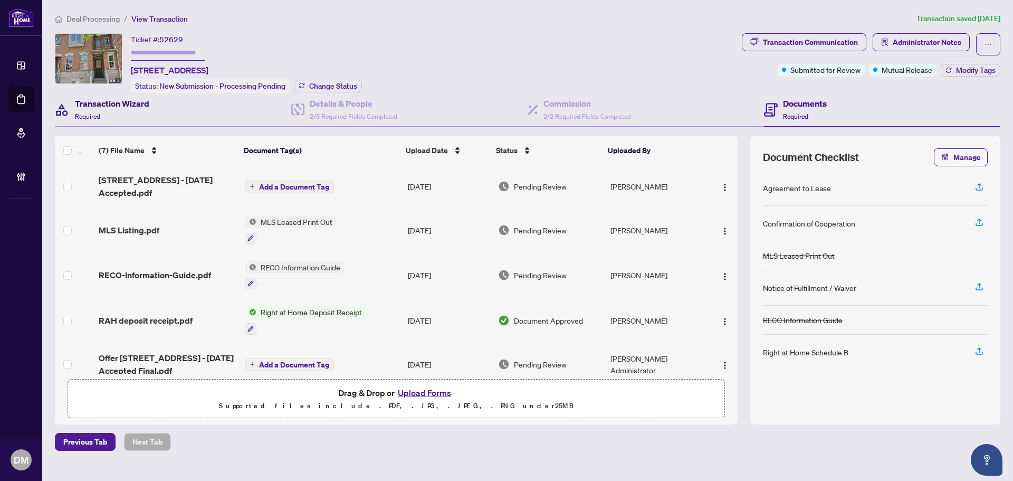
click at [142, 116] on div "Transaction Wizard Required" at bounding box center [112, 109] width 74 height 25
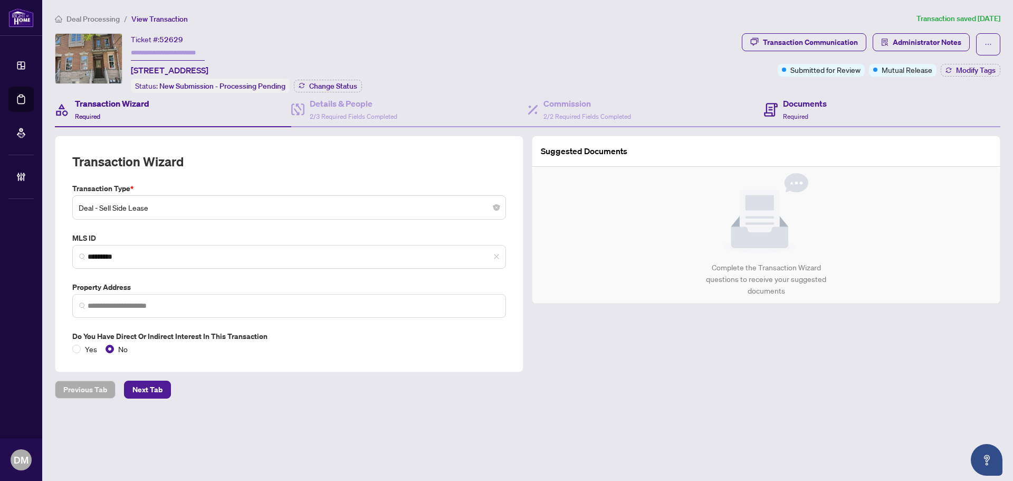
type input "**********"
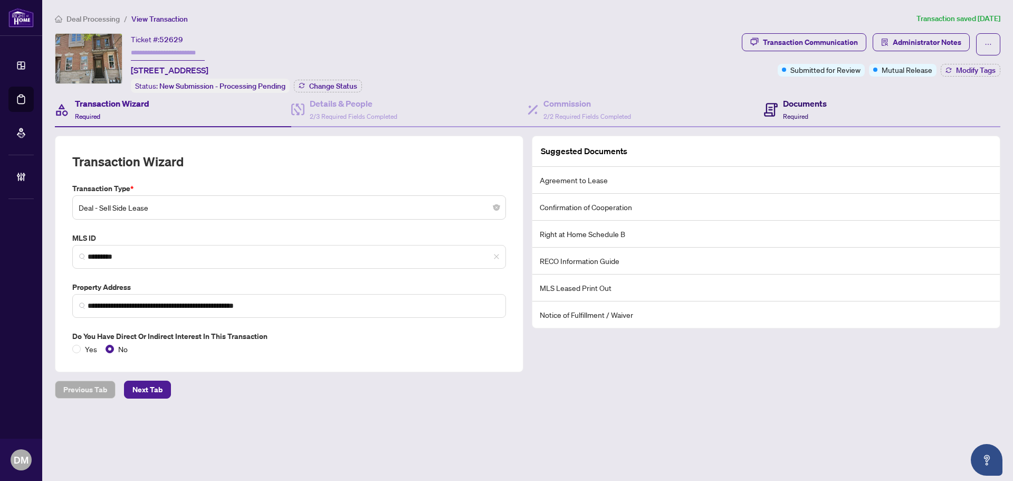
click at [785, 106] on h4 "Documents" at bounding box center [805, 103] width 44 height 13
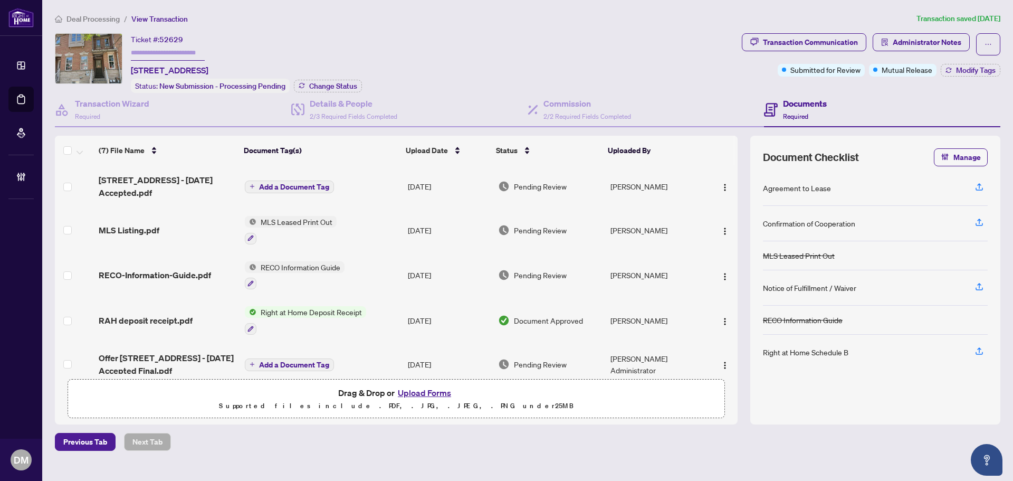
drag, startPoint x: 128, startPoint y: 72, endPoint x: 350, endPoint y: 62, distance: 222.3
click at [350, 62] on div "Ticket #: 52629 36 Ellesmere St, Richmond Hill, Ontario L4B 4E1, Canada Status:…" at bounding box center [396, 63] width 683 height 60
copy span "36 Ellesmere St, Richmond Hill, Ontario L4B 4E1, Canada"
click at [118, 105] on h4 "Transaction Wizard" at bounding box center [112, 103] width 74 height 13
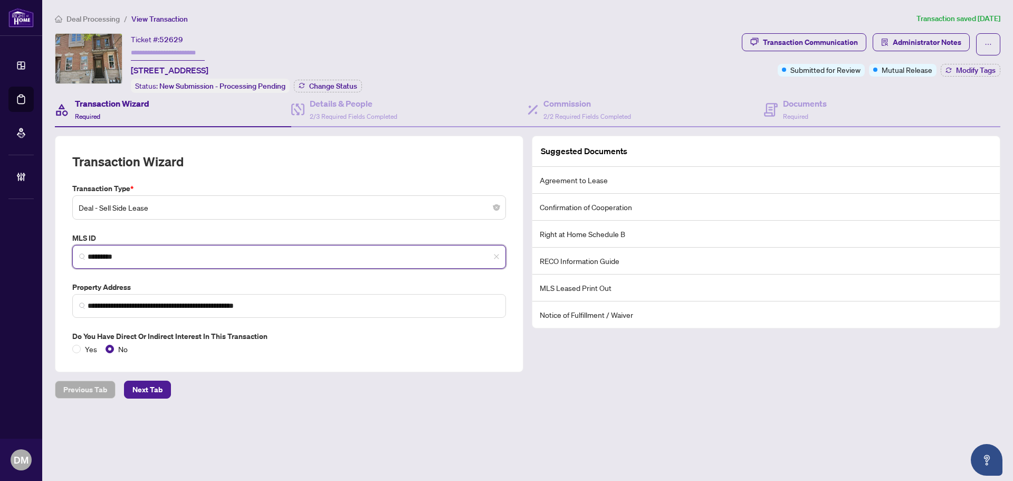
drag, startPoint x: 2, startPoint y: 272, endPoint x: -43, endPoint y: 275, distance: 44.5
click at [0, 275] on html "**********" at bounding box center [506, 240] width 1013 height 481
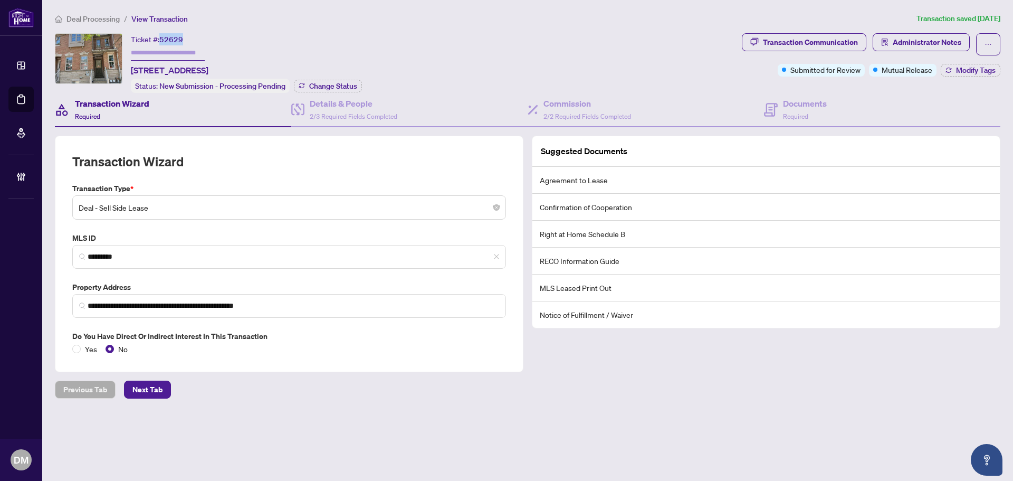
drag, startPoint x: 174, startPoint y: 38, endPoint x: 163, endPoint y: 40, distance: 11.2
click at [163, 40] on span "52629" at bounding box center [171, 39] width 24 height 9
click at [790, 104] on h4 "Documents" at bounding box center [805, 103] width 44 height 13
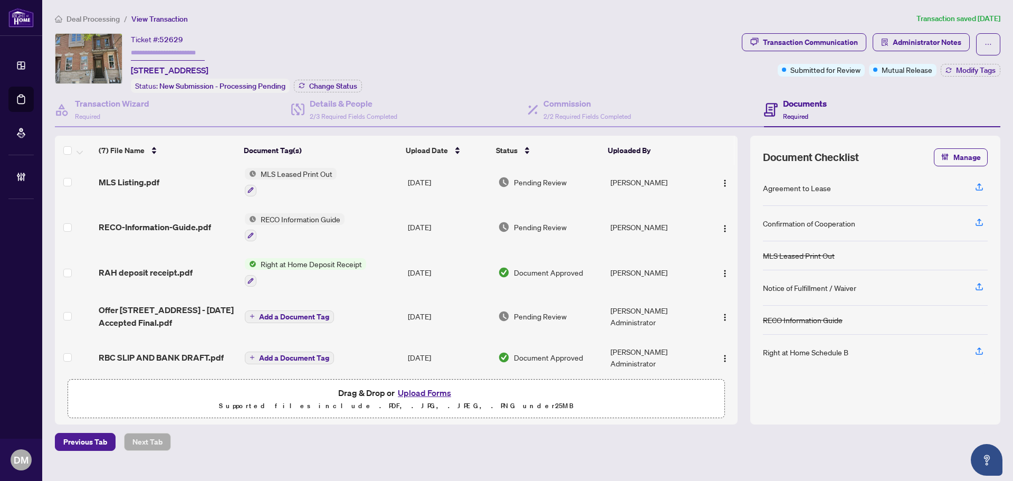
scroll to position [82, 0]
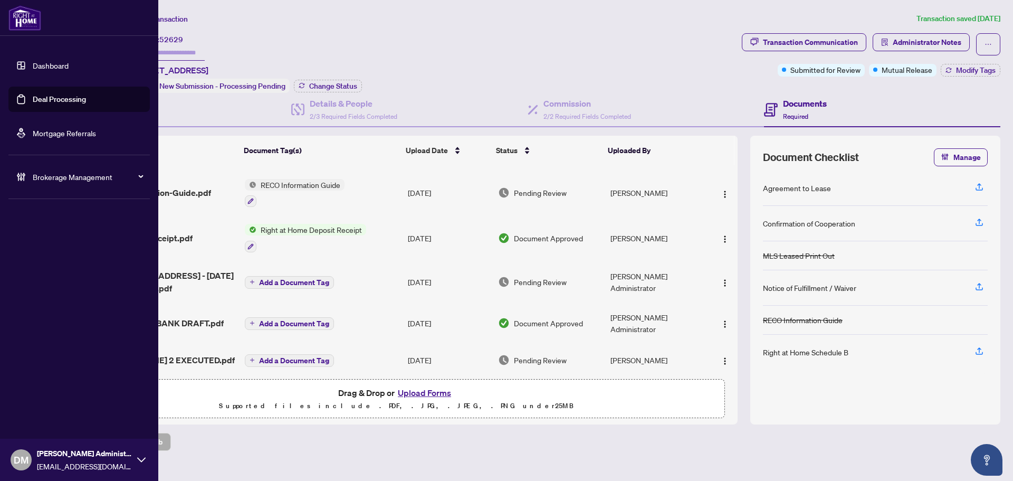
click at [33, 61] on link "Dashboard" at bounding box center [51, 65] width 36 height 9
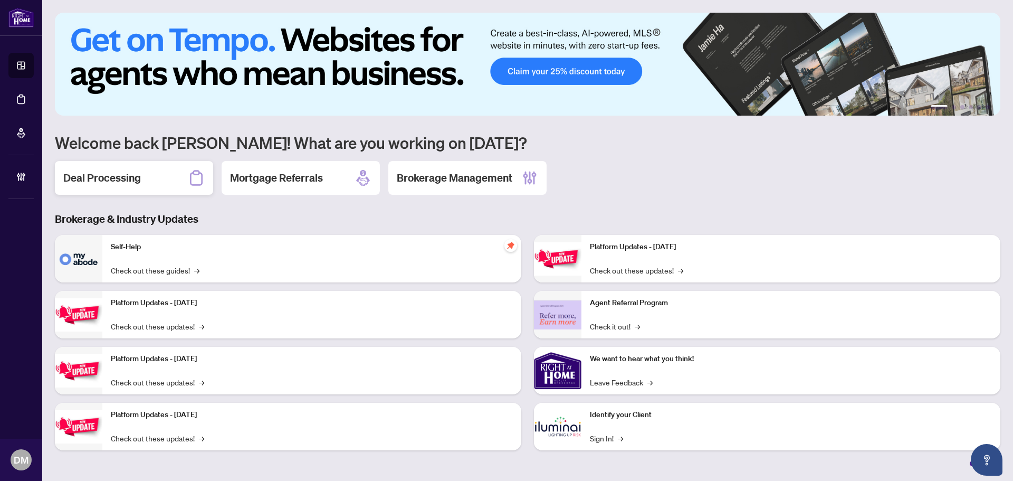
click at [156, 193] on div "Deal Processing" at bounding box center [134, 178] width 158 height 34
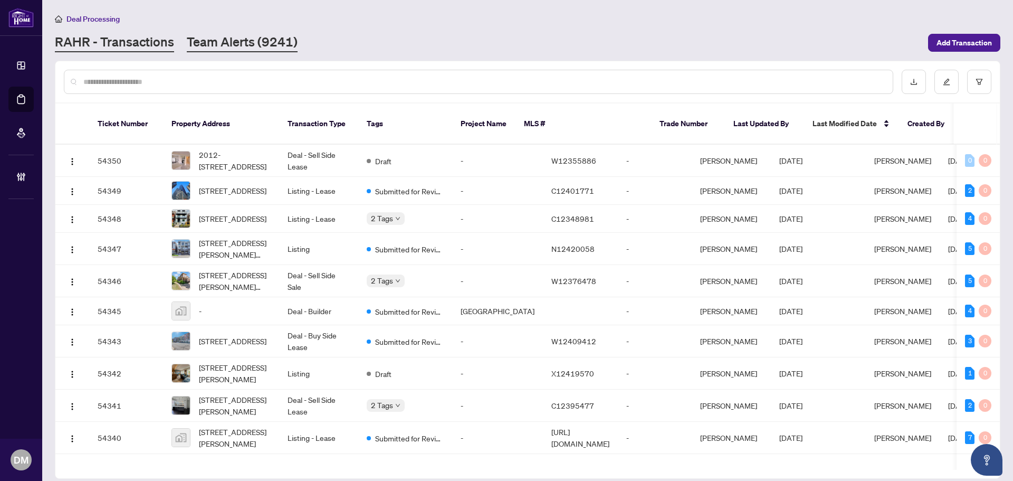
click at [256, 47] on link "Team Alerts (9241)" at bounding box center [242, 42] width 111 height 19
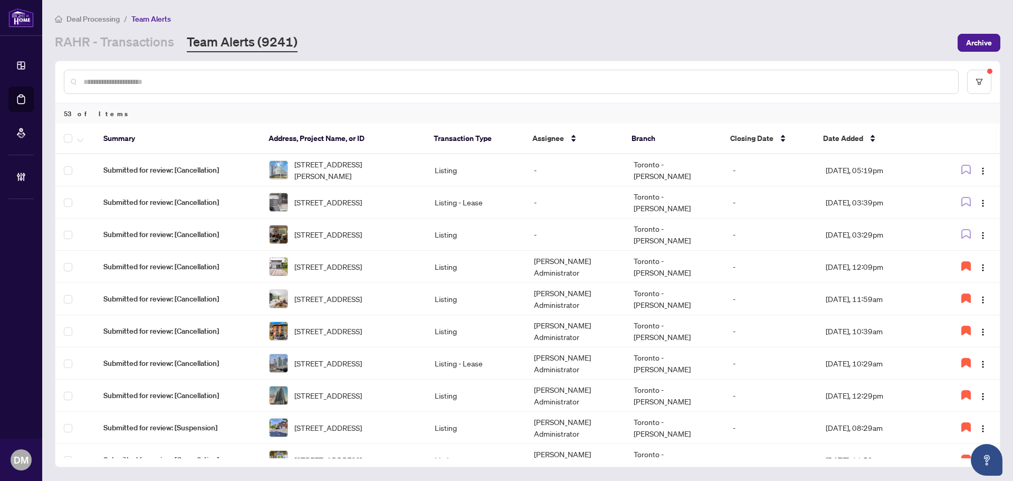
click at [485, 45] on div "RAHR - Transactions Team Alerts (9241)" at bounding box center [503, 42] width 896 height 19
click at [126, 37] on link "RAHR - Transactions" at bounding box center [114, 42] width 119 height 19
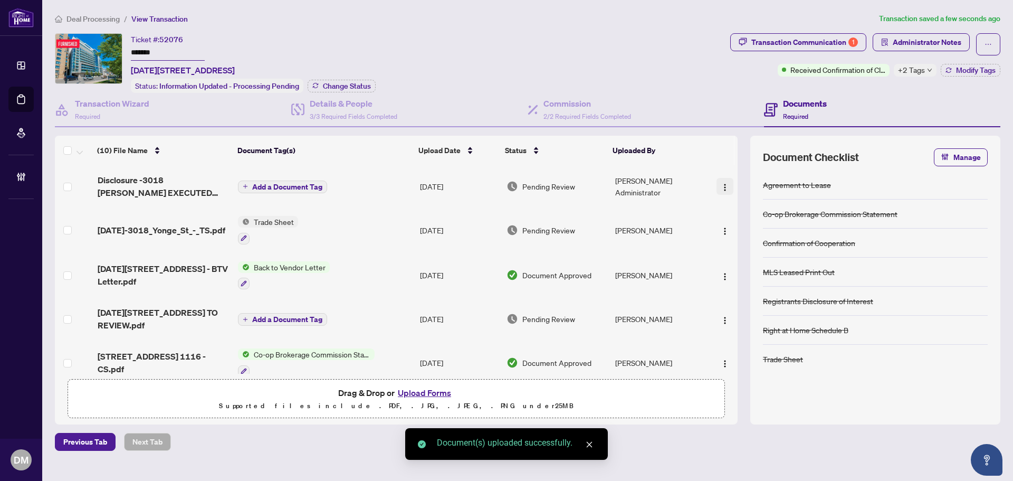
click at [721, 188] on img "button" at bounding box center [725, 187] width 8 height 8
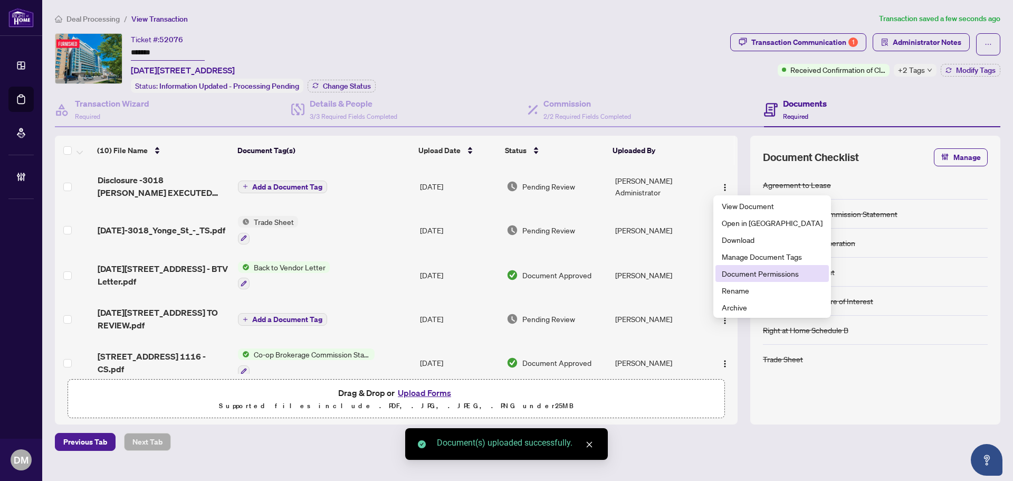
click at [760, 275] on span "Document Permissions" at bounding box center [772, 273] width 101 height 12
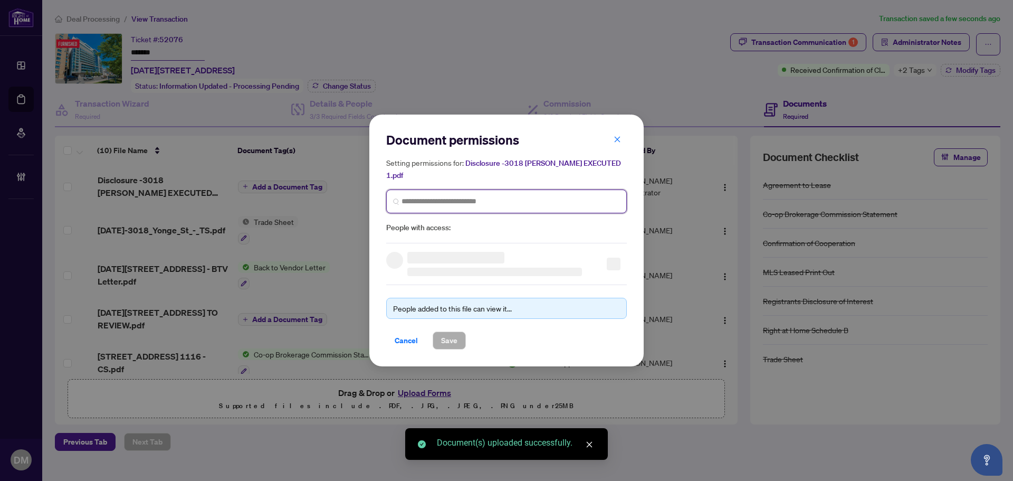
click at [568, 196] on input "search" at bounding box center [510, 201] width 218 height 11
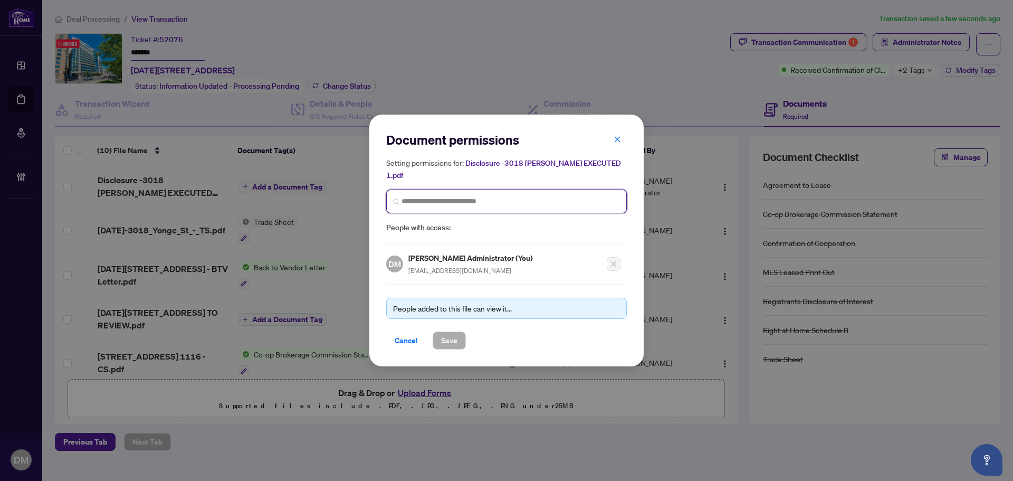
click at [569, 196] on input "search" at bounding box center [510, 201] width 218 height 11
type input "*******"
drag, startPoint x: 572, startPoint y: 193, endPoint x: 384, endPoint y: 194, distance: 188.4
click at [384, 194] on div "Document permissions Setting permissions for: Disclosure -3018 [PERSON_NAME] EX…" at bounding box center [506, 239] width 274 height 251
click at [509, 196] on input "search" at bounding box center [510, 201] width 218 height 11
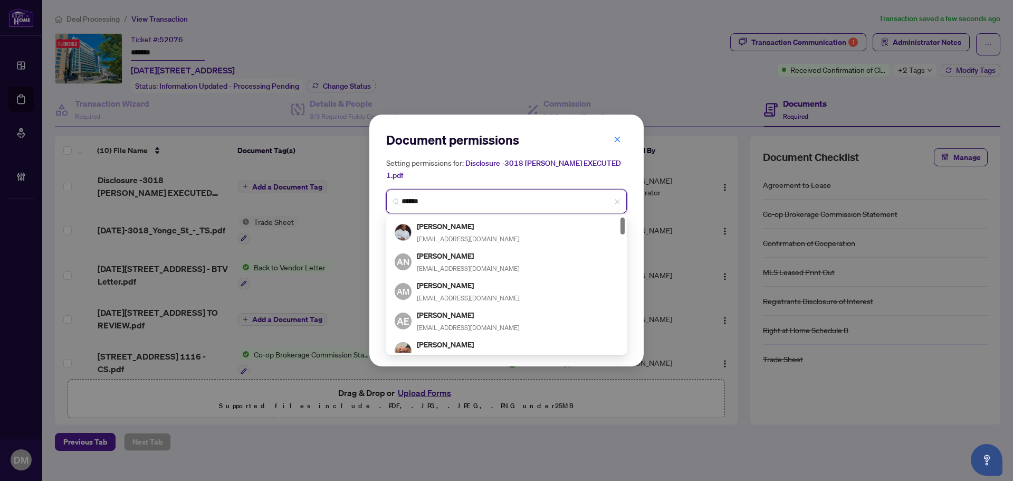
type input "*******"
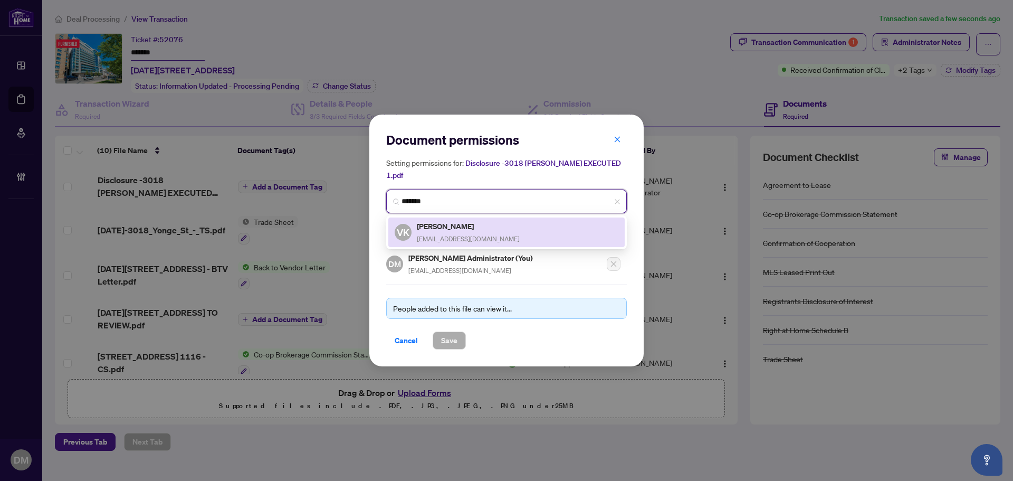
click at [476, 220] on h5 "[PERSON_NAME]" at bounding box center [468, 226] width 103 height 12
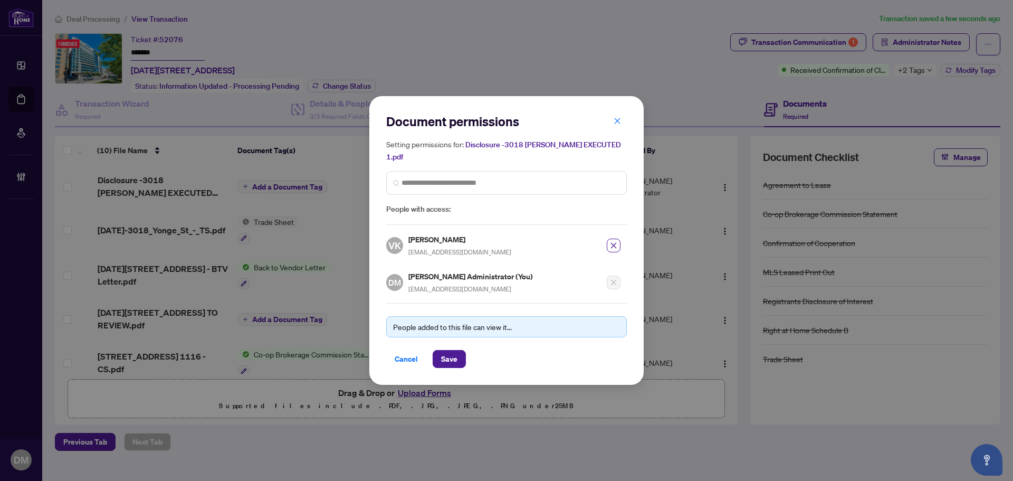
click at [442, 361] on div "Document permissions Setting permissions for: Disclosure -3018 [PERSON_NAME] EX…" at bounding box center [506, 240] width 274 height 288
click at [443, 357] on span "Save" at bounding box center [449, 358] width 16 height 17
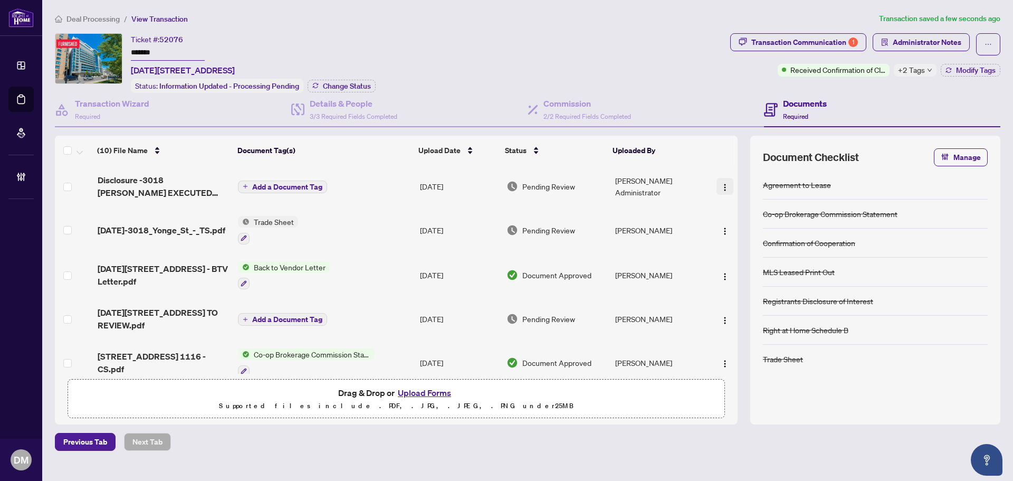
click at [722, 187] on img "button" at bounding box center [725, 187] width 8 height 8
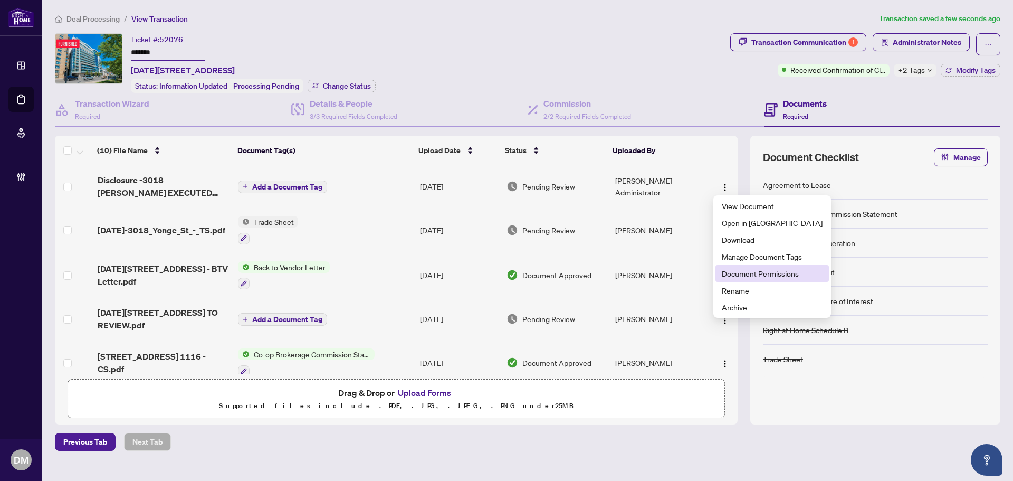
click at [754, 272] on span "Document Permissions" at bounding box center [772, 273] width 101 height 12
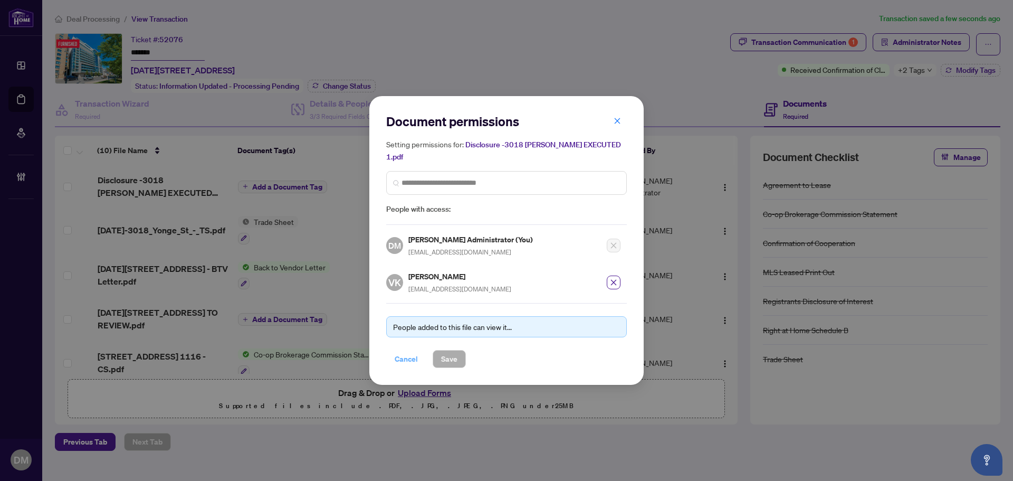
click at [414, 360] on span "Cancel" at bounding box center [406, 358] width 23 height 17
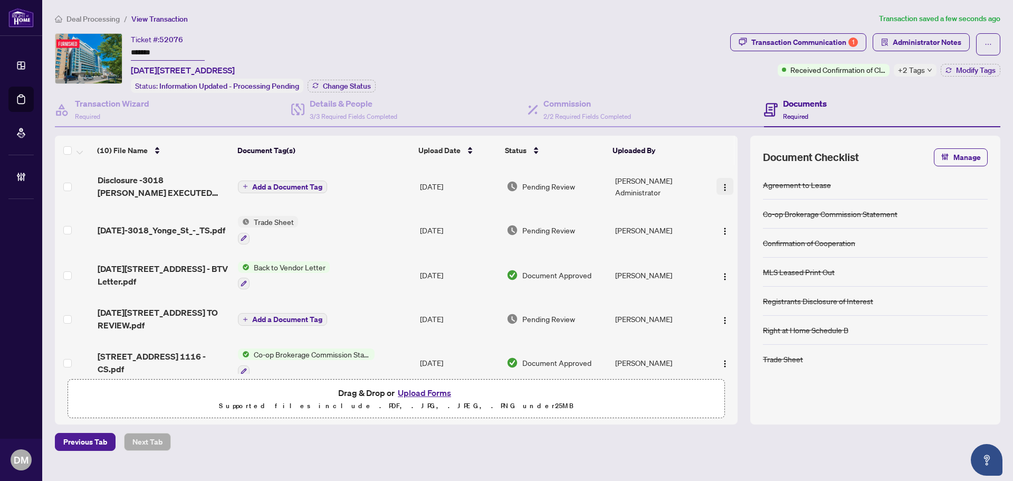
click at [722, 184] on img "button" at bounding box center [725, 187] width 8 height 8
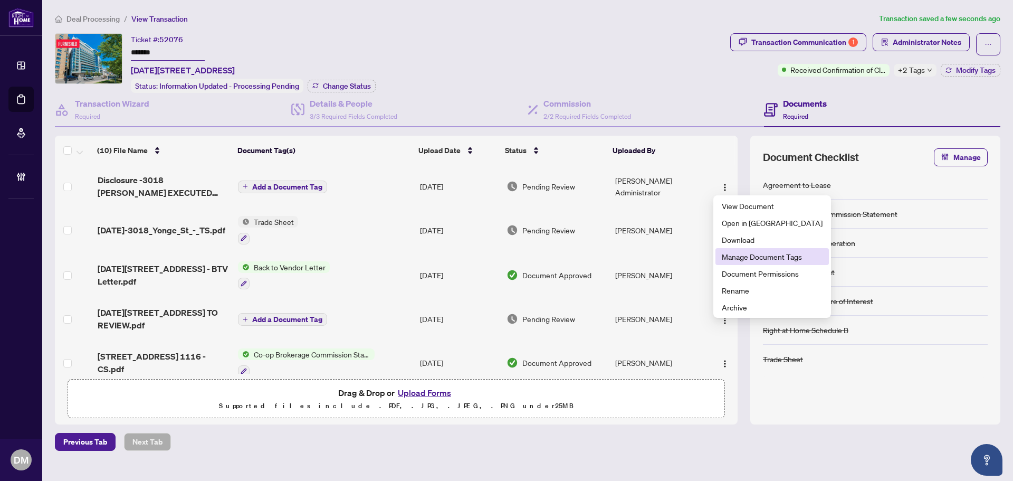
click at [762, 260] on span "Manage Document Tags" at bounding box center [772, 257] width 101 height 12
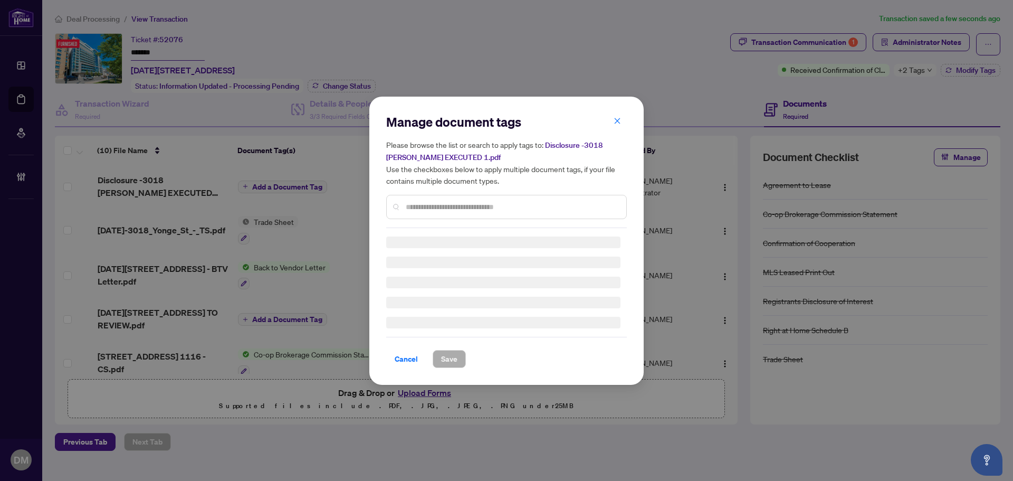
click at [483, 204] on div "Manage document tags Please browse the list or search to apply tags to: Disclos…" at bounding box center [506, 170] width 241 height 114
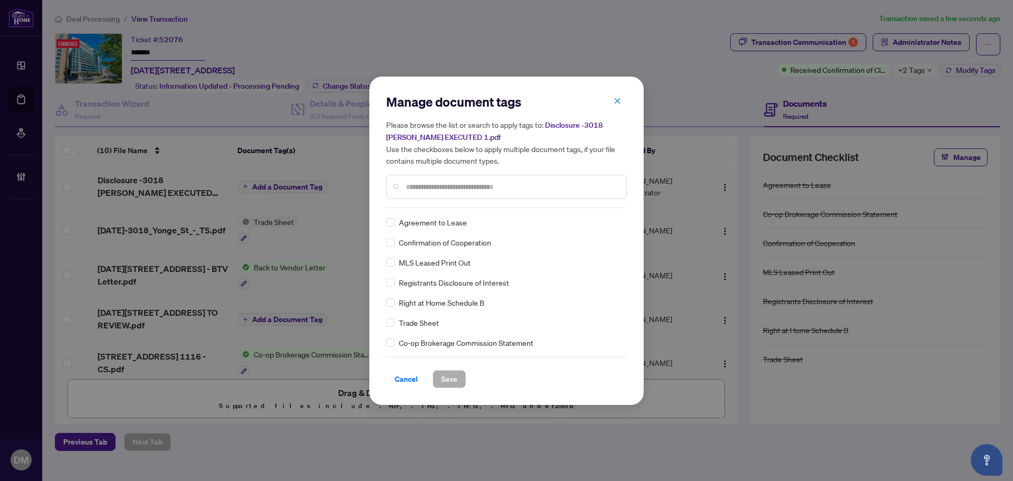
click at [529, 185] on input "text" at bounding box center [512, 187] width 212 height 12
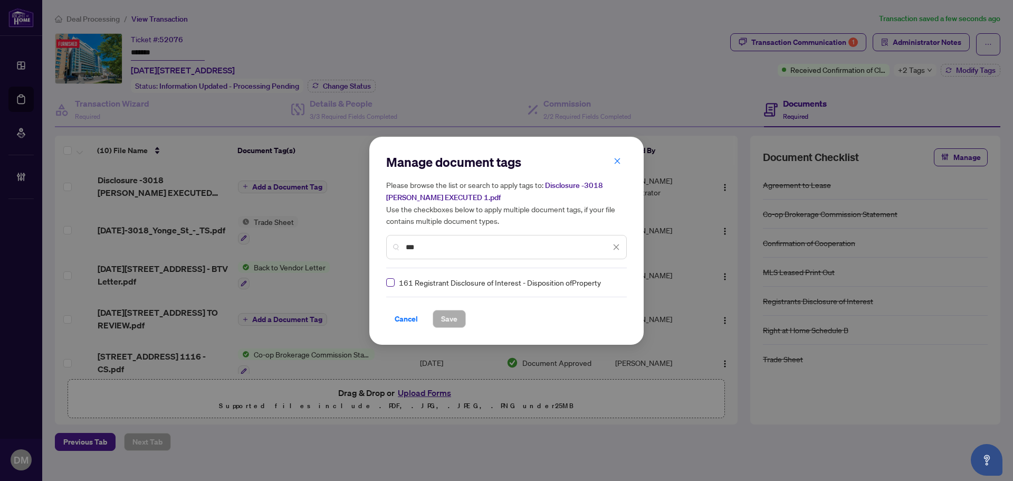
type input "***"
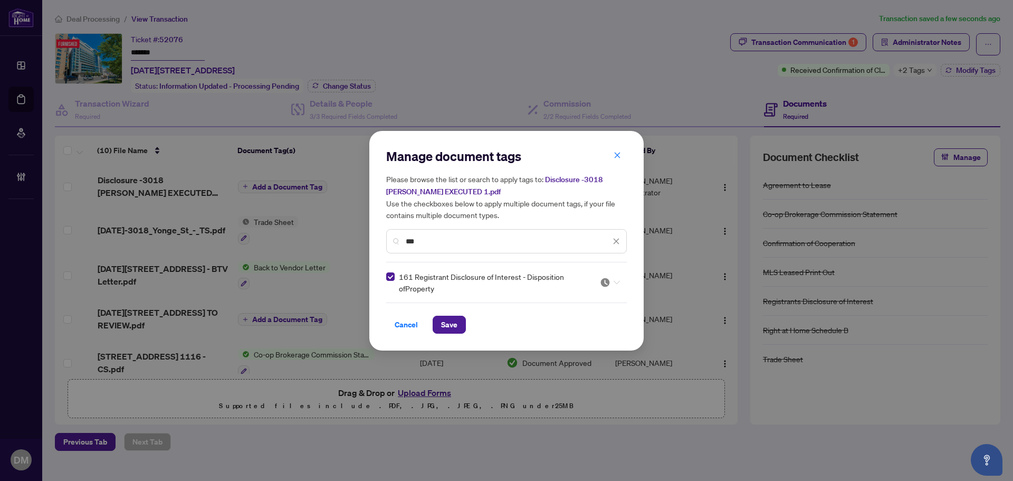
click at [604, 284] on img at bounding box center [605, 282] width 11 height 11
click at [605, 275] on input "search" at bounding box center [605, 282] width 11 height 16
click at [453, 327] on span "Save" at bounding box center [449, 324] width 16 height 17
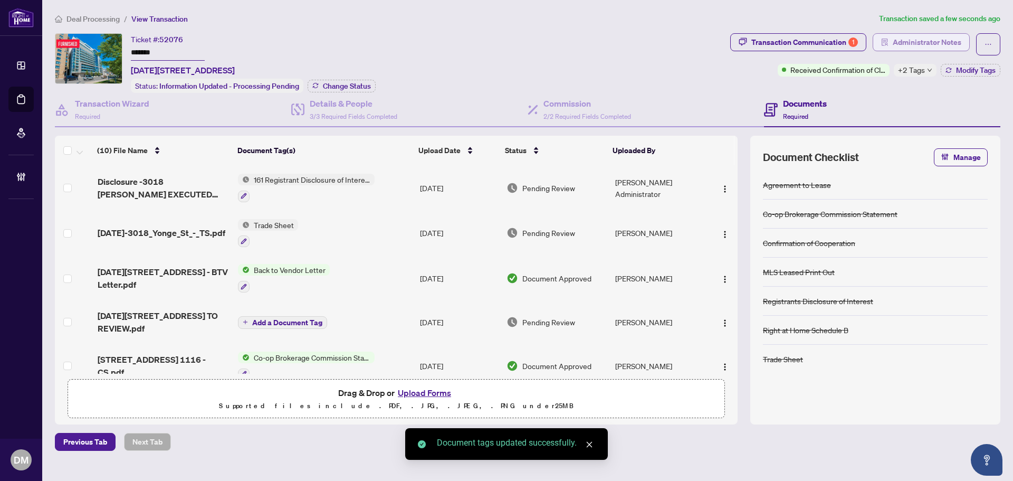
click at [924, 34] on span "Administrator Notes" at bounding box center [927, 42] width 69 height 17
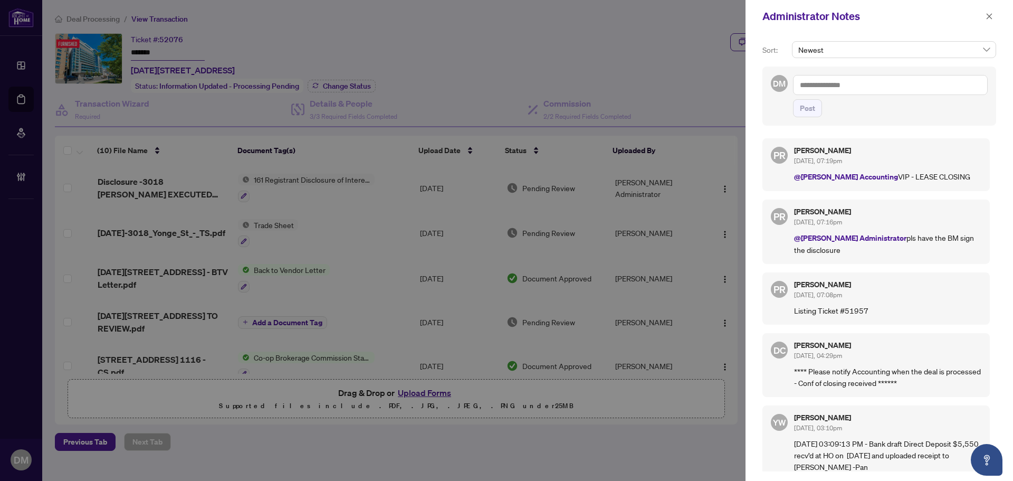
click at [897, 90] on textarea at bounding box center [890, 85] width 195 height 20
click at [898, 88] on textarea at bounding box center [890, 85] width 195 height 20
click at [902, 95] on span "[PERSON_NAME]" at bounding box center [868, 92] width 74 height 9
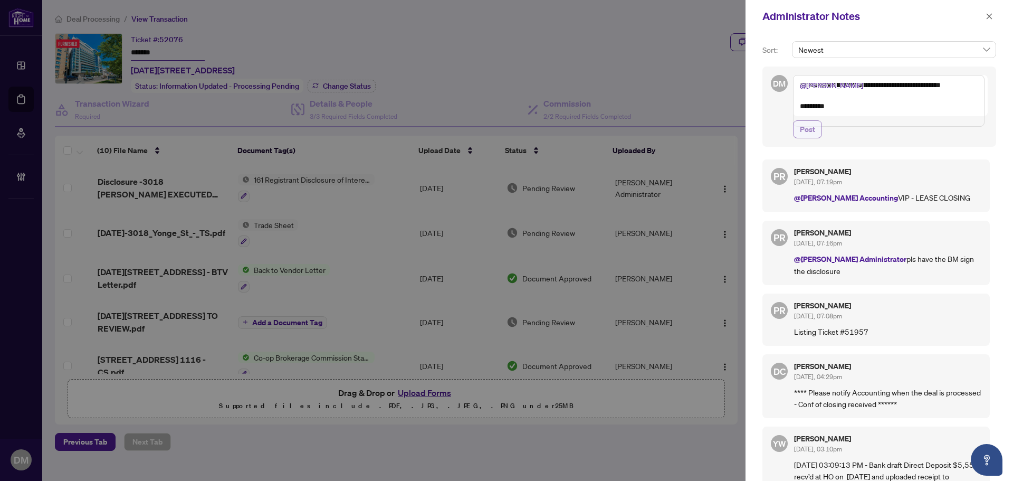
type textarea "**********"
click at [807, 138] on span "Post" at bounding box center [807, 129] width 15 height 17
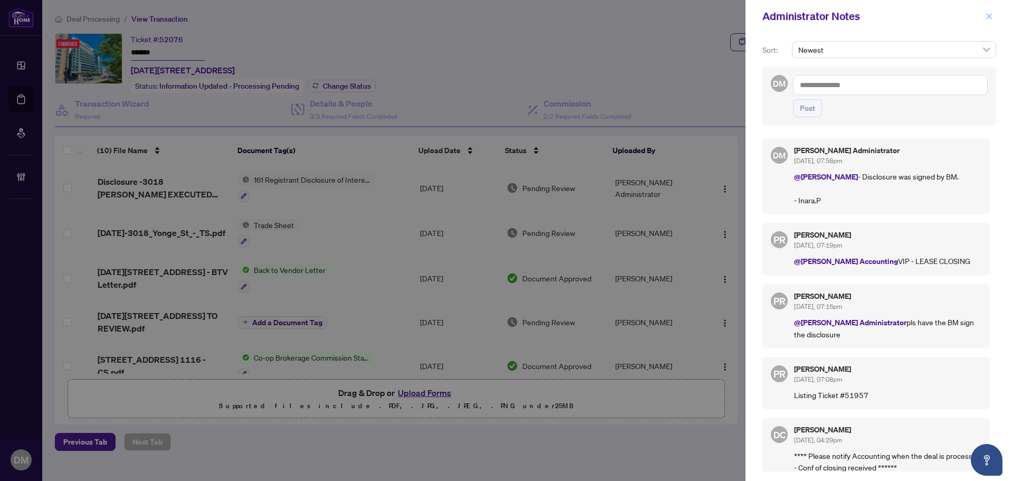
click at [989, 17] on icon "close" at bounding box center [990, 16] width 6 height 6
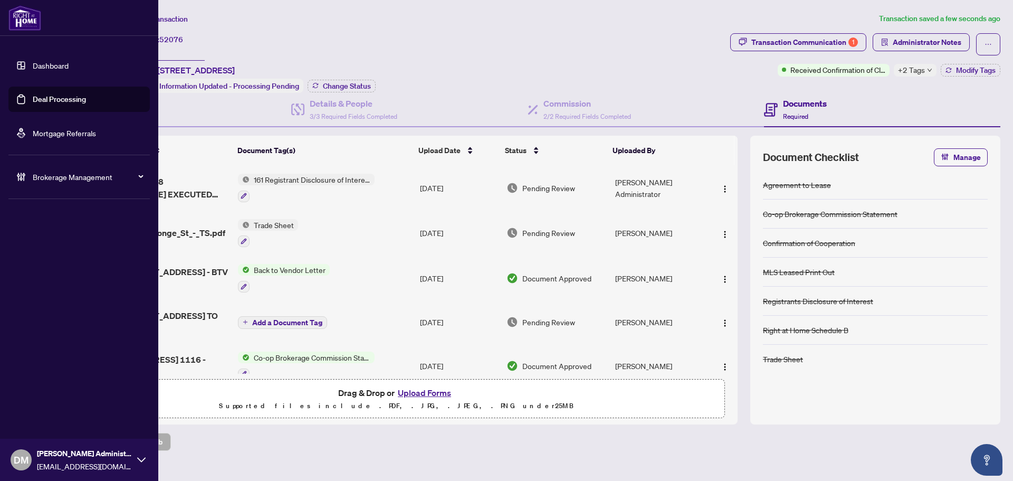
drag, startPoint x: 53, startPoint y: 62, endPoint x: 84, endPoint y: 64, distance: 31.7
click at [53, 62] on link "Dashboard" at bounding box center [51, 65] width 36 height 9
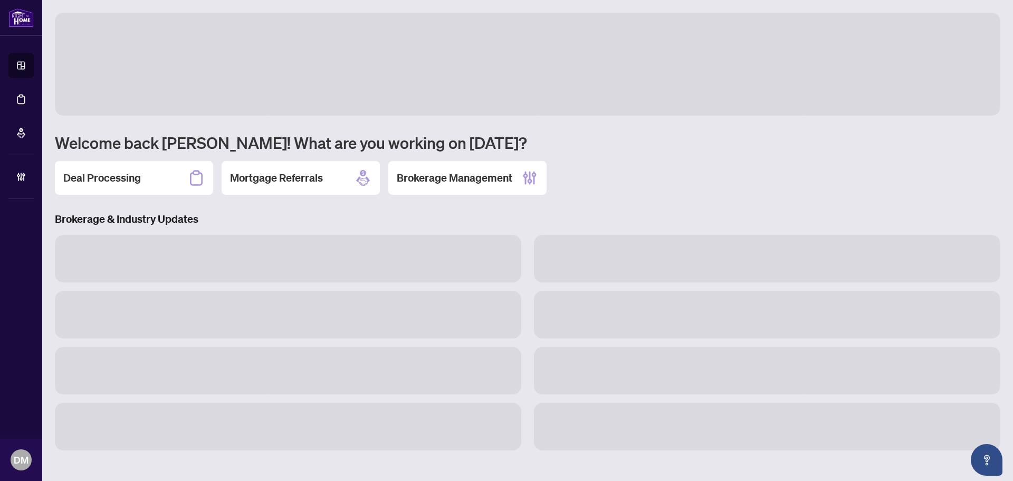
click at [122, 175] on h2 "Deal Processing" at bounding box center [102, 177] width 78 height 15
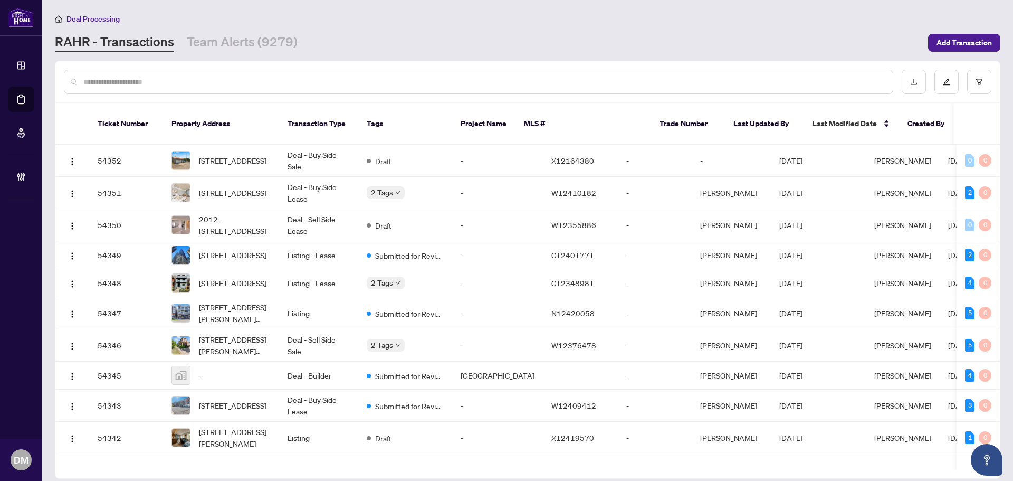
drag, startPoint x: 246, startPoint y: 32, endPoint x: 302, endPoint y: 43, distance: 56.4
click at [247, 32] on div "Deal Processing [PERSON_NAME] - Transactions Team Alerts (9279) Add Transaction" at bounding box center [527, 33] width 945 height 40
click at [302, 43] on div "[PERSON_NAME] - Transactions Team Alerts (9279)" at bounding box center [488, 42] width 867 height 19
click at [266, 48] on link "Team Alerts (9279)" at bounding box center [242, 42] width 111 height 19
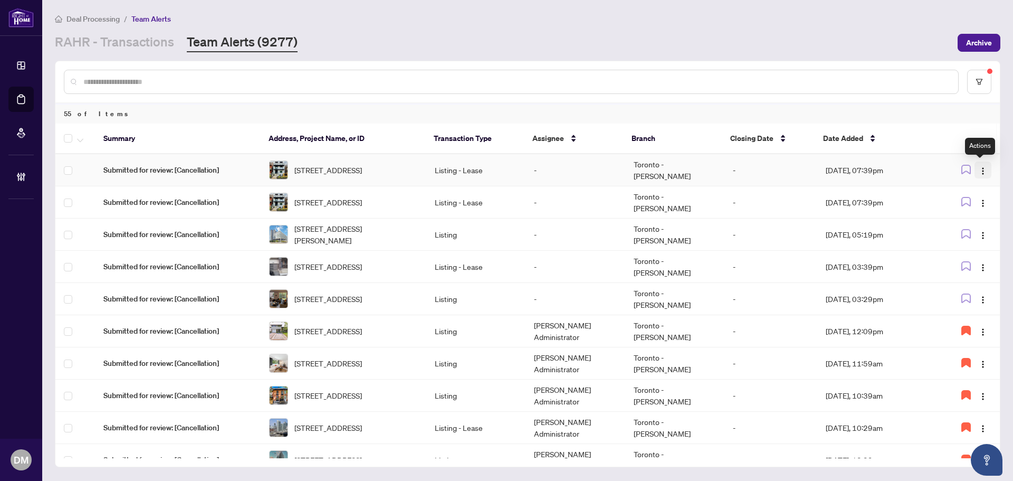
click at [988, 175] on button "button" at bounding box center [982, 169] width 17 height 17
click at [979, 221] on span "Complete Item" at bounding box center [955, 224] width 49 height 12
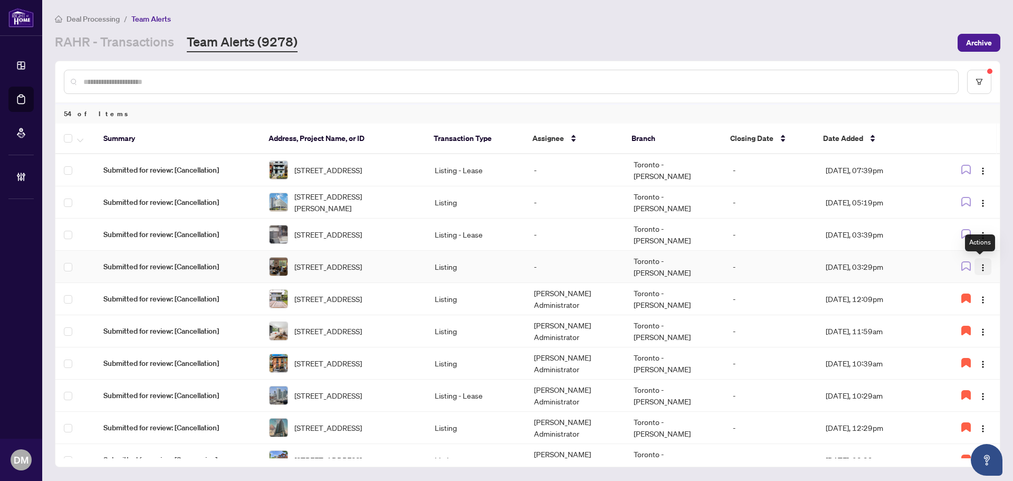
click at [984, 265] on button "button" at bounding box center [982, 266] width 17 height 17
click at [163, 40] on link "RAHR - Transactions" at bounding box center [114, 42] width 119 height 19
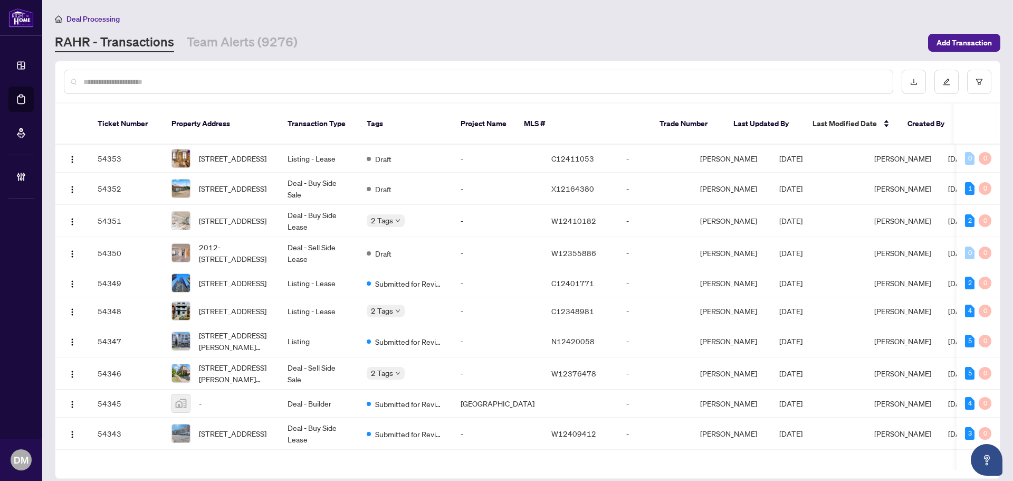
click at [202, 71] on div at bounding box center [478, 82] width 829 height 24
click at [197, 85] on input "text" at bounding box center [483, 82] width 801 height 12
type input "*"
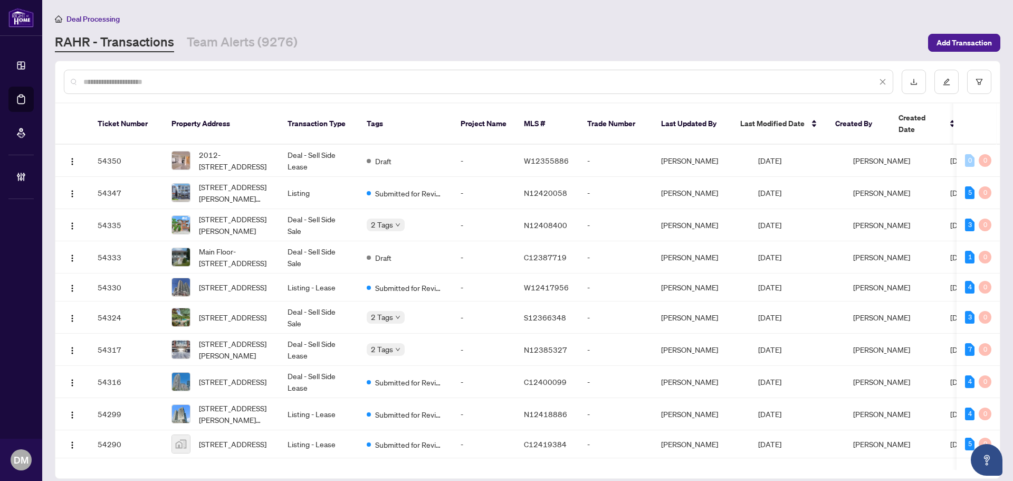
paste input "**********"
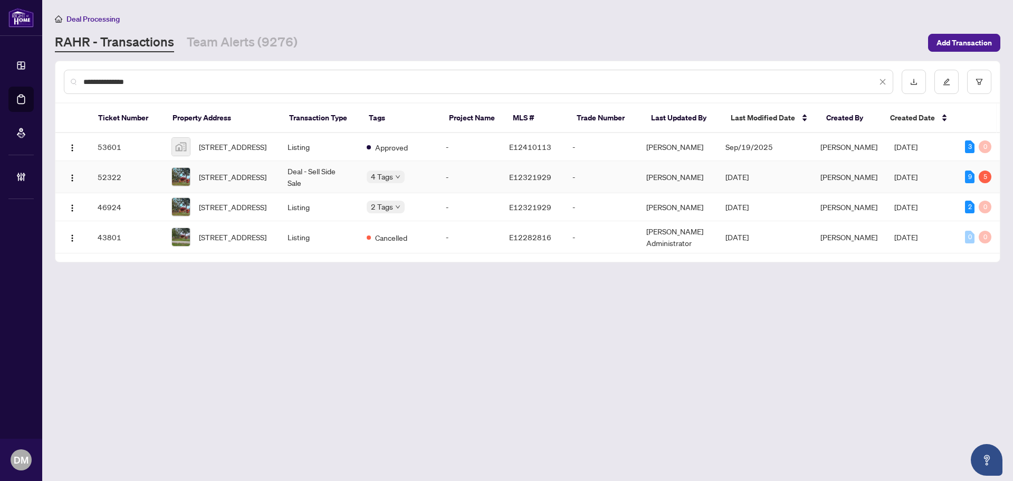
type input "**********"
click at [319, 181] on td "Deal - Sell Side Sale" at bounding box center [318, 177] width 79 height 32
